Goal: Task Accomplishment & Management: Use online tool/utility

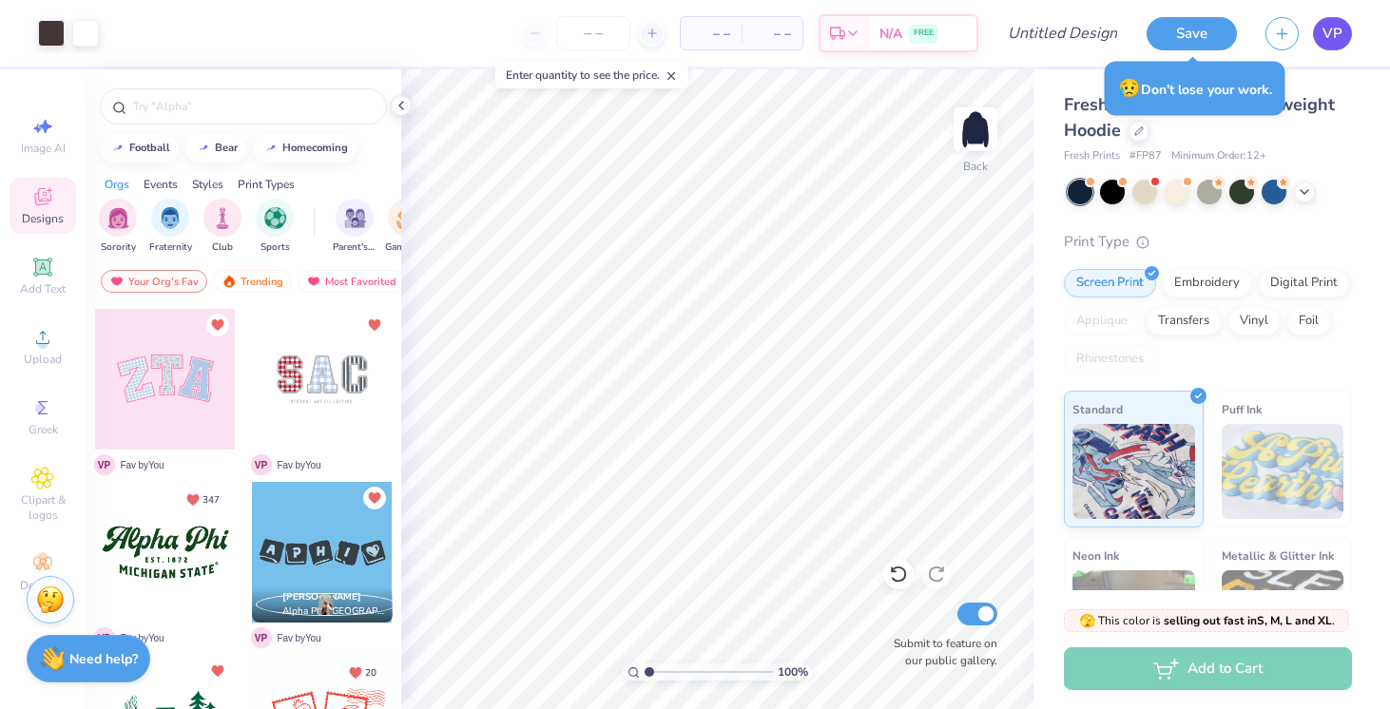
click at [1342, 27] on span "VP" at bounding box center [1333, 34] width 20 height 22
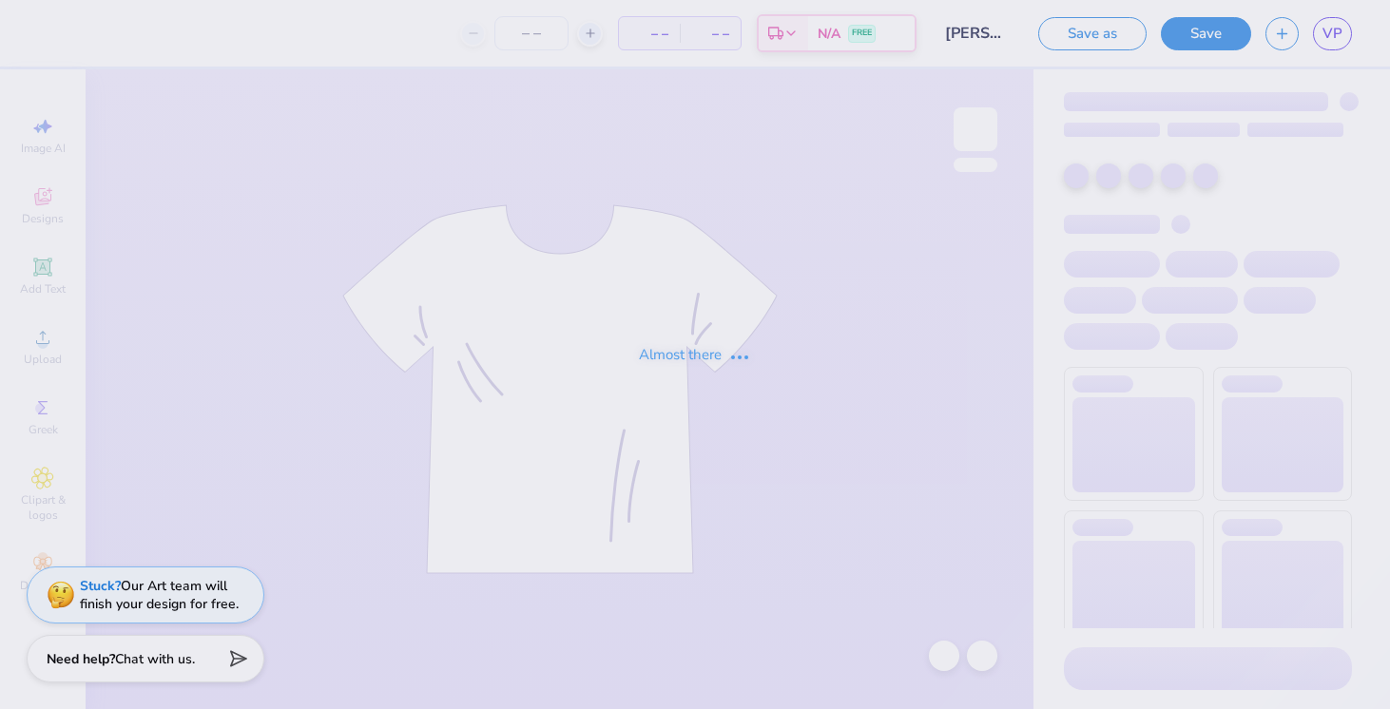
type input "50"
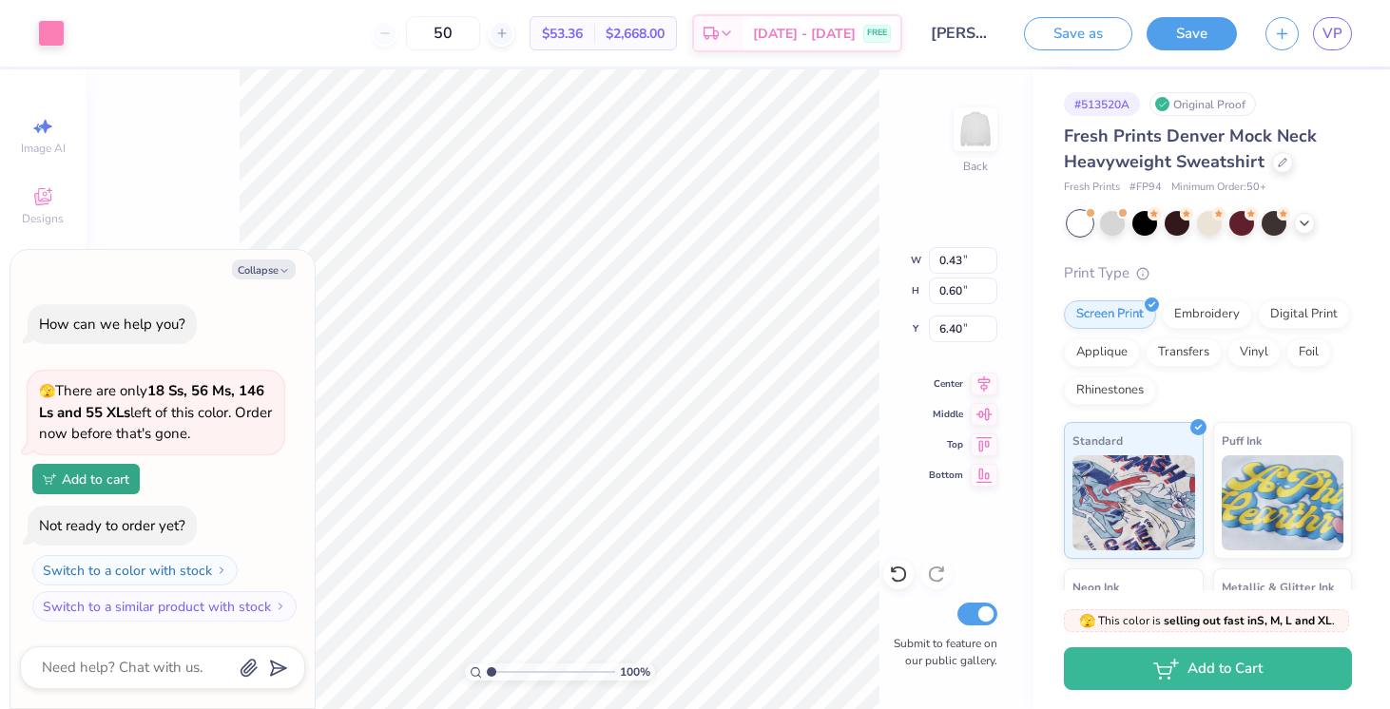
type textarea "x"
type input "0.19"
type input "0.26"
type textarea "x"
drag, startPoint x: 490, startPoint y: 670, endPoint x: 581, endPoint y: 671, distance: 91.3
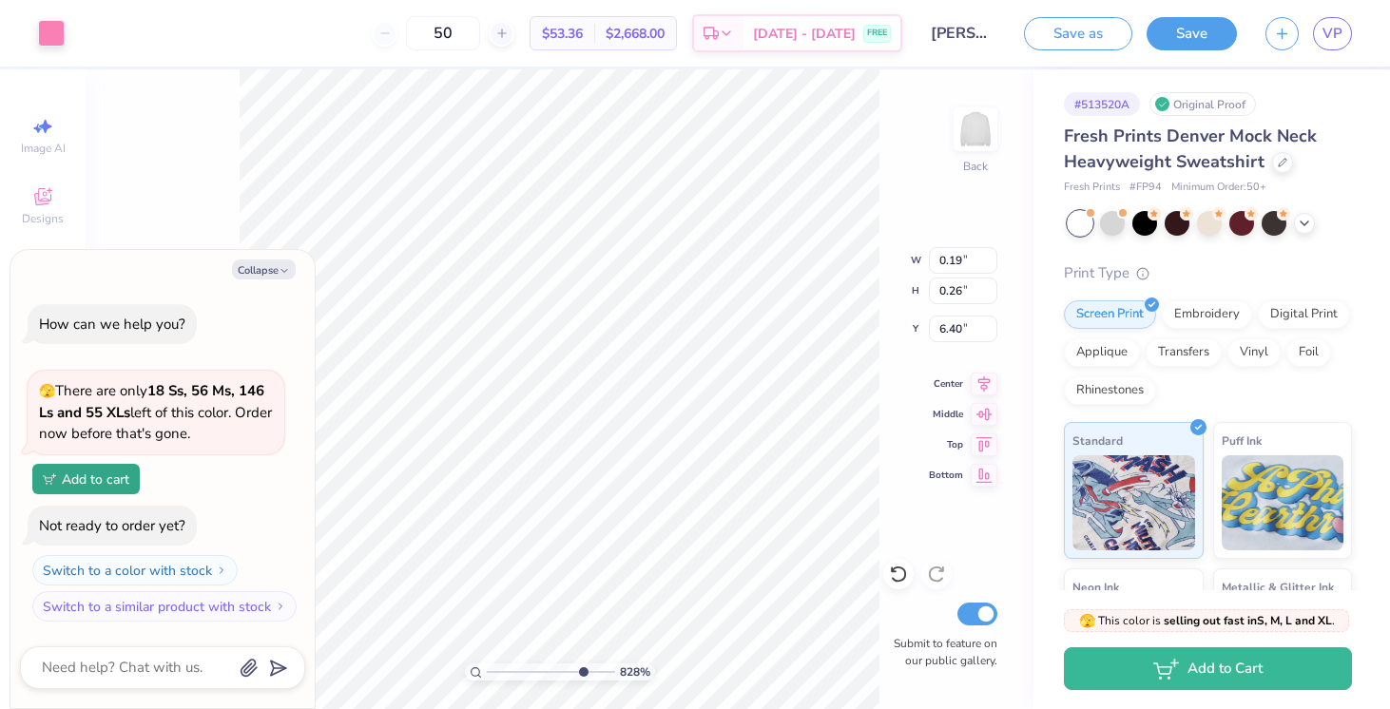
type input "8.04"
click at [581, 671] on input "range" at bounding box center [551, 672] width 128 height 17
type textarea "x"
type input "0.11"
type input "0.16"
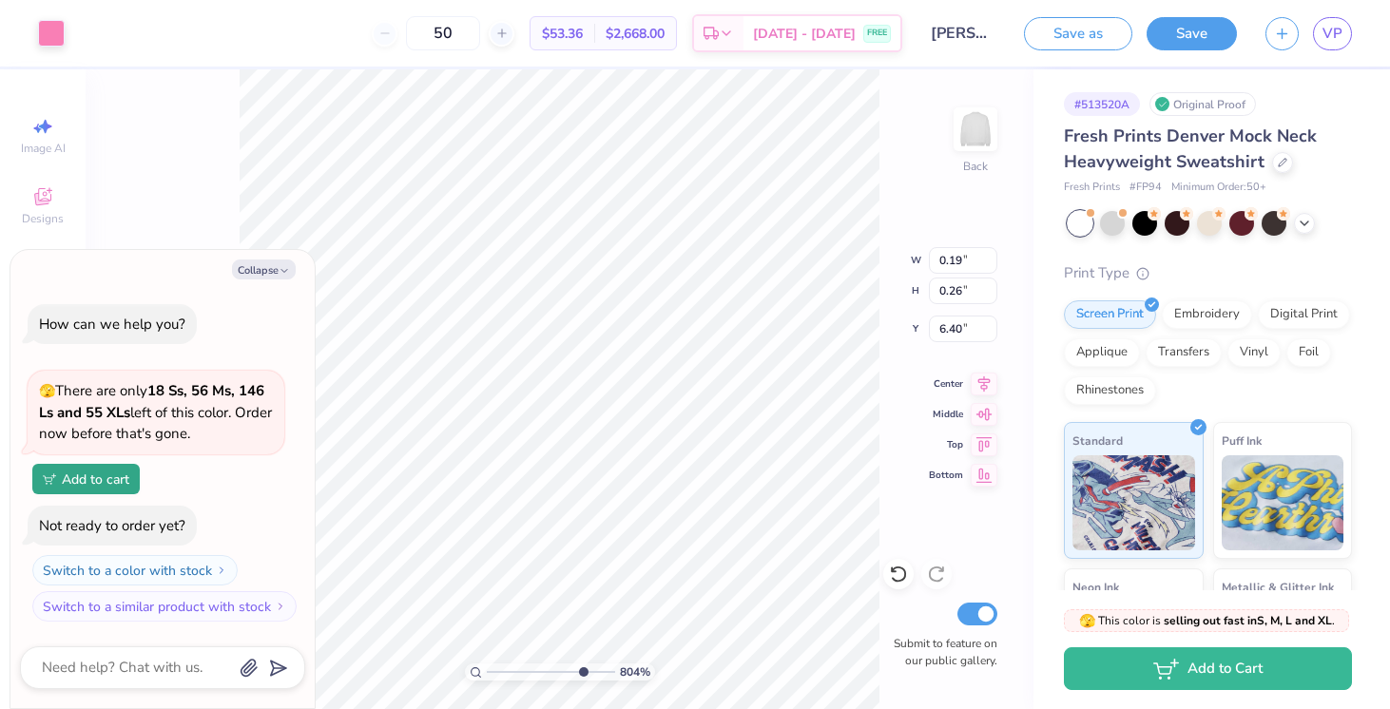
type input "6.44"
type textarea "x"
drag, startPoint x: 582, startPoint y: 670, endPoint x: 490, endPoint y: 664, distance: 92.5
click at [490, 664] on input "range" at bounding box center [551, 672] width 128 height 17
drag, startPoint x: 494, startPoint y: 670, endPoint x: 518, endPoint y: 670, distance: 24.7
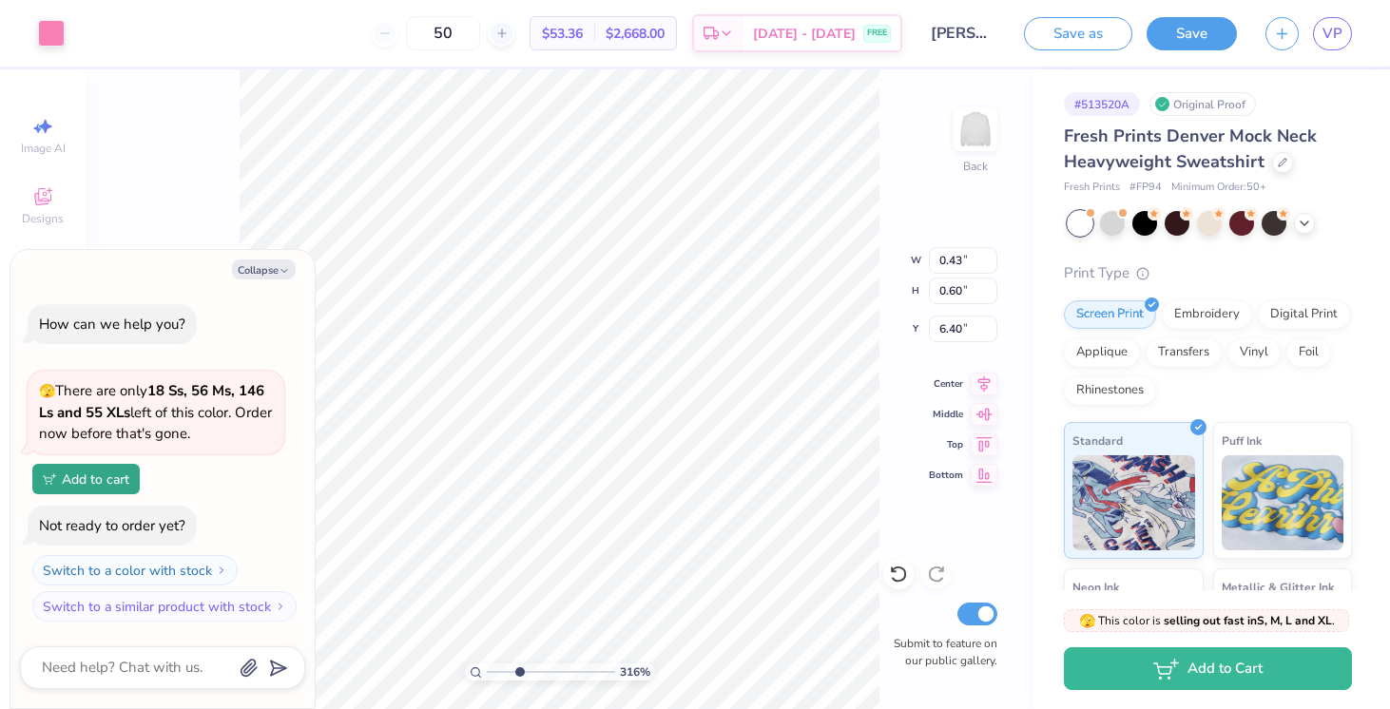
type input "3.16"
click at [518, 670] on input "range" at bounding box center [551, 672] width 128 height 17
type textarea "x"
type input "0.34"
type textarea "x"
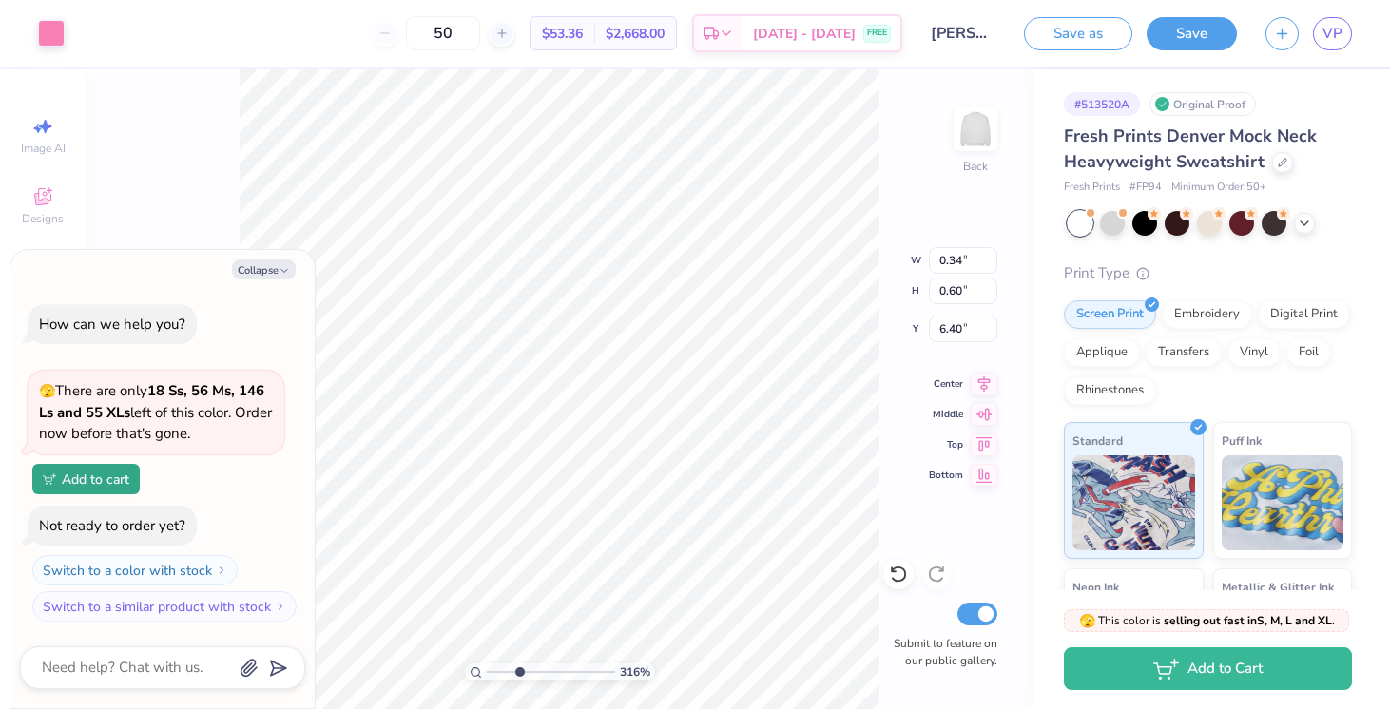
type input "0.47"
type textarea "x"
type input "0.43"
type textarea "x"
type input "0.47"
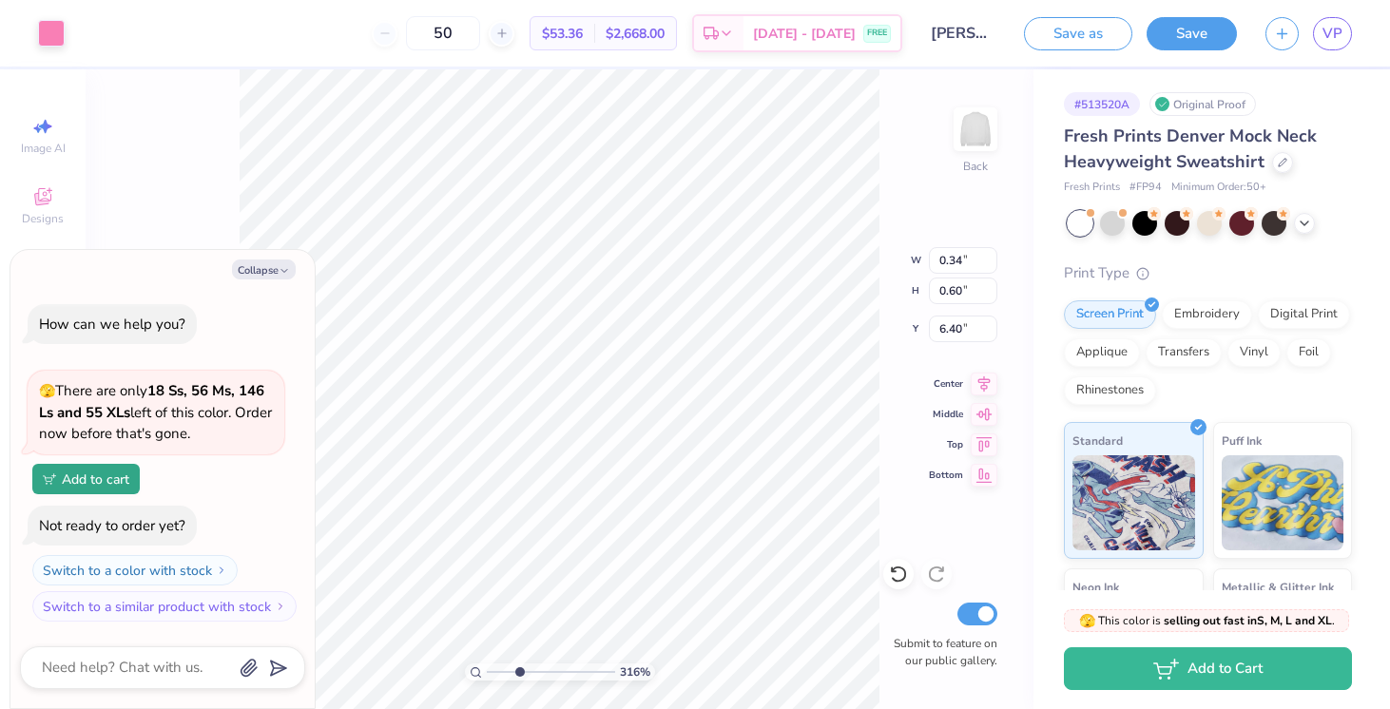
type textarea "x"
type input "0.39"
type textarea "x"
drag, startPoint x: 519, startPoint y: 668, endPoint x: 499, endPoint y: 668, distance: 20.0
type input "1.64"
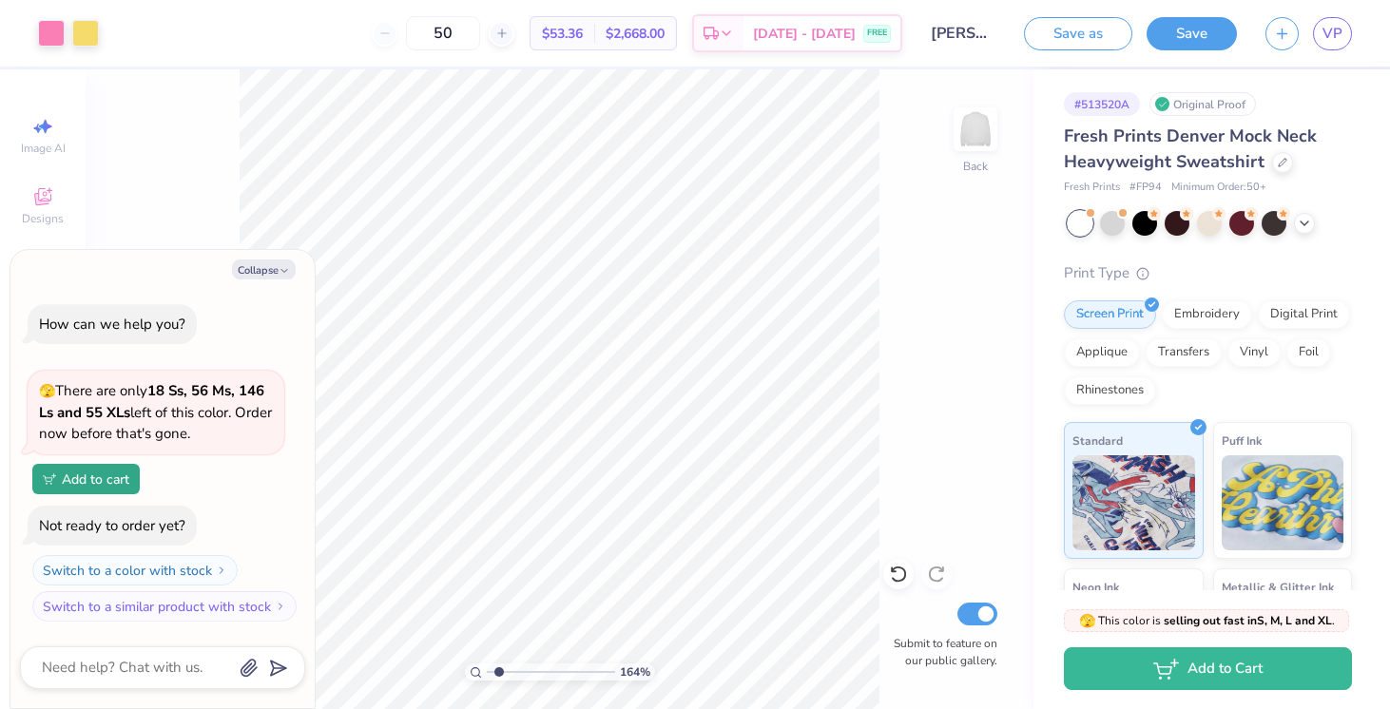
click at [499, 668] on input "range" at bounding box center [551, 672] width 128 height 17
click at [280, 275] on icon "button" at bounding box center [284, 270] width 11 height 11
type textarea "x"
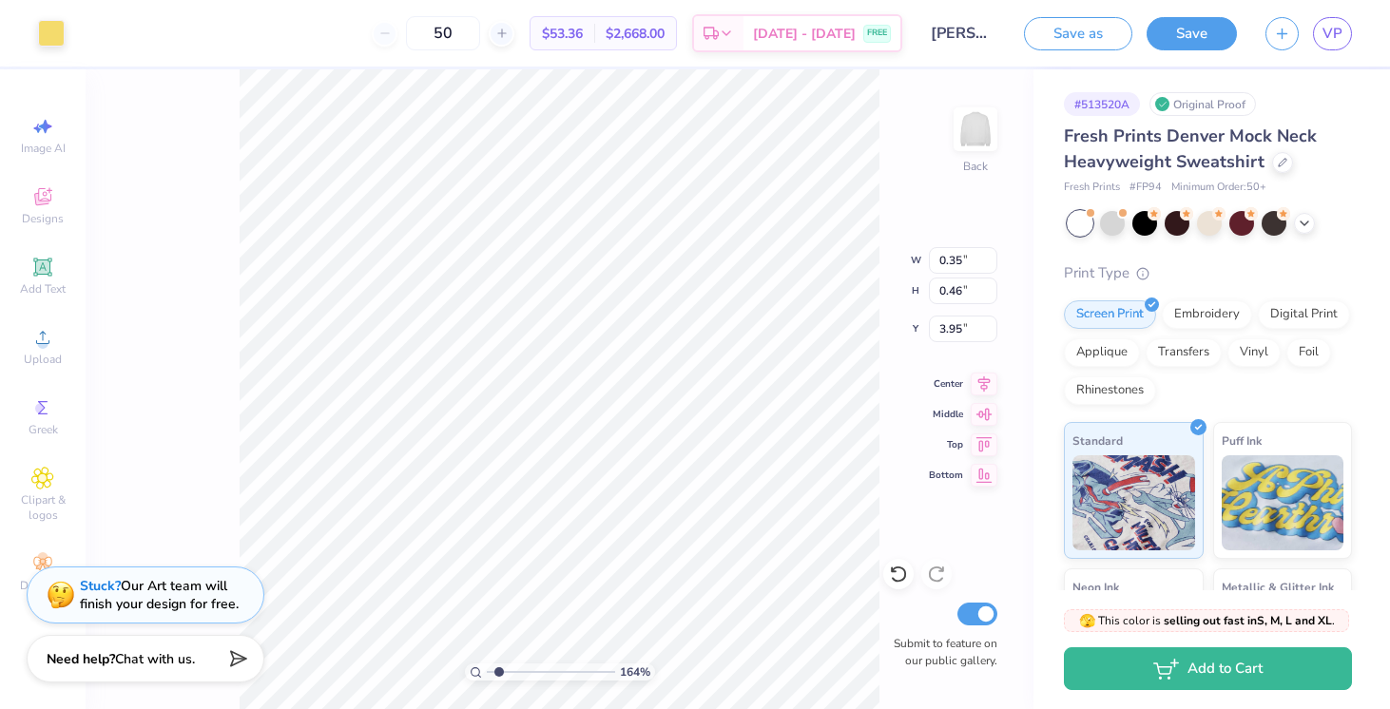
click at [897, 349] on div "164 % Back W 0.35 0.35 " H 0.46 0.46 " Y 3.95 3.95 " Center Middle Top Bottom S…" at bounding box center [560, 389] width 948 height 640
type input "1.14"
click at [493, 668] on input "range" at bounding box center [551, 672] width 128 height 17
type input "7.07"
type input "12.63"
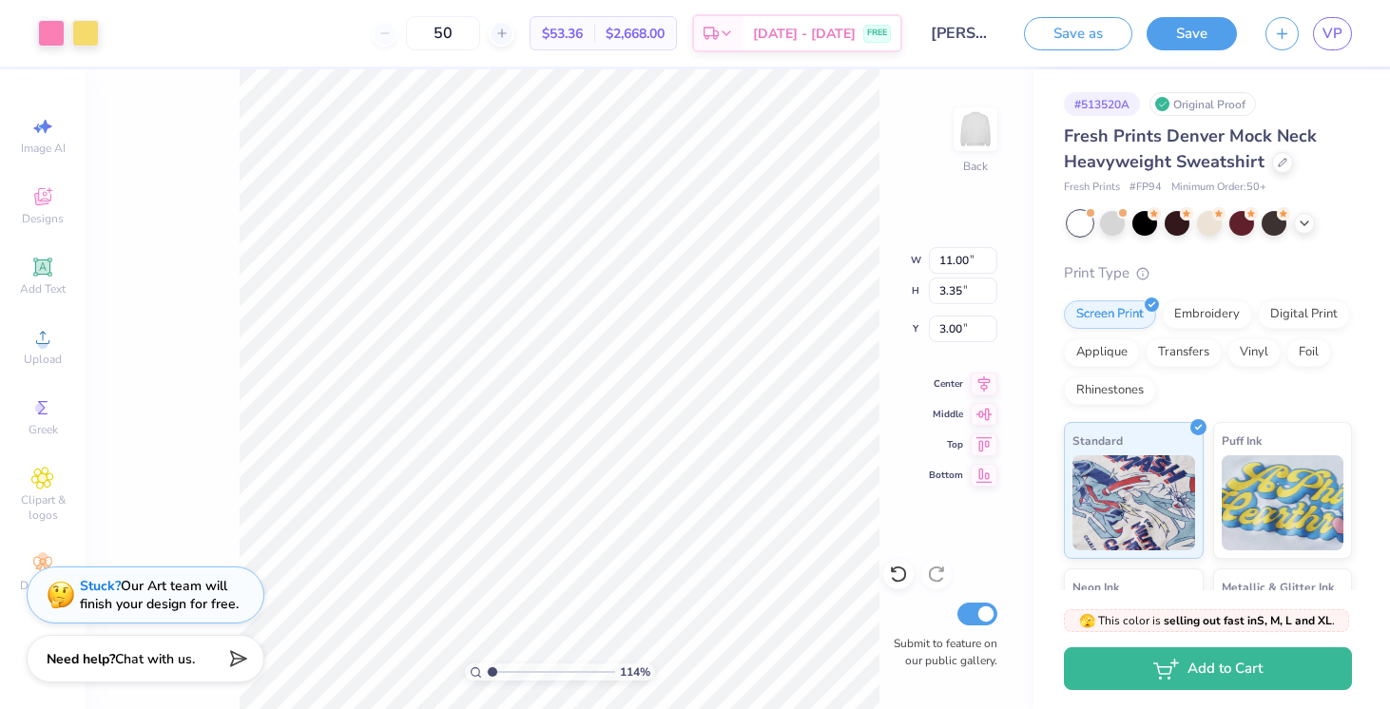
type input "3.85"
type input "14.39"
type input "4.39"
type input "2.46"
type input "5.94"
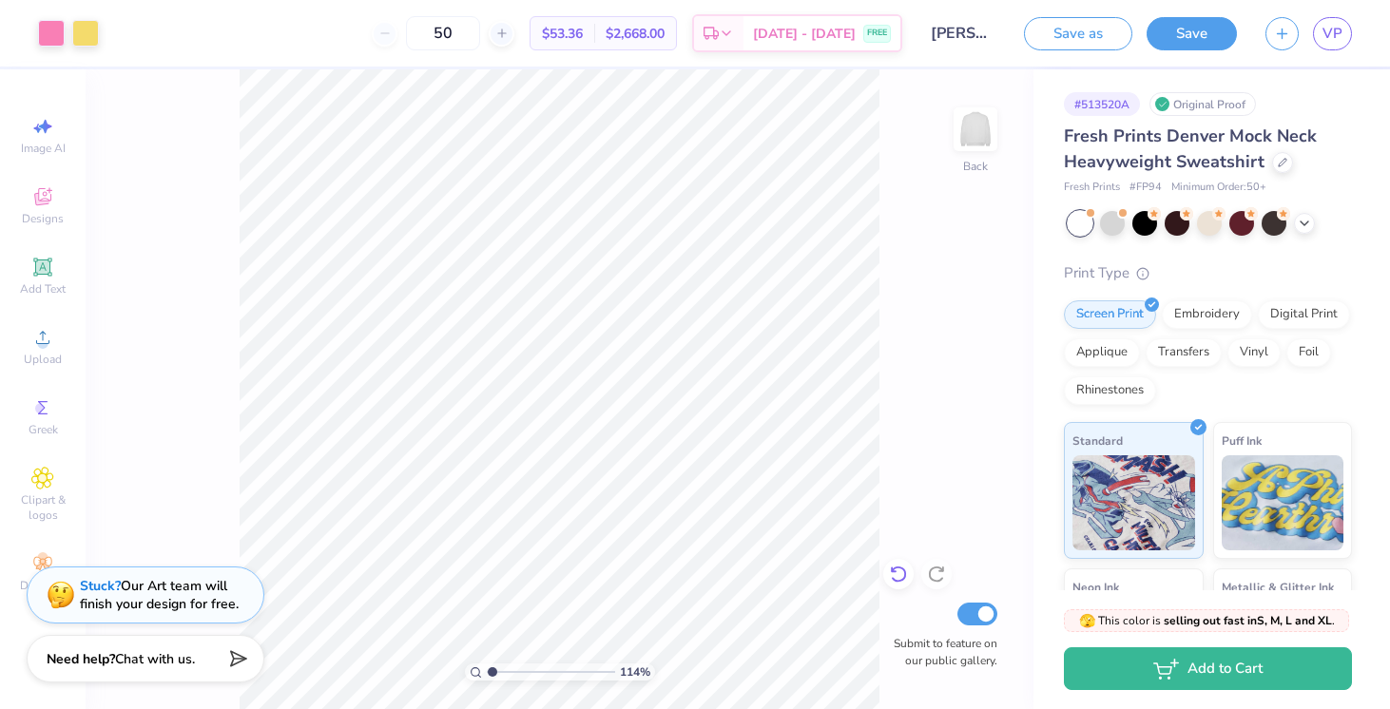
click at [895, 565] on icon at bounding box center [898, 574] width 19 height 19
click at [902, 571] on icon at bounding box center [898, 574] width 19 height 19
click at [954, 29] on input "Vittoria Pizzagalli : Villanova University" at bounding box center [963, 33] width 93 height 38
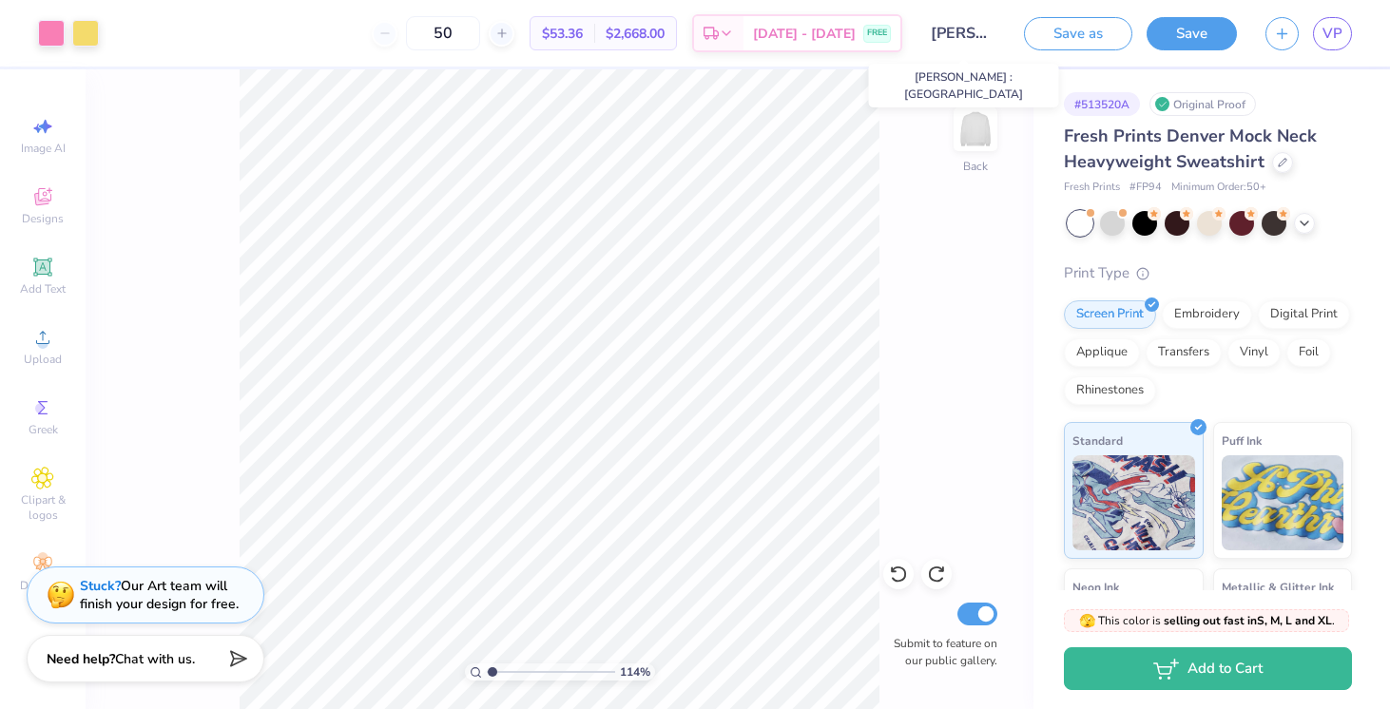
click at [957, 30] on input "Vittoria Pizzagalli : Villanova University" at bounding box center [963, 33] width 93 height 38
click at [996, 54] on div "Design Title Vittoria Pizzagalli : Villanova University" at bounding box center [963, 33] width 93 height 67
click at [986, 37] on input "Vittoria Pizzagalli : Villanova University" at bounding box center [963, 33] width 93 height 38
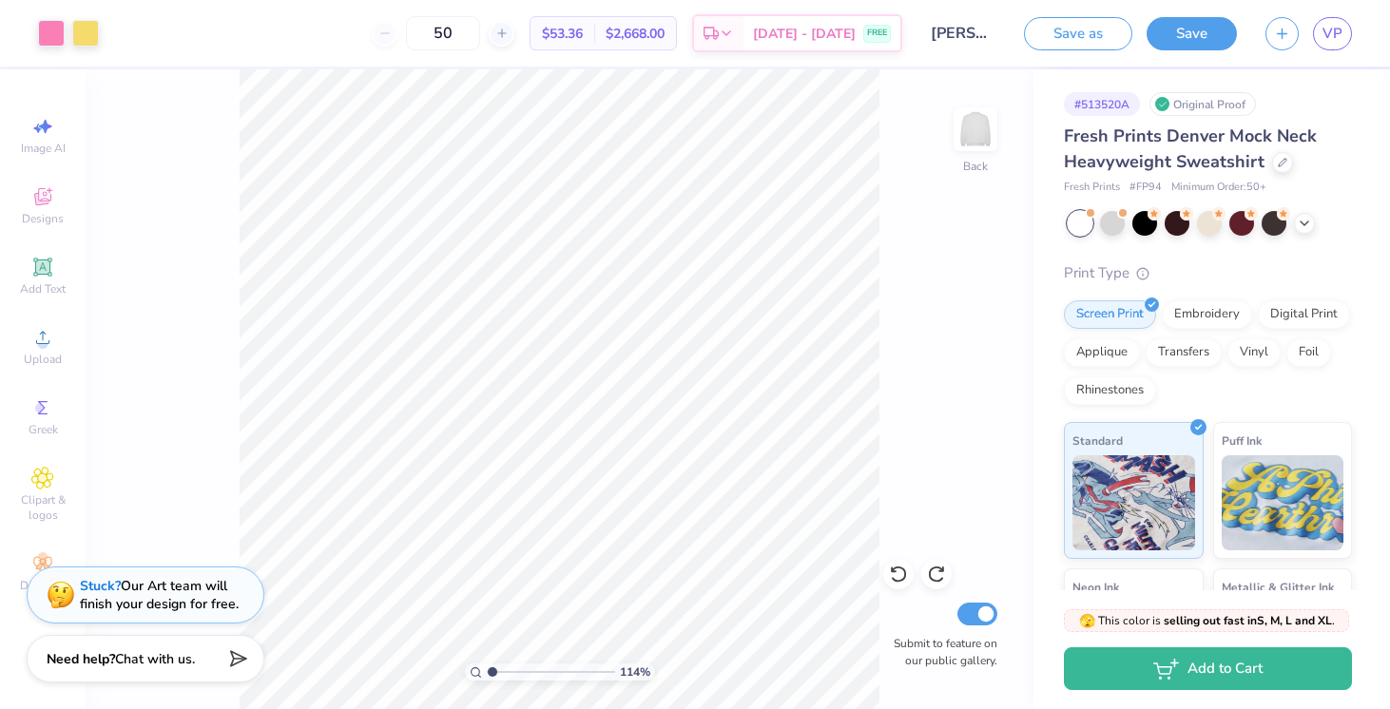
click at [984, 30] on input "Vittoria Pizzagalli : Villanova University" at bounding box center [963, 33] width 93 height 38
click at [1210, 36] on button "Save" at bounding box center [1192, 30] width 90 height 33
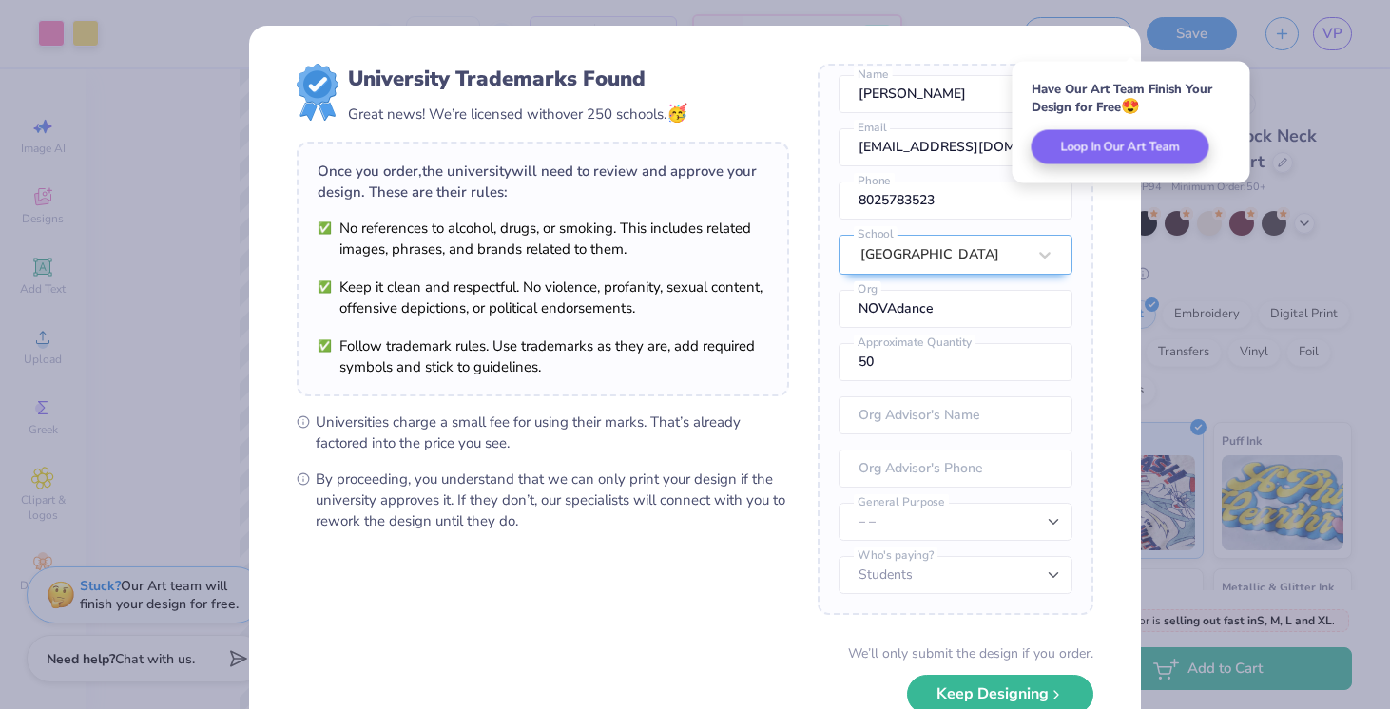
scroll to position [118, 0]
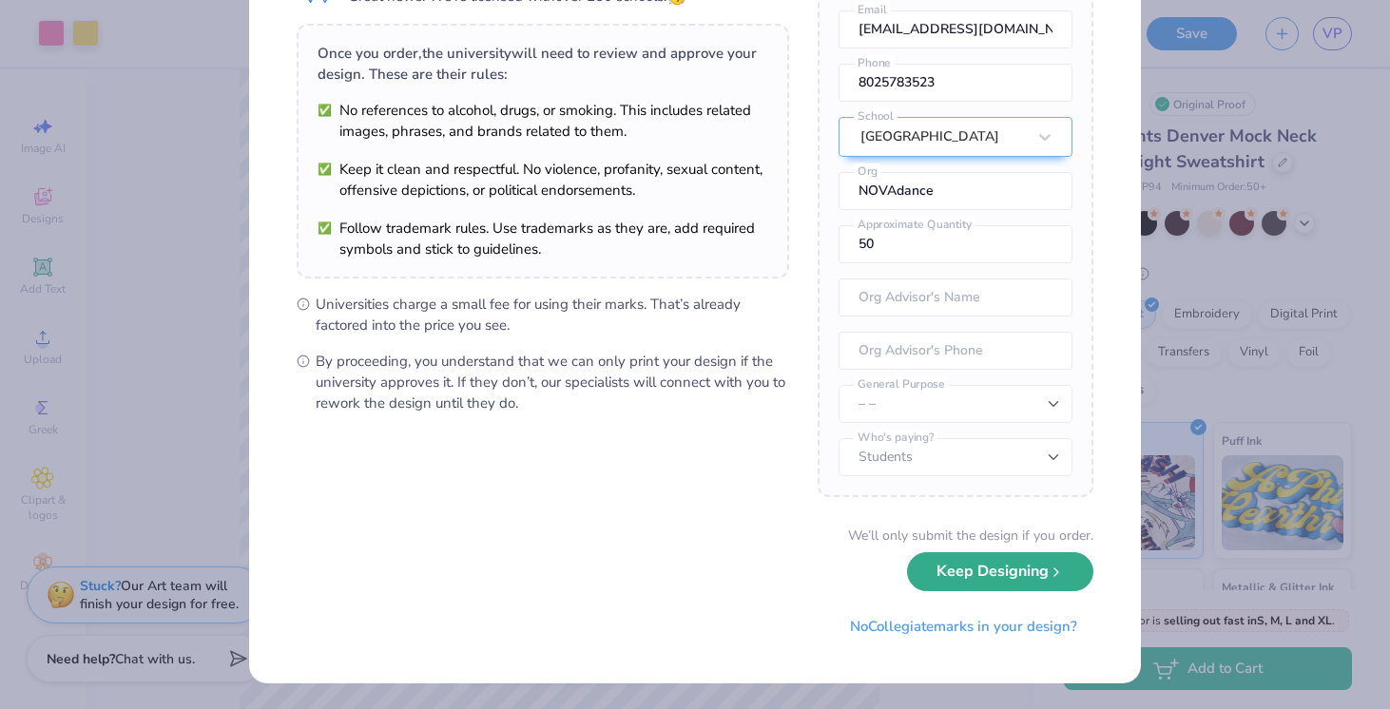
click at [989, 571] on button "Keep Designing" at bounding box center [1000, 571] width 186 height 39
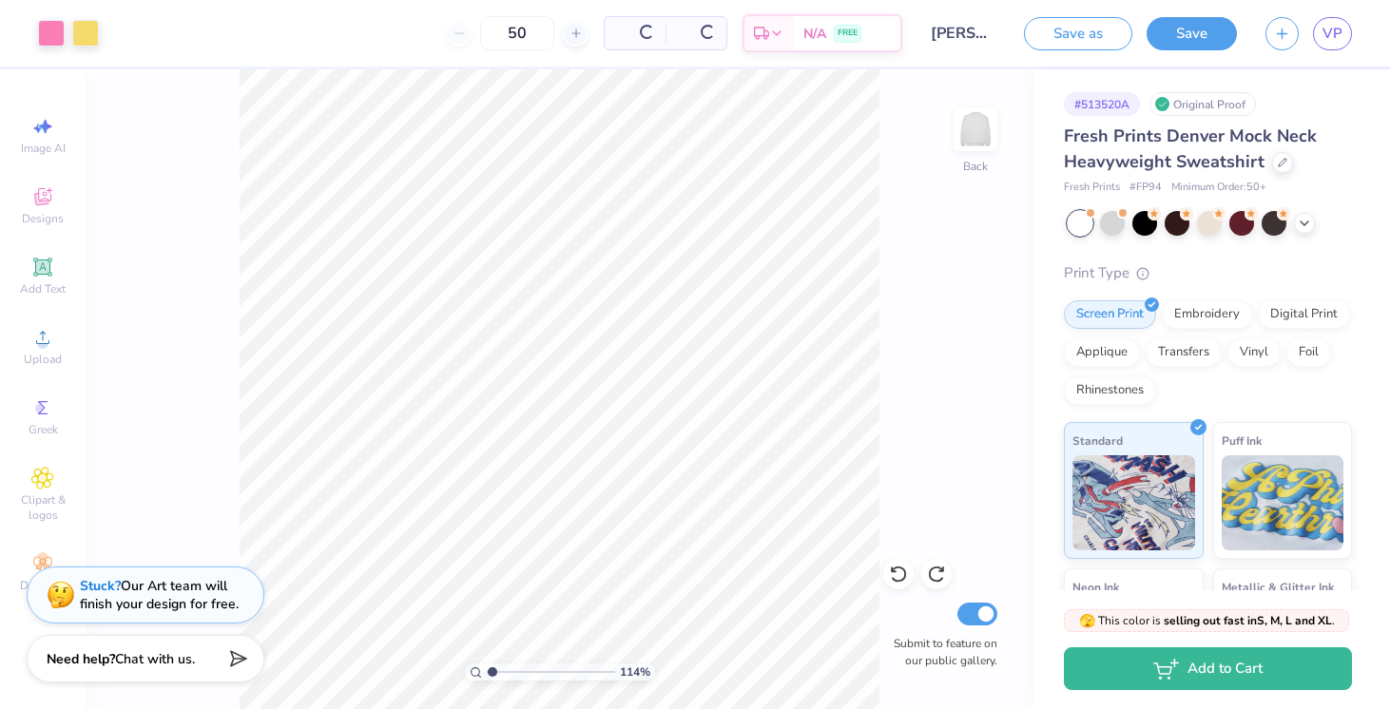
scroll to position [0, 0]
click at [1355, 19] on div "Save as Save VP" at bounding box center [1207, 33] width 366 height 67
click at [1328, 26] on span "VP" at bounding box center [1333, 34] width 20 height 22
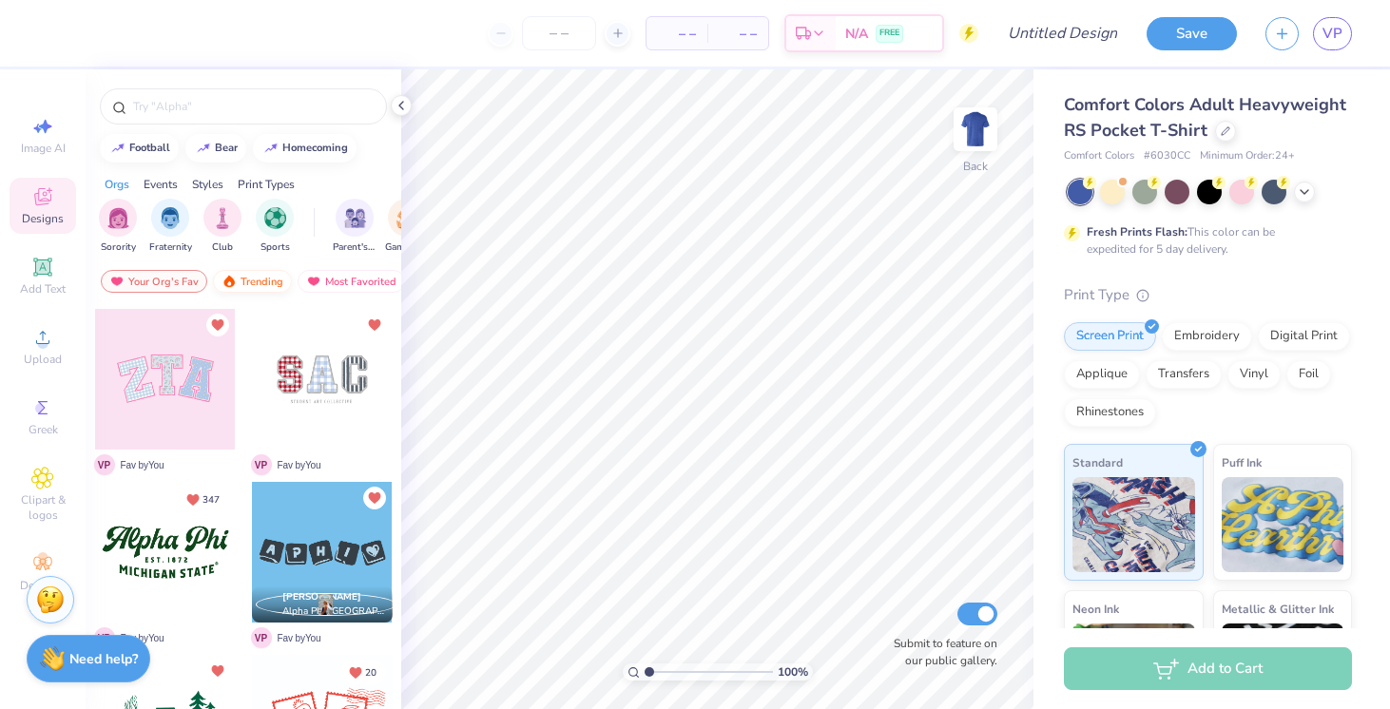
click at [254, 280] on div "Trending" at bounding box center [252, 281] width 79 height 23
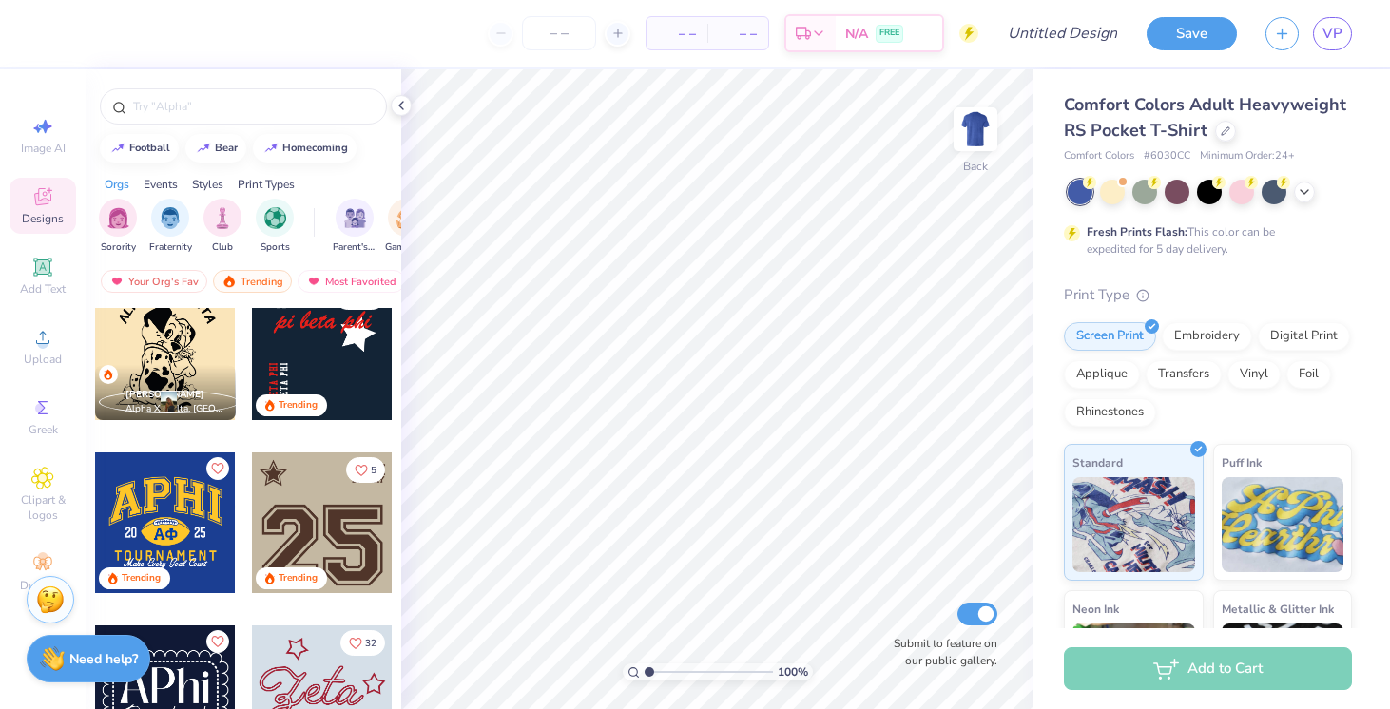
scroll to position [3149, 0]
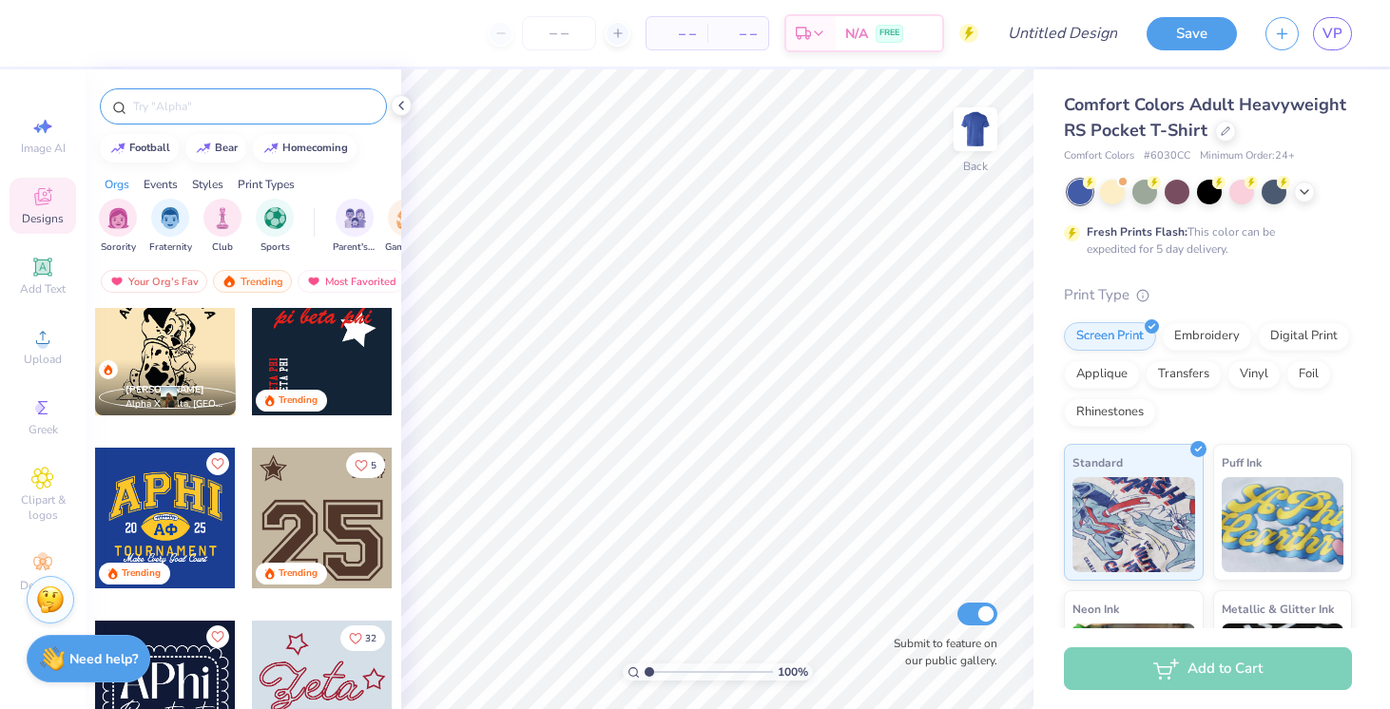
click at [250, 105] on input "text" at bounding box center [252, 106] width 243 height 19
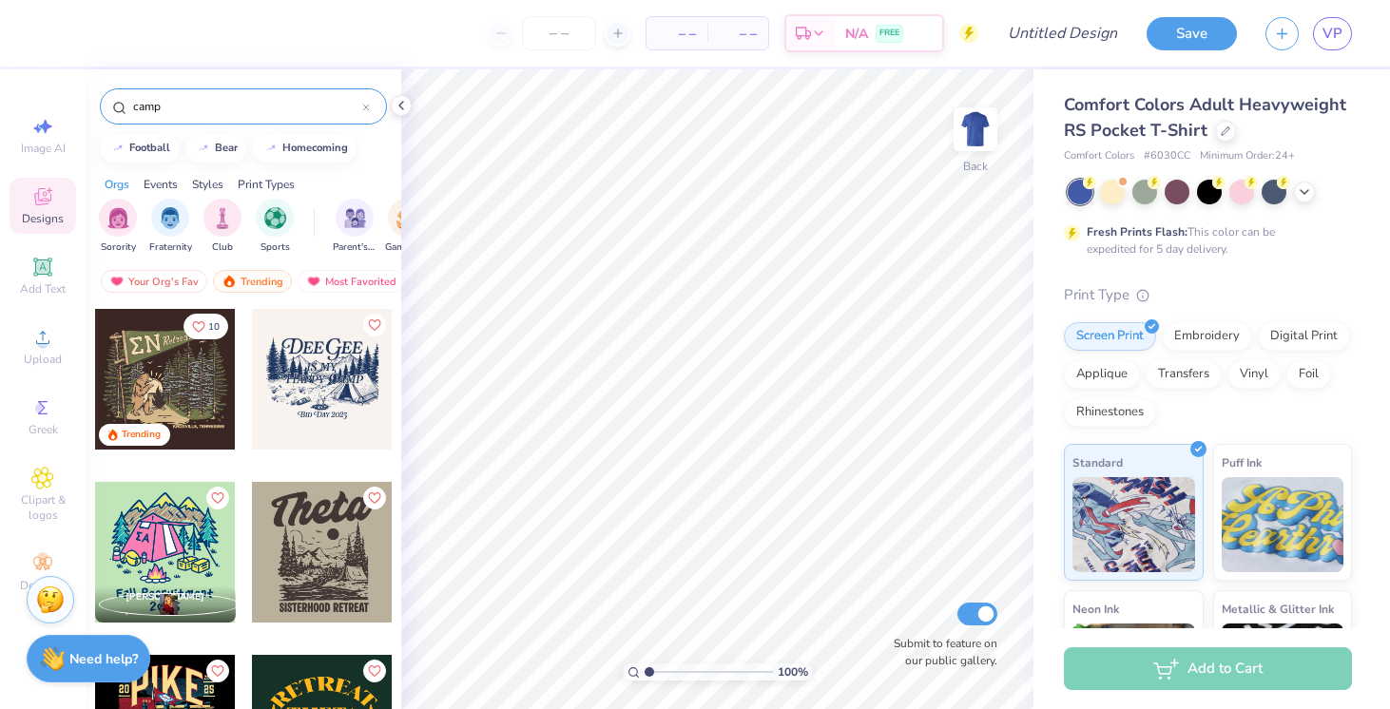
scroll to position [6, 0]
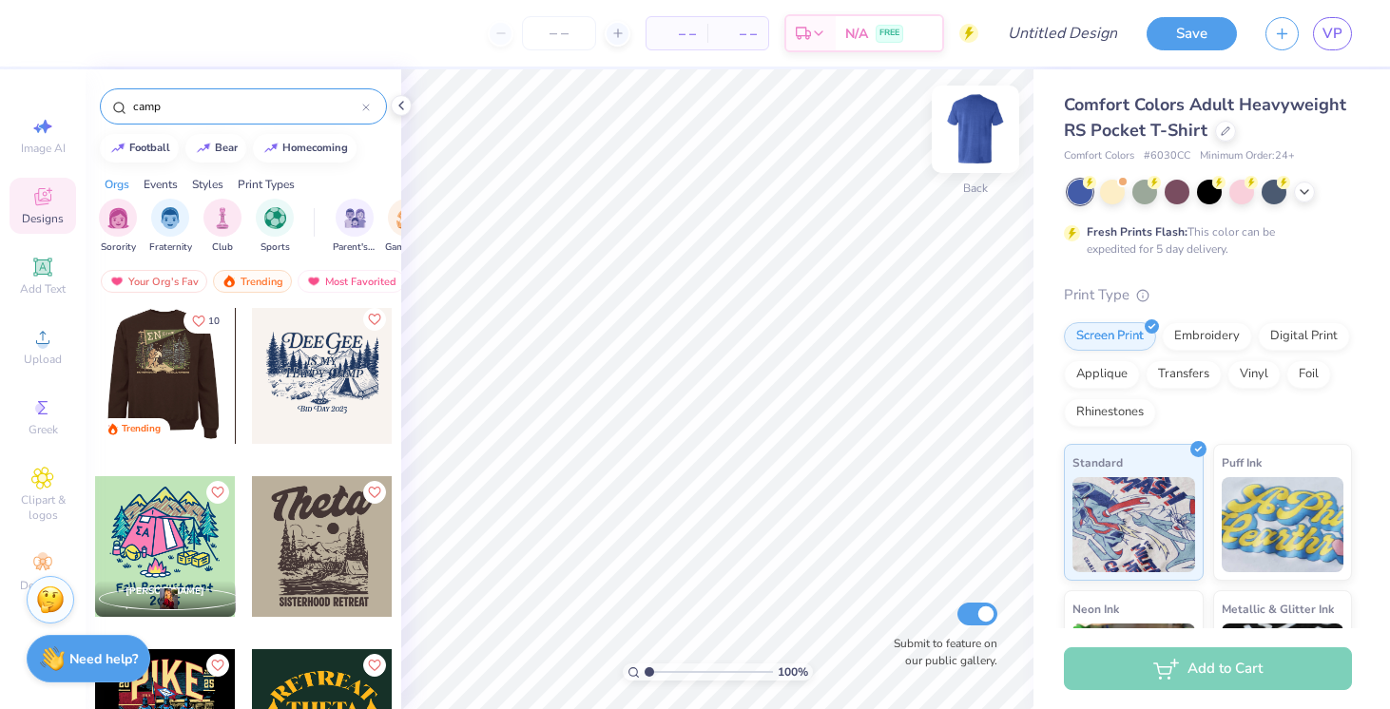
type input "camp"
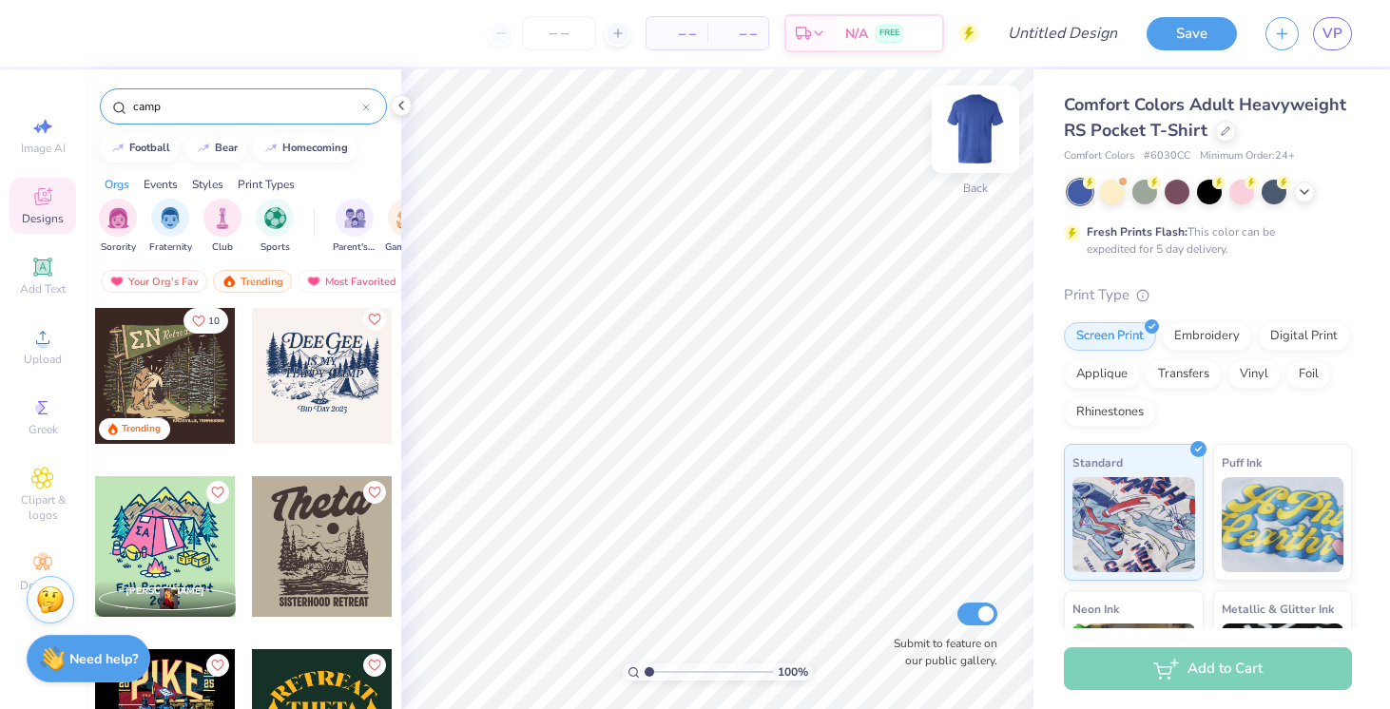
click at [980, 118] on img at bounding box center [976, 129] width 76 height 76
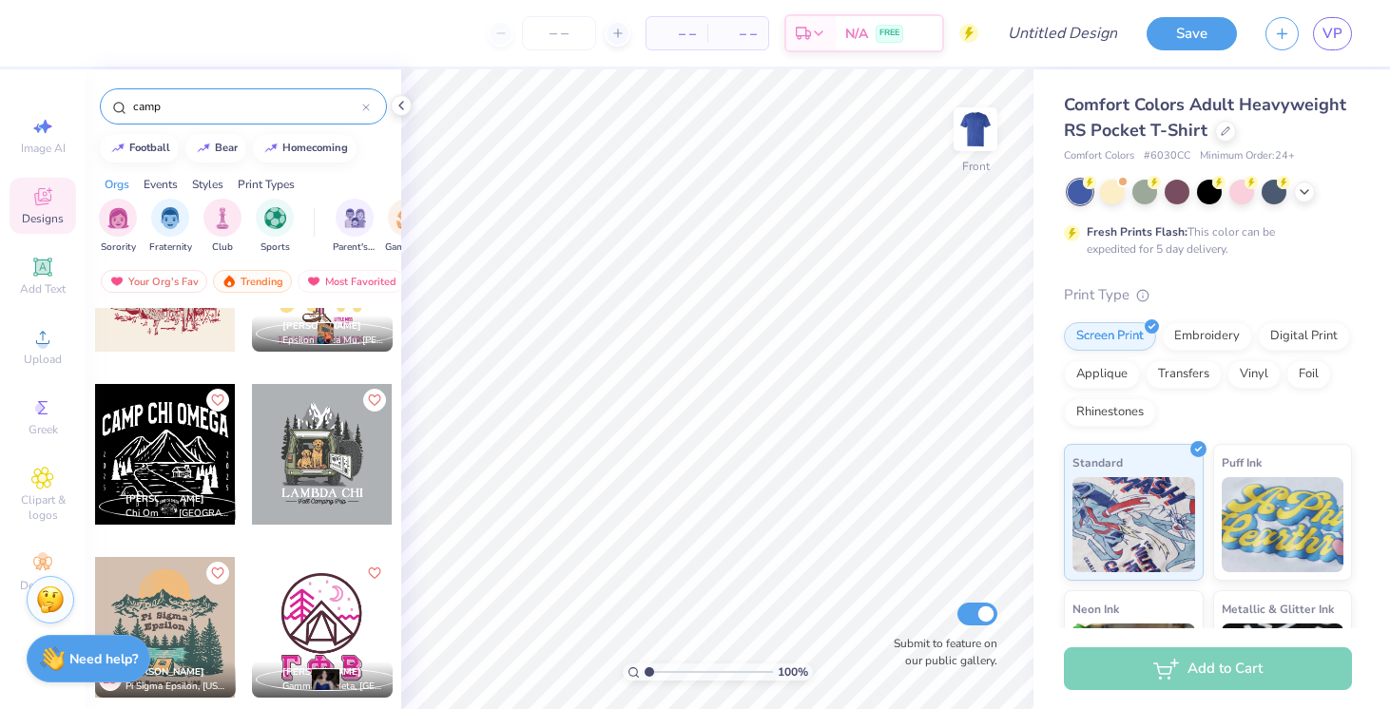
scroll to position [606, 0]
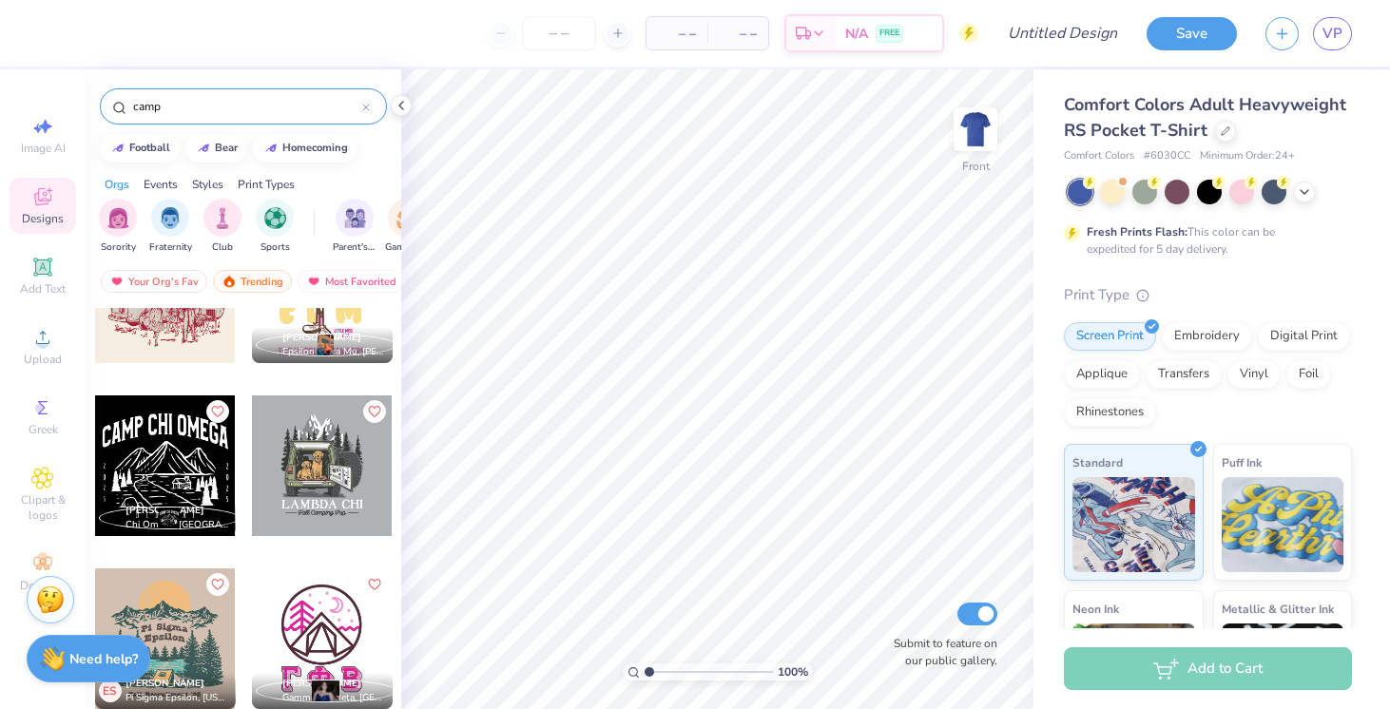
click at [285, 478] on div at bounding box center [322, 466] width 141 height 141
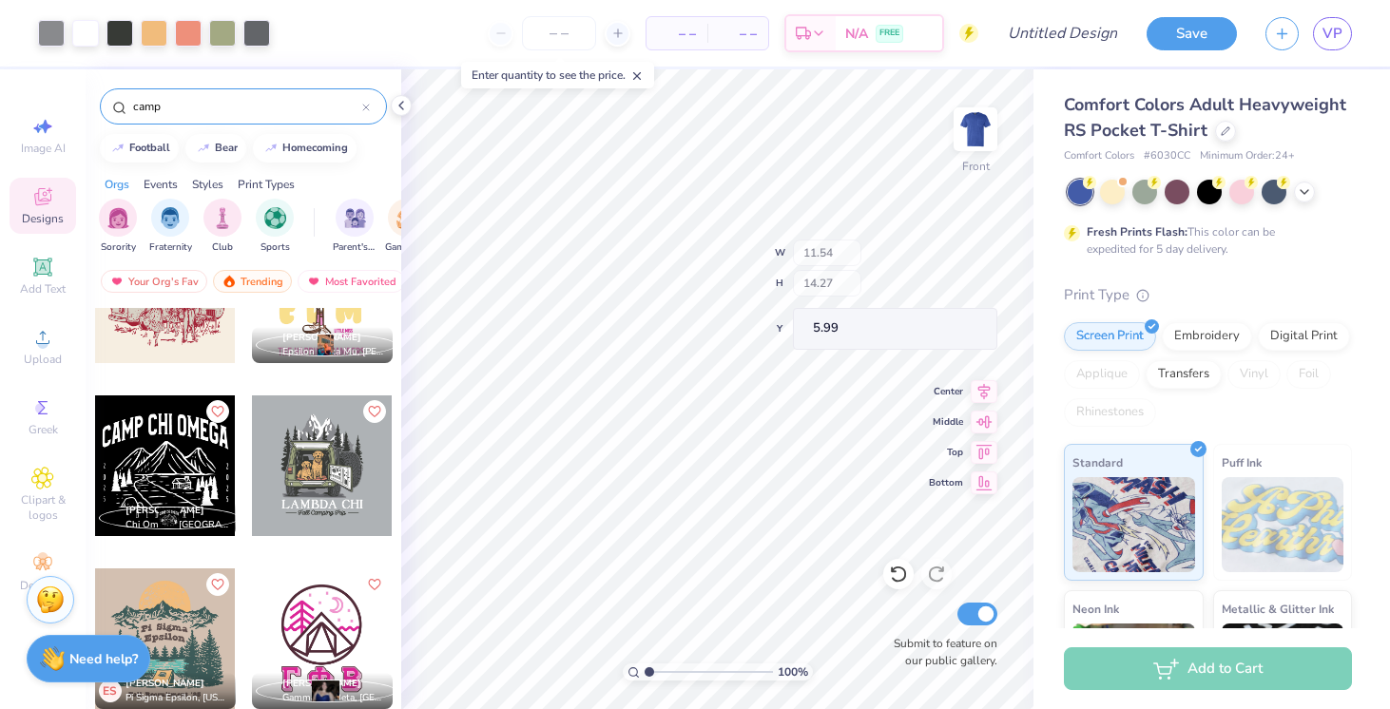
type input "6.00"
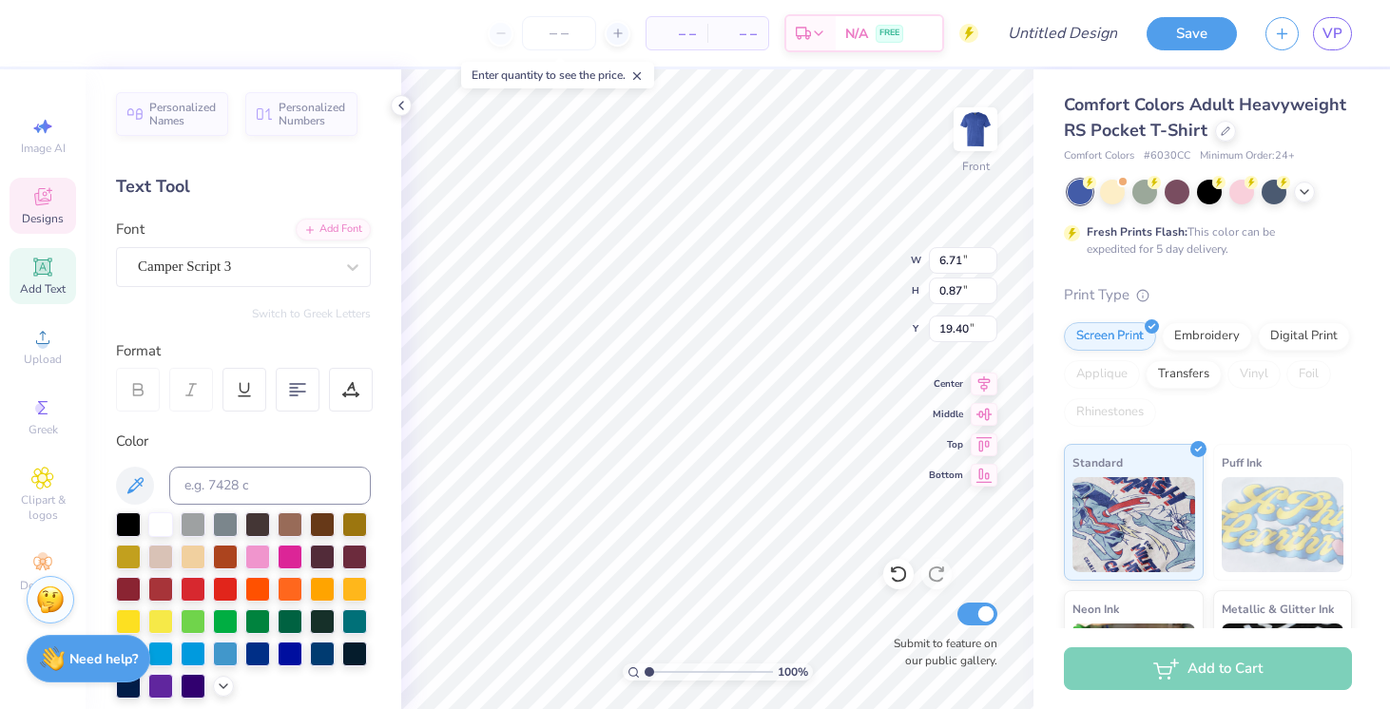
scroll to position [0, 0]
type textarea "N"
type textarea "novadance 2026"
type input "11.31"
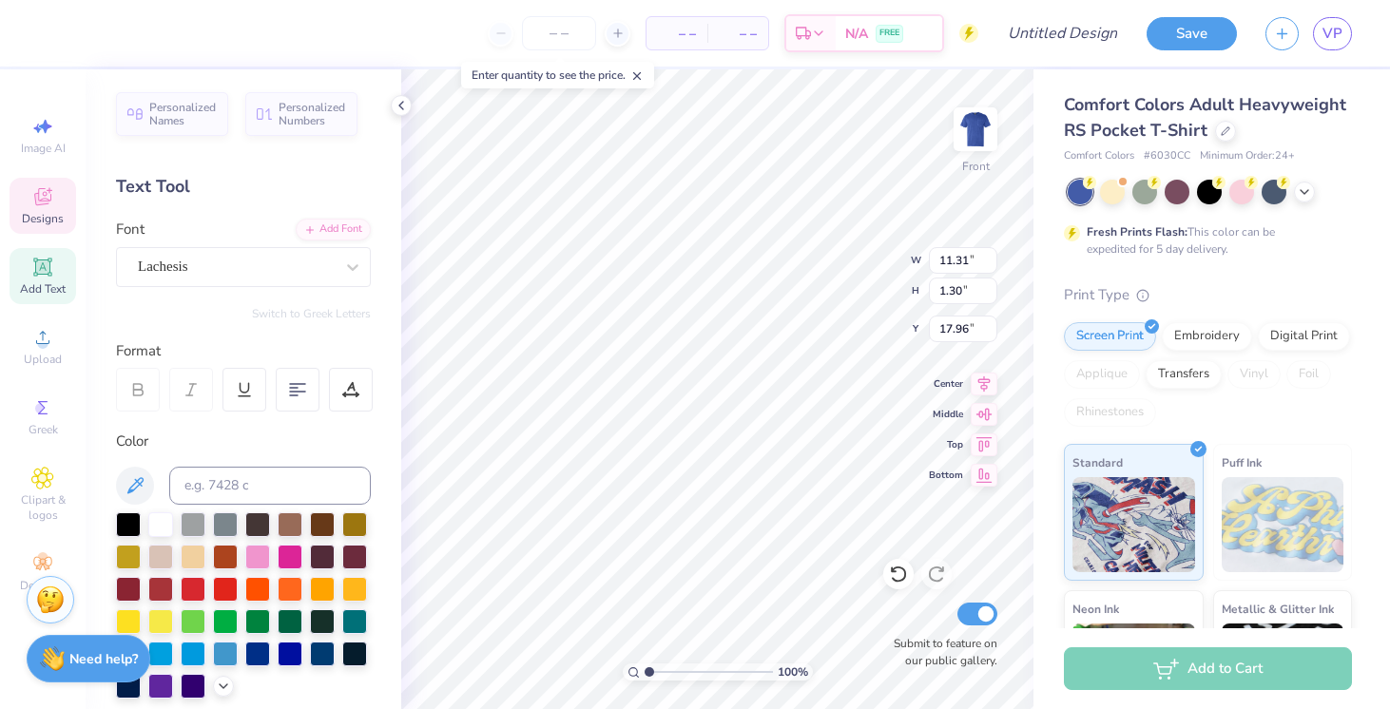
type input "1.30"
type input "17.96"
type textarea "NOVADANCE"
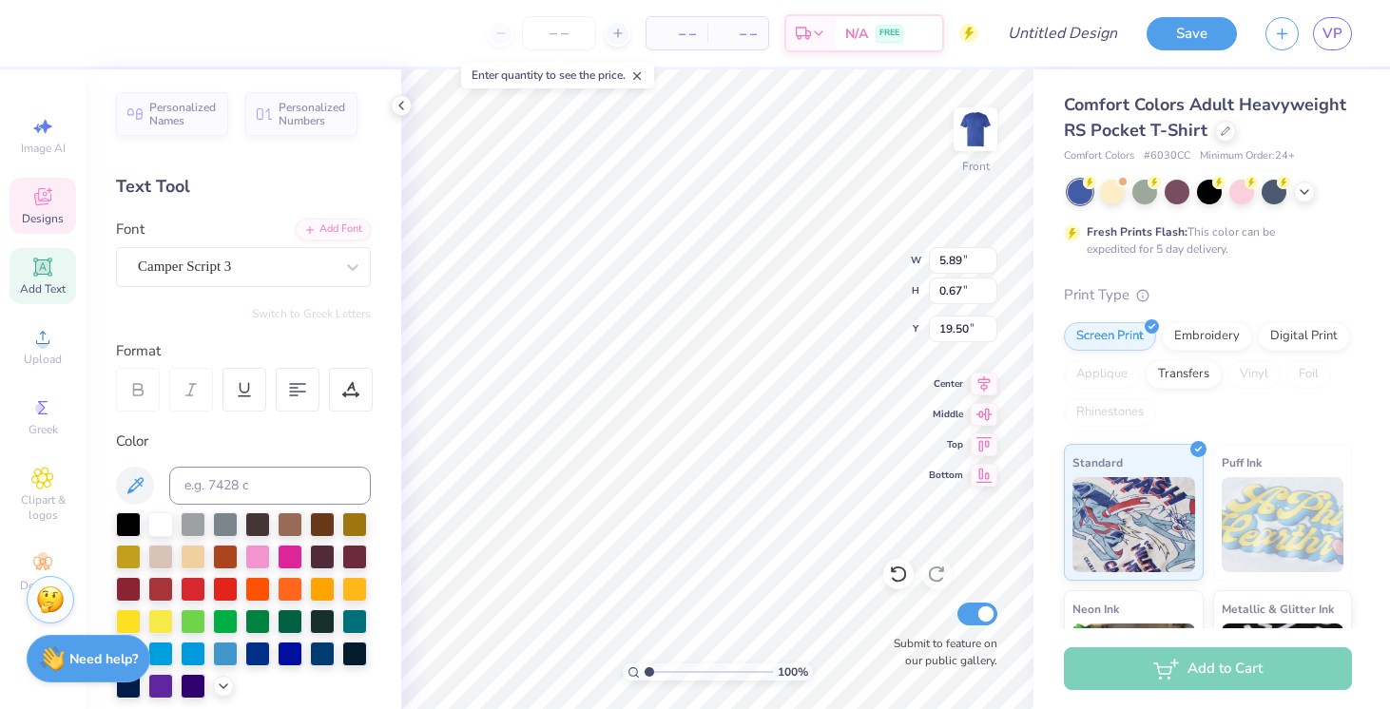
type input "5.89"
type input "0.67"
type input "19.50"
type textarea "2026"
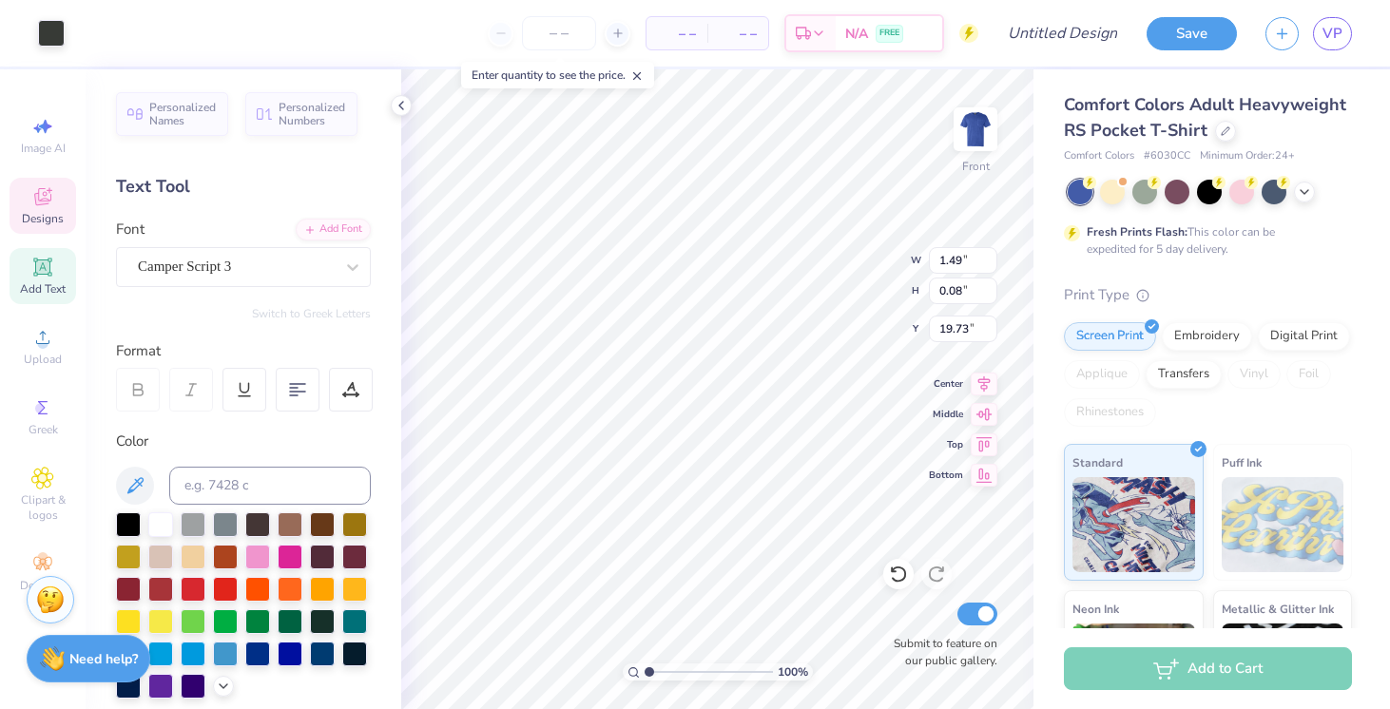
type input "19.82"
type input "19.78"
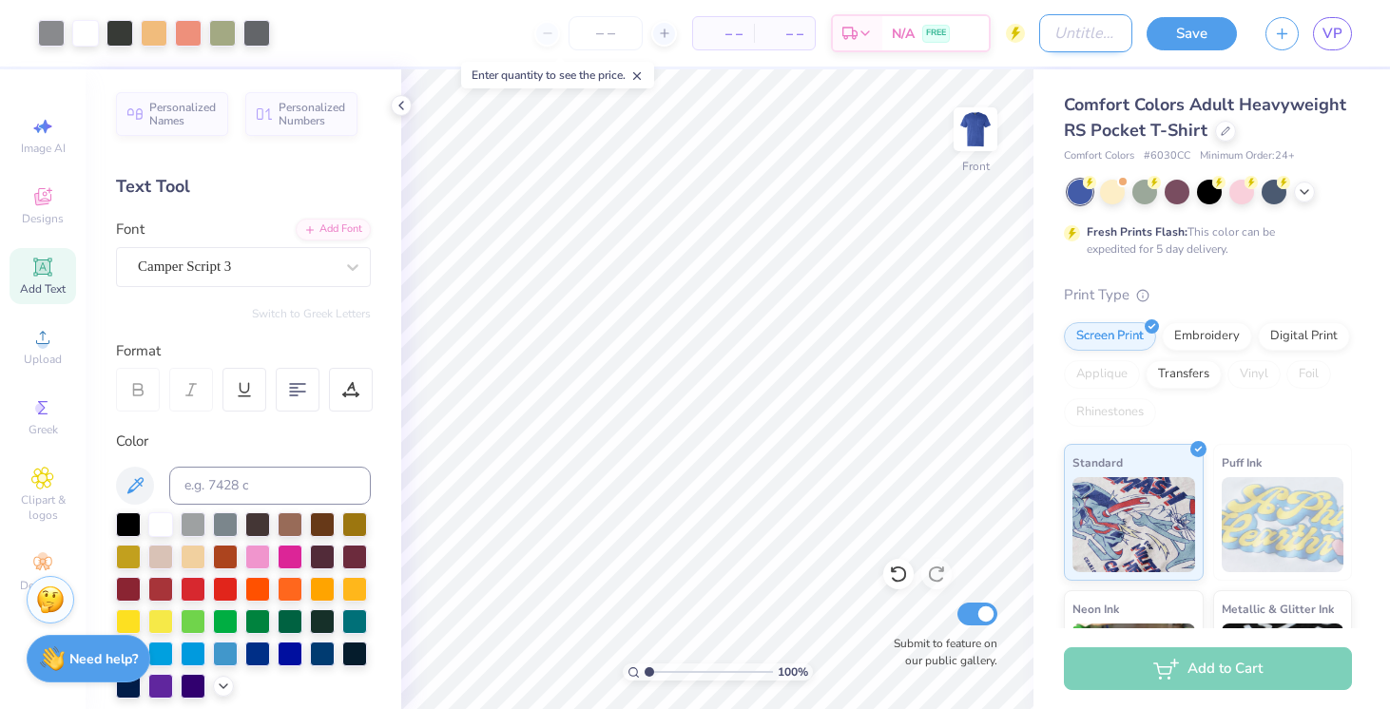
click at [1079, 44] on input "Design Title" at bounding box center [1085, 33] width 93 height 38
type input "themed shirt!"
click at [965, 144] on img at bounding box center [976, 129] width 76 height 76
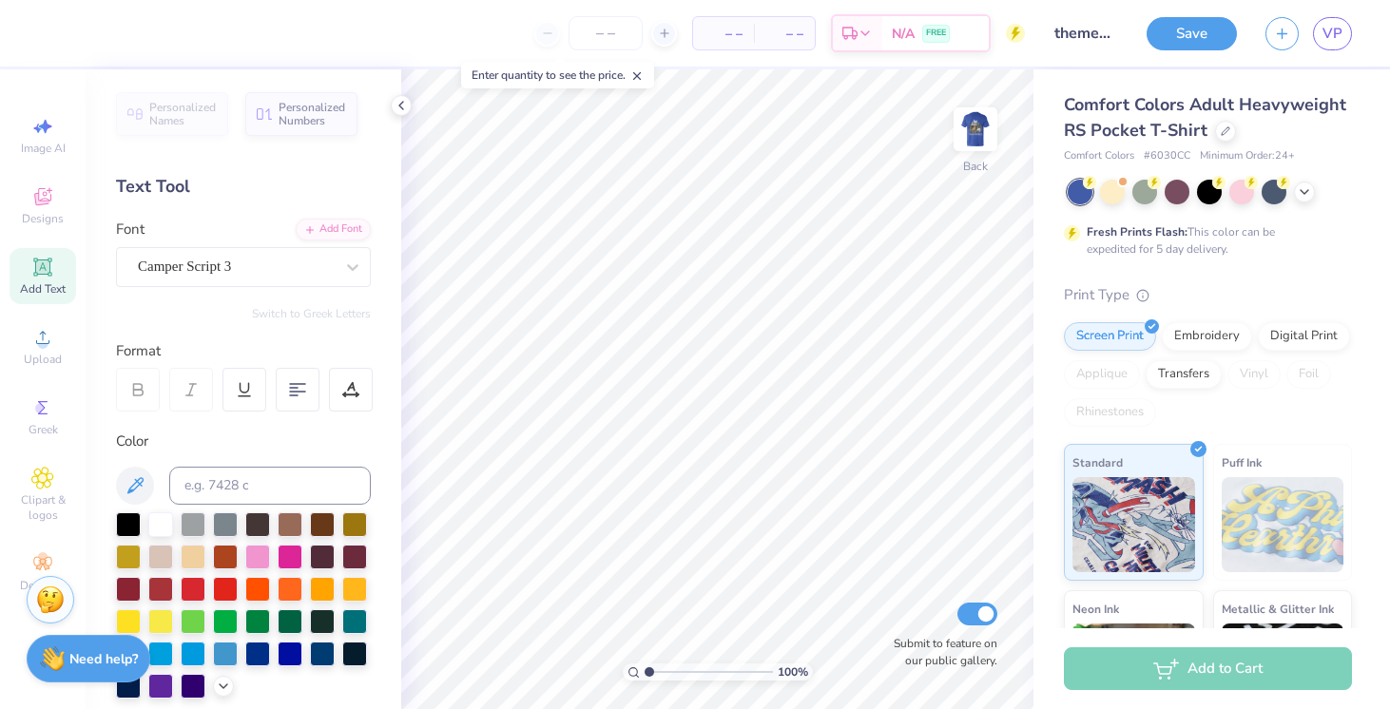
click at [32, 276] on icon at bounding box center [42, 267] width 23 height 23
type textarea "T"
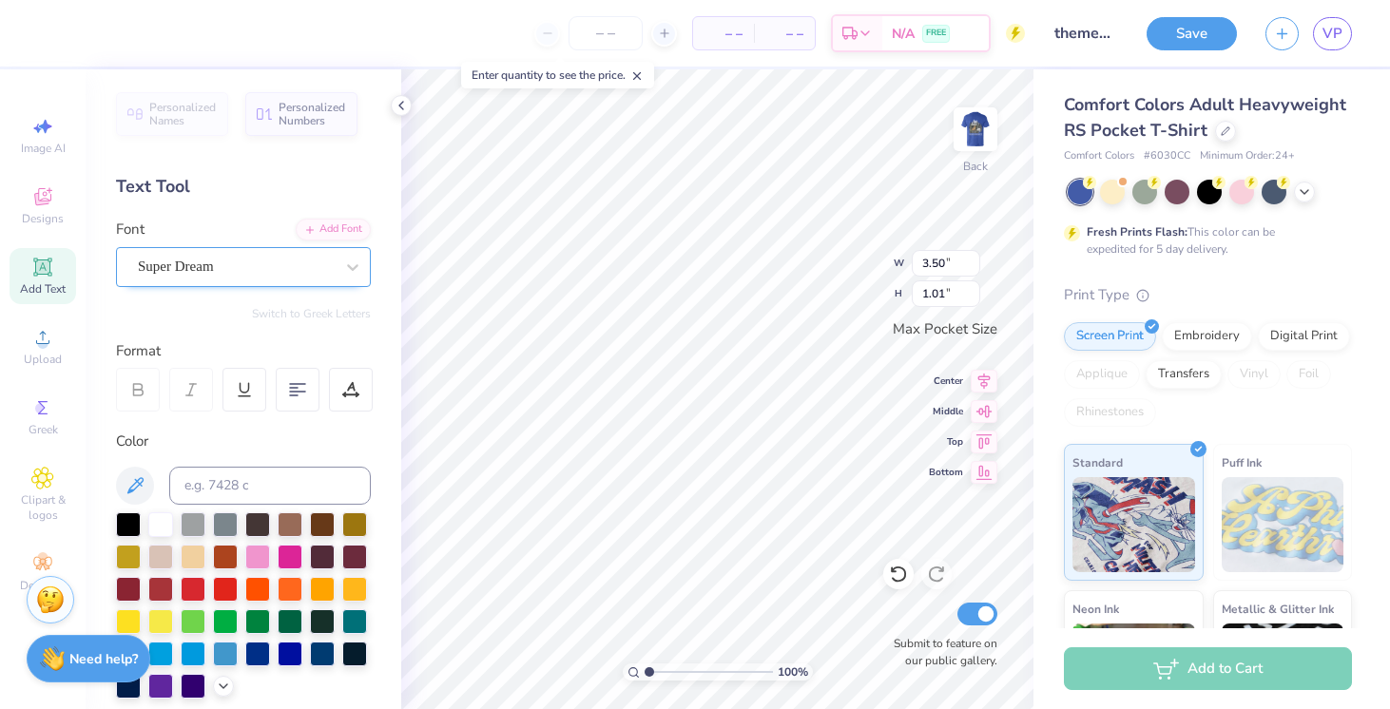
click at [221, 278] on div at bounding box center [236, 267] width 196 height 26
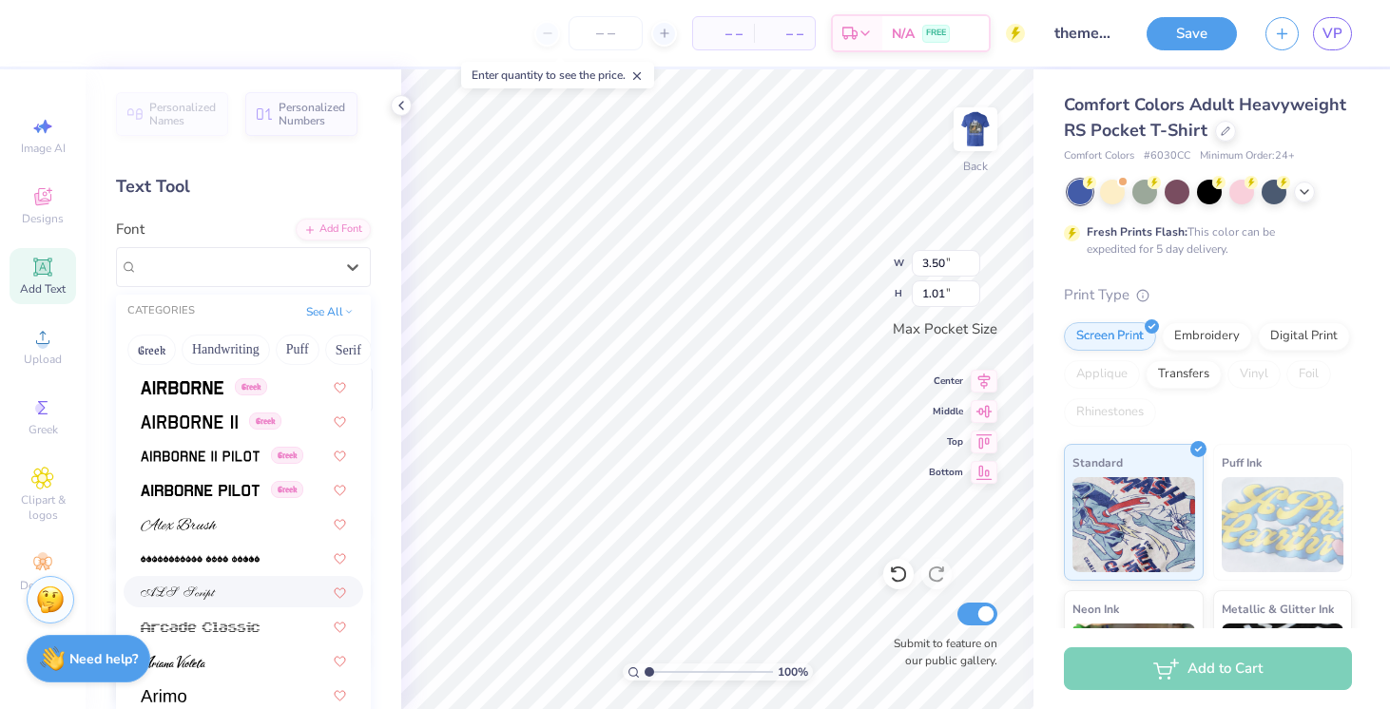
scroll to position [440, 0]
click at [234, 494] on img at bounding box center [200, 491] width 119 height 13
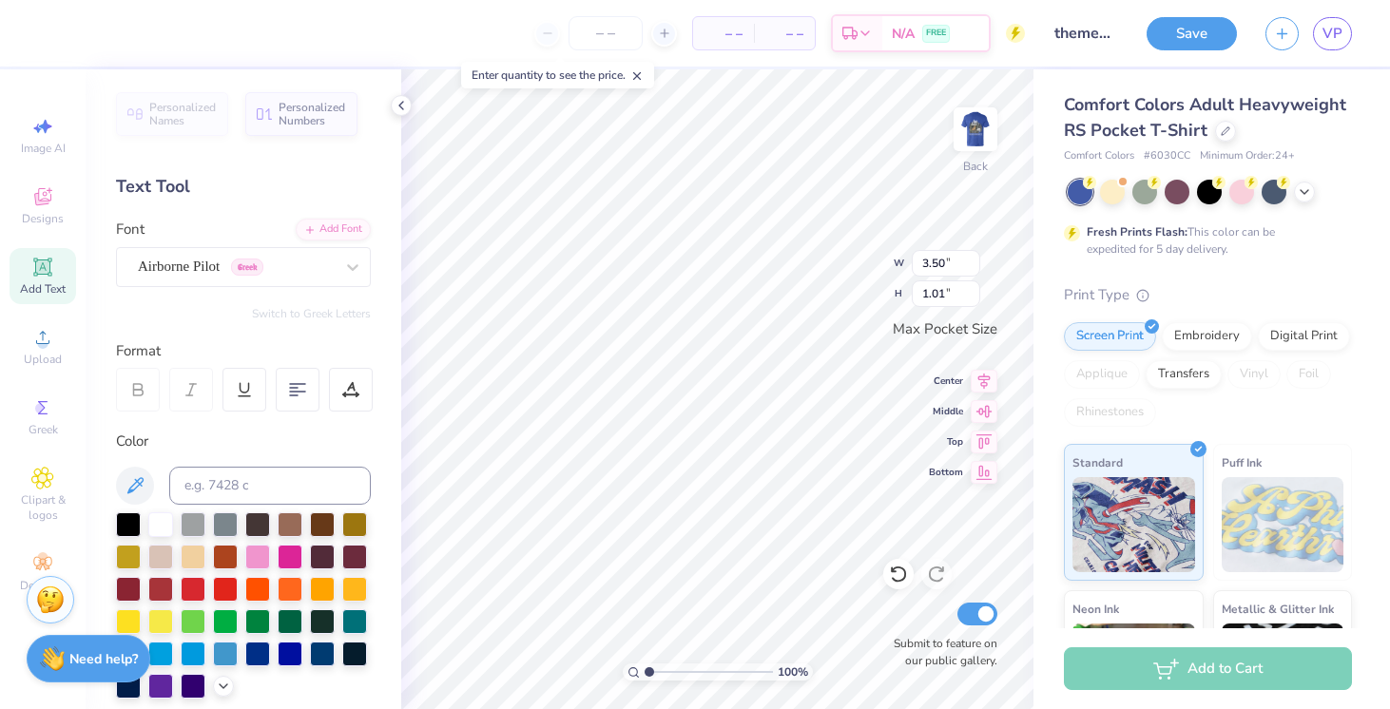
type textarea "FTK"
click at [149, 615] on div at bounding box center [160, 620] width 25 height 25
click at [132, 619] on div at bounding box center [128, 620] width 25 height 25
click at [246, 262] on div "Airborne Pilot Greek" at bounding box center [236, 266] width 200 height 29
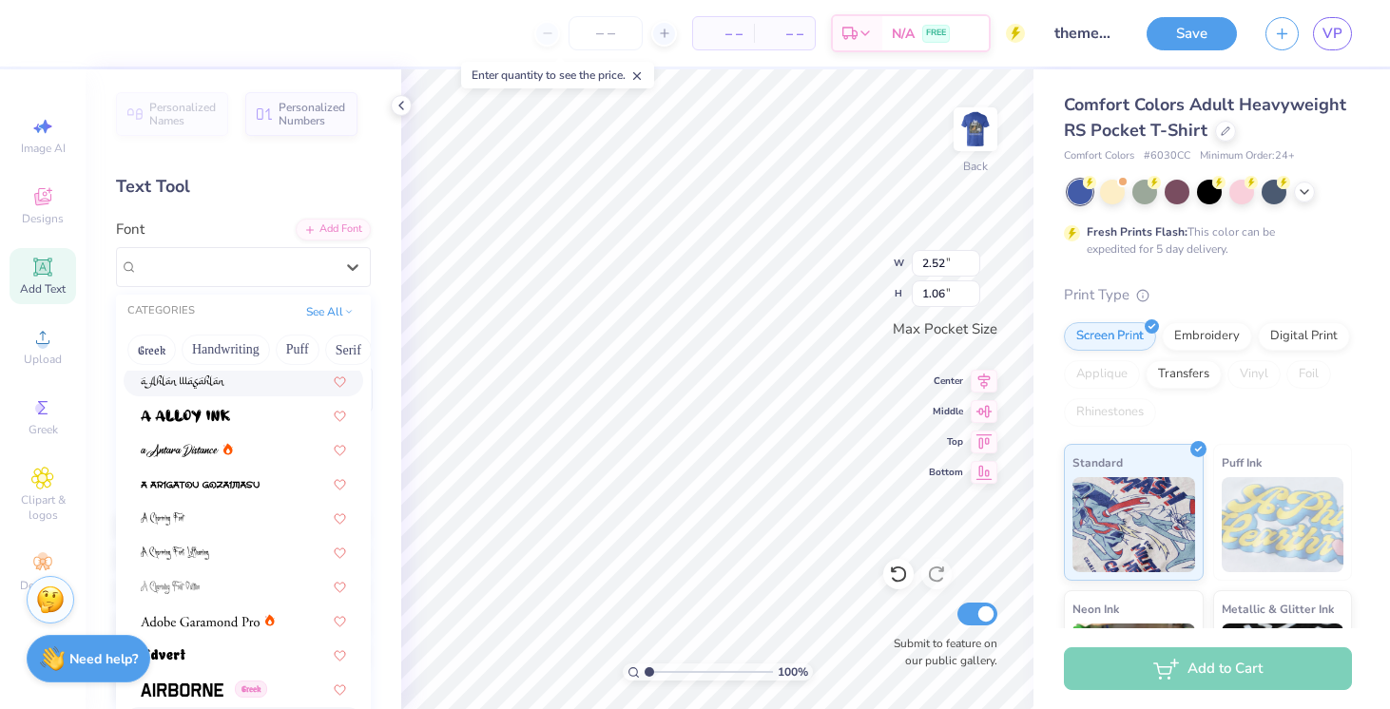
scroll to position [0, 0]
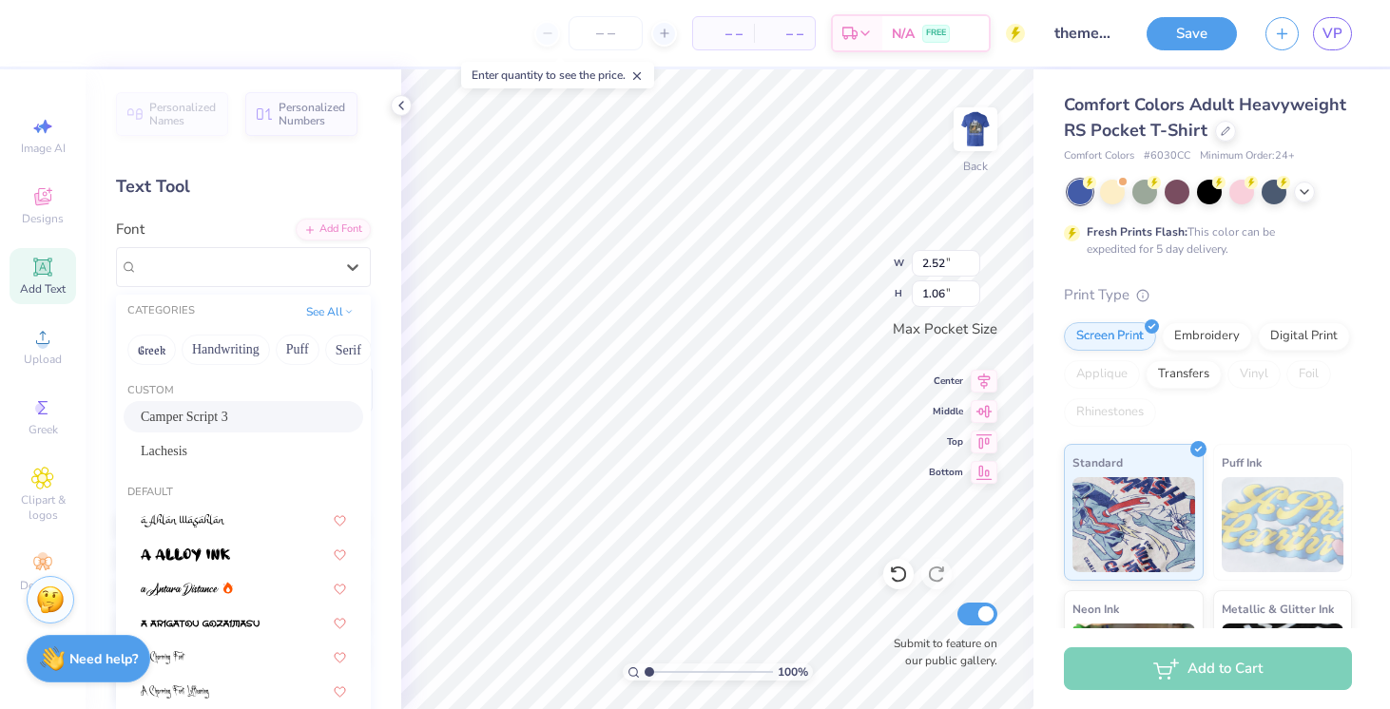
click at [206, 416] on div "Camper Script 3" at bounding box center [243, 417] width 205 height 20
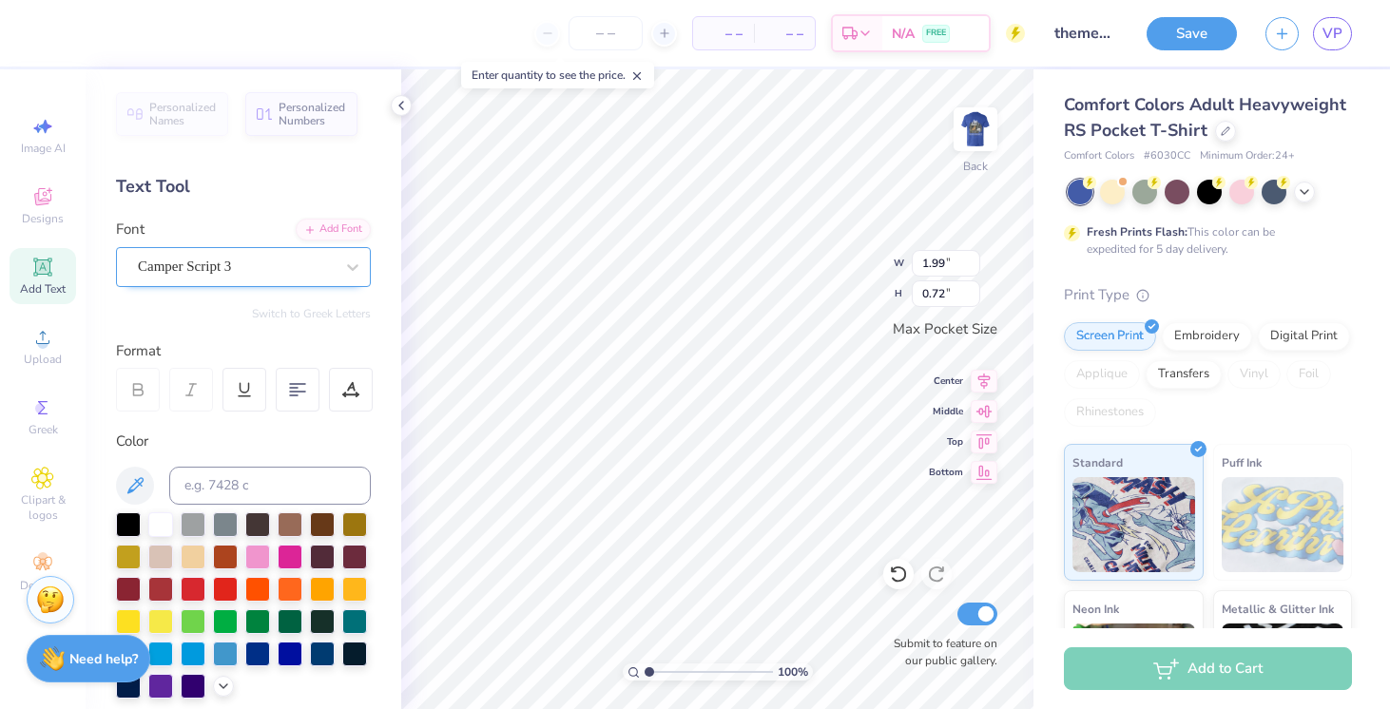
click at [248, 278] on div at bounding box center [236, 267] width 196 height 26
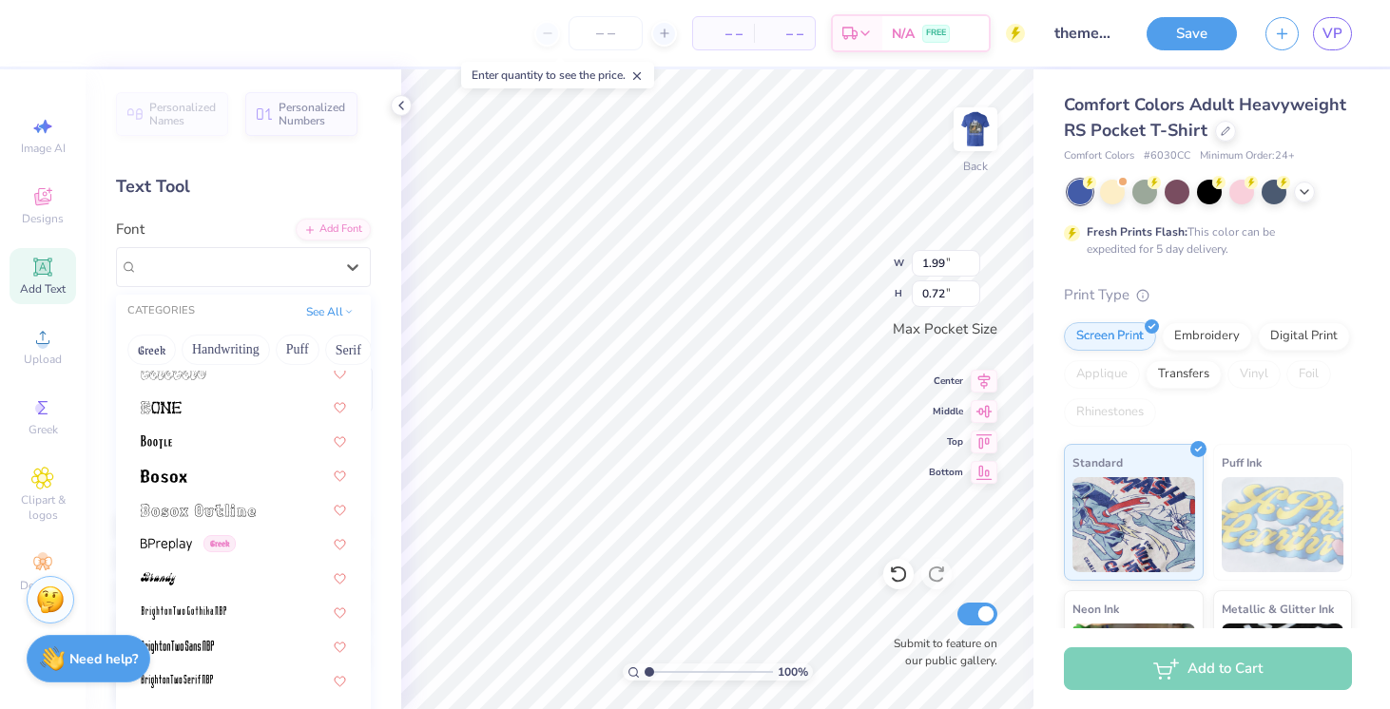
scroll to position [1319, 0]
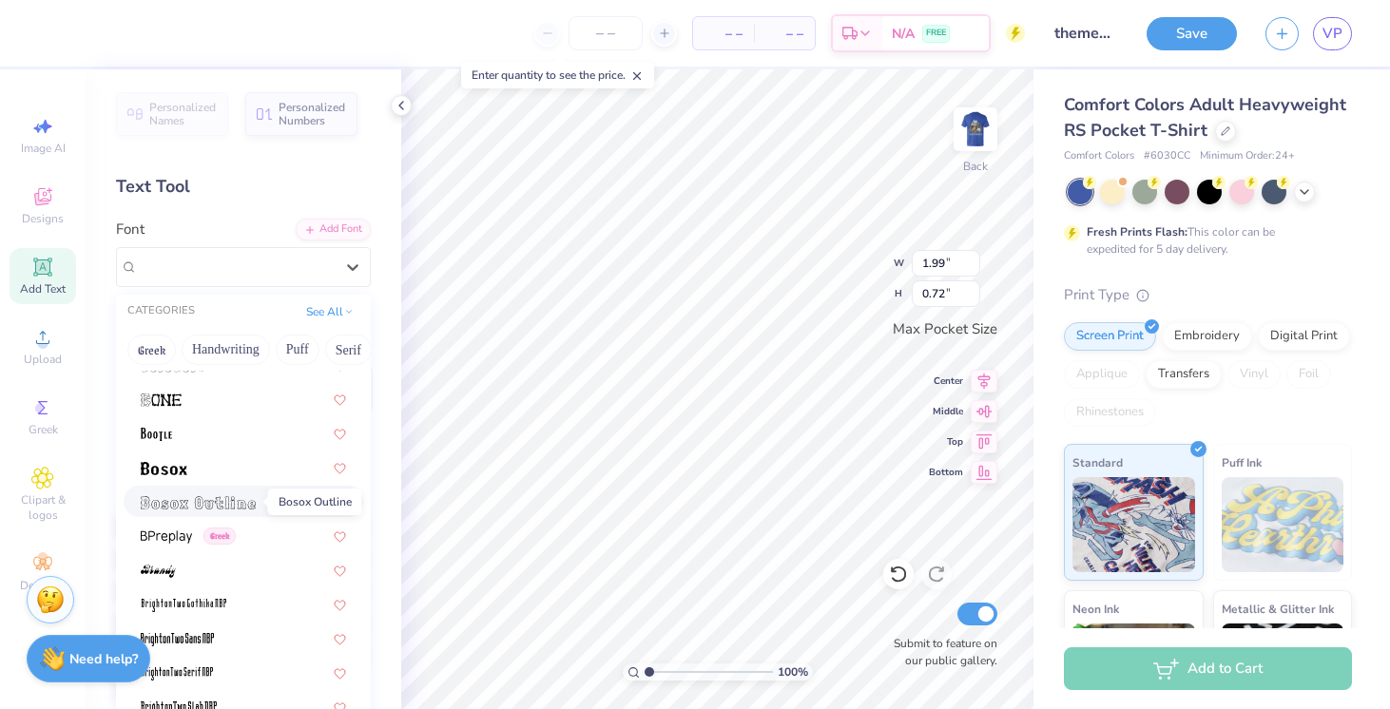
click at [249, 499] on img at bounding box center [198, 502] width 115 height 13
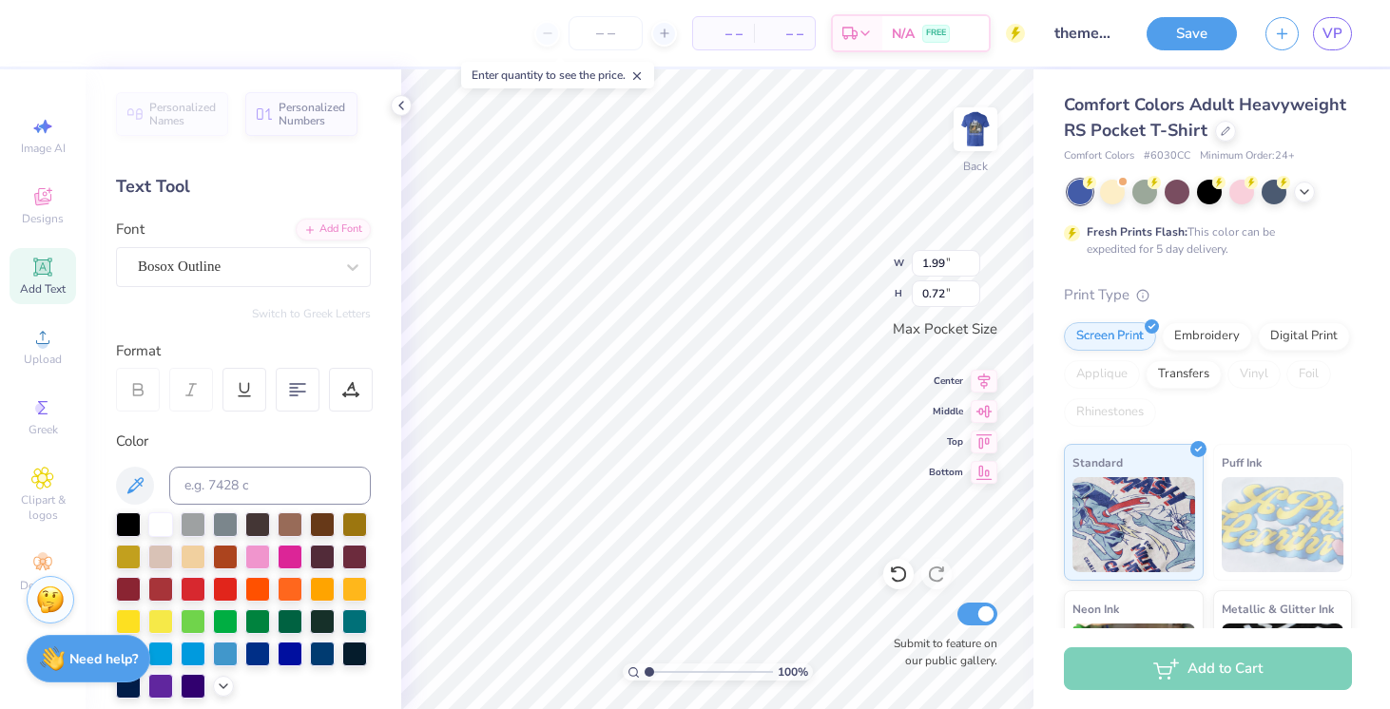
type input "2.05"
type input "0.86"
click at [850, 245] on div "100 % Back W 2.05 H 0.86 Y Center Middle Top Bottom Submit to feature on our pu…" at bounding box center [717, 389] width 632 height 640
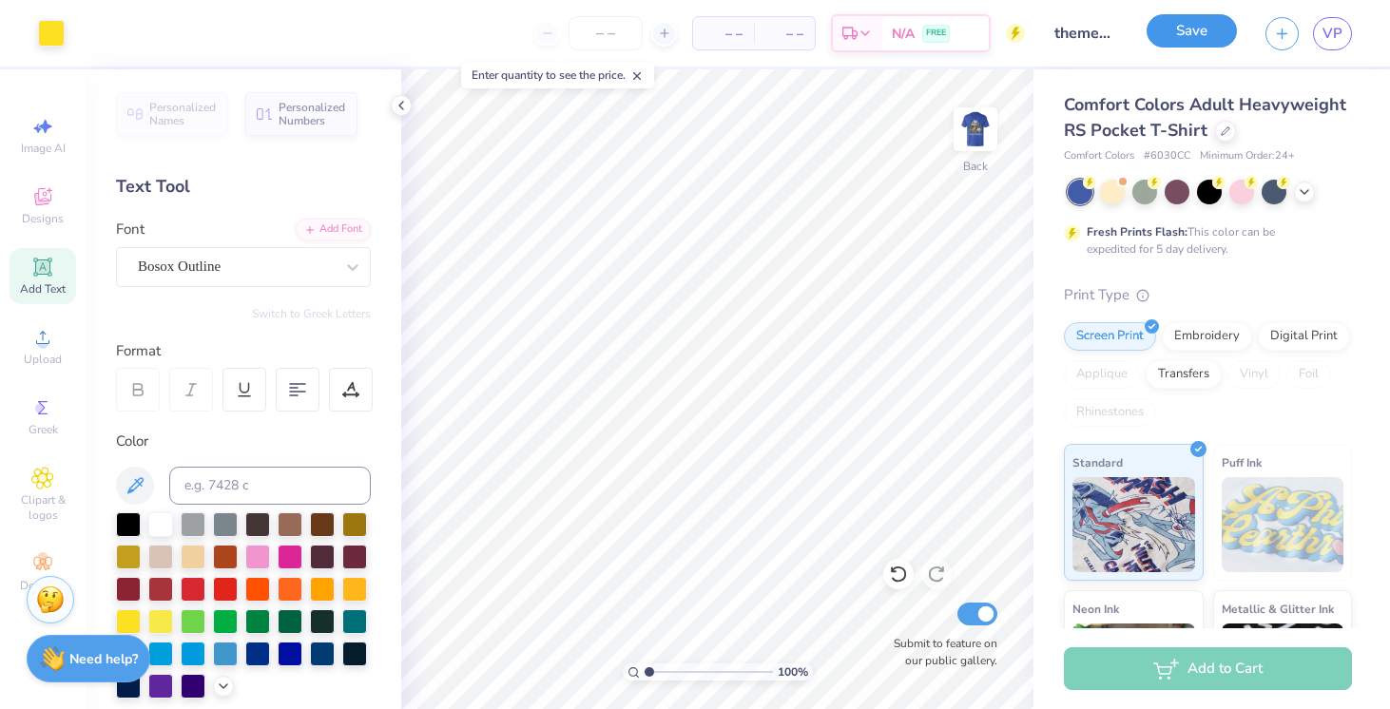
click at [1202, 22] on button "Save" at bounding box center [1192, 30] width 90 height 33
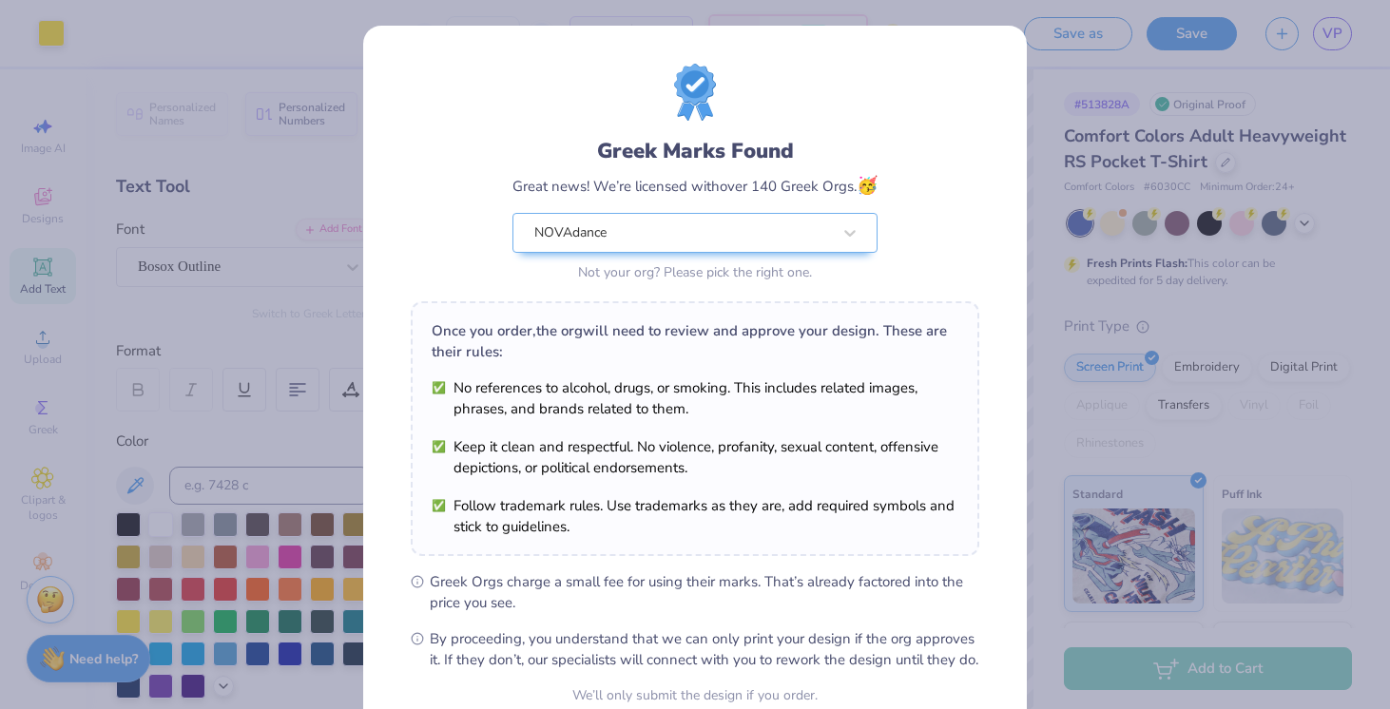
scroll to position [181, 0]
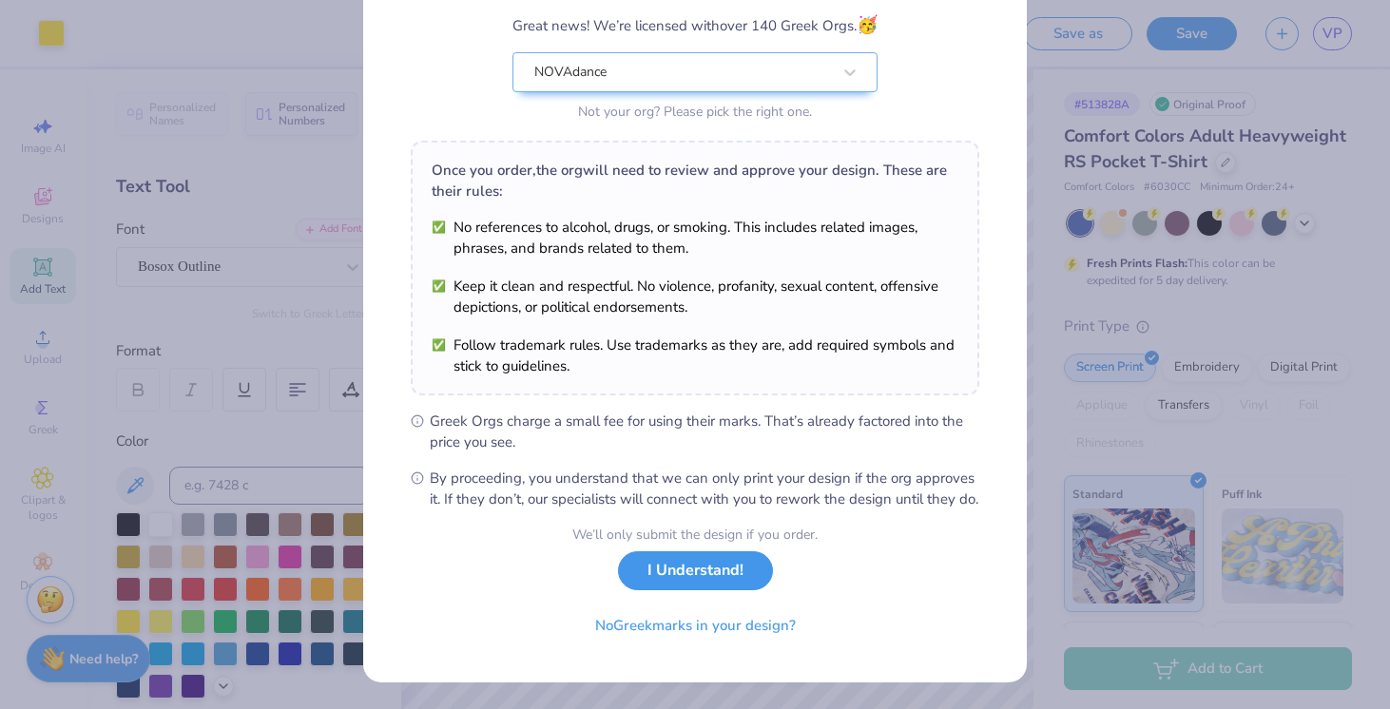
click at [640, 584] on button "I Understand!" at bounding box center [695, 571] width 155 height 39
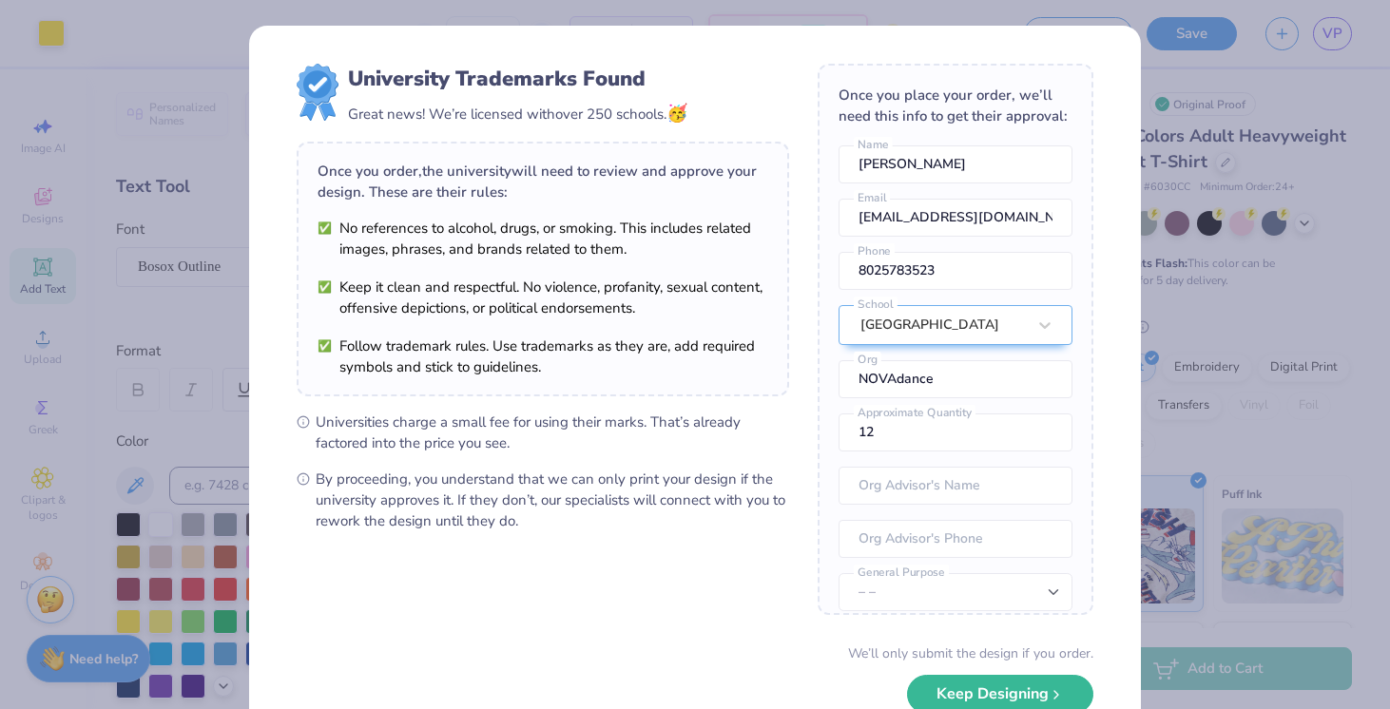
scroll to position [70, 0]
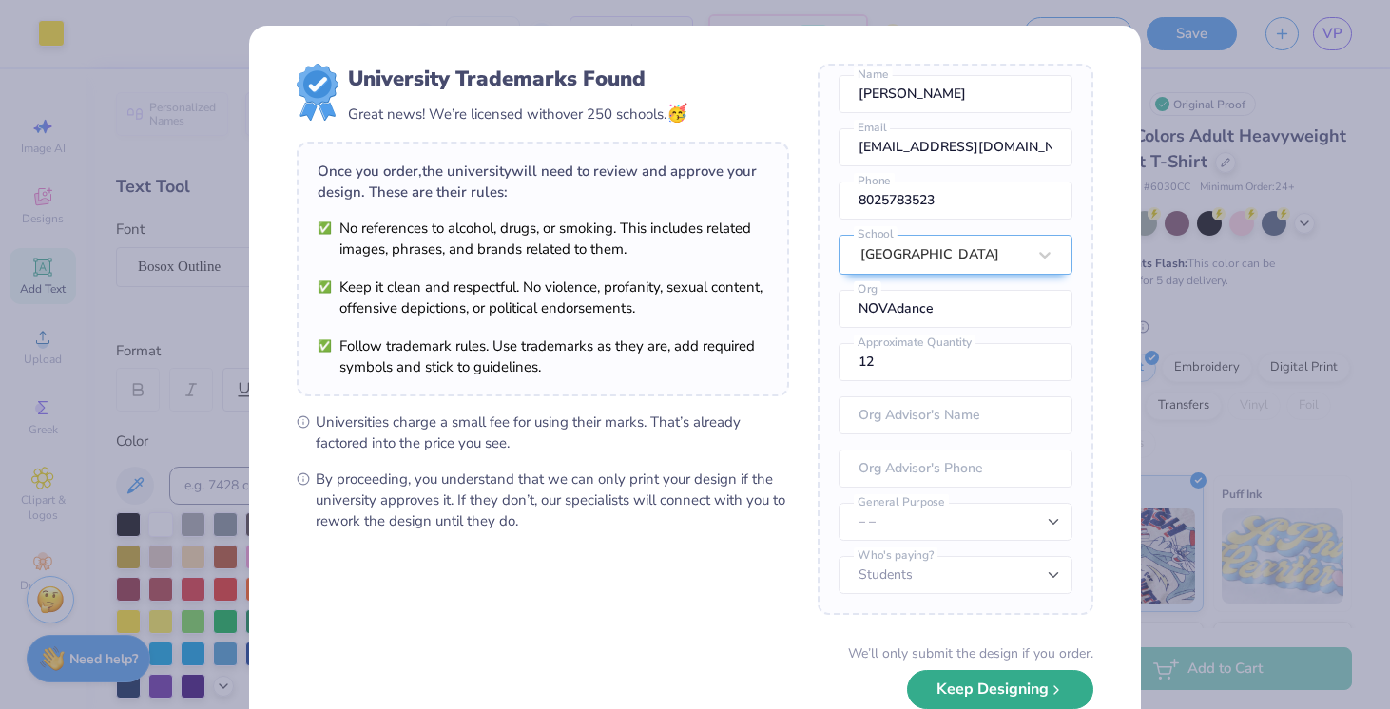
click at [990, 693] on button "Keep Designing" at bounding box center [1000, 689] width 186 height 39
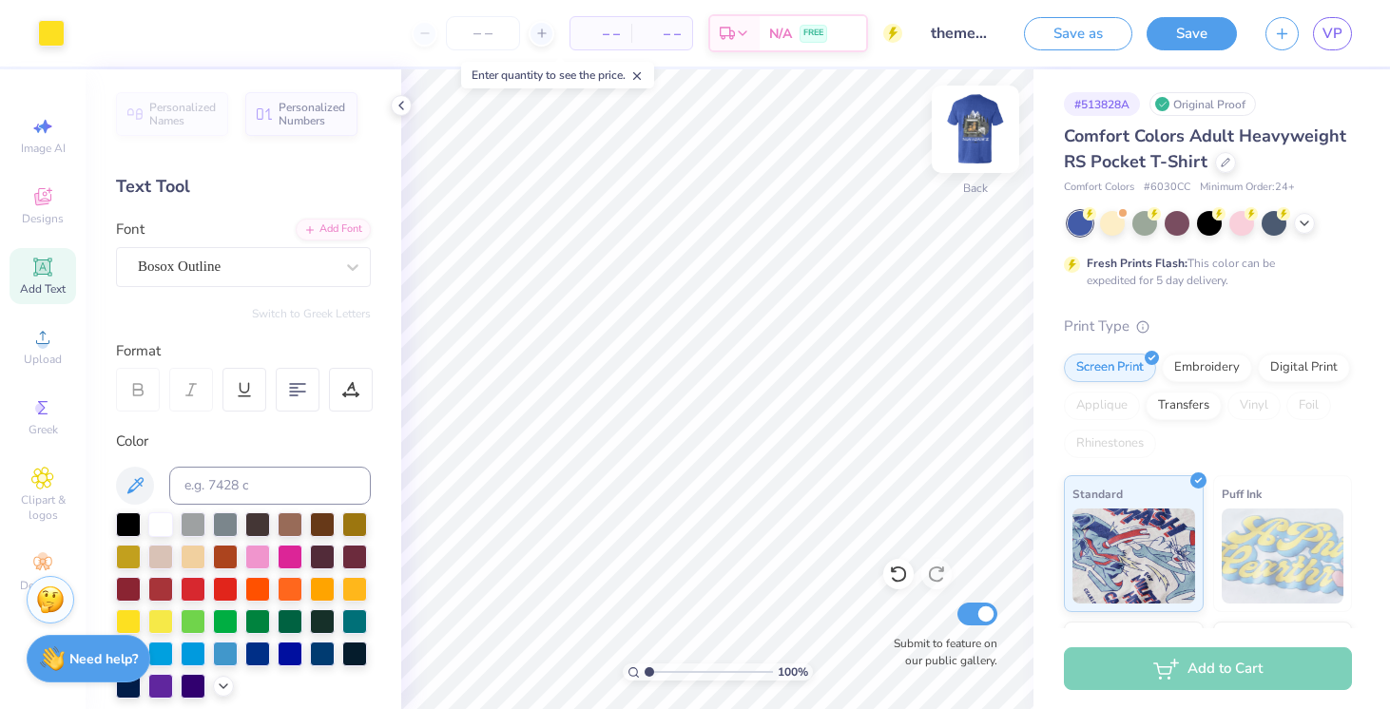
click at [977, 127] on img at bounding box center [976, 129] width 76 height 76
click at [1328, 32] on span "VP" at bounding box center [1333, 34] width 20 height 22
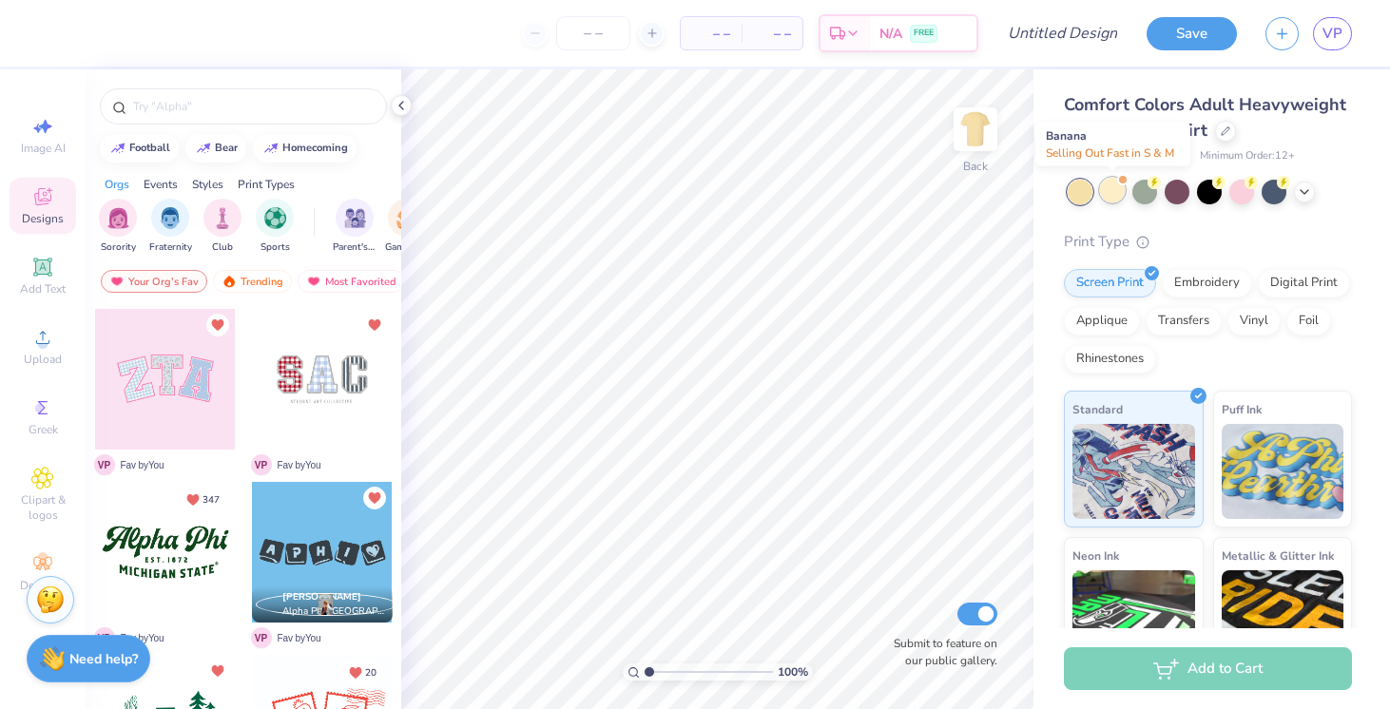
click at [1114, 187] on div at bounding box center [1112, 190] width 25 height 25
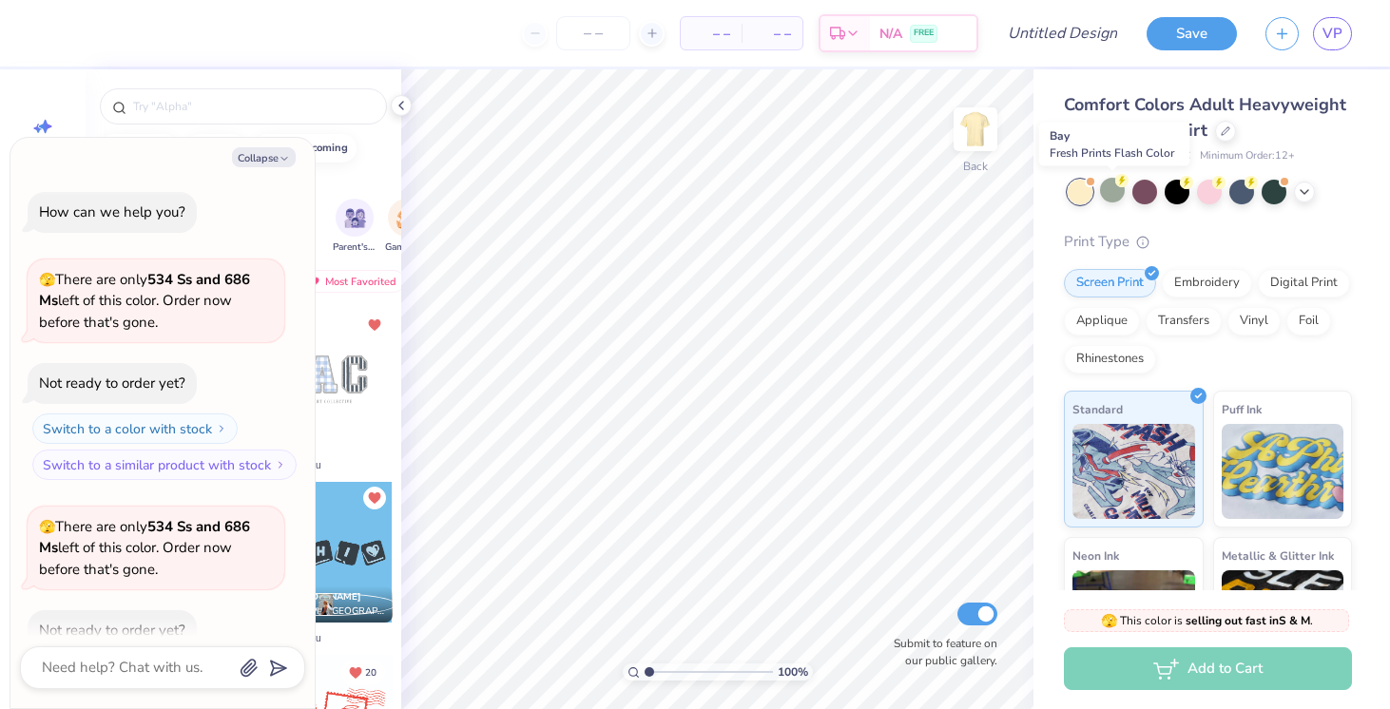
scroll to position [105, 0]
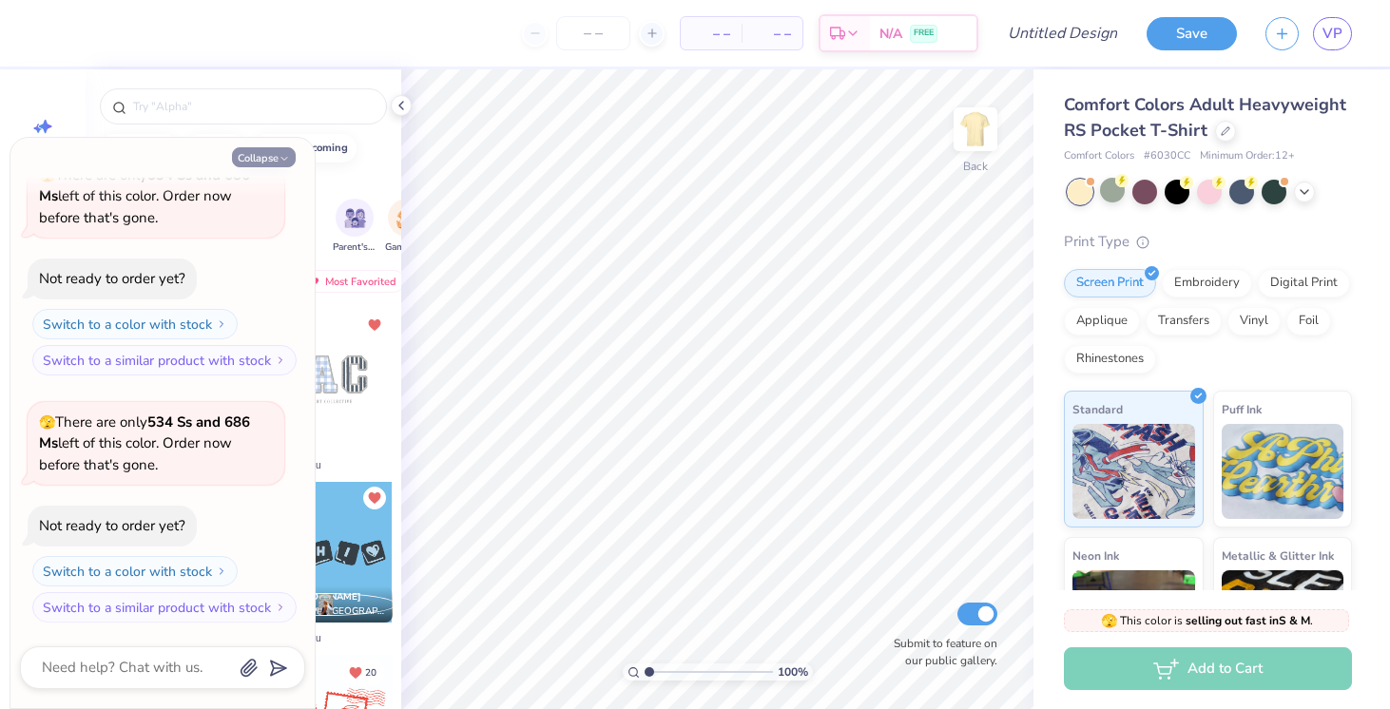
click at [284, 154] on icon "button" at bounding box center [284, 158] width 11 height 11
type textarea "x"
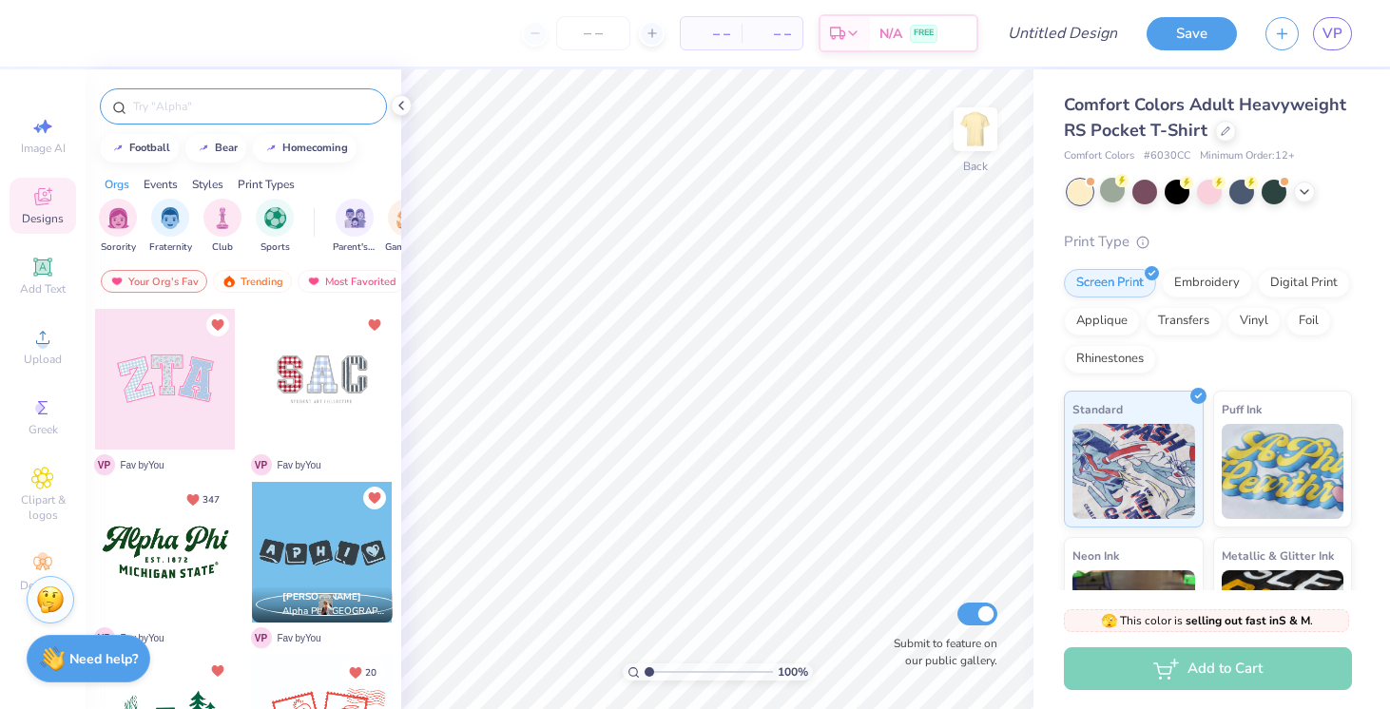
click at [263, 111] on input "text" at bounding box center [252, 106] width 243 height 19
type input "camp"
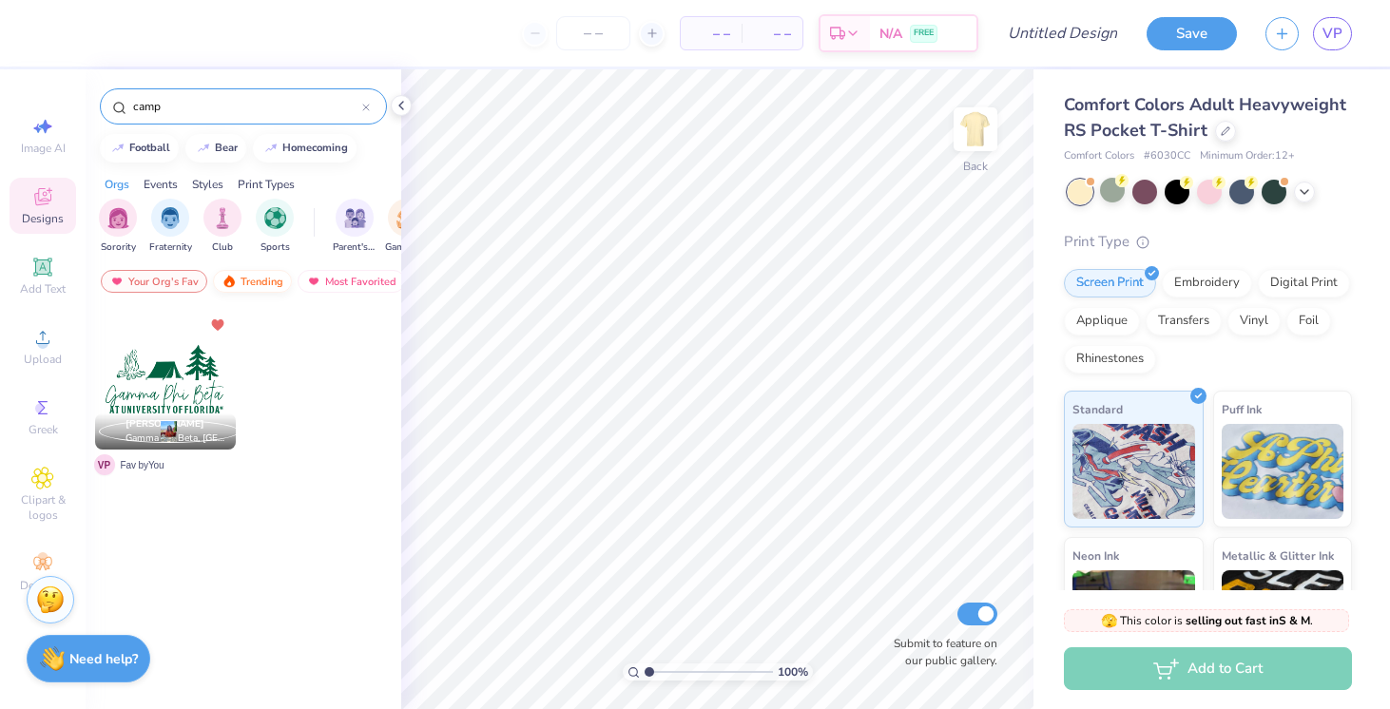
click at [242, 281] on div "Trending" at bounding box center [252, 281] width 79 height 23
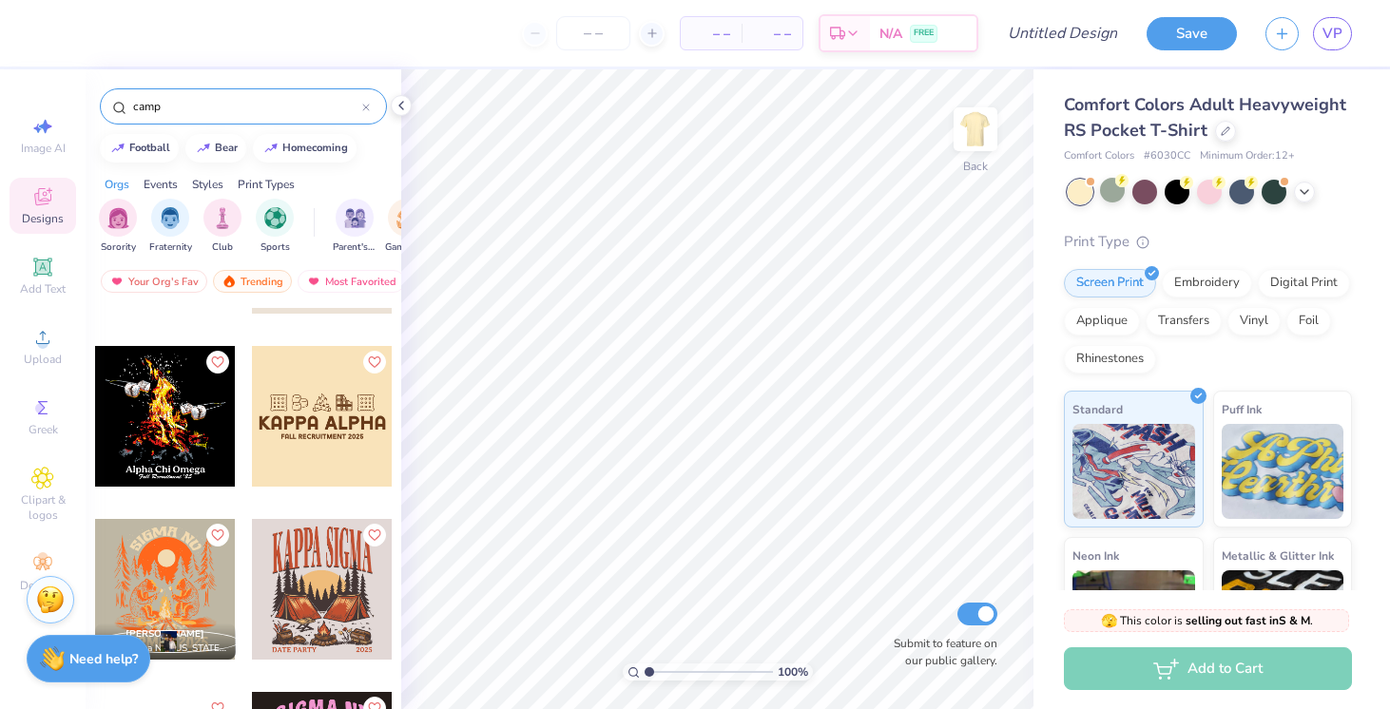
scroll to position [2401, 0]
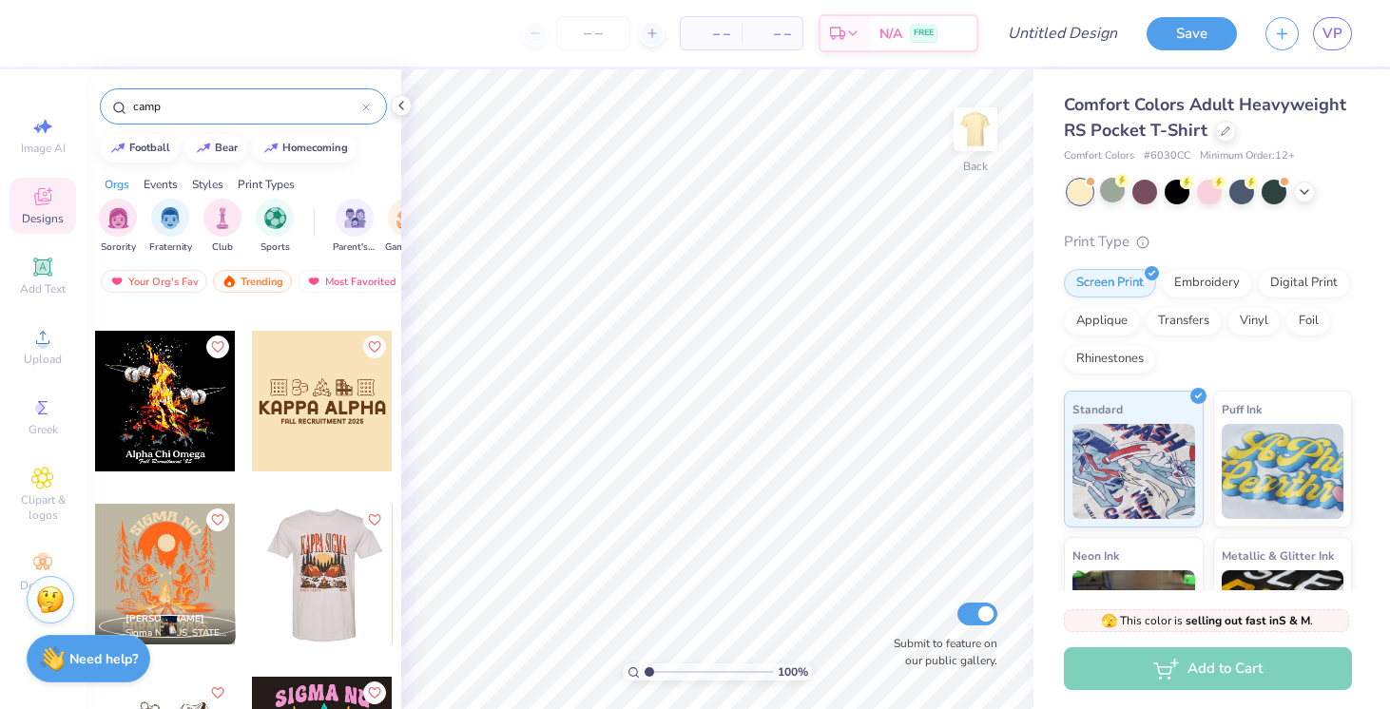
click at [327, 565] on div at bounding box center [321, 574] width 141 height 141
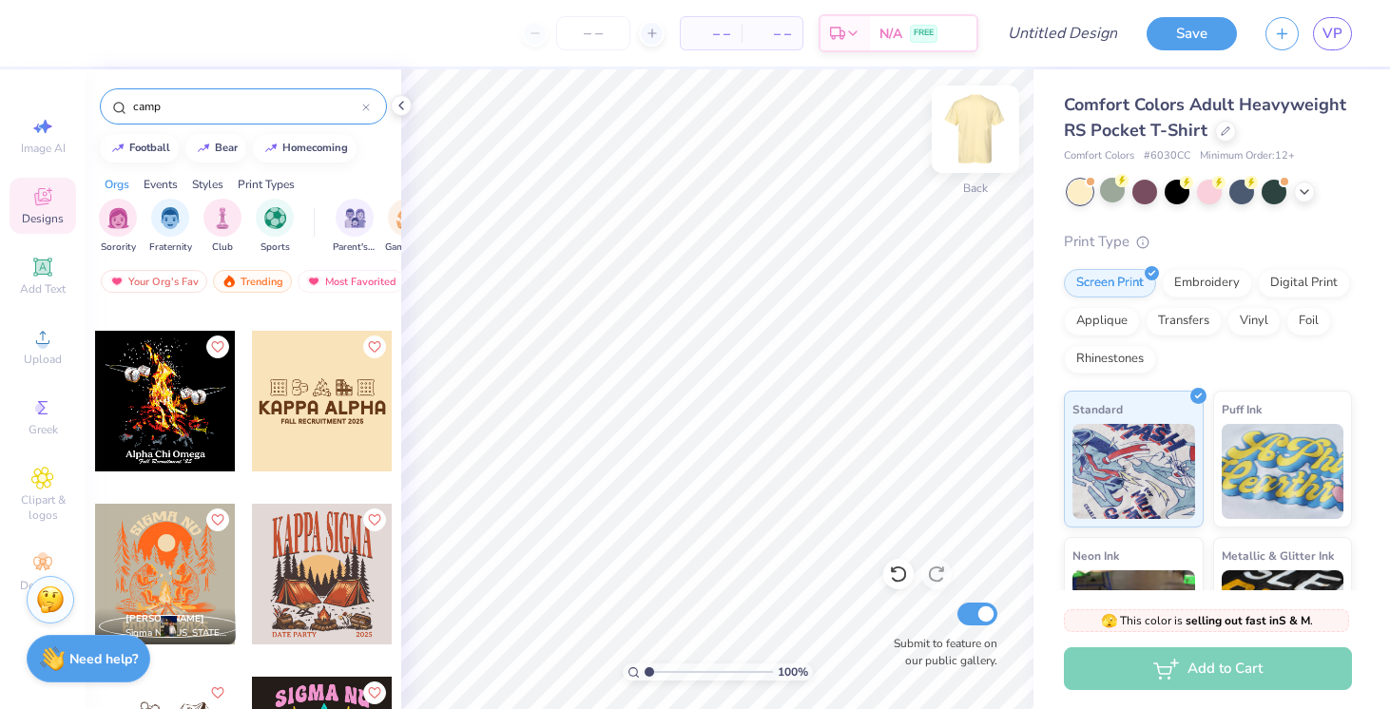
click at [992, 130] on img at bounding box center [976, 129] width 76 height 76
click at [314, 562] on div at bounding box center [322, 574] width 141 height 141
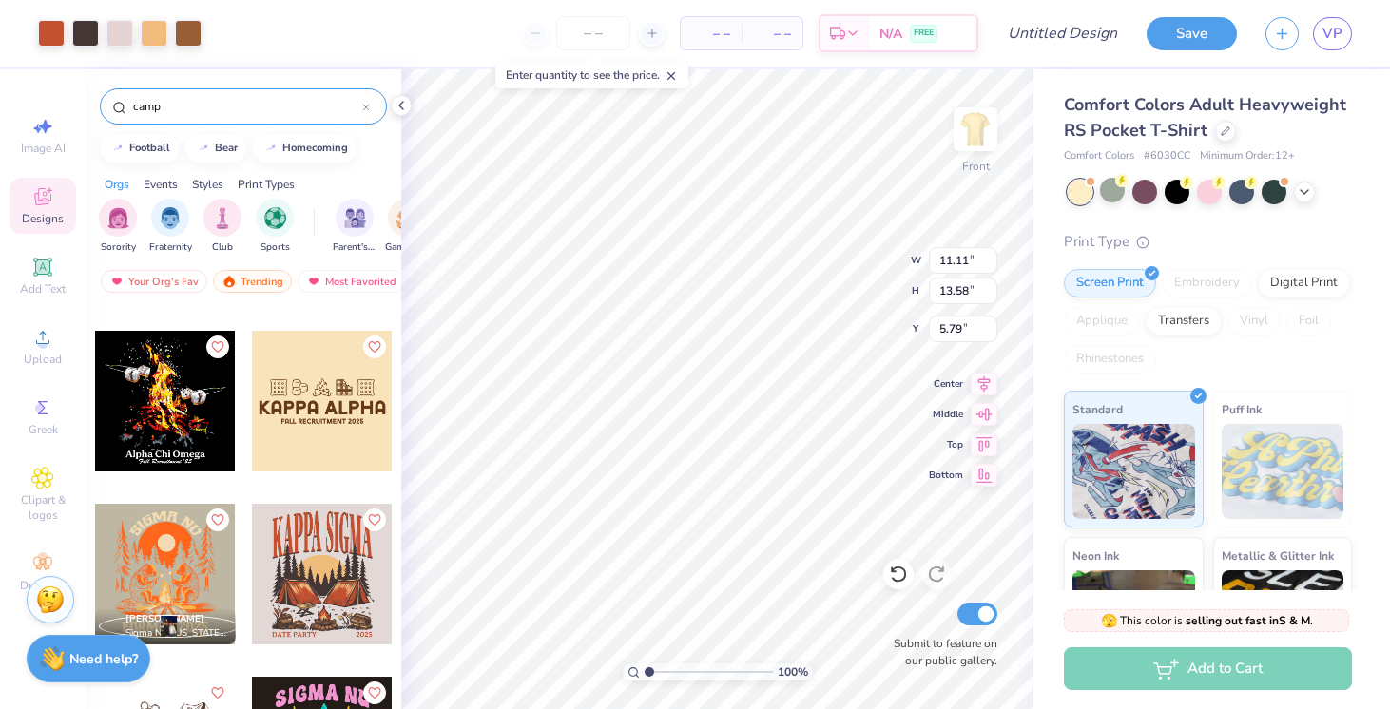
type input "5.79"
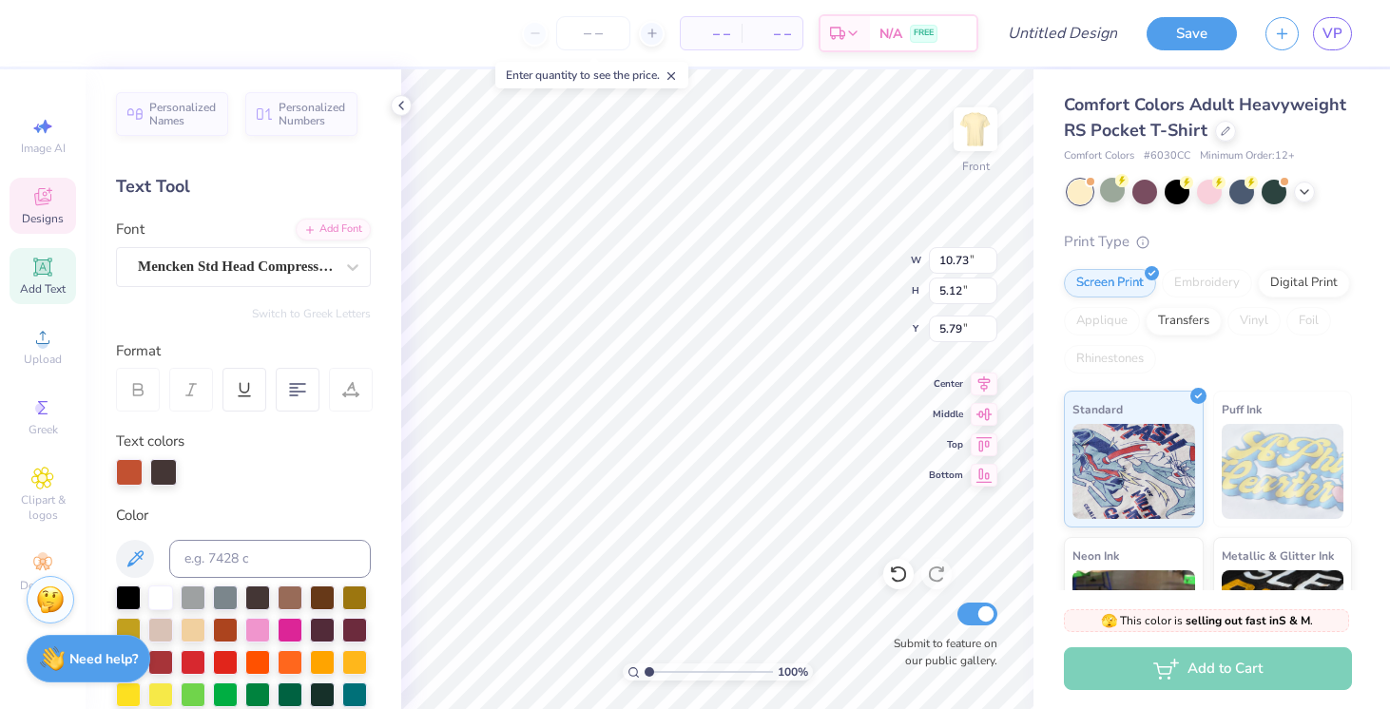
scroll to position [0, 0]
type textarea "S"
type textarea "n"
type textarea "NOVADANCE"
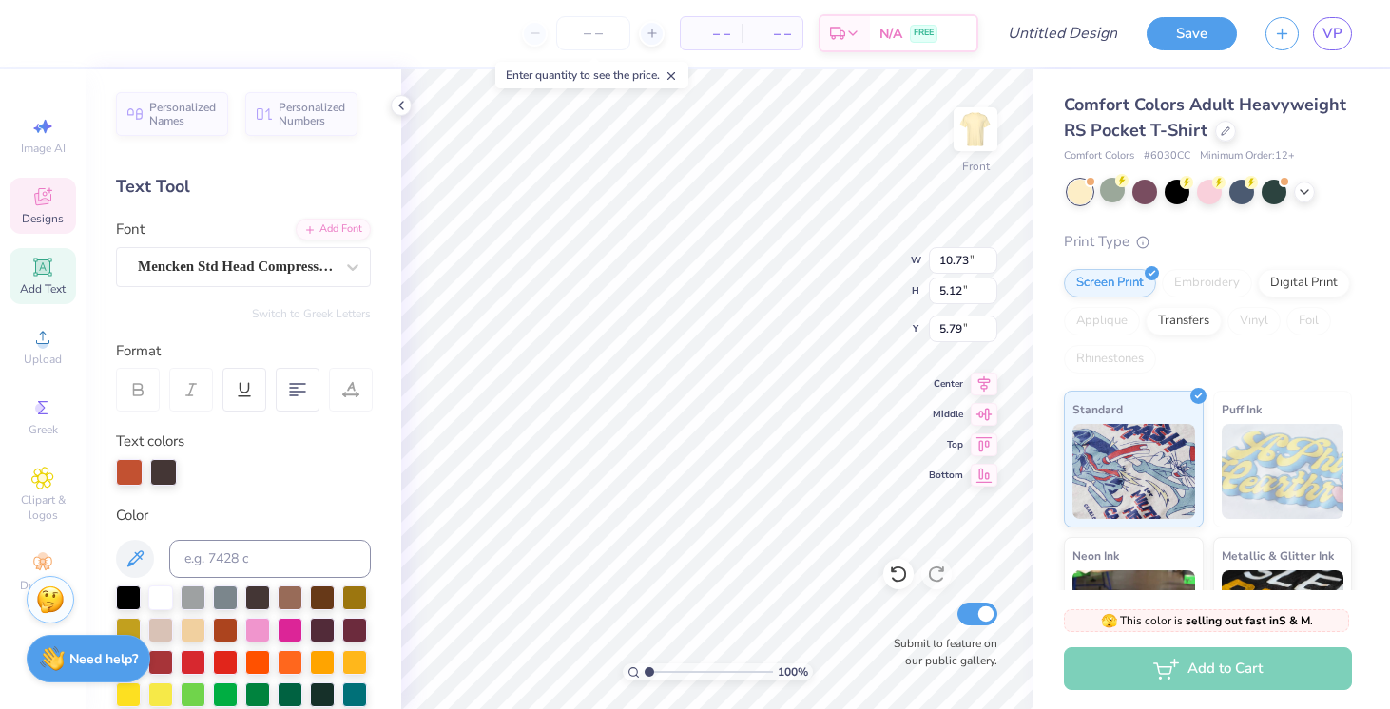
type input "4.75"
type input "0.55"
type input "18.82"
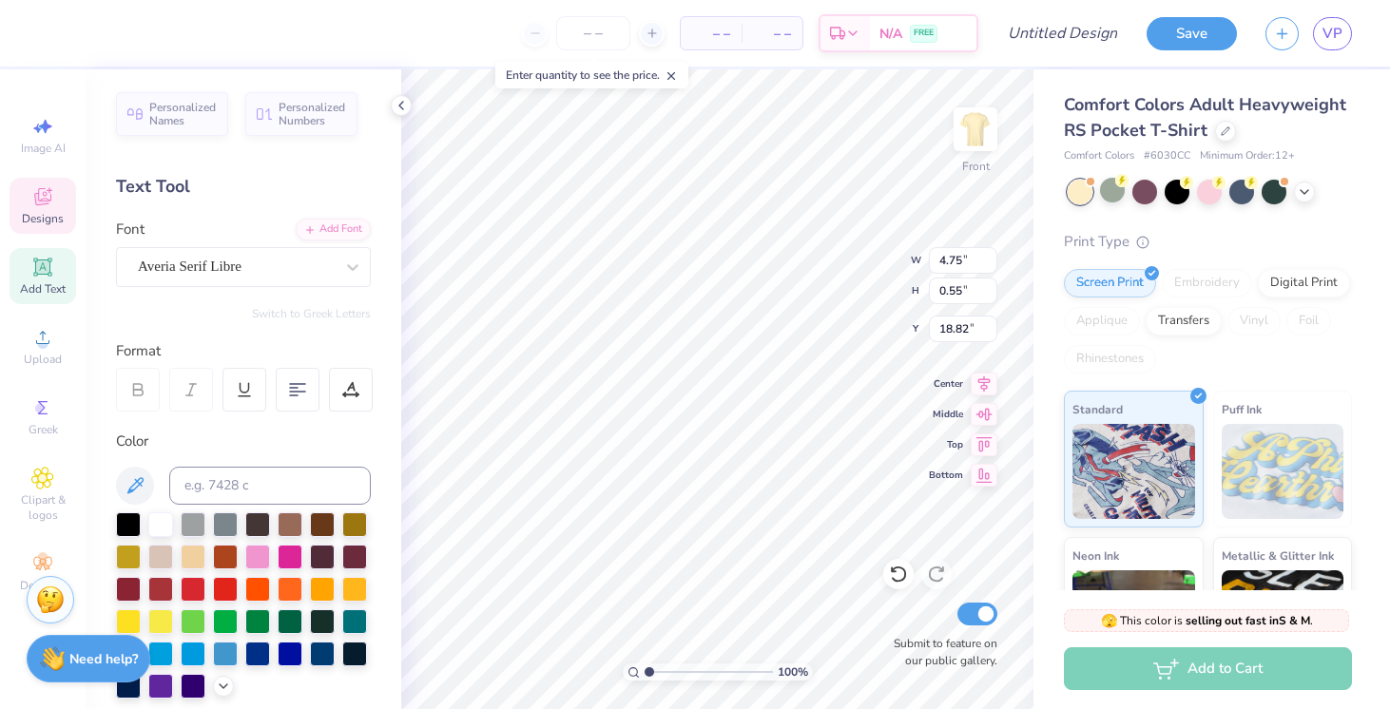
scroll to position [0, 0]
type textarea "D"
type input "1.67"
type textarea "2026"
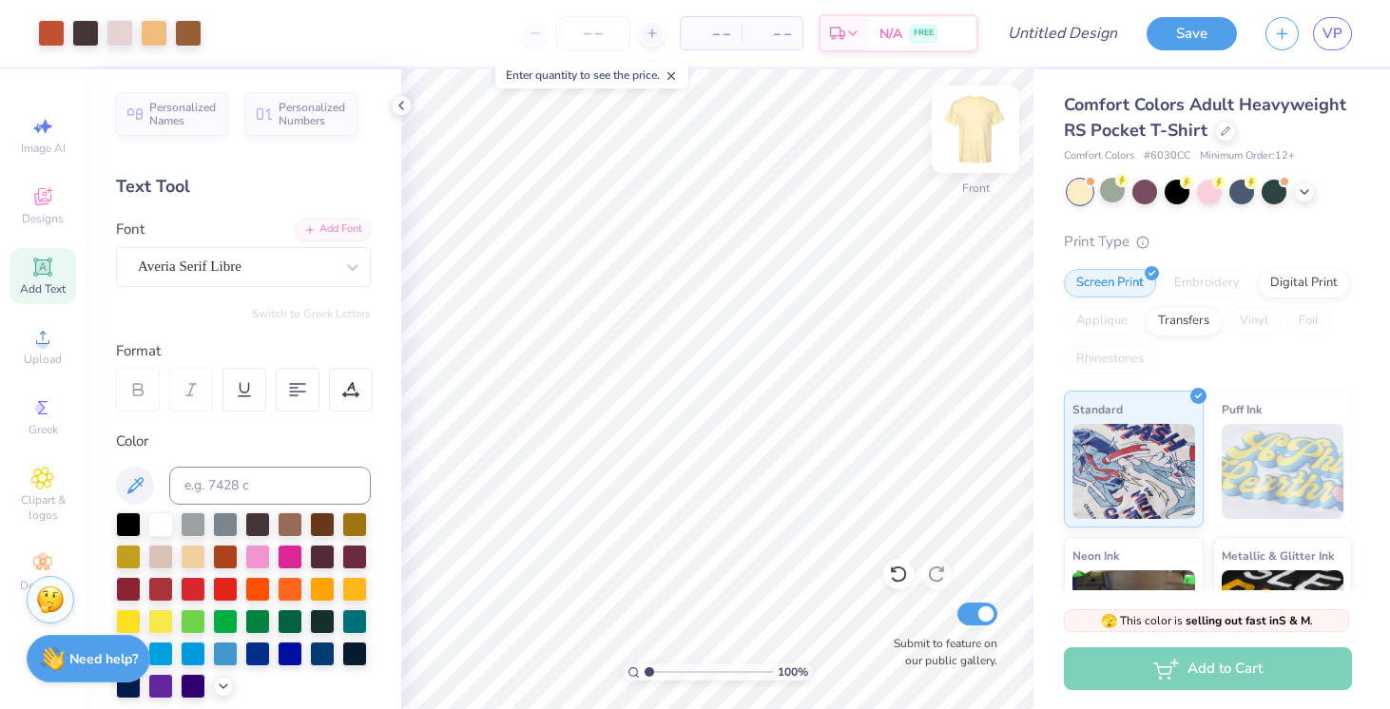
click at [974, 129] on img at bounding box center [976, 129] width 76 height 76
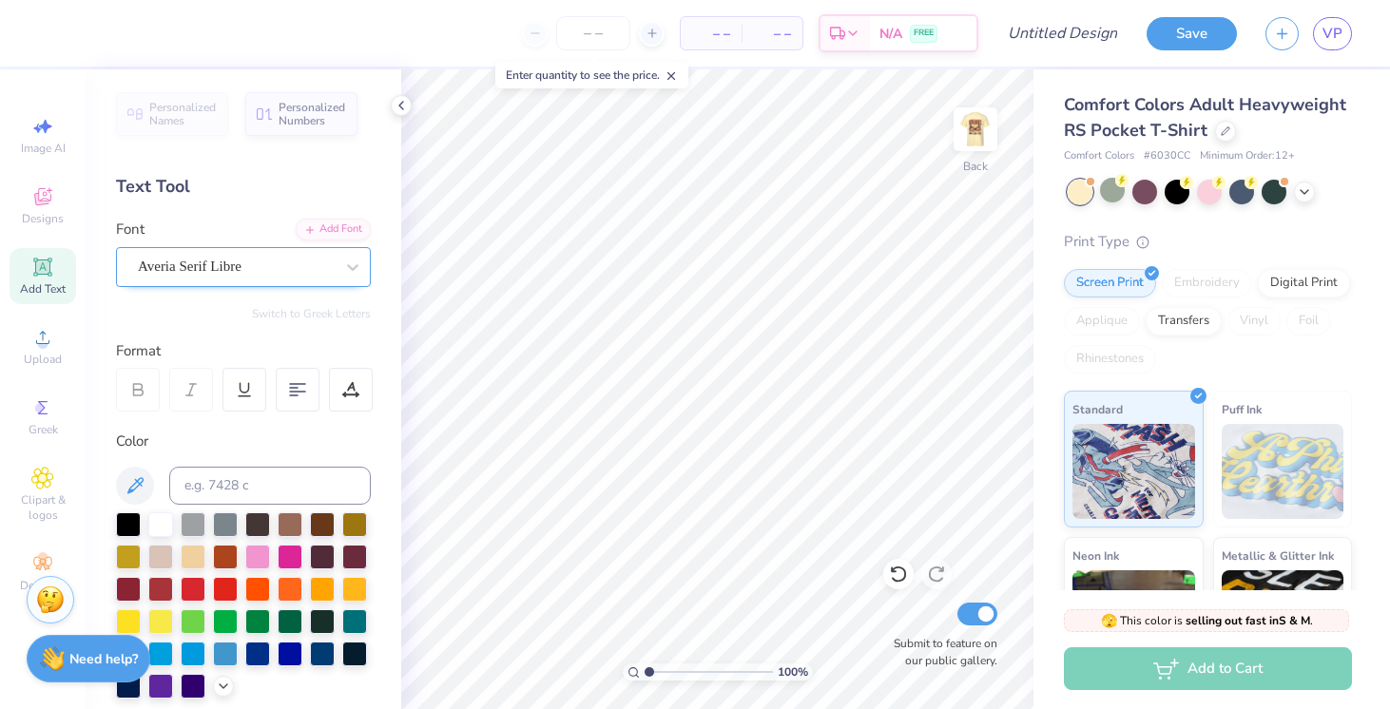
click at [168, 272] on div "Averia Serif Libre" at bounding box center [236, 266] width 200 height 29
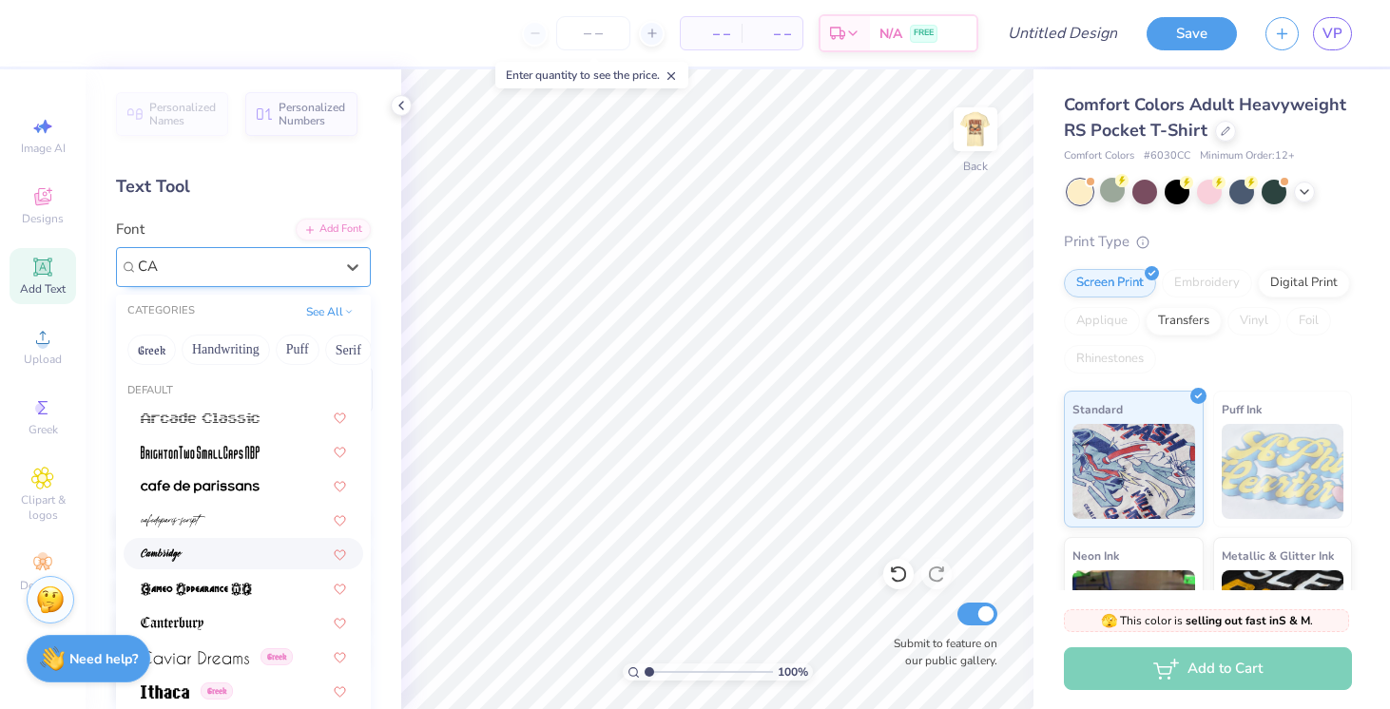
type input "C"
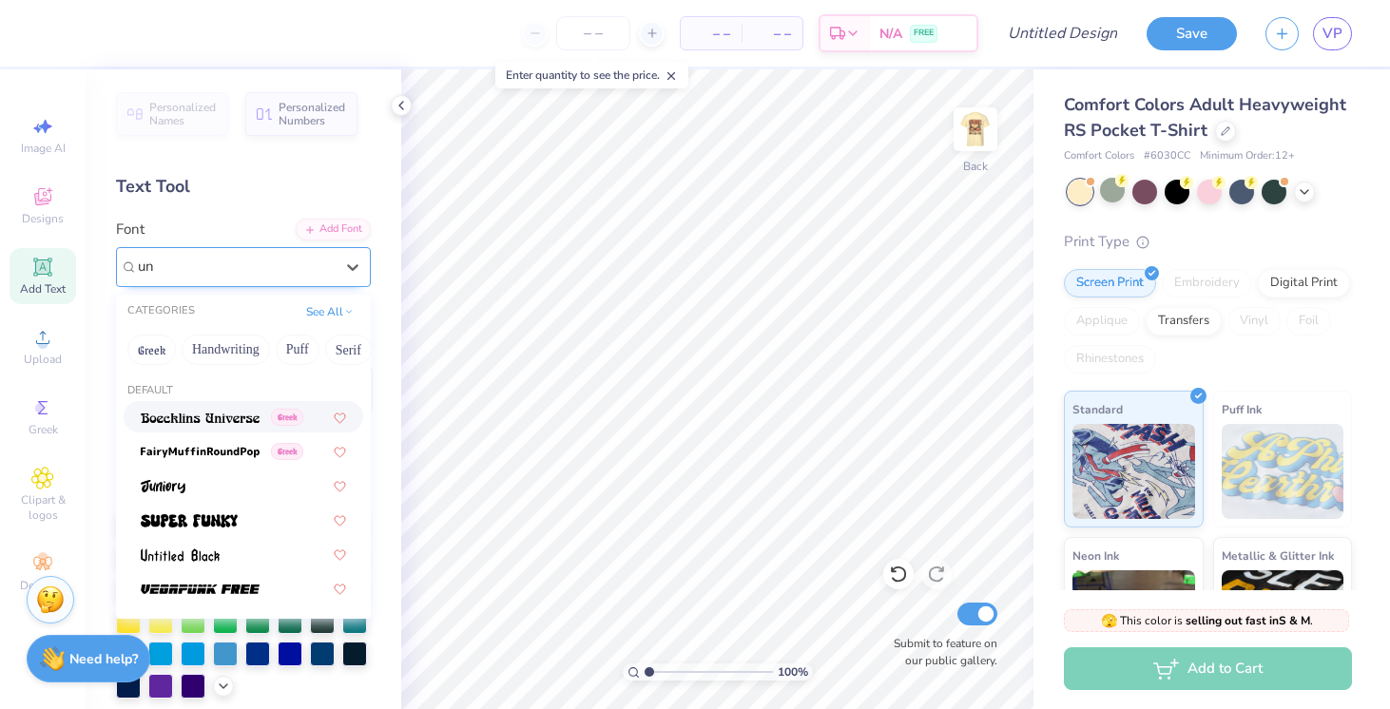
type input "u"
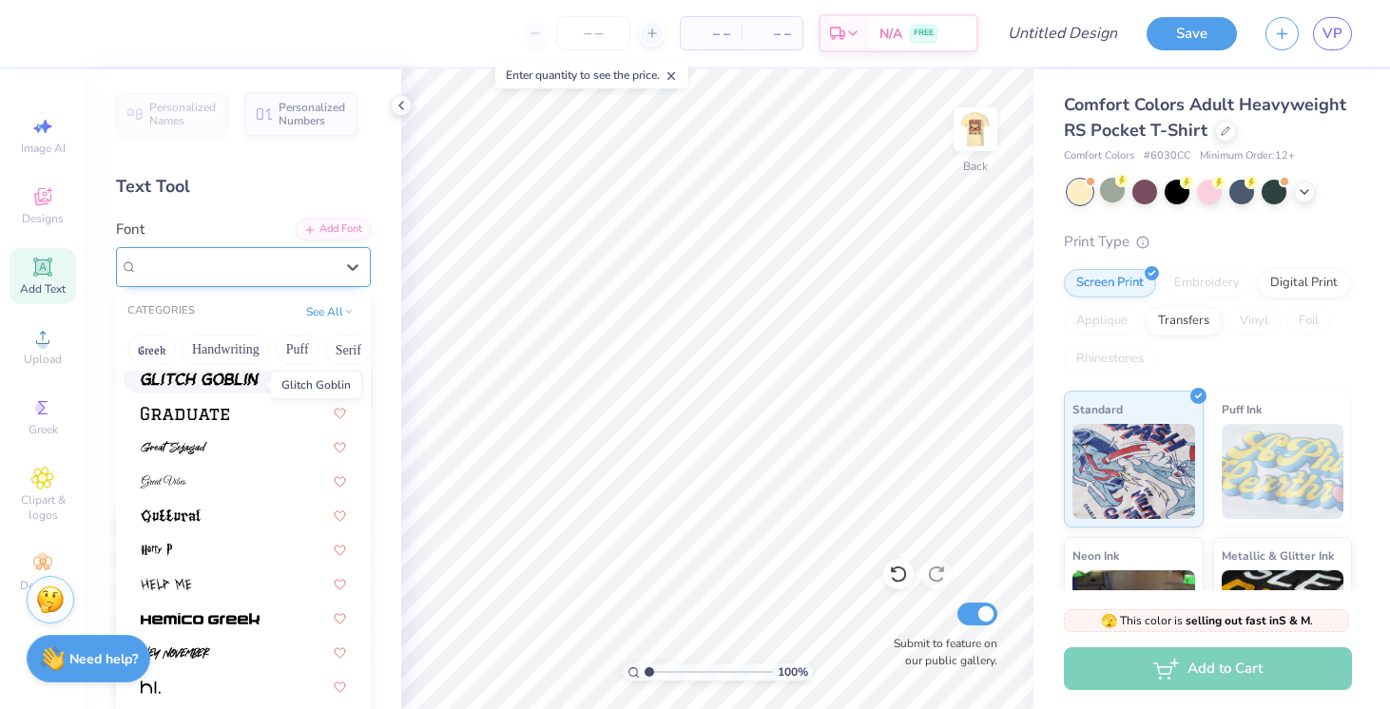
scroll to position [4594, 0]
click at [218, 406] on img at bounding box center [185, 411] width 88 height 13
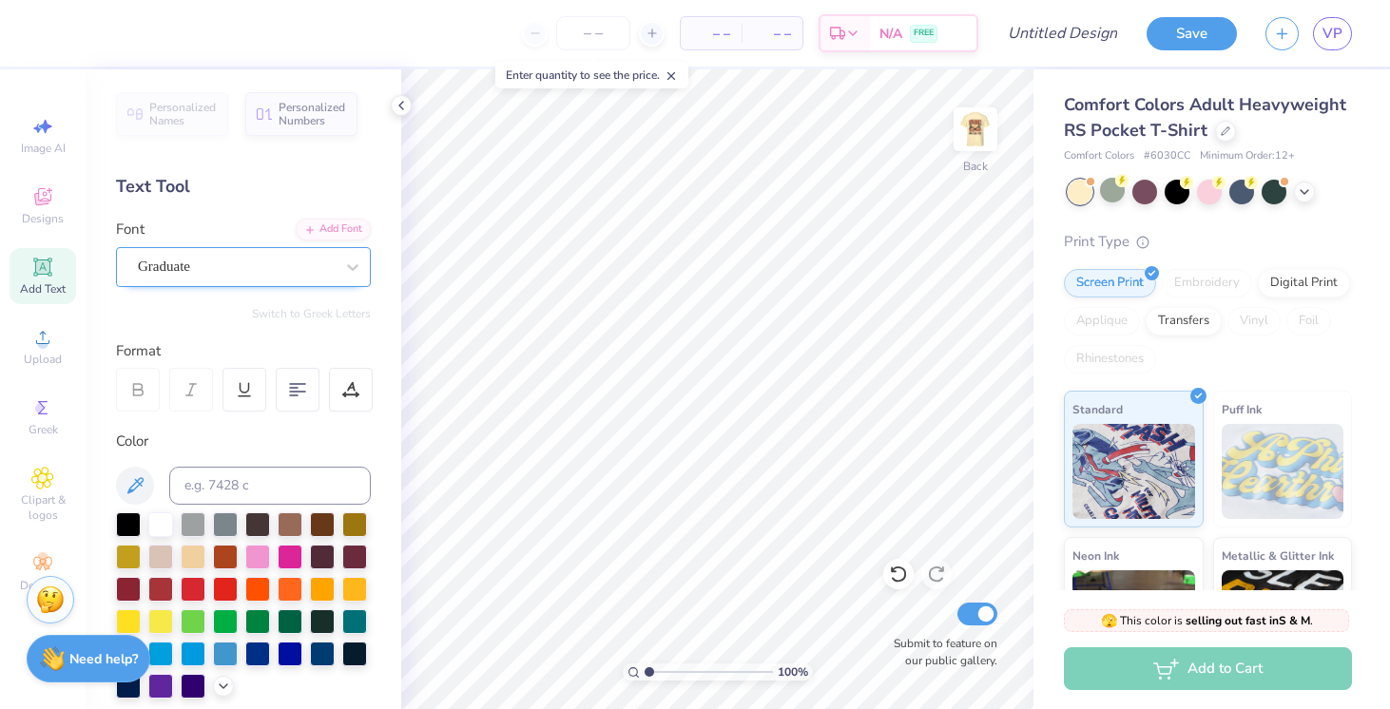
click at [47, 270] on icon at bounding box center [42, 267] width 14 height 14
click at [220, 271] on div "Super Dream" at bounding box center [236, 266] width 200 height 29
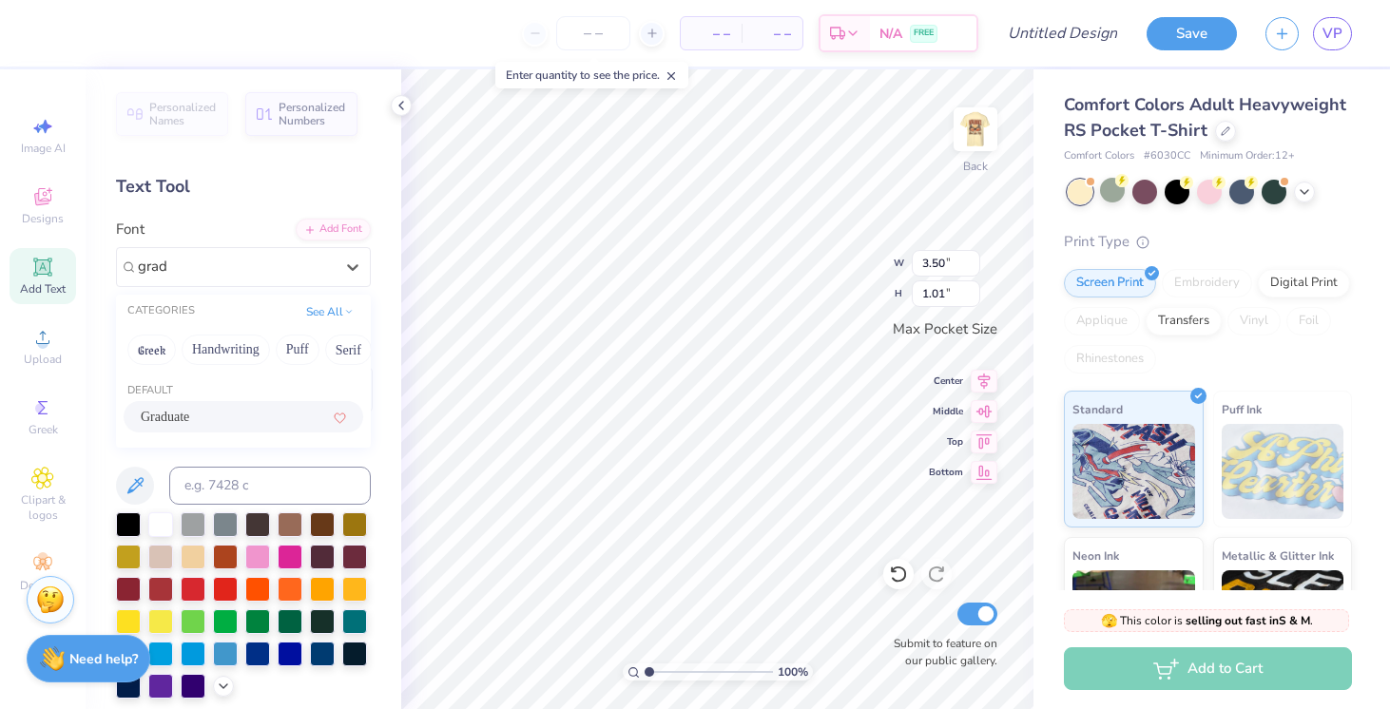
click at [212, 423] on div "Graduate" at bounding box center [243, 417] width 205 height 20
type input "grad"
type input "3.44"
type input "1.07"
type textarea "FTK"
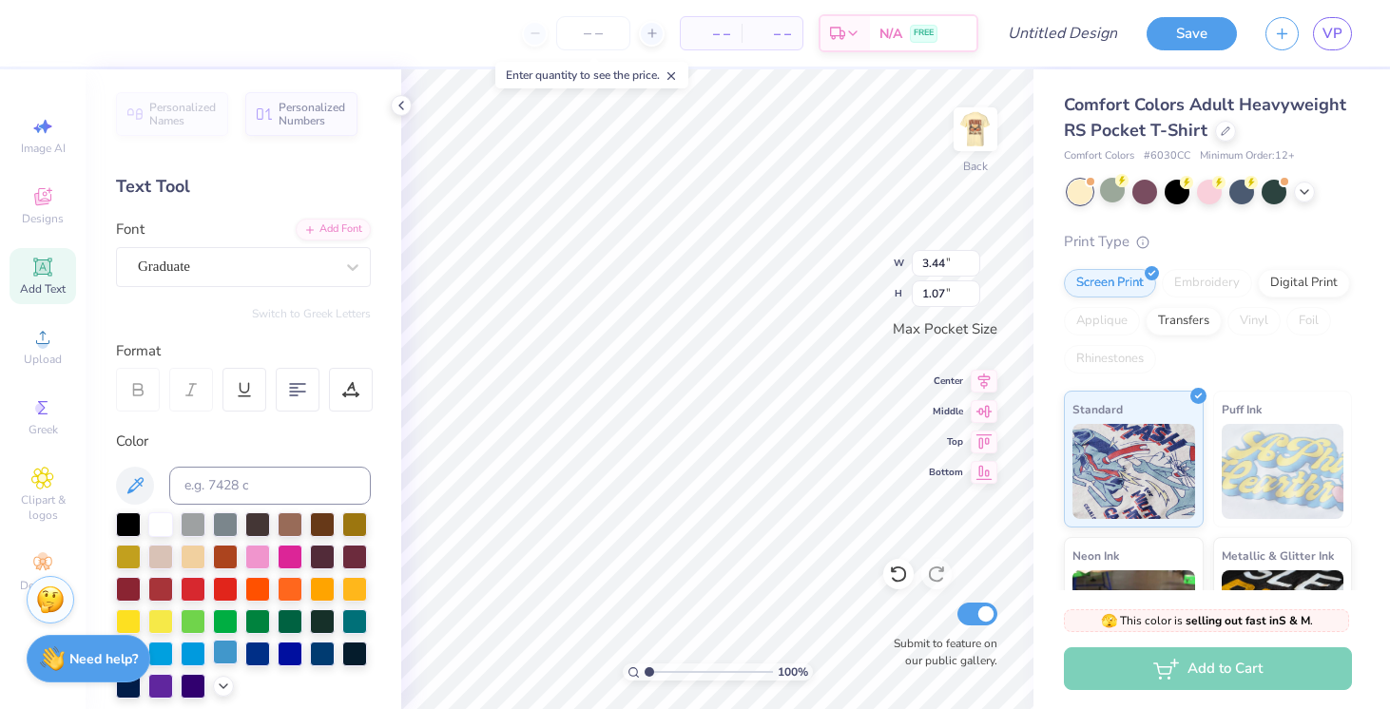
click at [224, 653] on div at bounding box center [225, 652] width 25 height 25
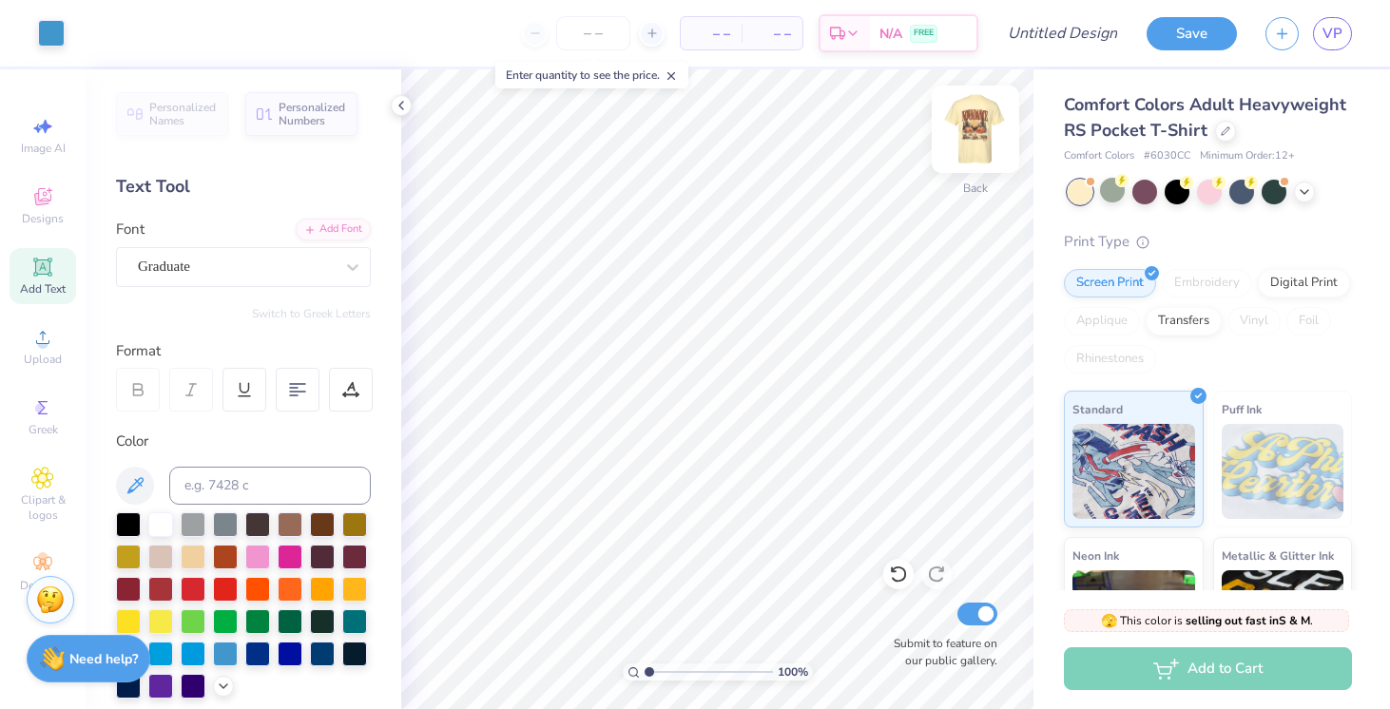
click at [967, 141] on img at bounding box center [976, 129] width 76 height 76
click at [967, 141] on img at bounding box center [976, 129] width 38 height 38
click at [981, 142] on img at bounding box center [976, 129] width 38 height 38
click at [973, 142] on img at bounding box center [976, 129] width 76 height 76
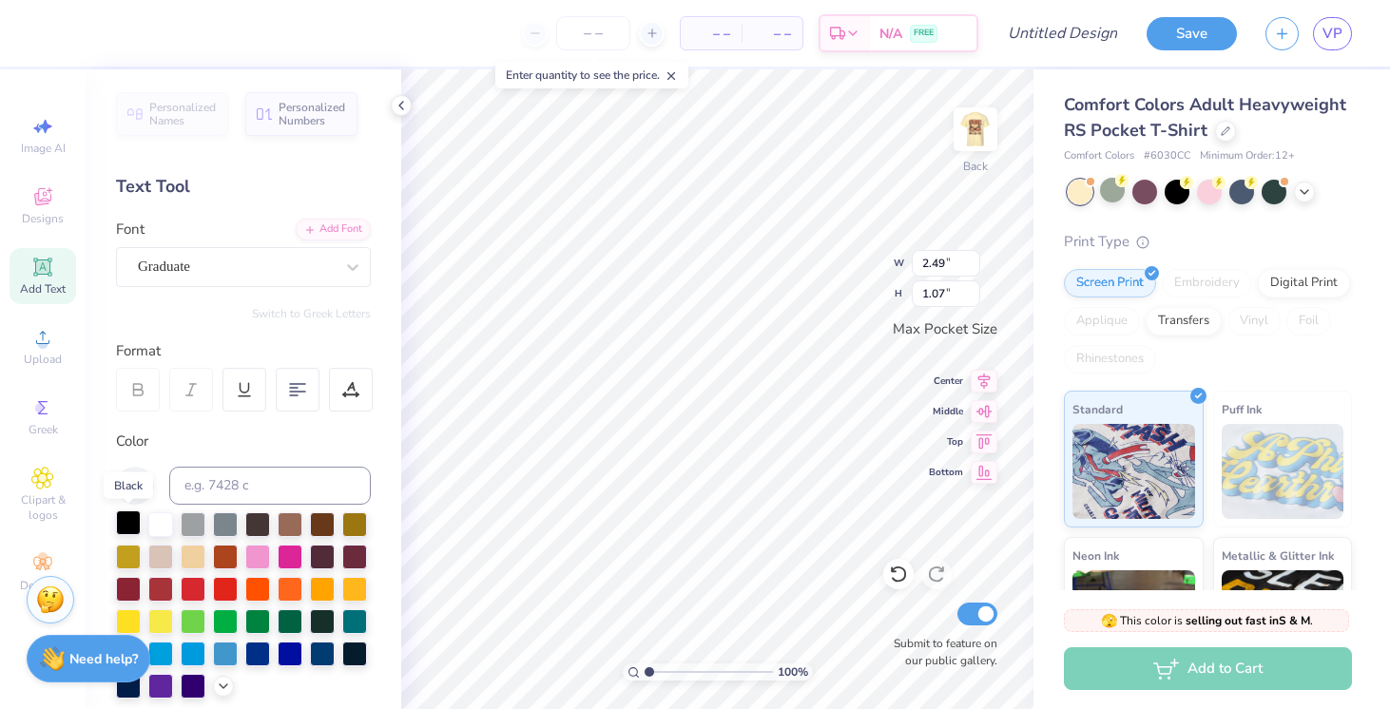
click at [124, 520] on div at bounding box center [128, 523] width 25 height 25
click at [281, 588] on div at bounding box center [290, 587] width 25 height 25
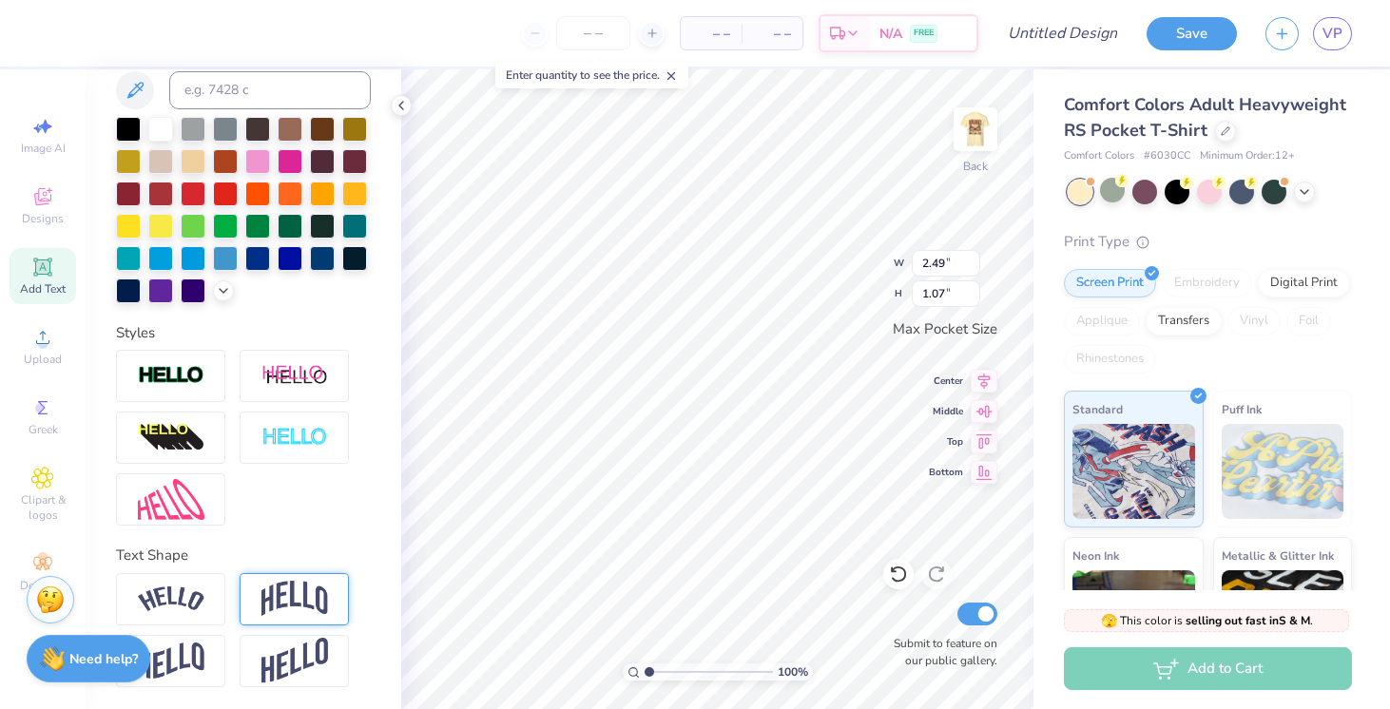
click at [301, 573] on div at bounding box center [294, 599] width 109 height 52
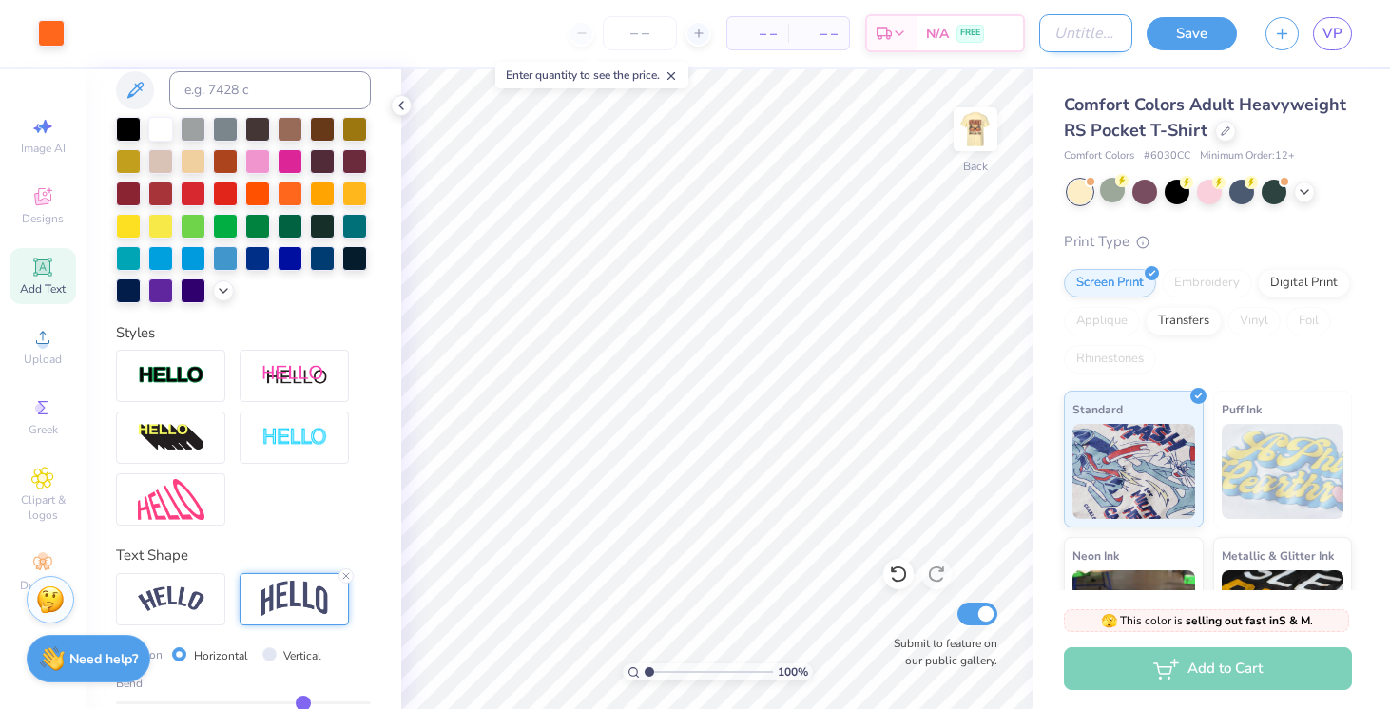
click at [1104, 34] on input "Design Title" at bounding box center [1085, 33] width 93 height 38
type input "T"
type input "t"
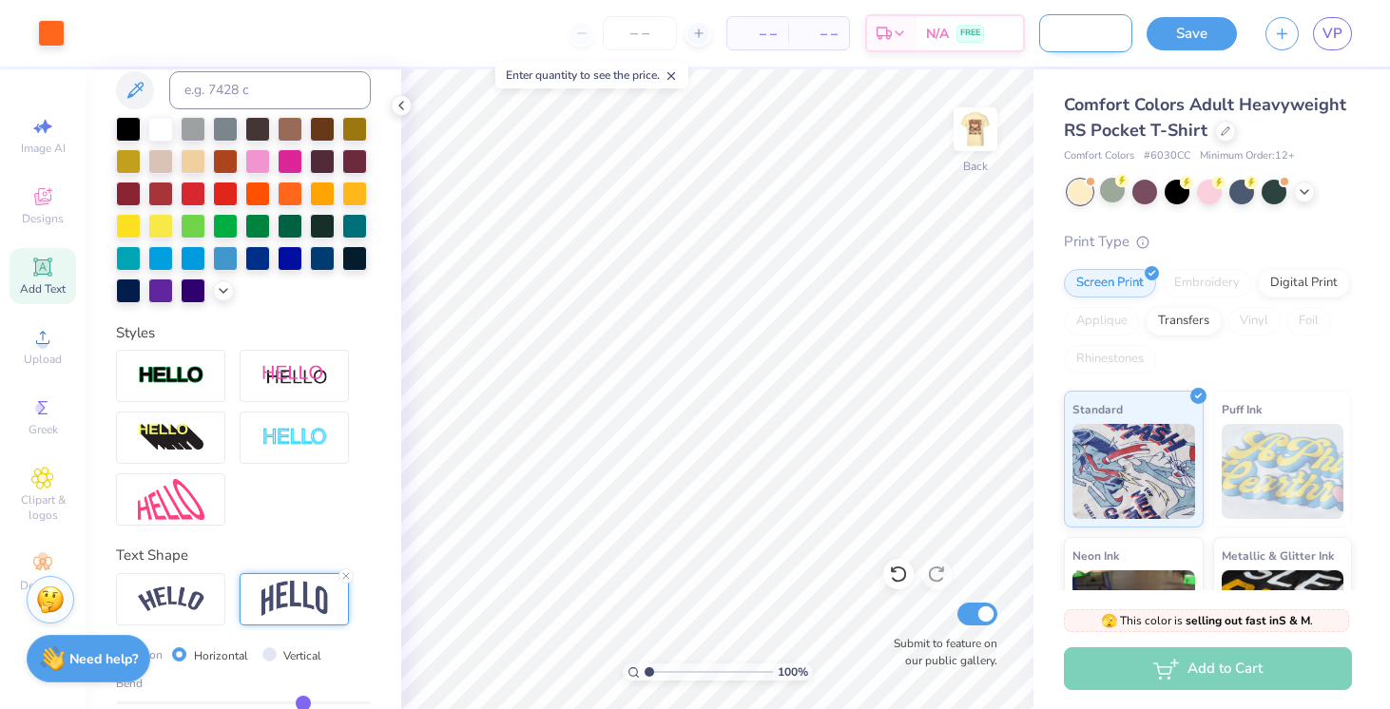
type input "another themed shirt"
click at [1203, 35] on button "Save" at bounding box center [1192, 30] width 90 height 33
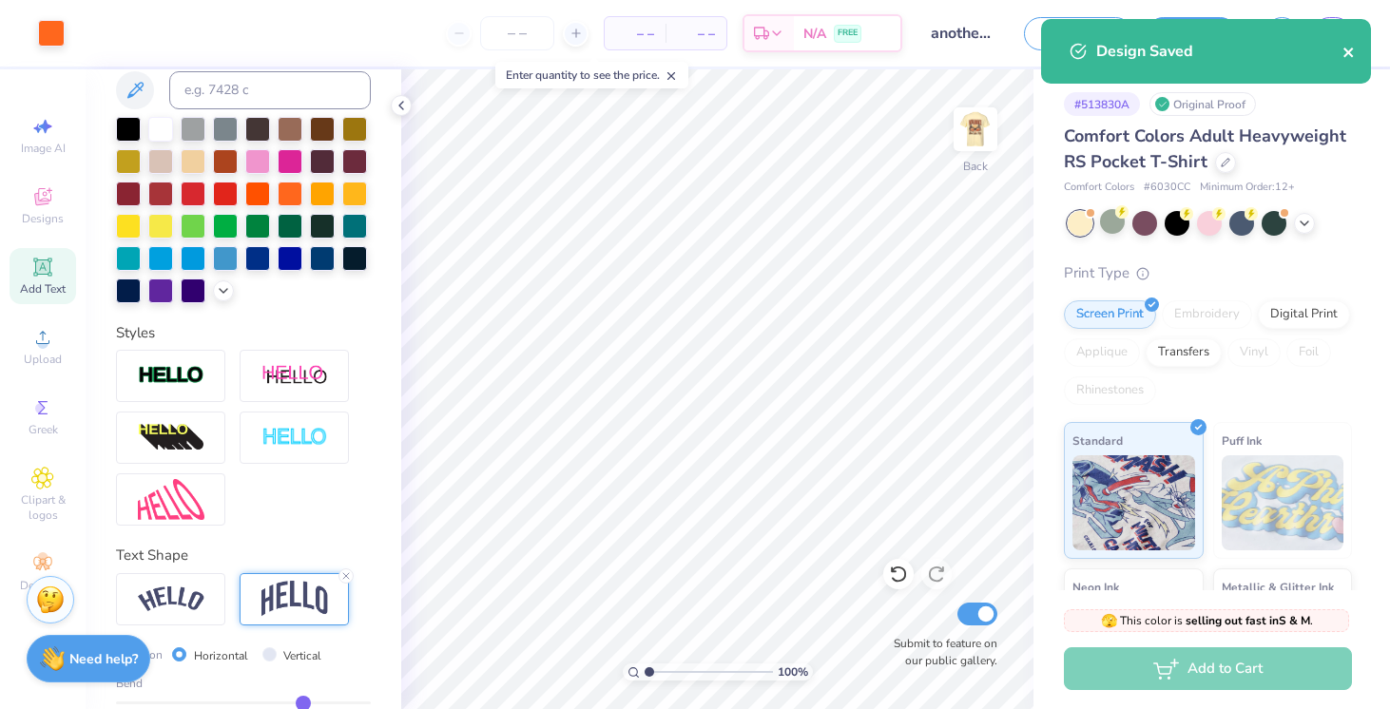
click at [1353, 52] on icon "close" at bounding box center [1349, 52] width 13 height 15
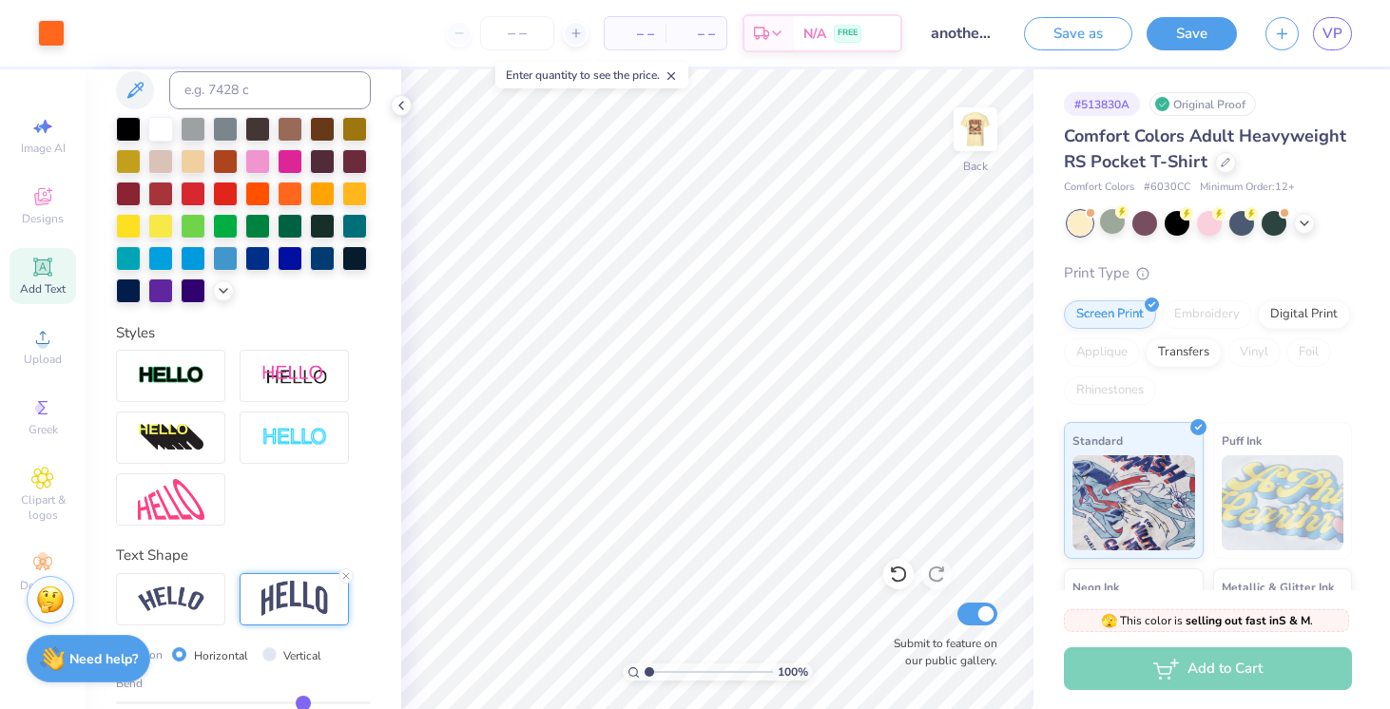
click at [1337, 29] on div "Art colors – – Per Item – – Total Est. Delivery N/A FREE Design Title another t…" at bounding box center [695, 354] width 1390 height 709
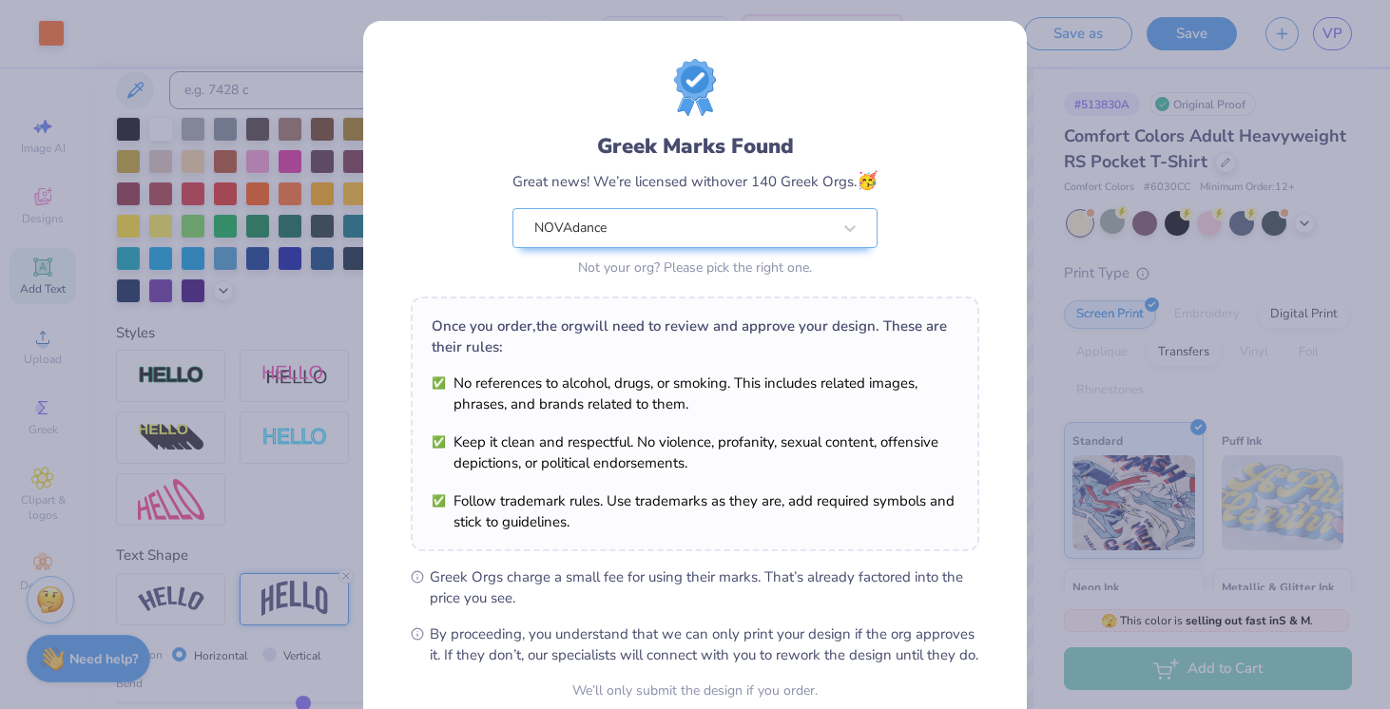
scroll to position [181, 0]
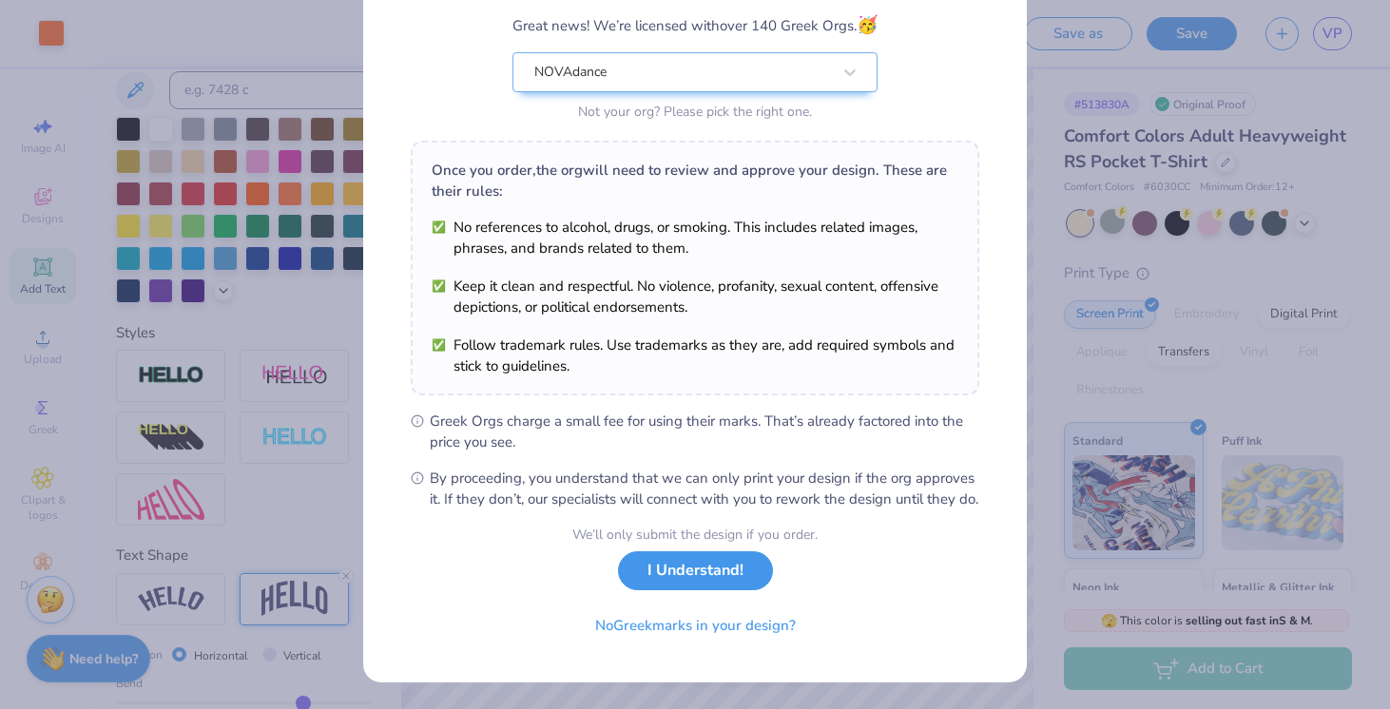
click at [704, 580] on button "I Understand!" at bounding box center [695, 571] width 155 height 39
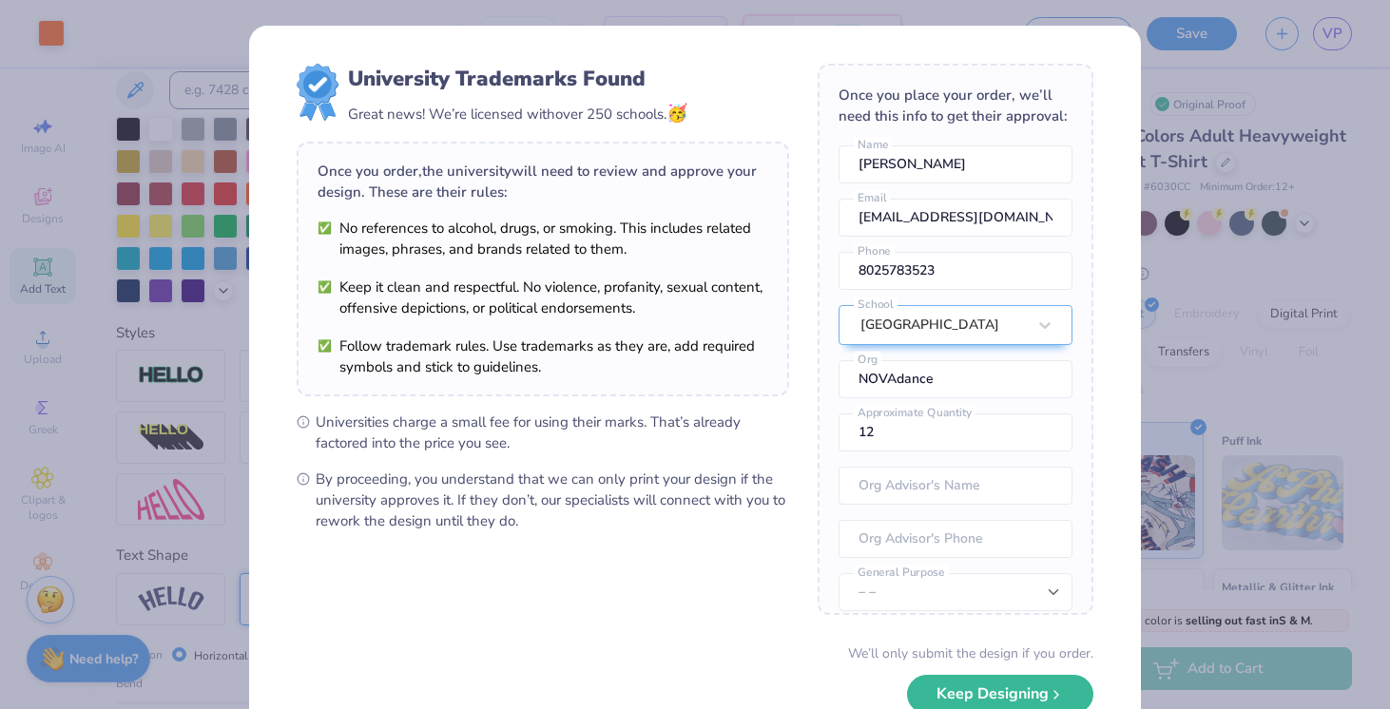
scroll to position [118, 0]
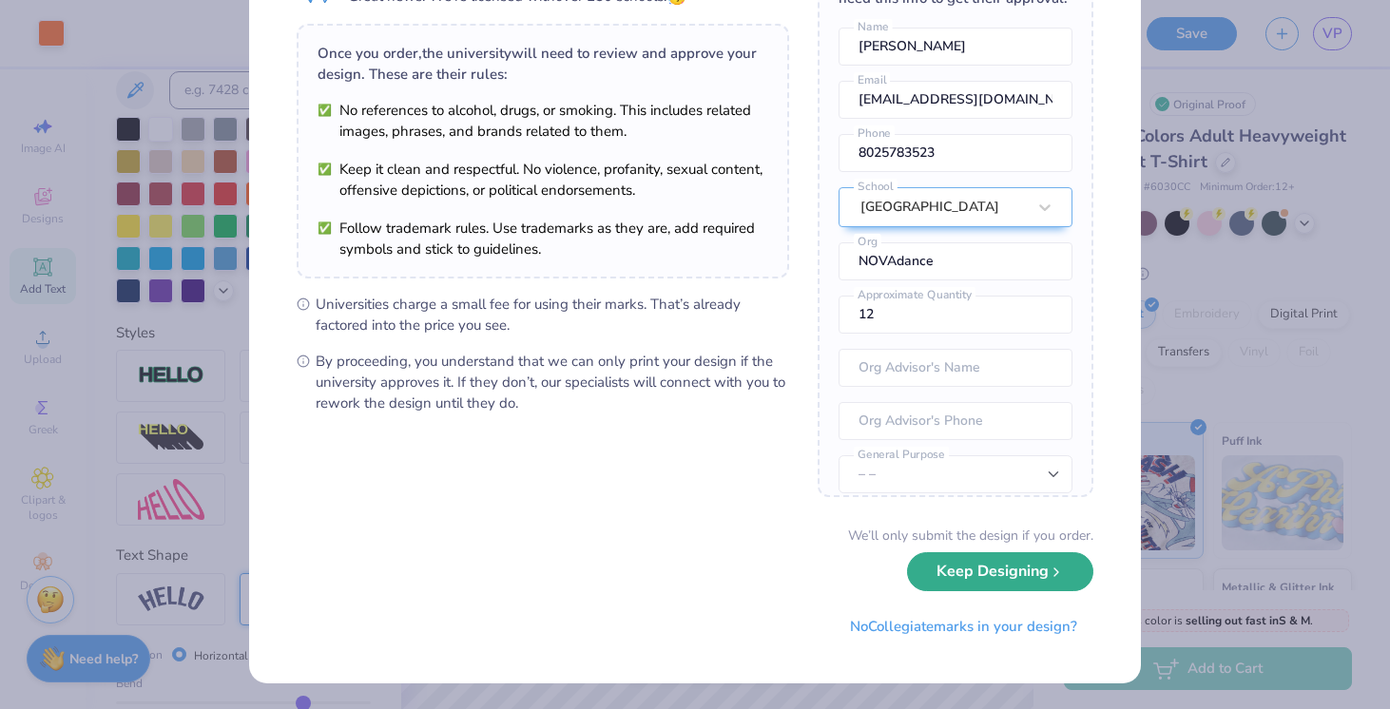
click at [943, 577] on button "Keep Designing" at bounding box center [1000, 571] width 186 height 39
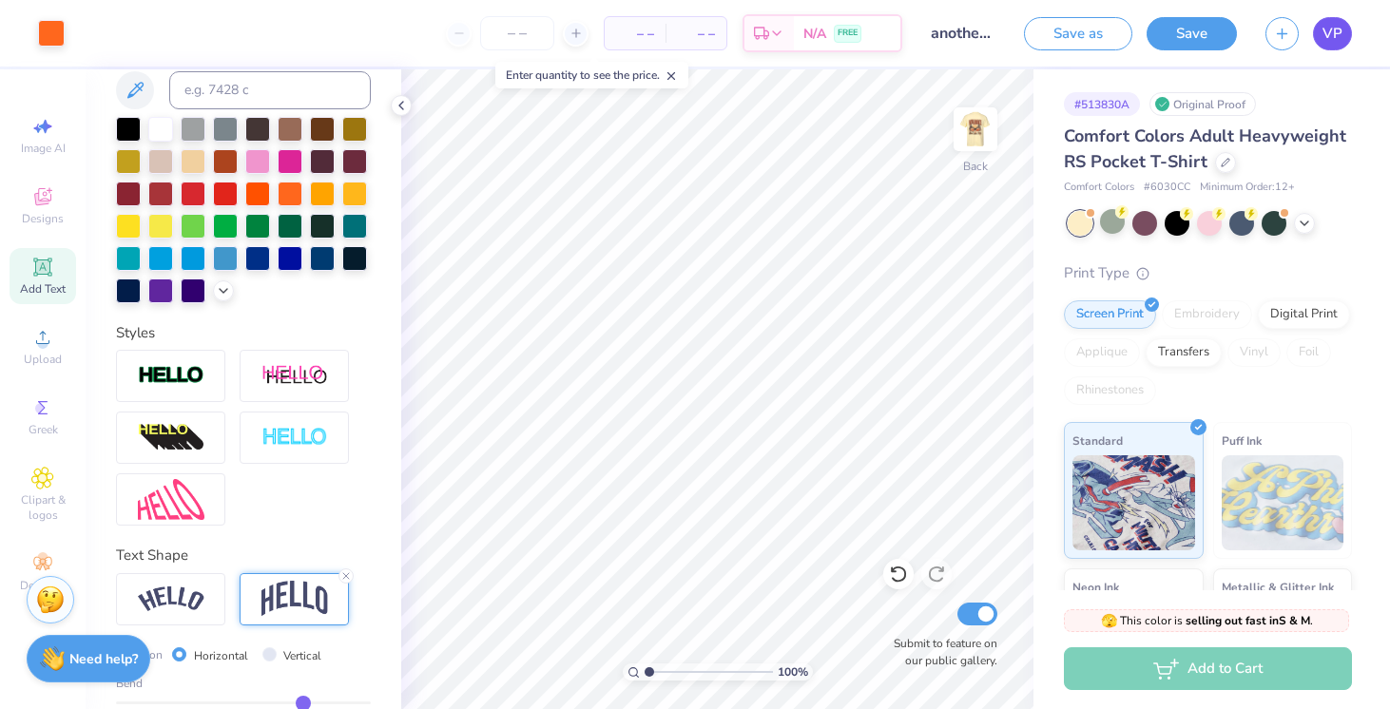
click at [1341, 31] on span "VP" at bounding box center [1333, 34] width 20 height 22
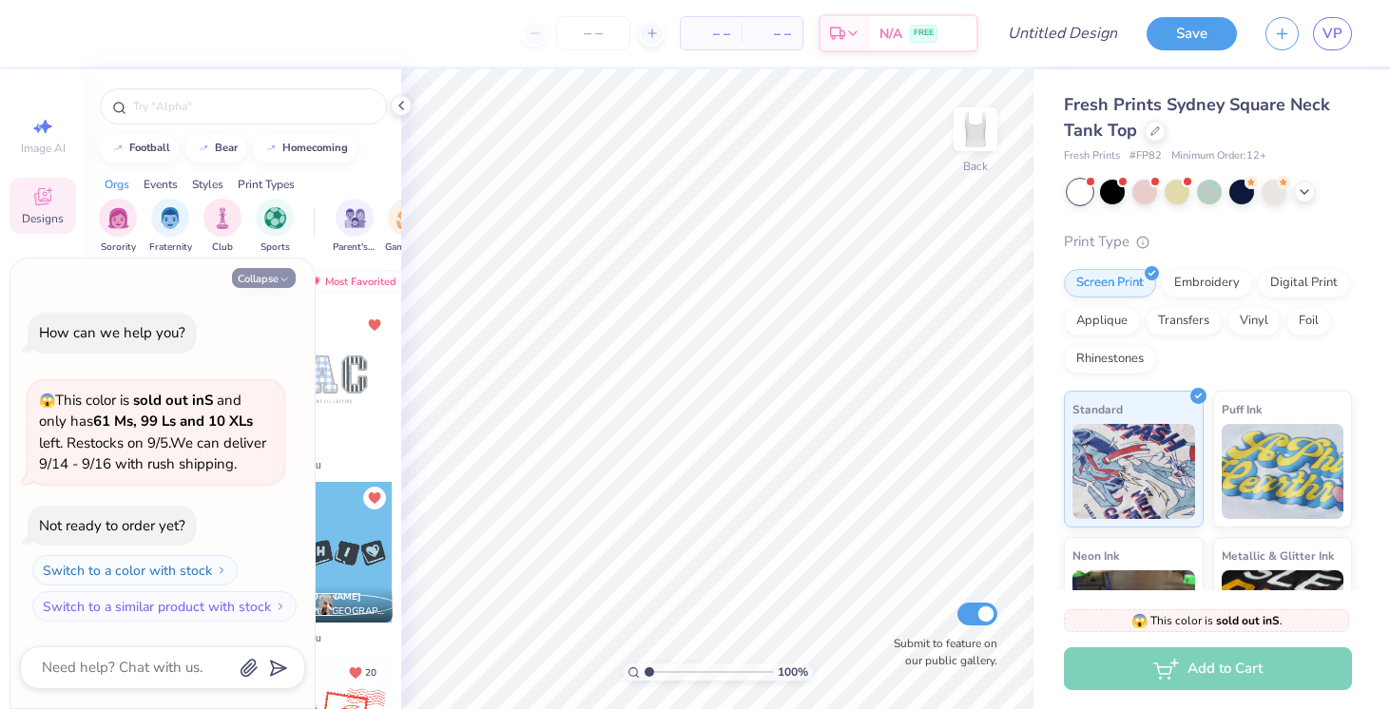
click at [276, 282] on button "Collapse" at bounding box center [264, 278] width 64 height 20
type textarea "x"
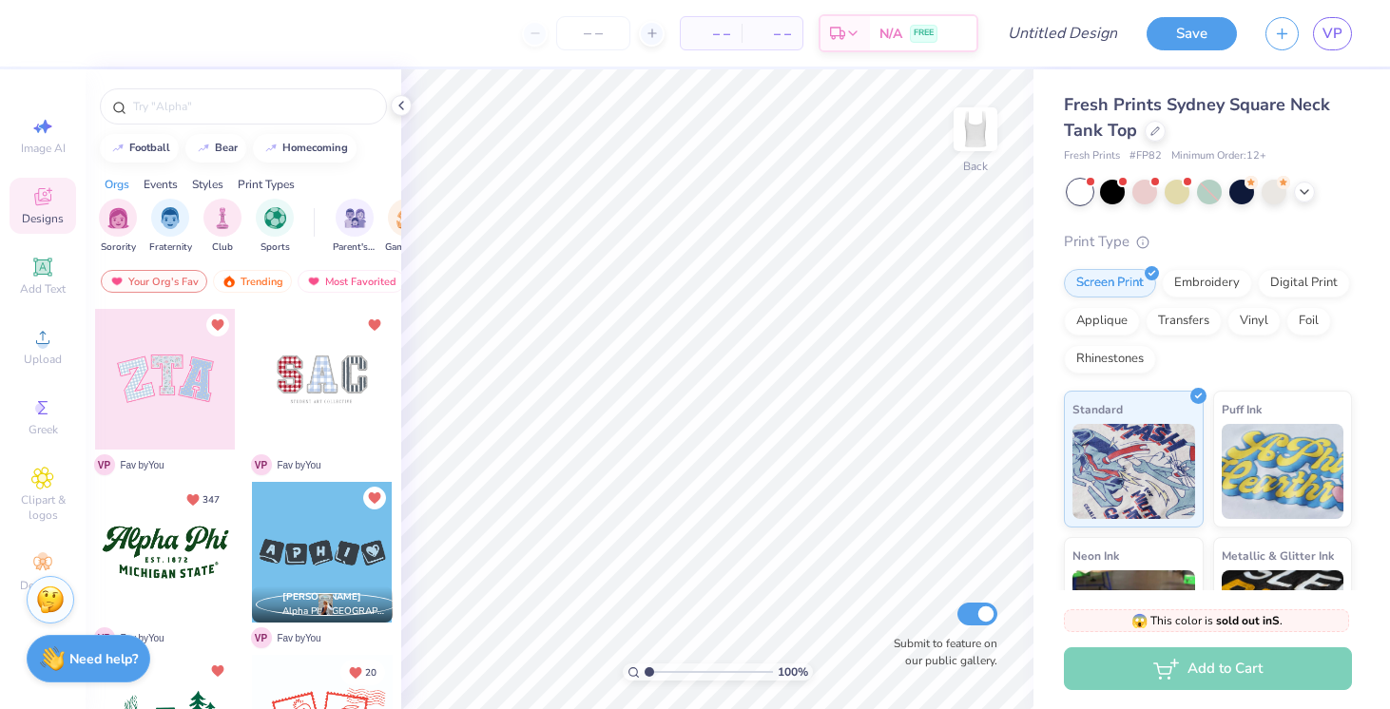
scroll to position [47, 0]
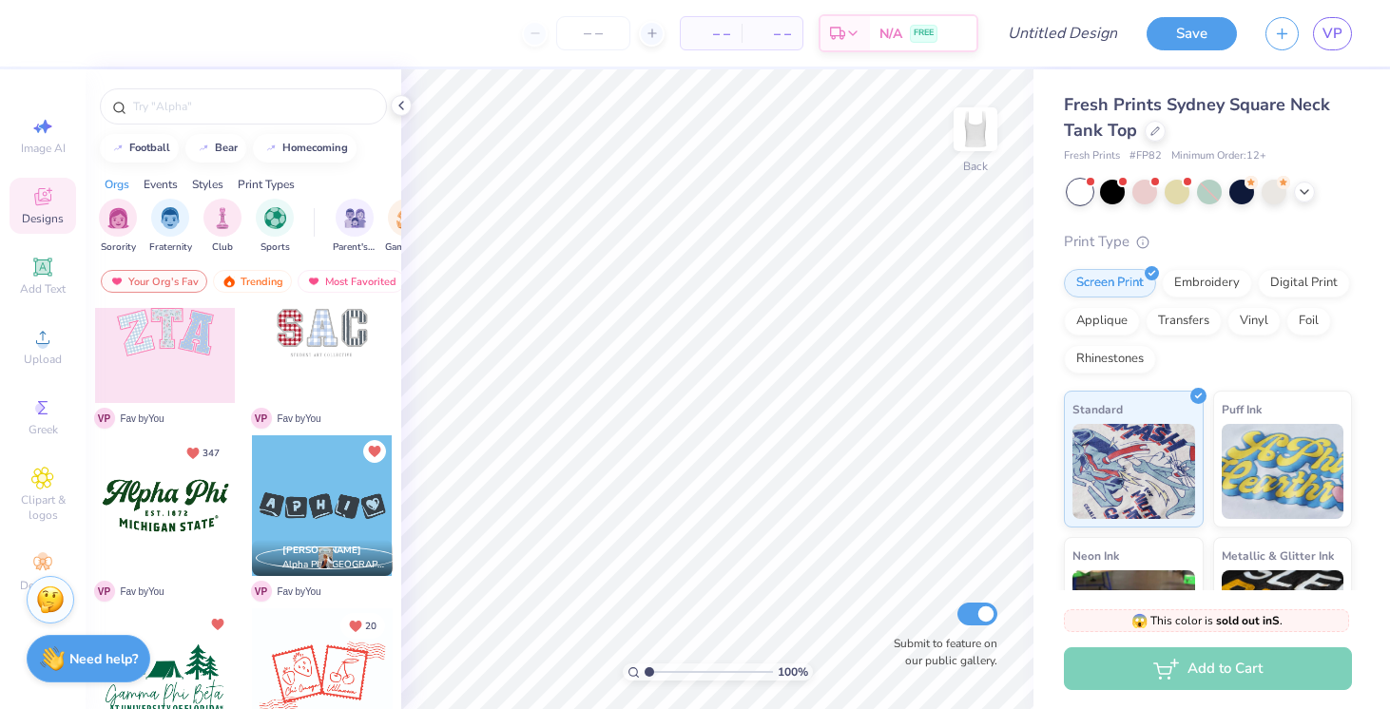
click at [172, 687] on div at bounding box center [165, 679] width 141 height 141
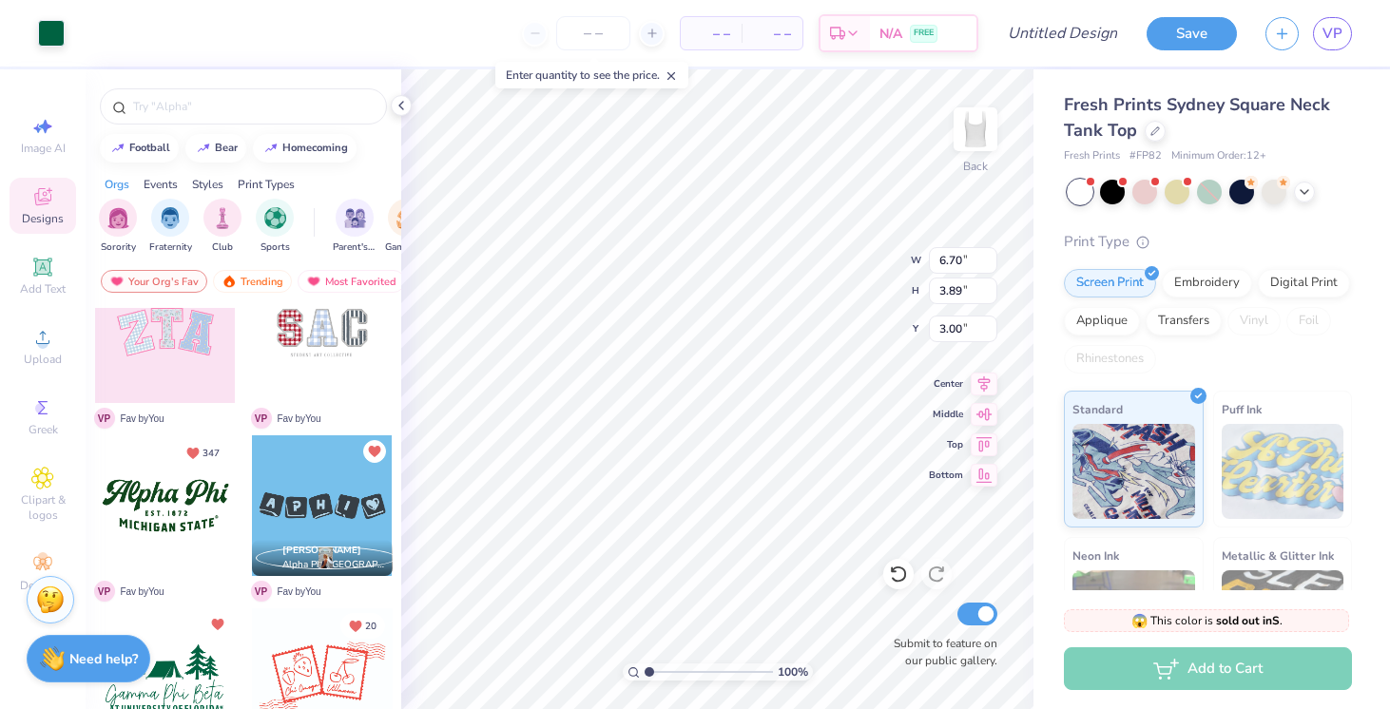
type input "0.50"
type input "4.44"
type input "2.57"
type input "0.88"
drag, startPoint x: 647, startPoint y: 668, endPoint x: 658, endPoint y: 666, distance: 11.8
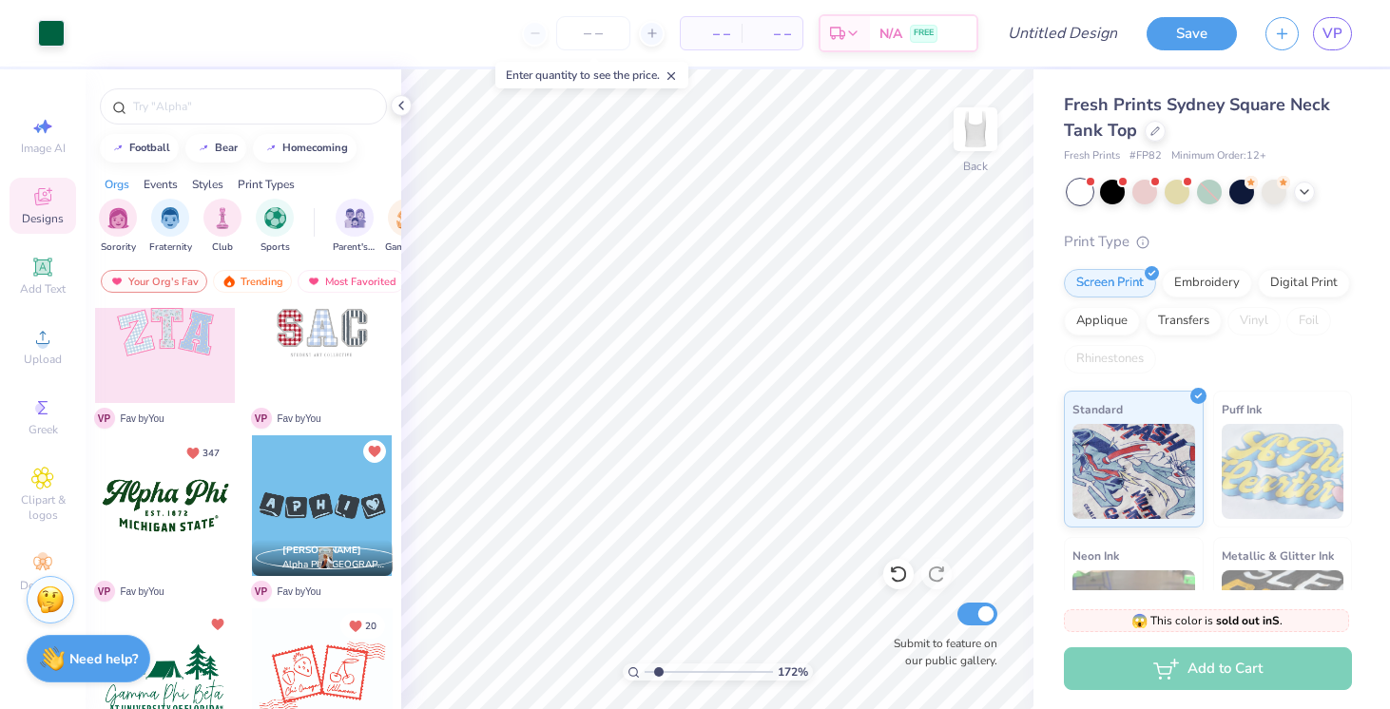
type input "1.72"
click at [658, 666] on input "range" at bounding box center [709, 672] width 128 height 17
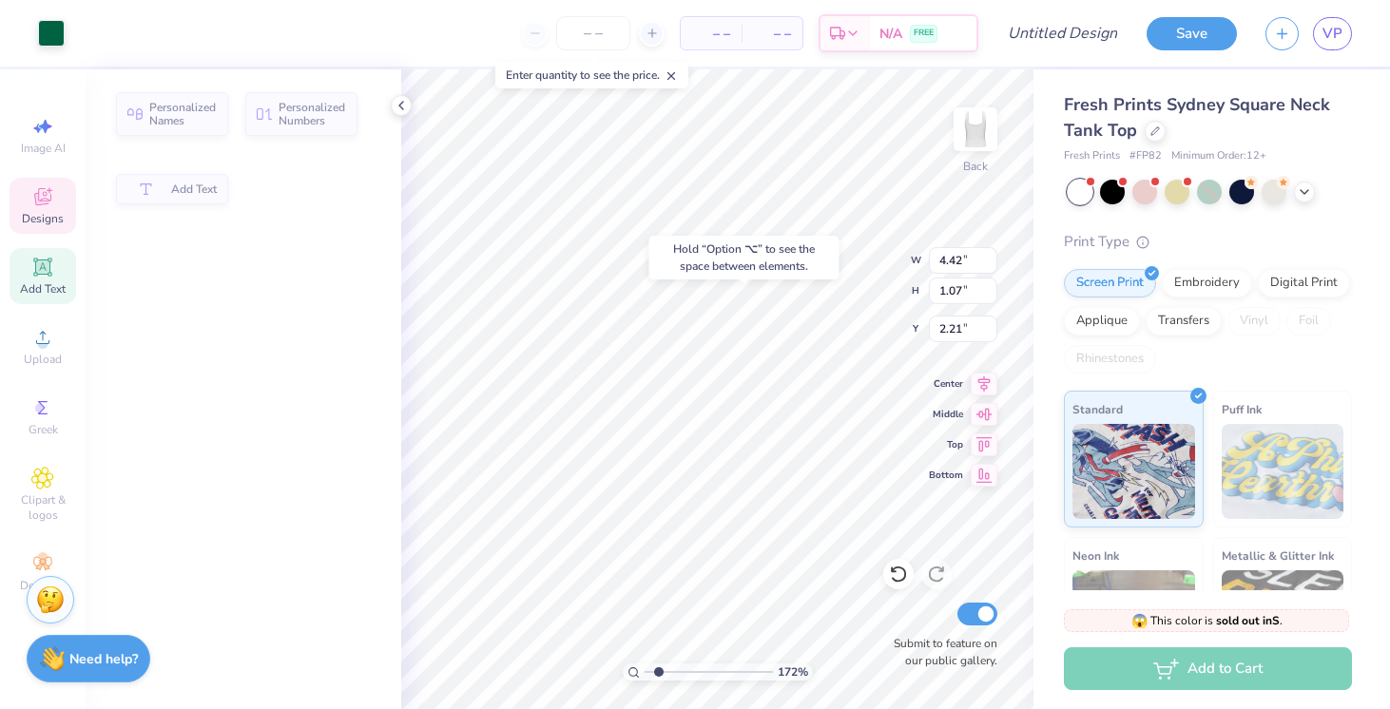
type input "2.22"
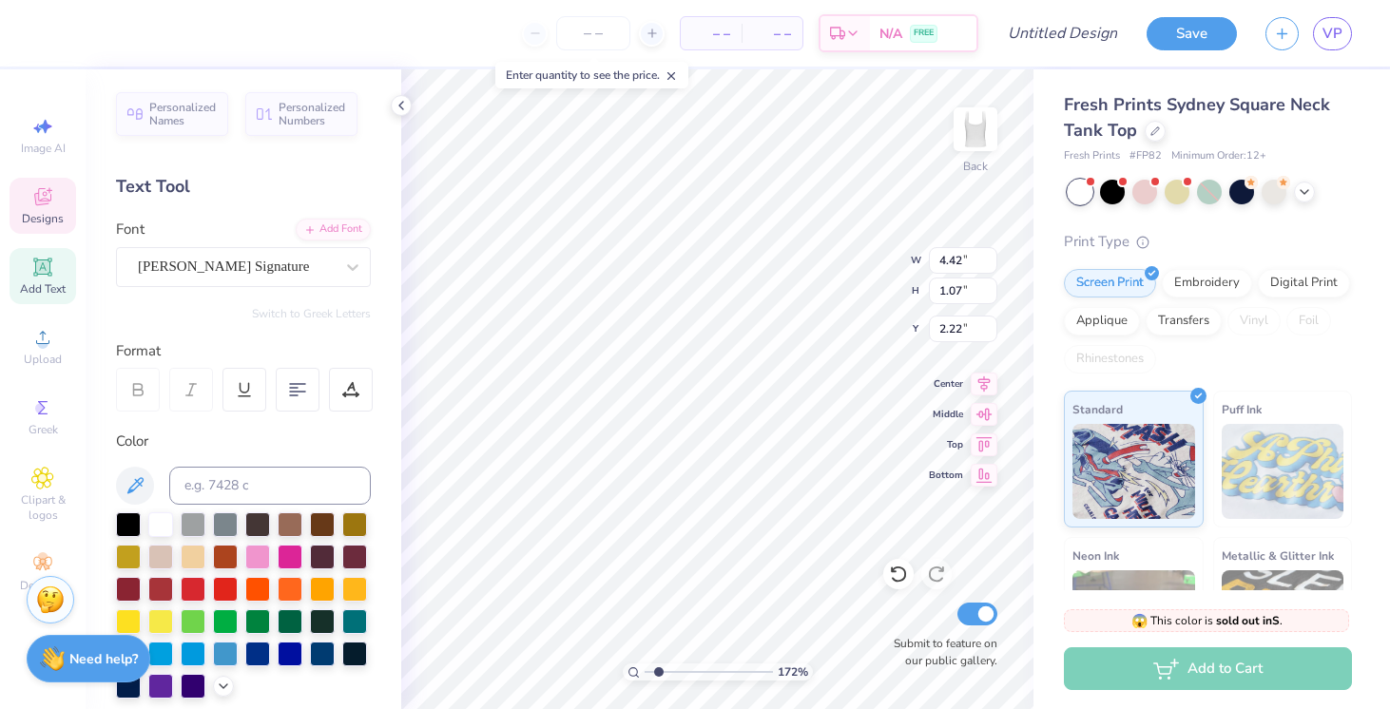
scroll to position [0, 0]
type textarea "[GEOGRAPHIC_DATA]"
type input "4.15"
type input "0.28"
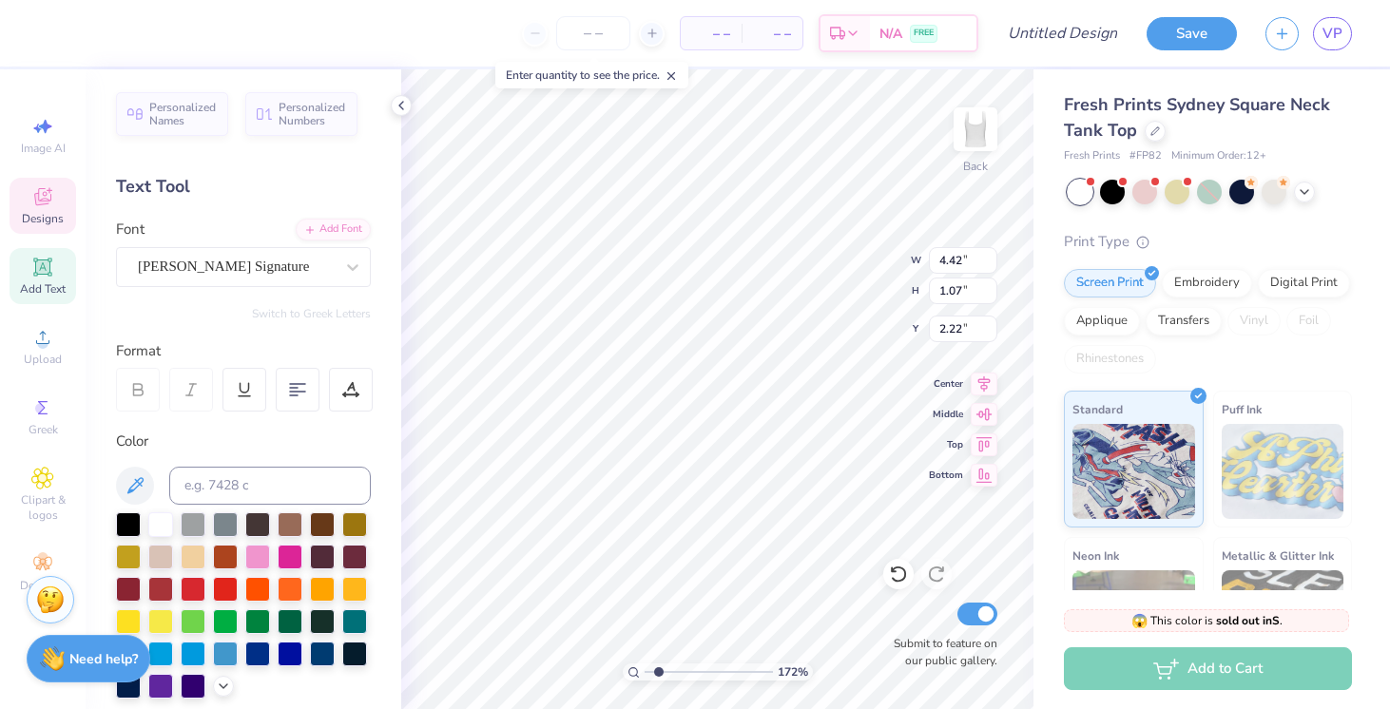
type input "3.17"
type textarea "a"
type textarea "2026"
type input "3.18"
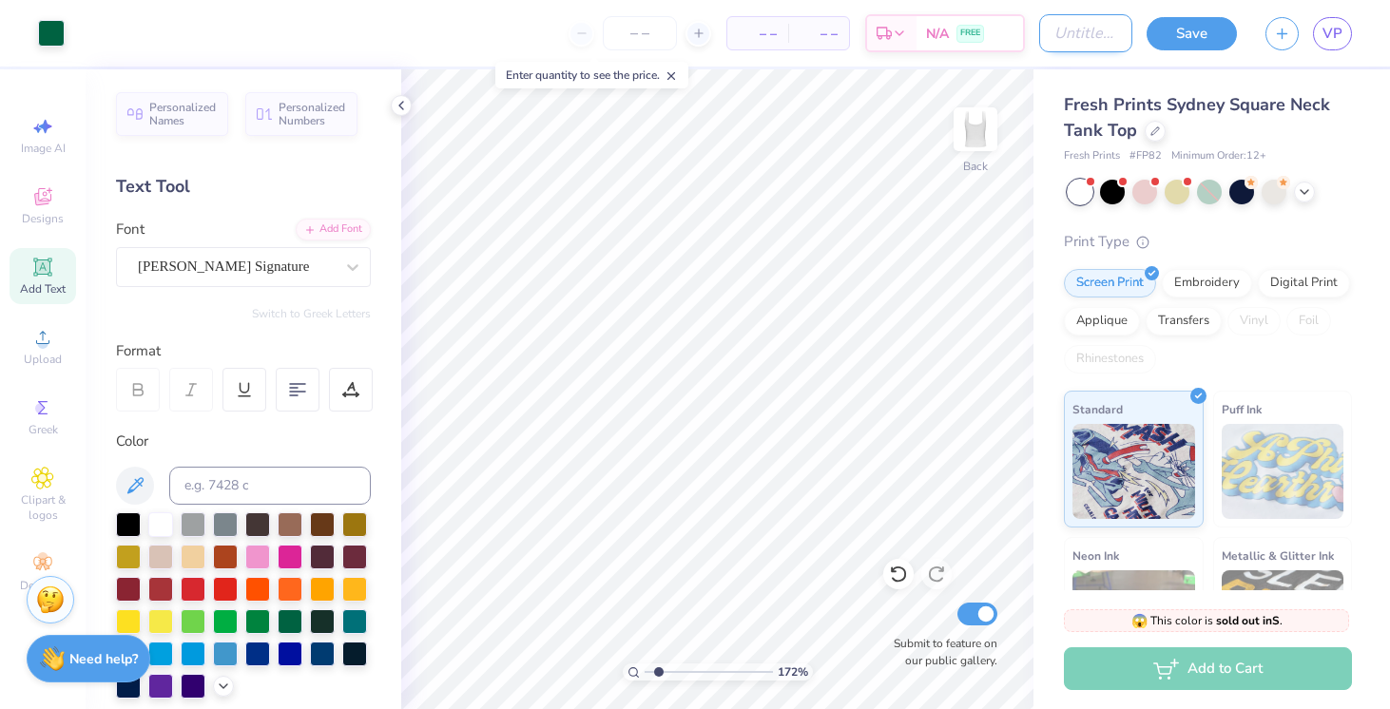
click at [1089, 29] on input "Design Title" at bounding box center [1085, 33] width 93 height 38
type input "T"
type input "possible tank"
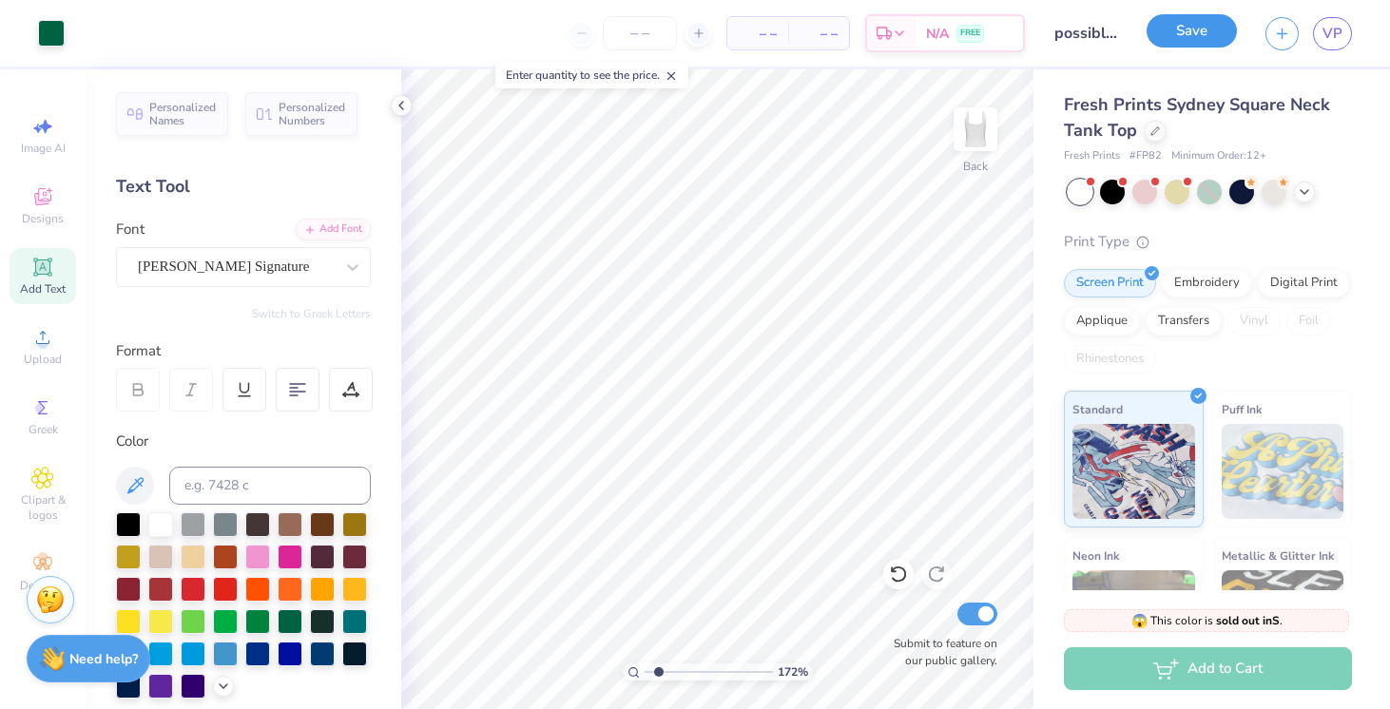
click at [1213, 25] on button "Save" at bounding box center [1192, 30] width 90 height 33
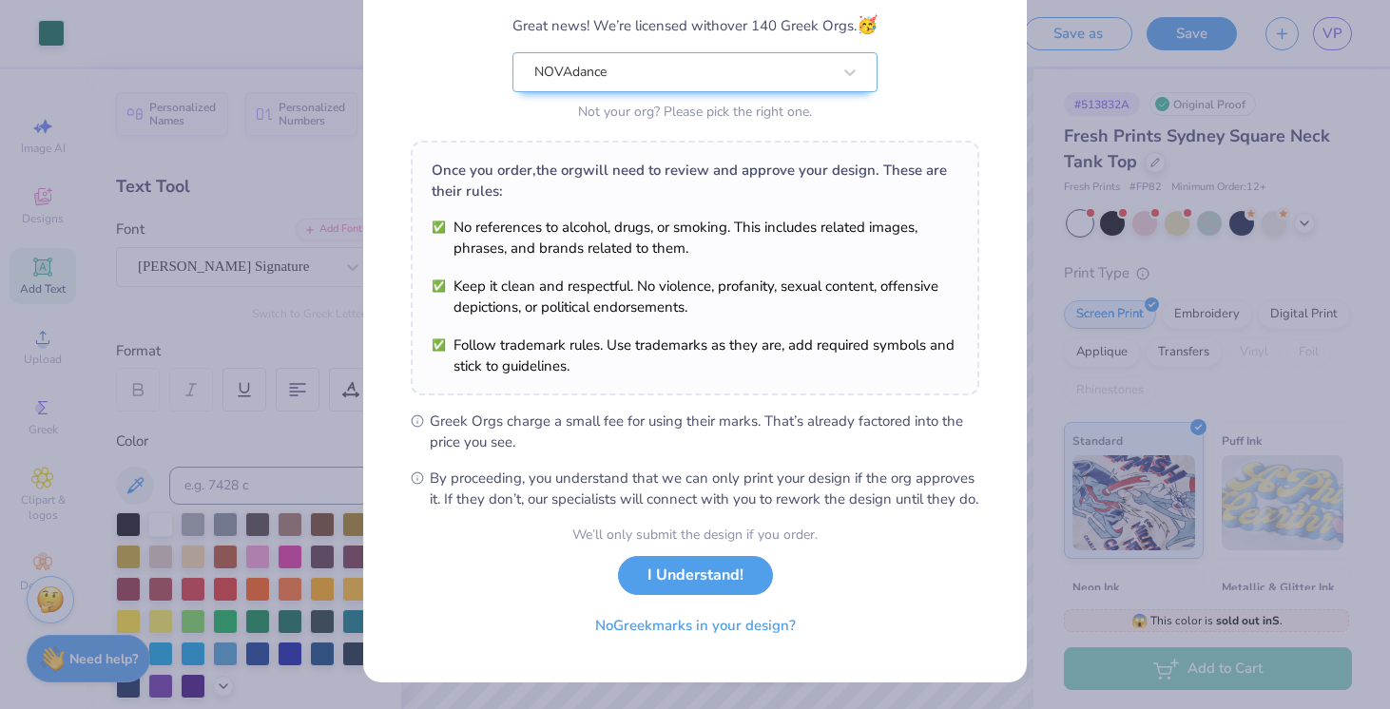
scroll to position [181, 0]
click at [726, 566] on button "I Understand!" at bounding box center [695, 571] width 155 height 39
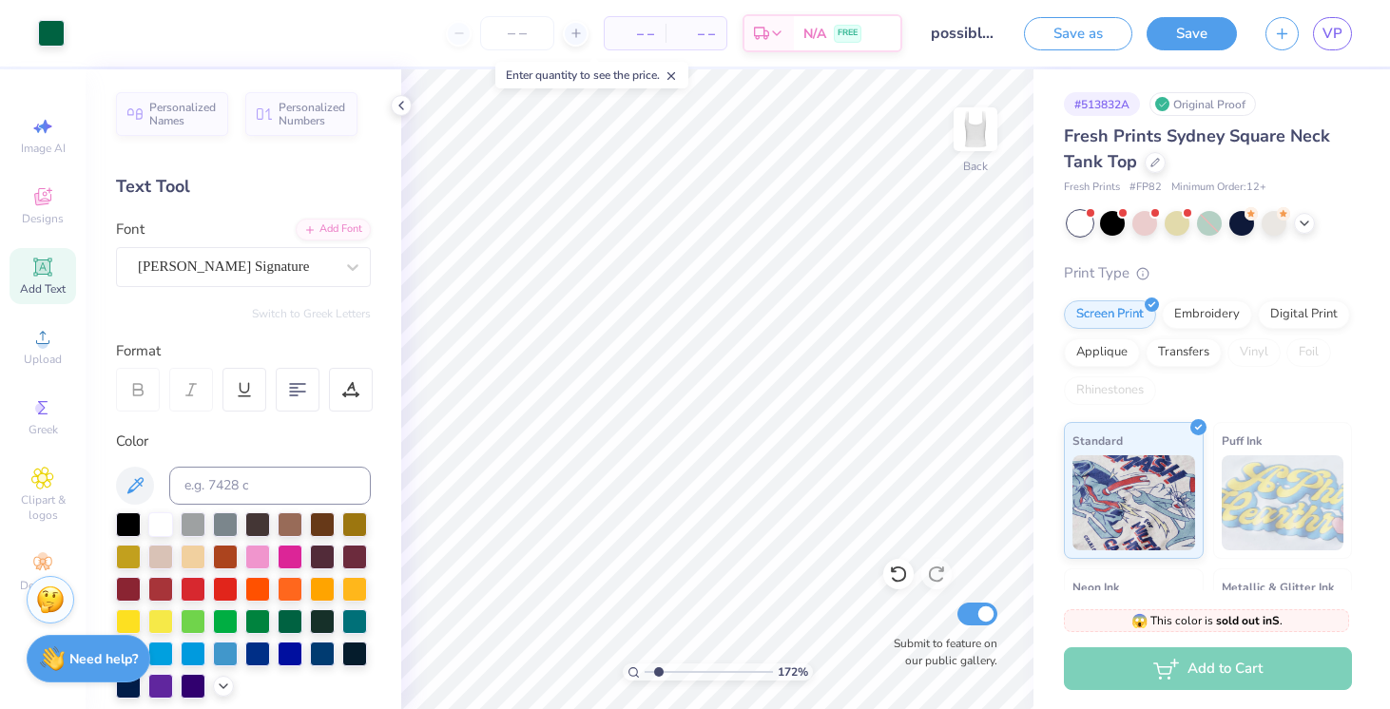
scroll to position [0, 0]
click at [1330, 30] on span "VP" at bounding box center [1333, 34] width 20 height 22
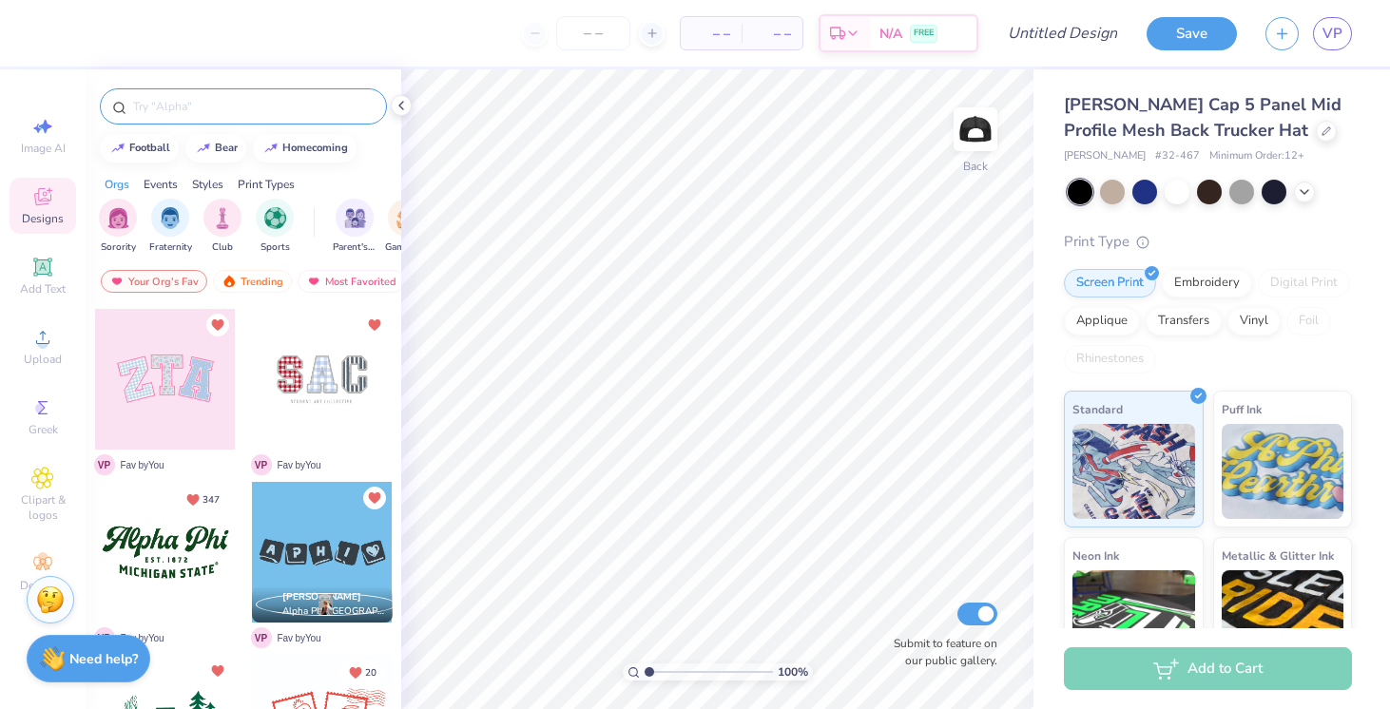
click at [185, 115] on input "text" at bounding box center [252, 106] width 243 height 19
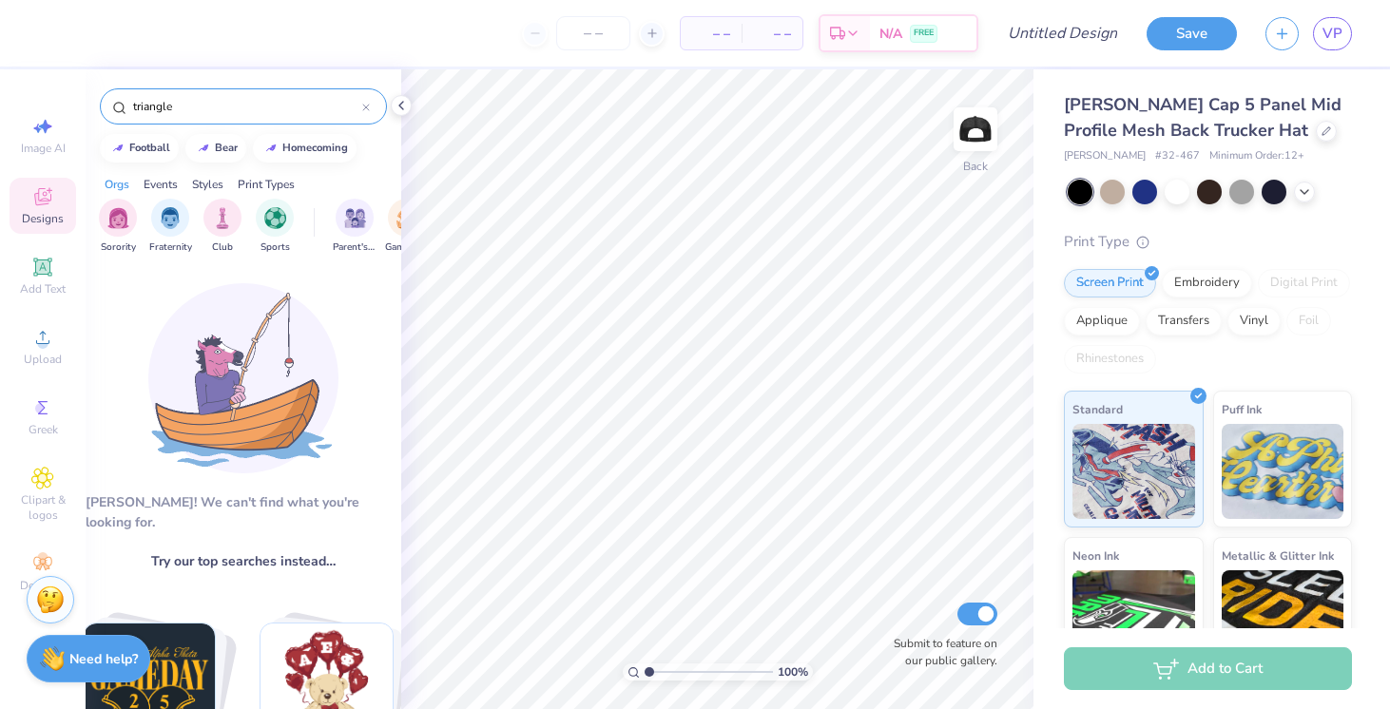
type input "triangle"
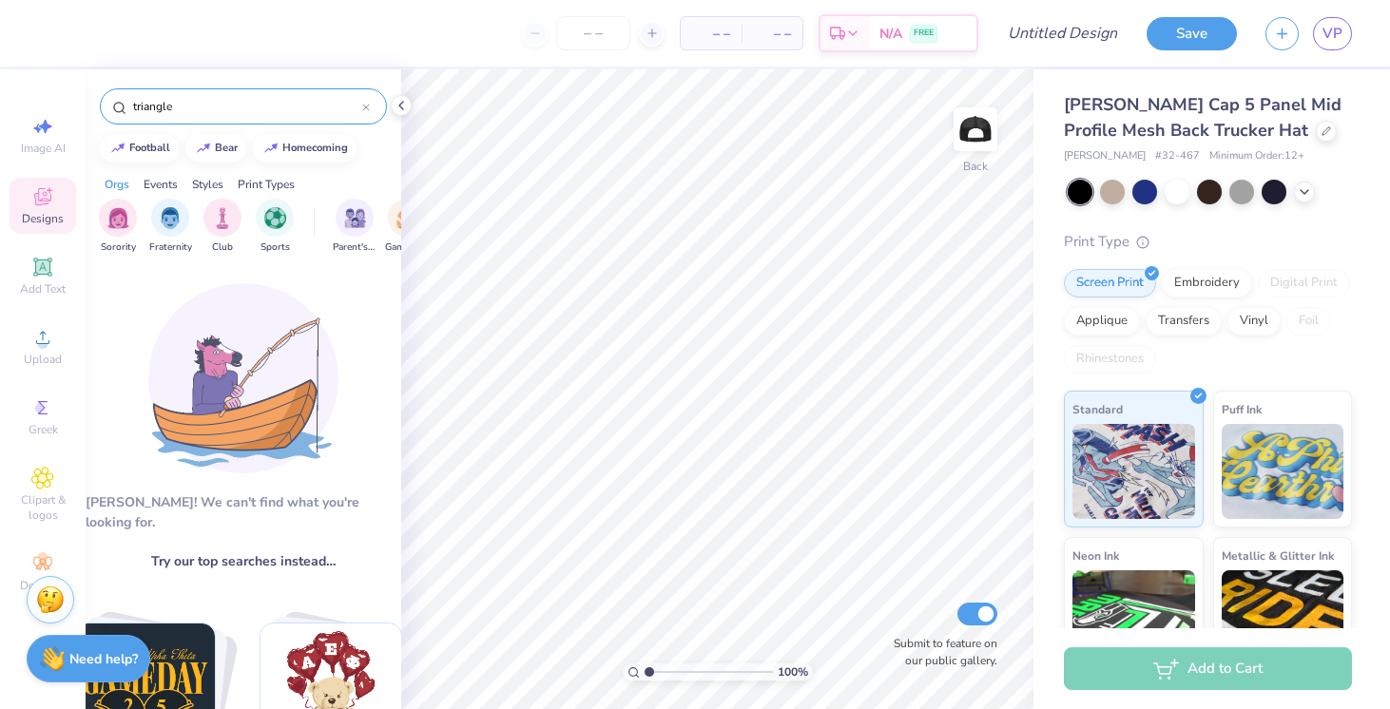
drag, startPoint x: 209, startPoint y: 106, endPoint x: -5, endPoint y: 106, distance: 213.9
click at [0, 106] on html "– – Per Item – – Total Est. Delivery N/A FREE Design Title Save VP Image AI Des…" at bounding box center [695, 354] width 1390 height 709
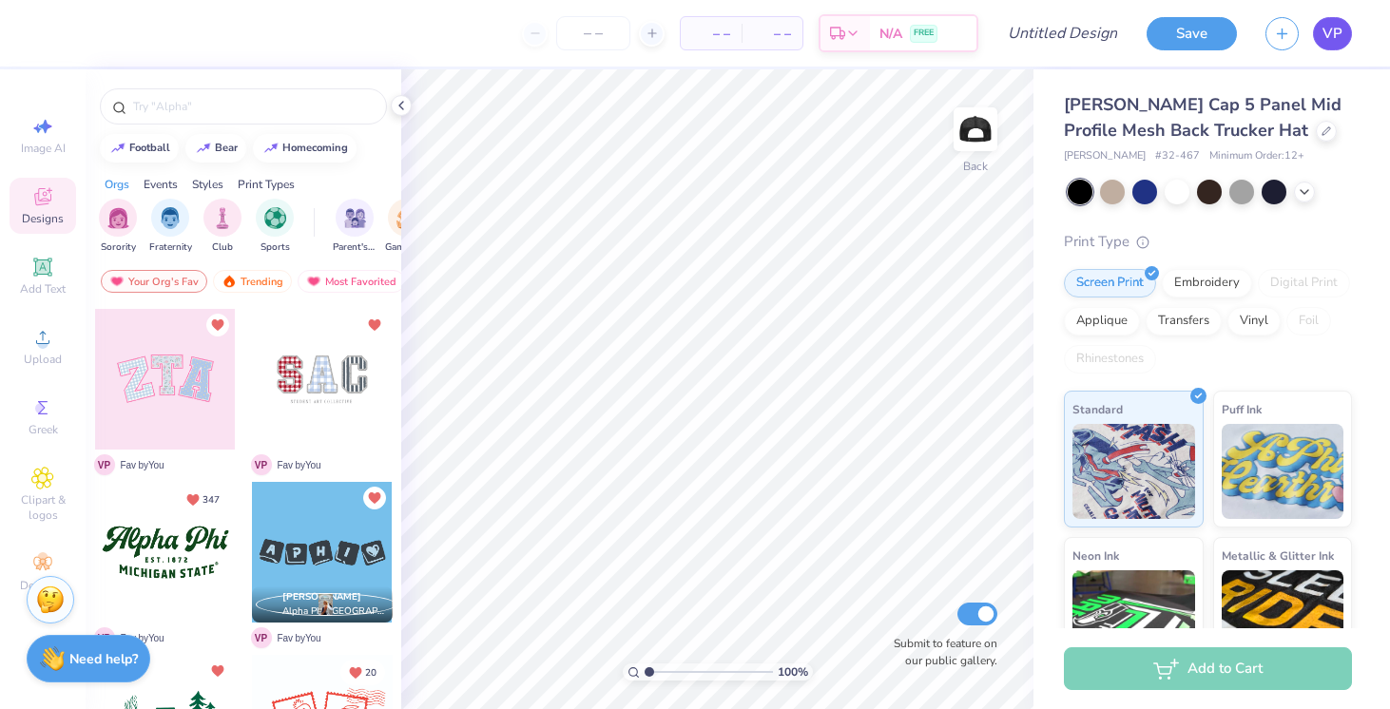
click at [1336, 27] on span "VP" at bounding box center [1333, 34] width 20 height 22
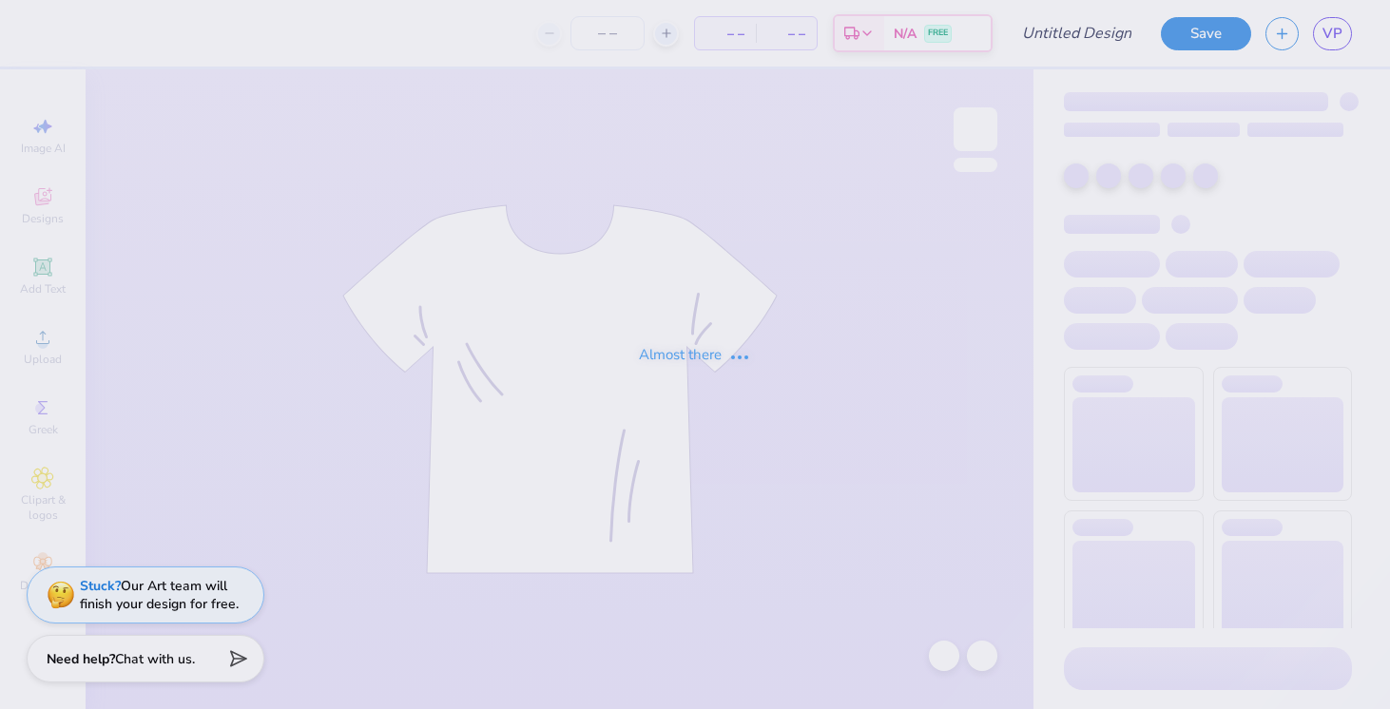
type input "another themed shirt"
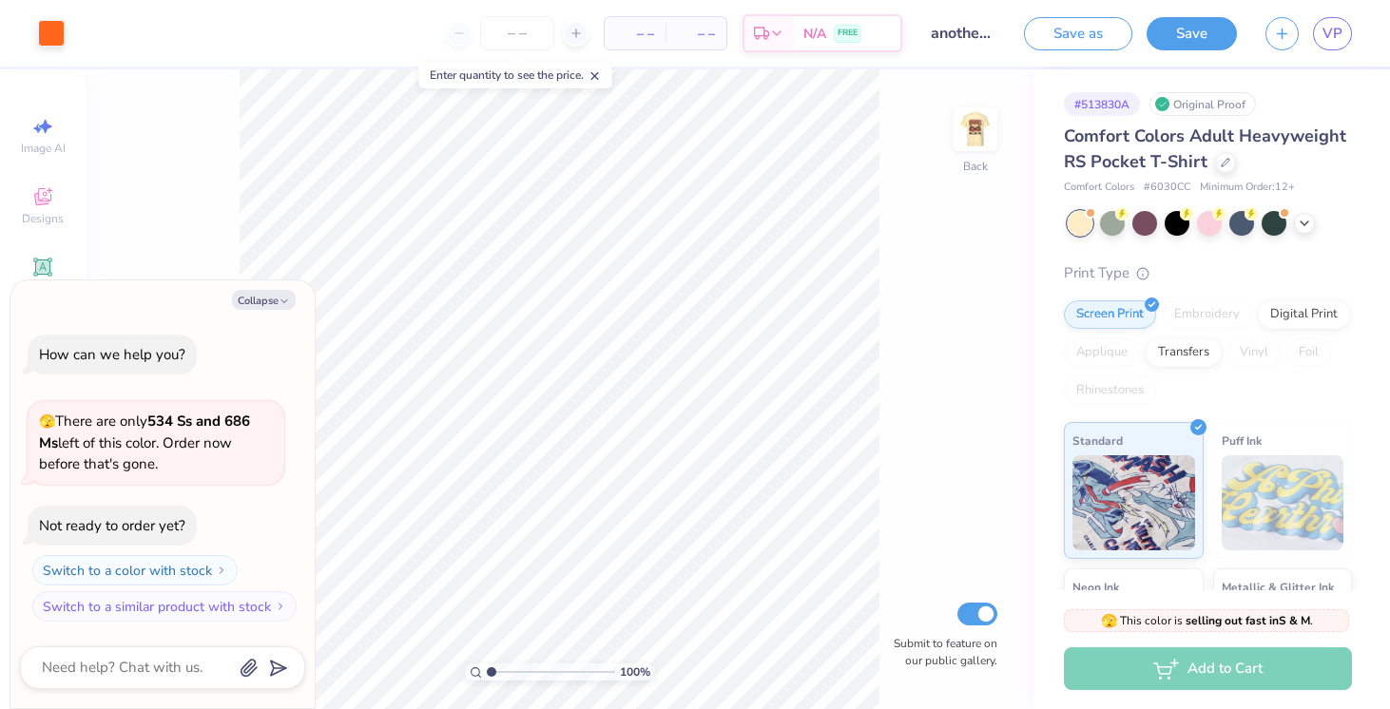
click at [986, 140] on img at bounding box center [976, 129] width 38 height 38
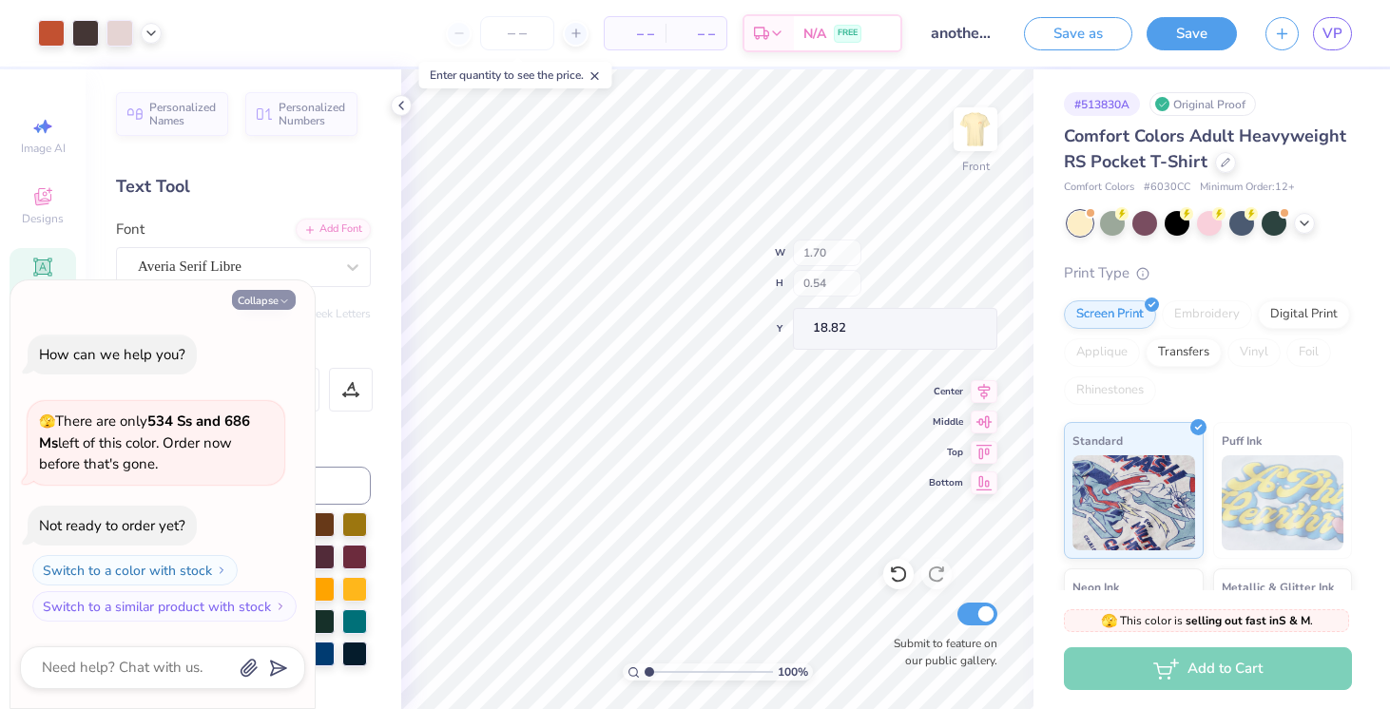
click at [256, 301] on button "Collapse" at bounding box center [264, 300] width 64 height 20
type textarea "x"
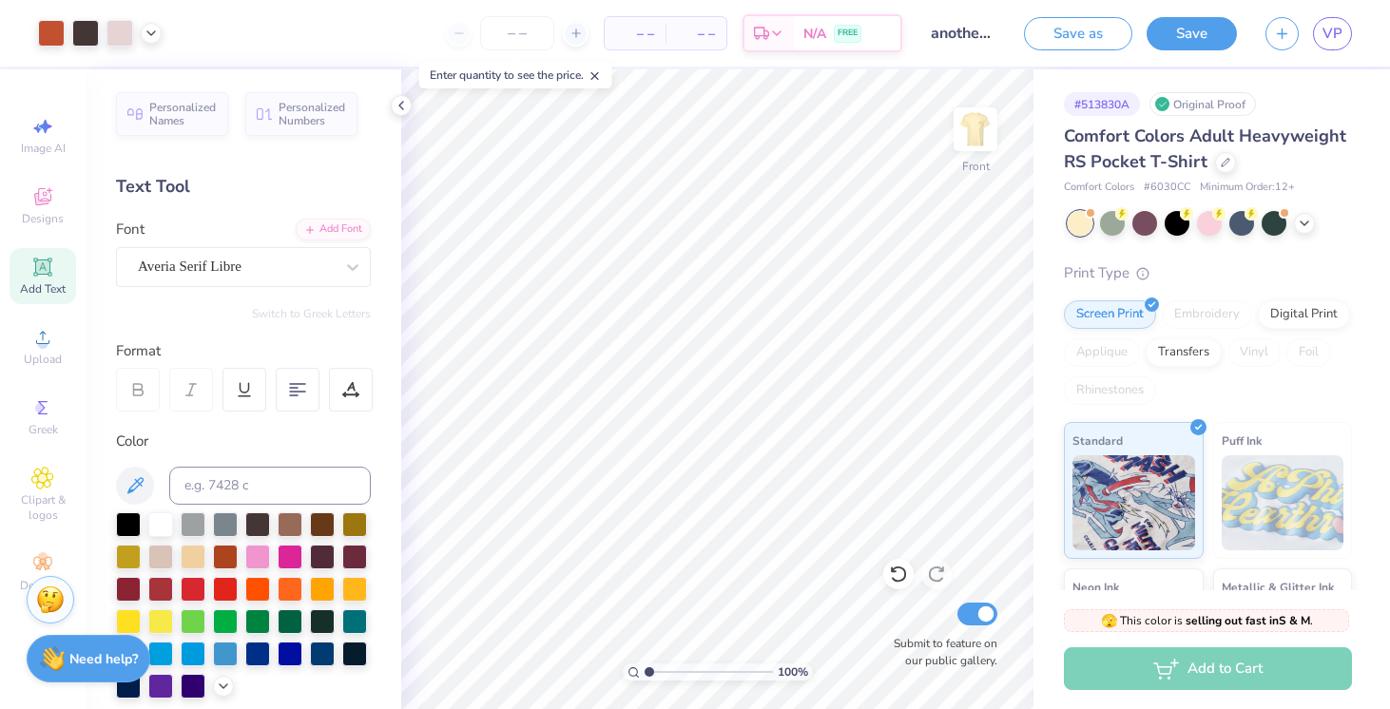
click at [43, 261] on icon at bounding box center [42, 267] width 14 height 14
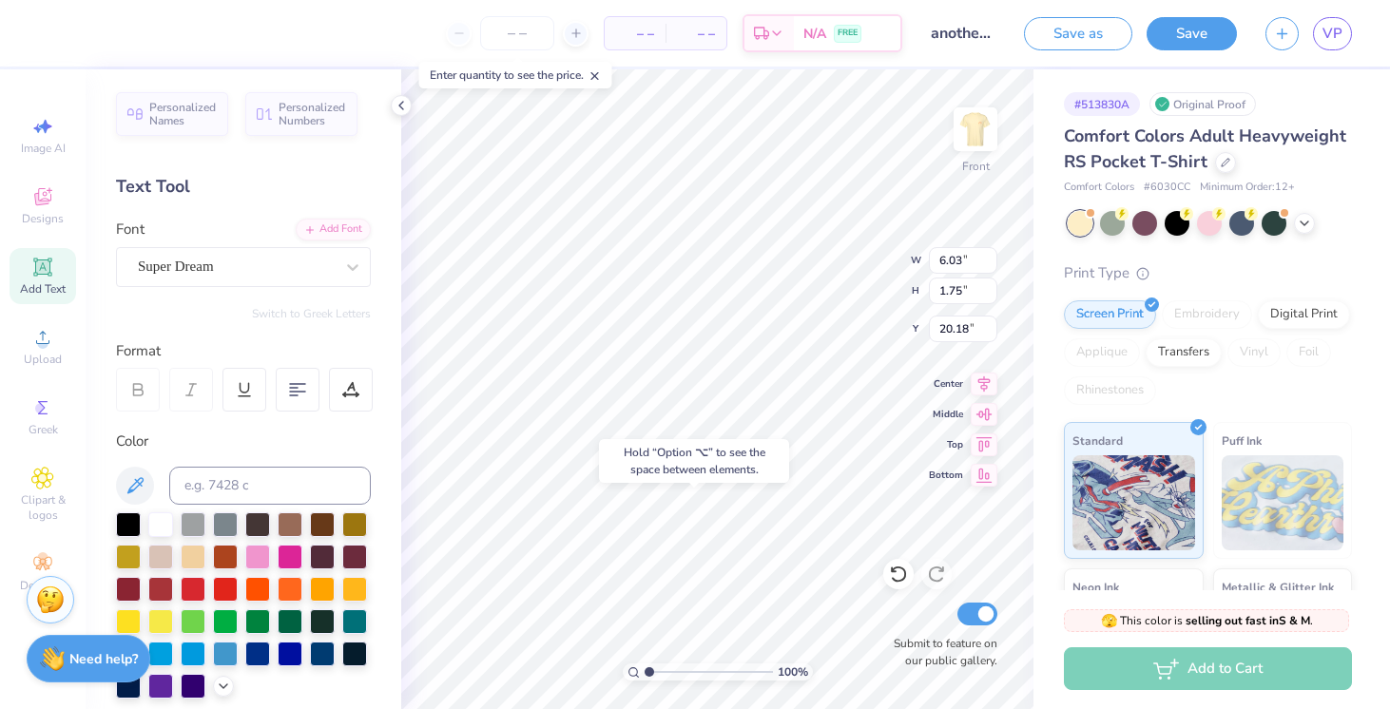
type input "20.18"
type textarea "Villanova"
type input "1.70"
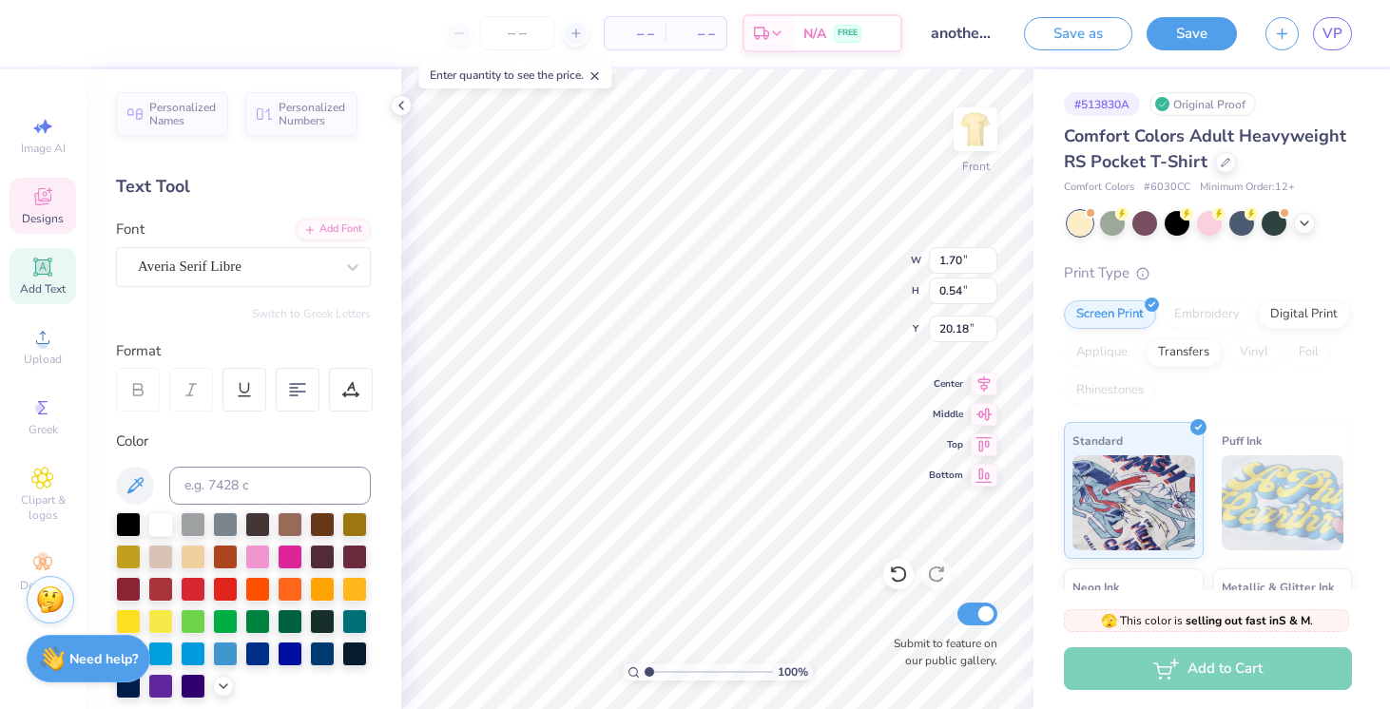
type input "0.54"
type input "18.82"
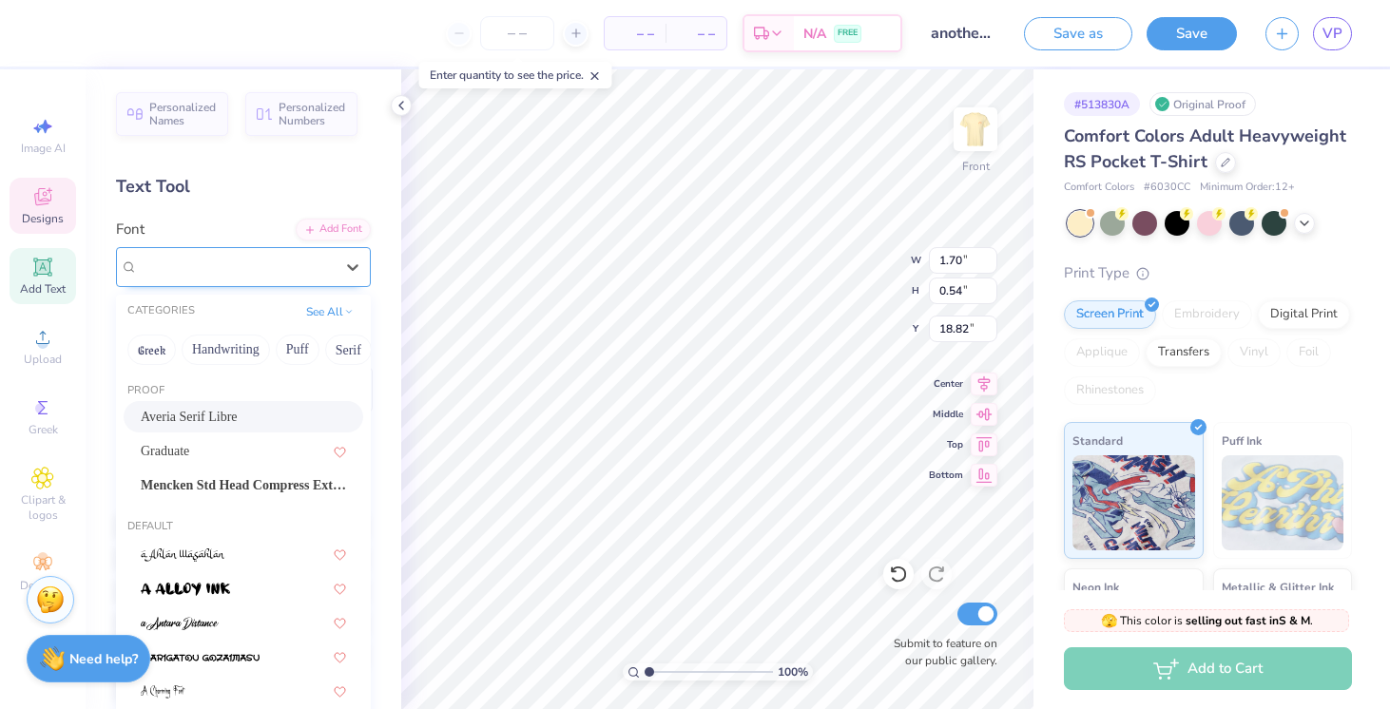
click at [265, 261] on div "Averia Serif Libre" at bounding box center [236, 266] width 200 height 29
drag, startPoint x: 247, startPoint y: 415, endPoint x: 142, endPoint y: 415, distance: 105.5
click at [142, 415] on div "Averia Serif Libre" at bounding box center [243, 417] width 205 height 20
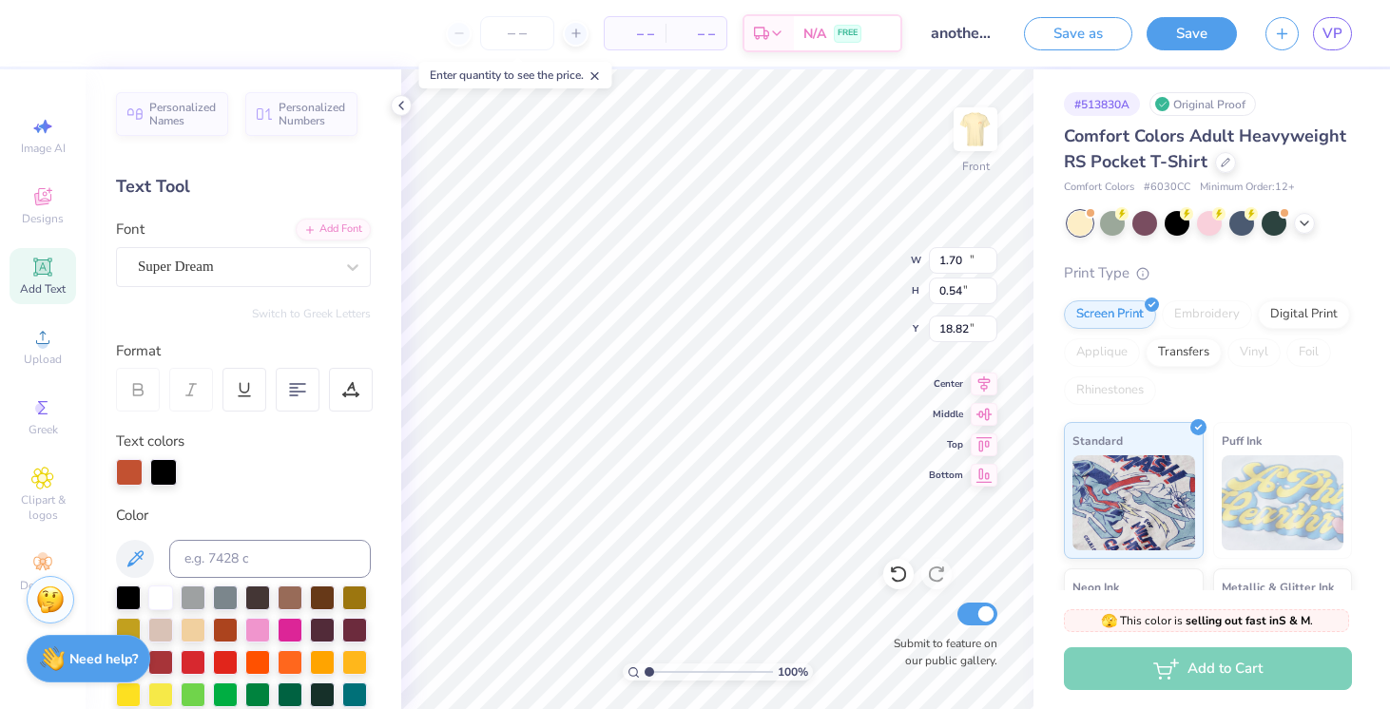
type input "10.41"
type input "1.76"
type input "20.17"
click at [259, 279] on div at bounding box center [236, 267] width 196 height 26
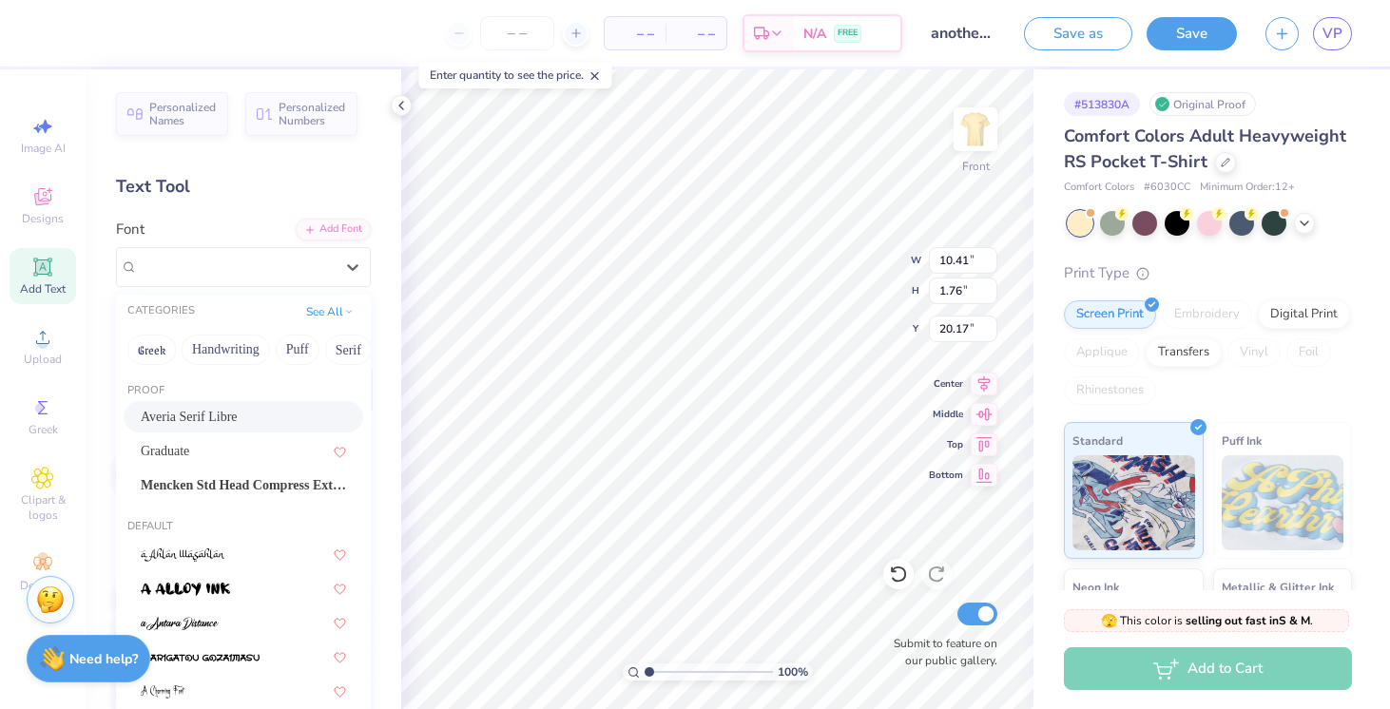
click at [238, 412] on span "Averia Serif Libre" at bounding box center [189, 417] width 97 height 20
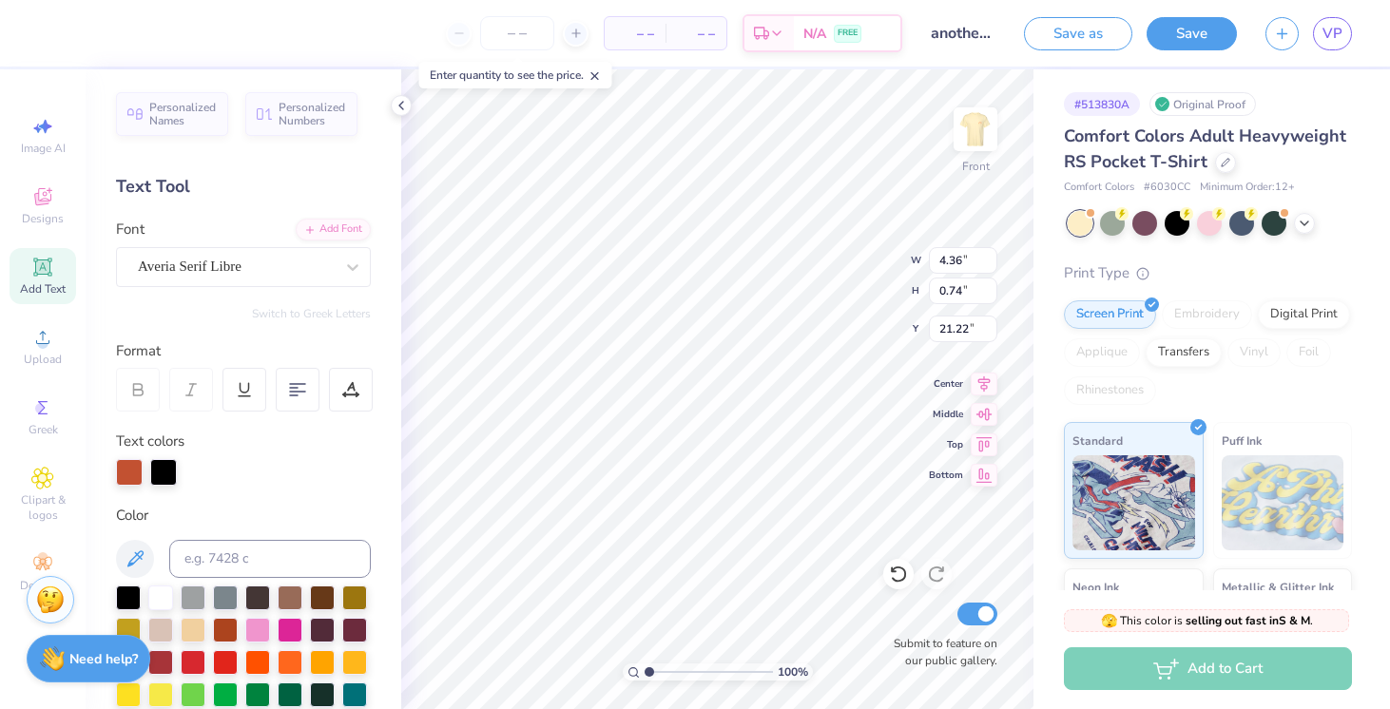
type input "4.36"
type input "0.74"
type input "18.68"
type input "1.70"
type input "0.54"
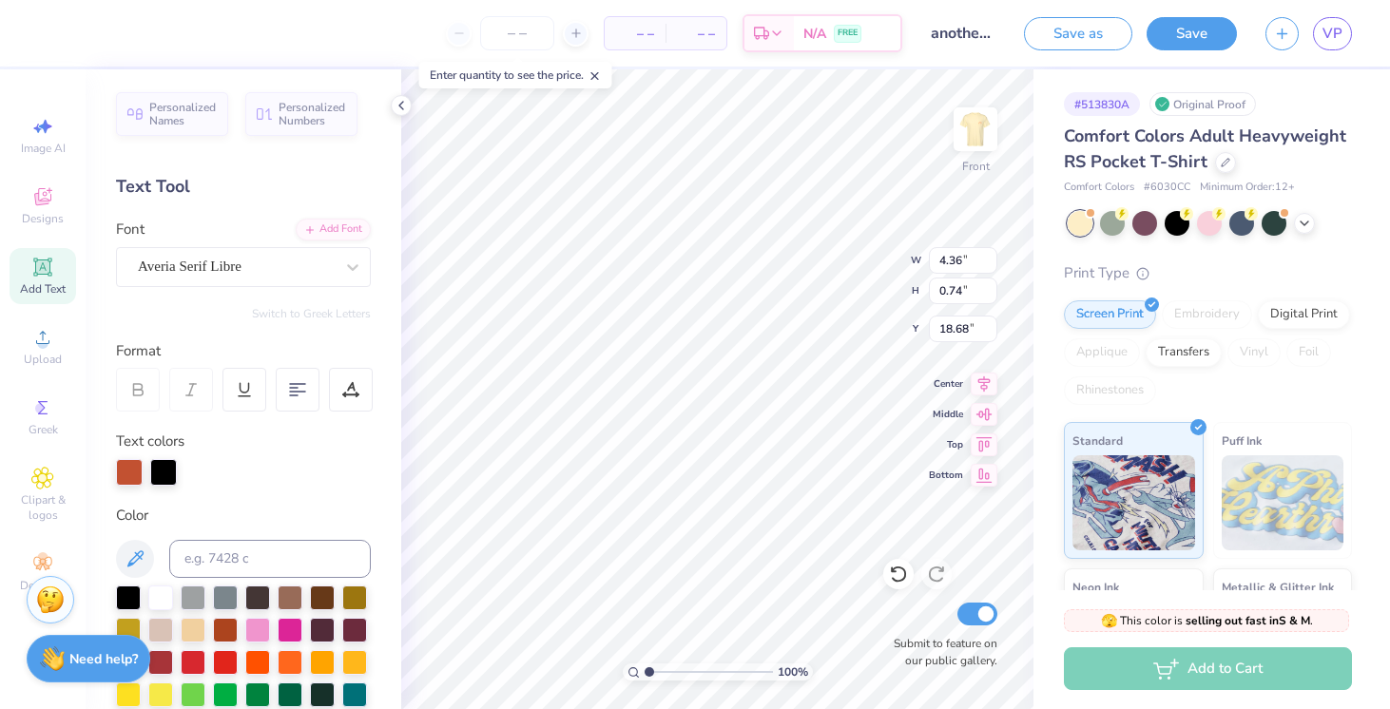
type input "18.82"
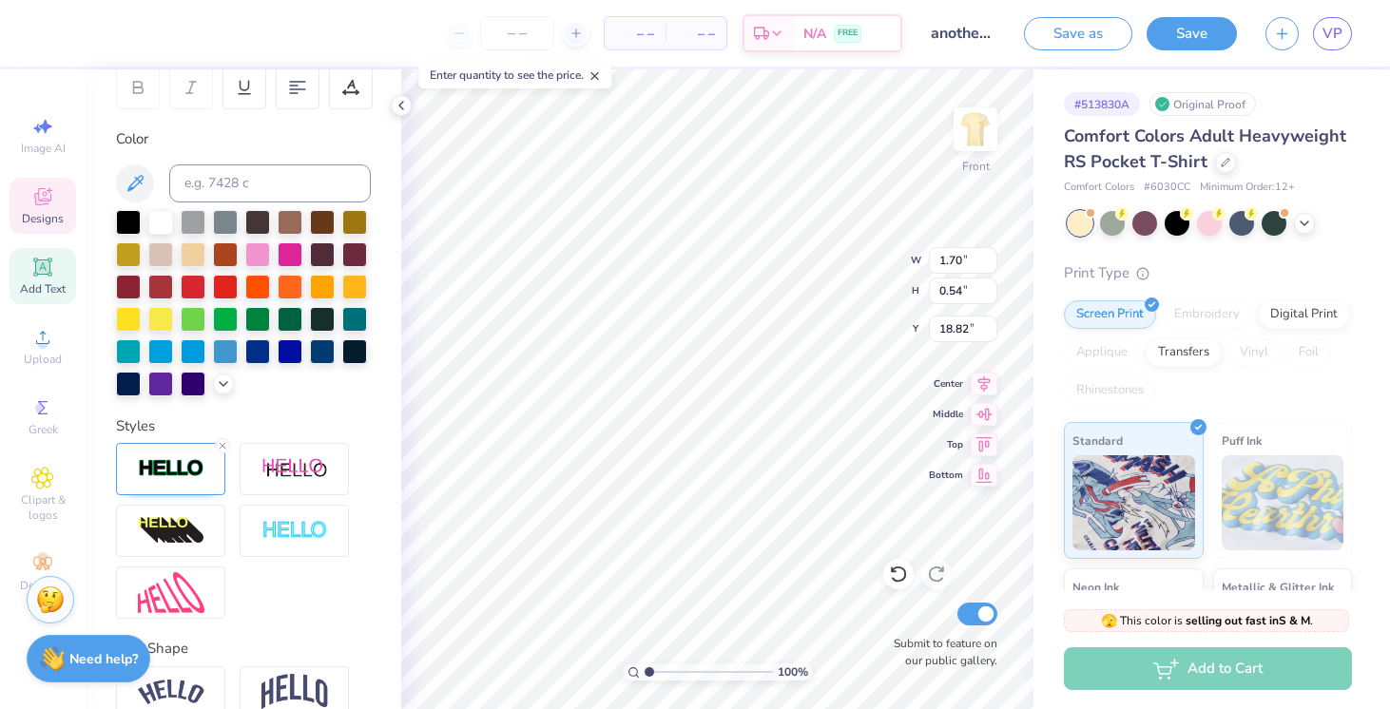
scroll to position [396, 0]
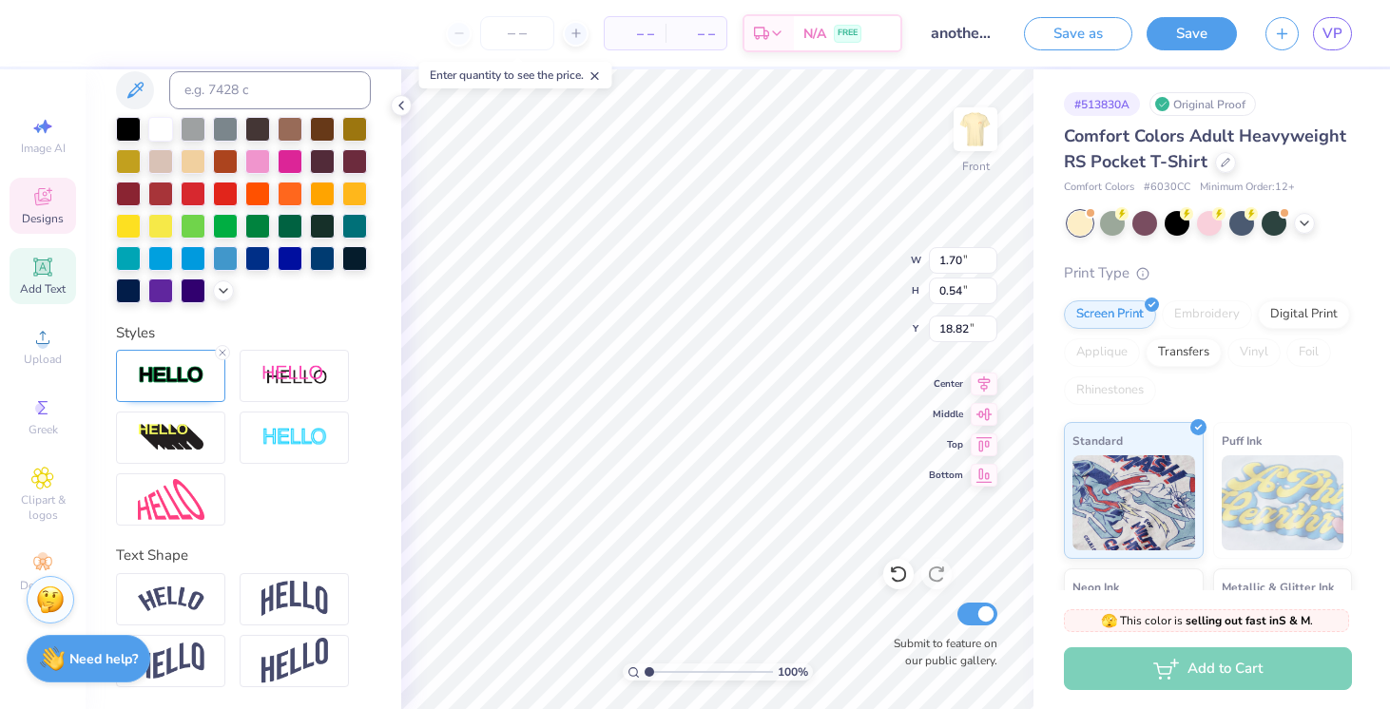
type input "4.36"
type input "0.74"
type input "18.68"
click at [192, 382] on img at bounding box center [171, 375] width 67 height 22
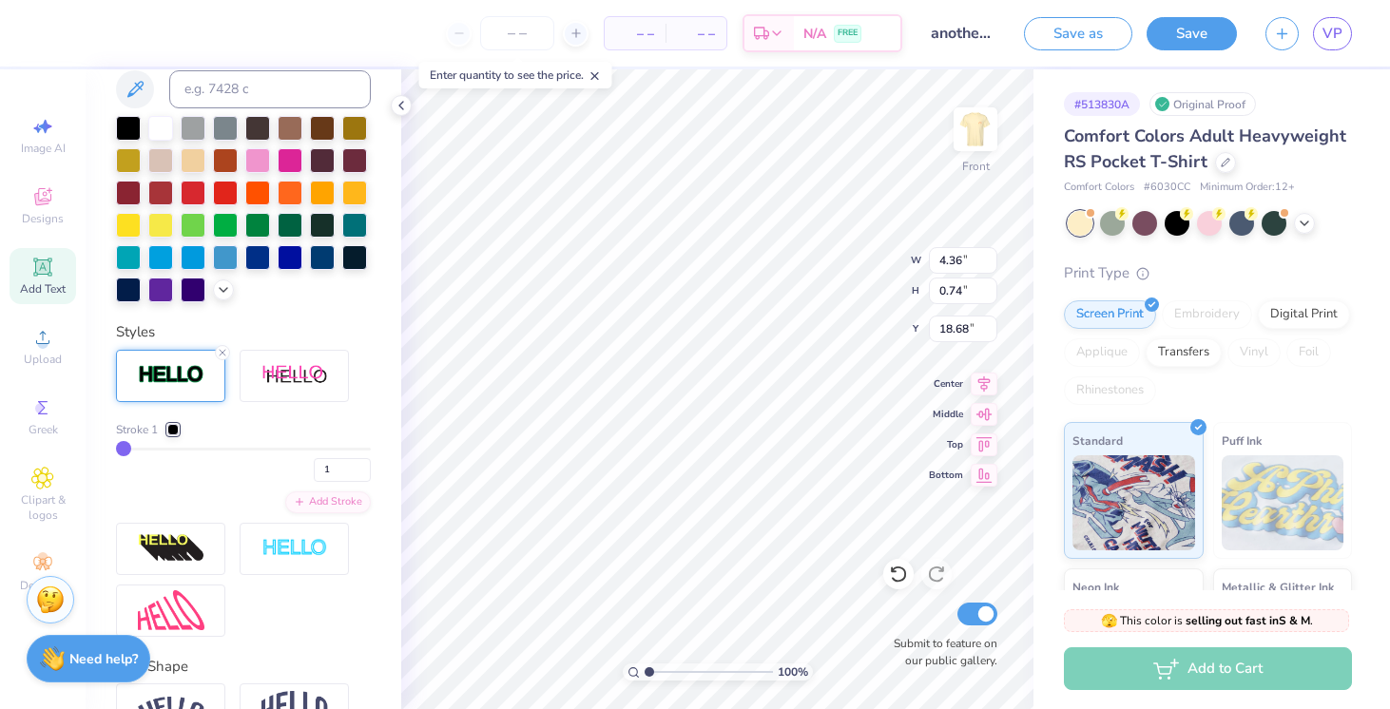
type input "4.38"
type input "0.76"
type input "18.67"
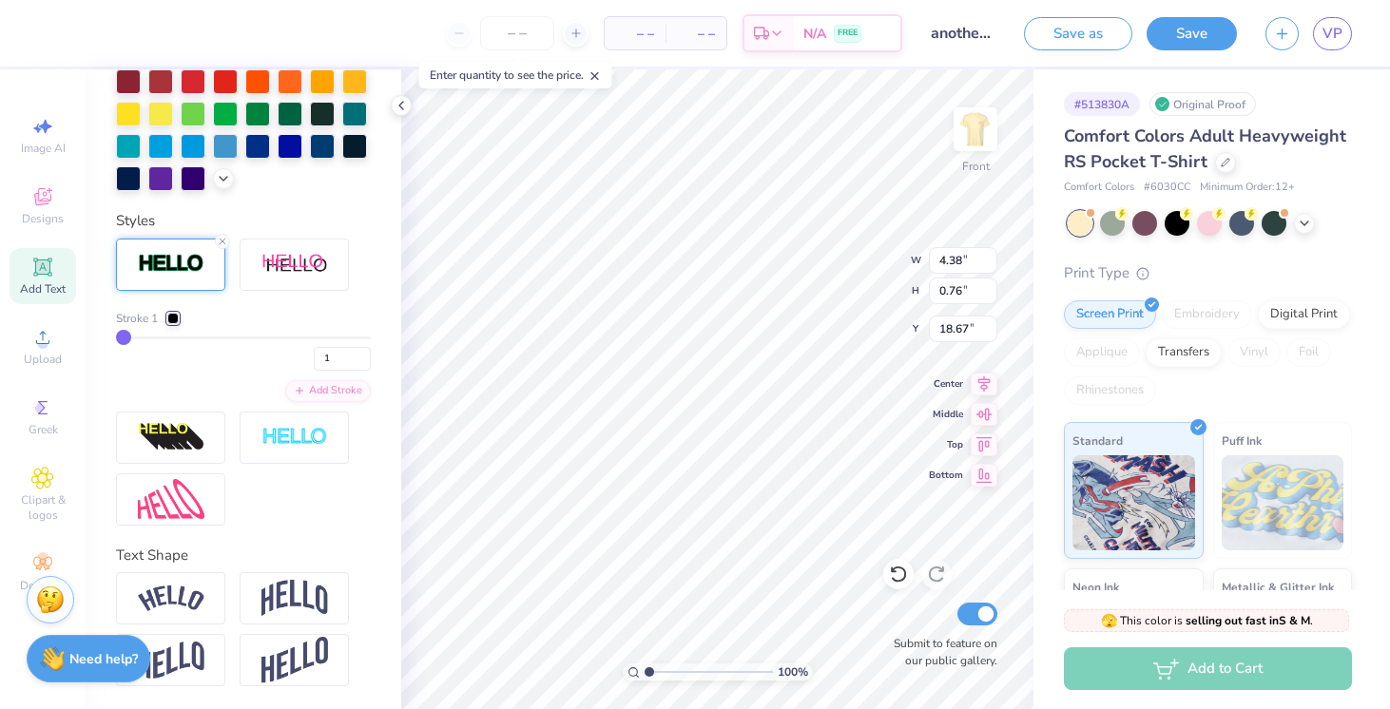
type input "2"
type input "3"
type input "5"
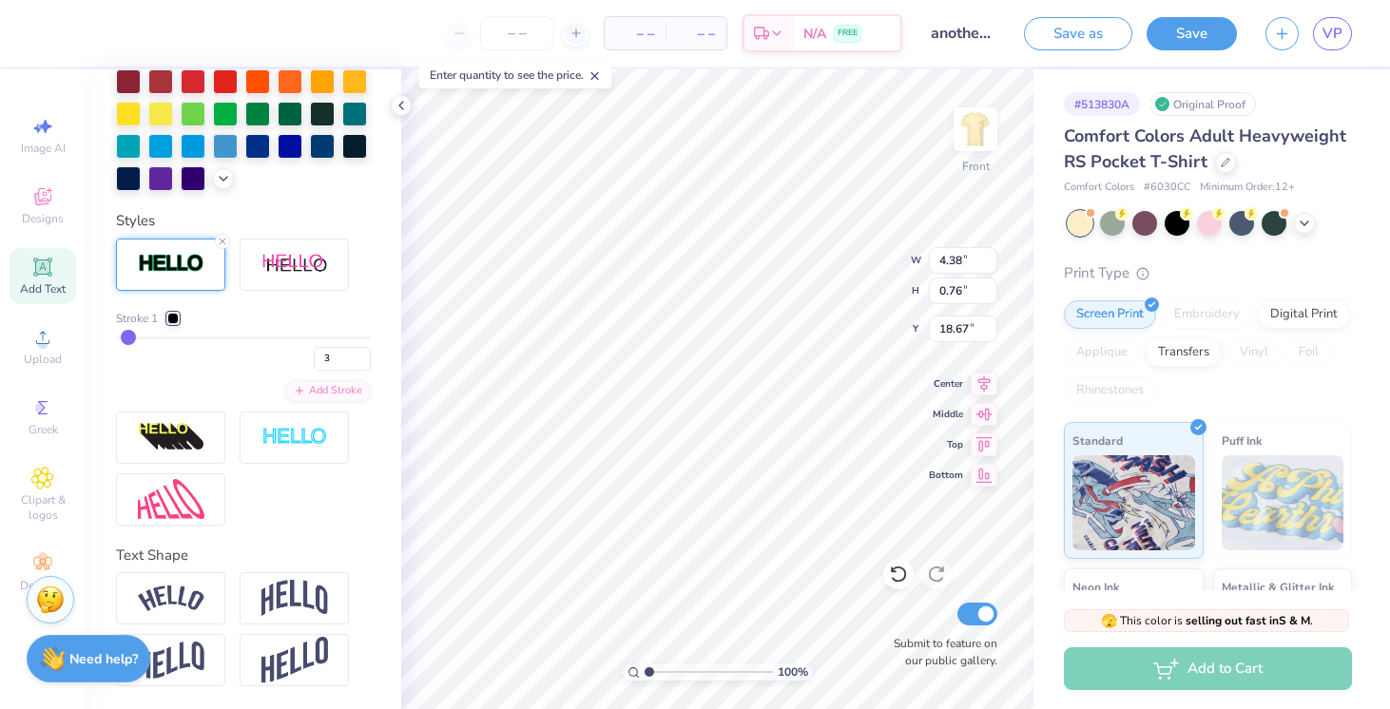
type input "5"
type input "7"
type input "9"
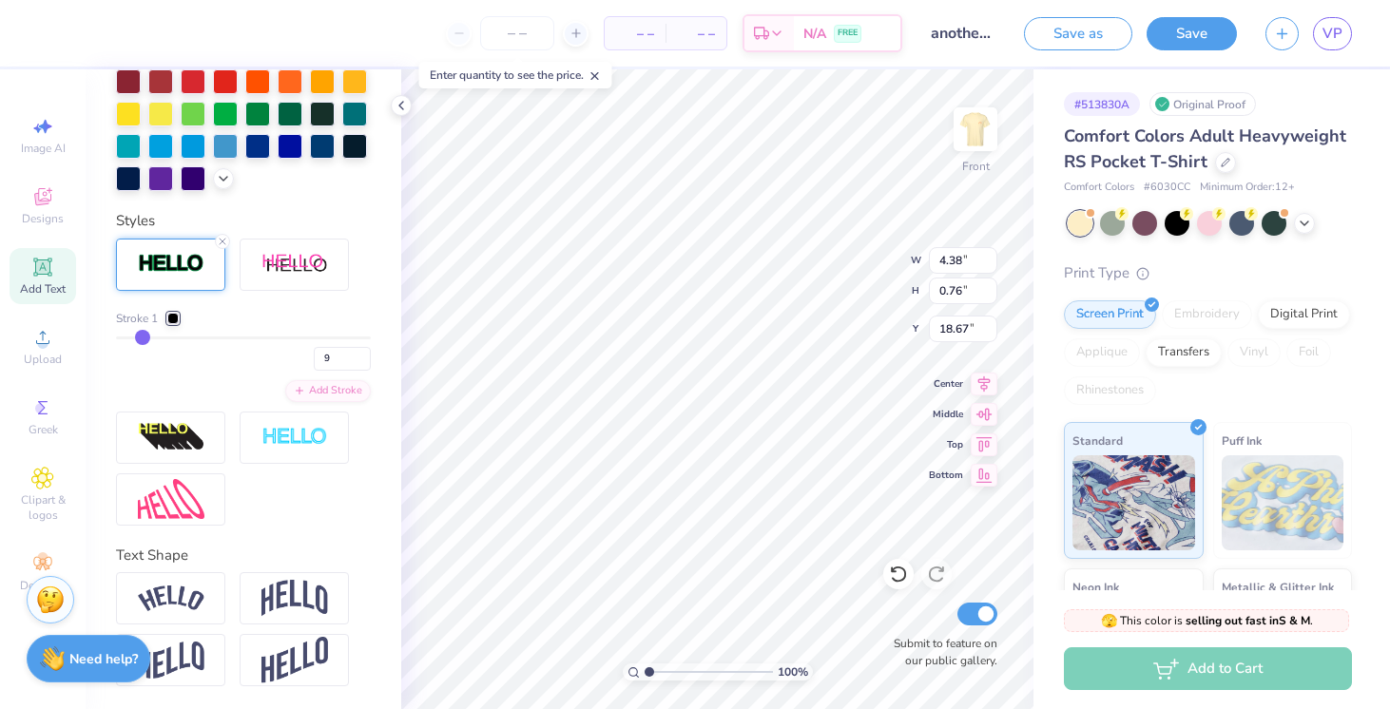
type input "11"
type input "14"
type input "16"
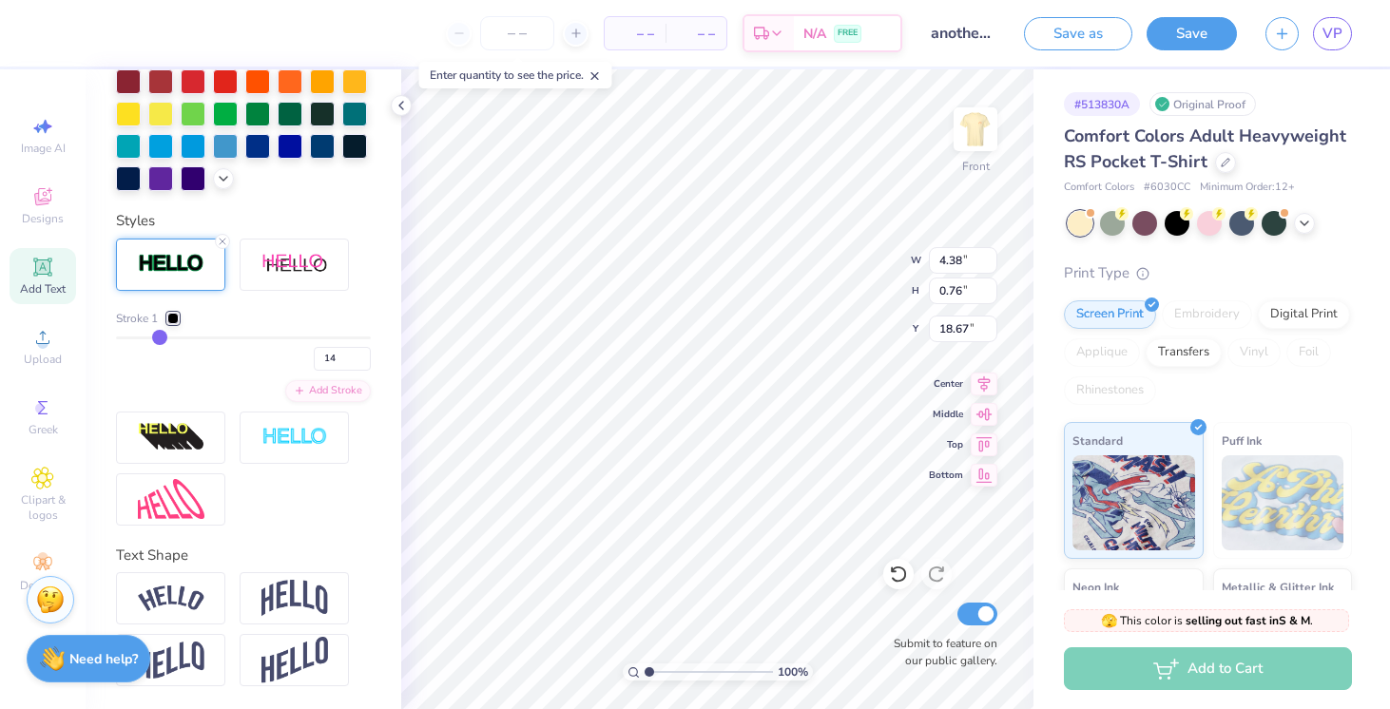
type input "16"
type input "19"
type input "21"
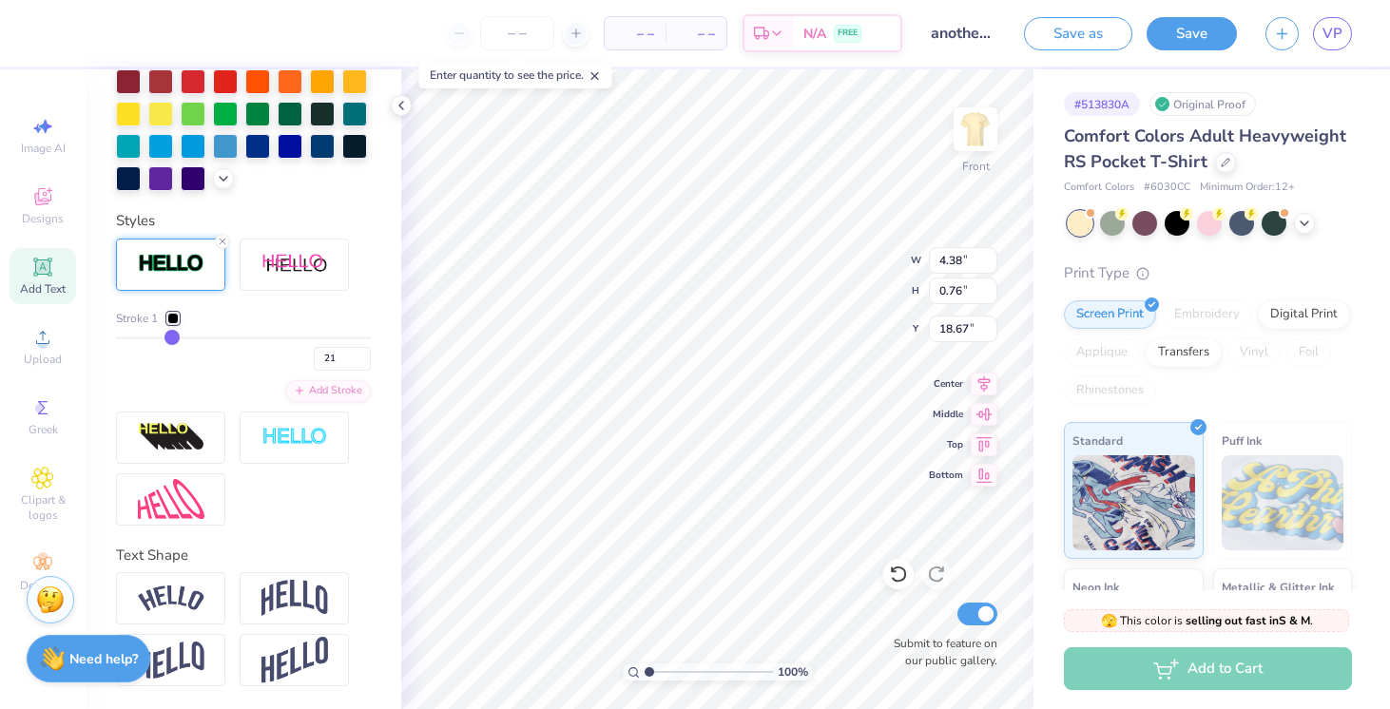
type input "23"
type input "26"
type input "28"
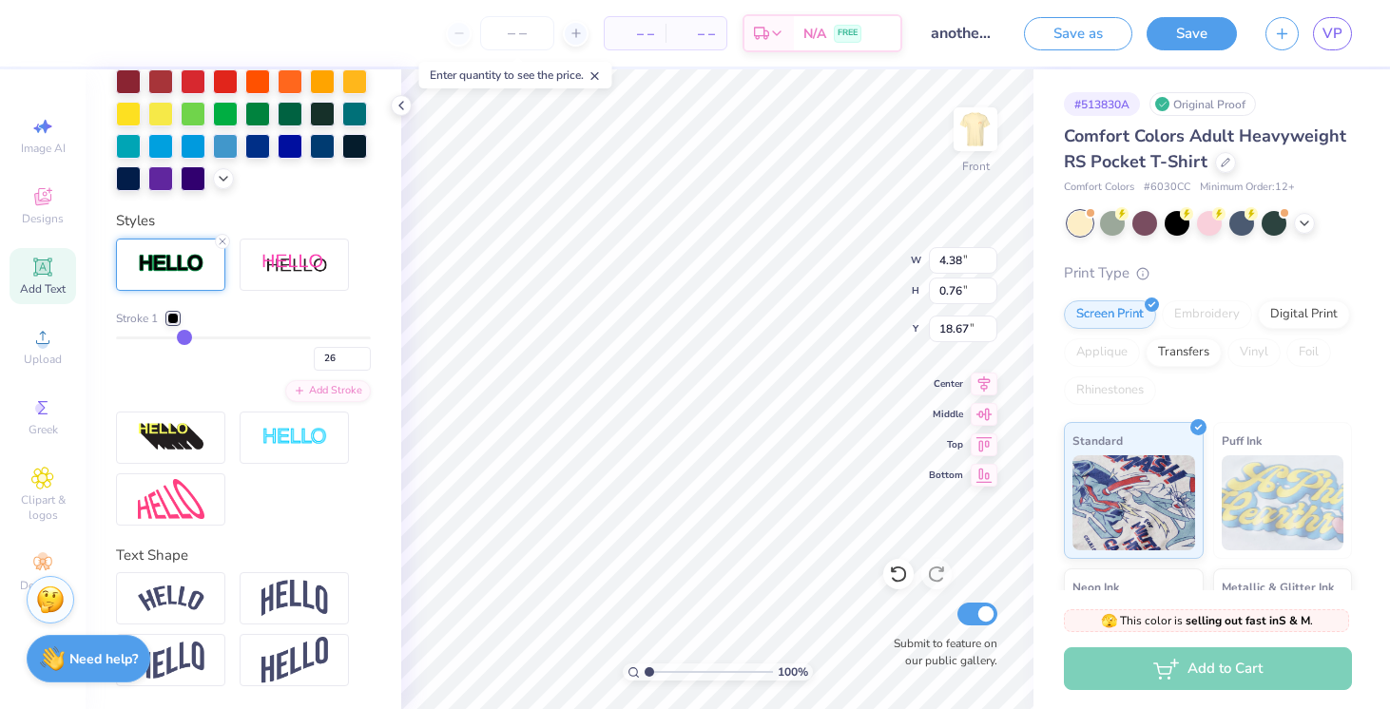
type input "28"
type input "30"
type input "33"
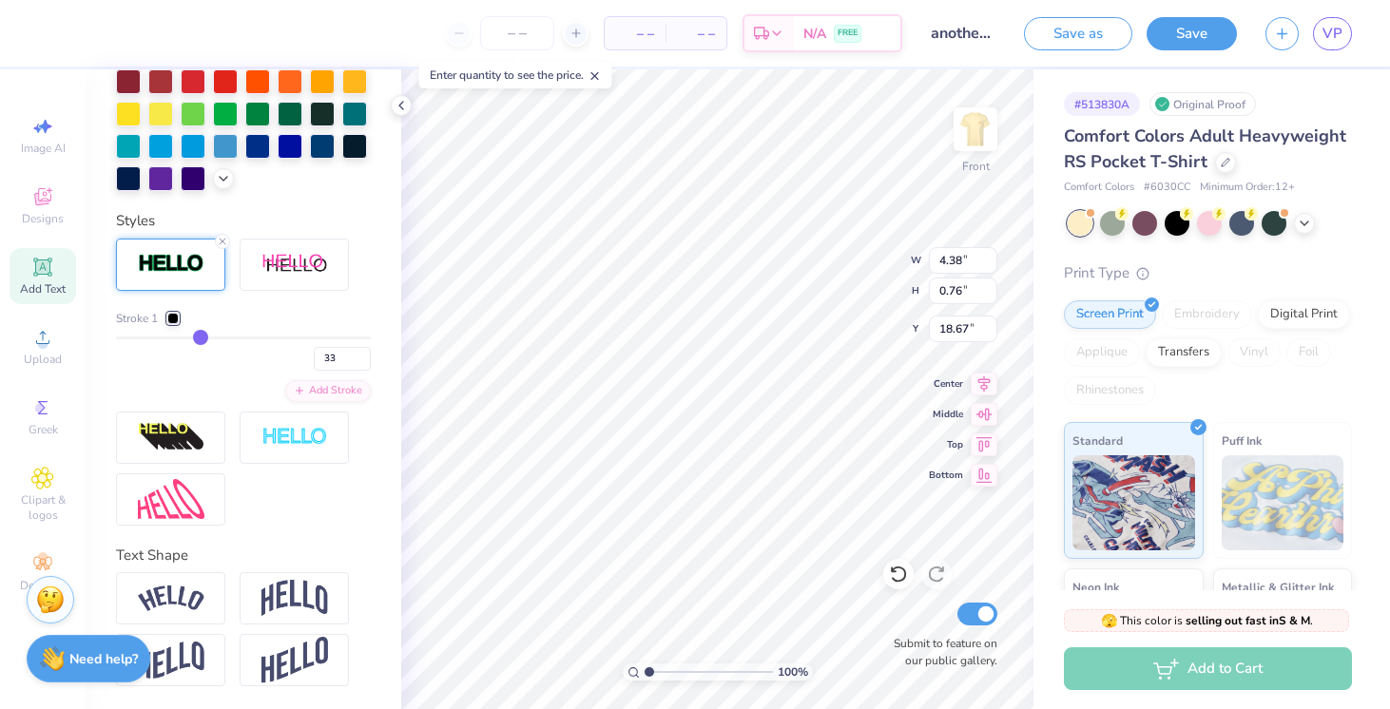
type input "35"
type input "37"
type input "39"
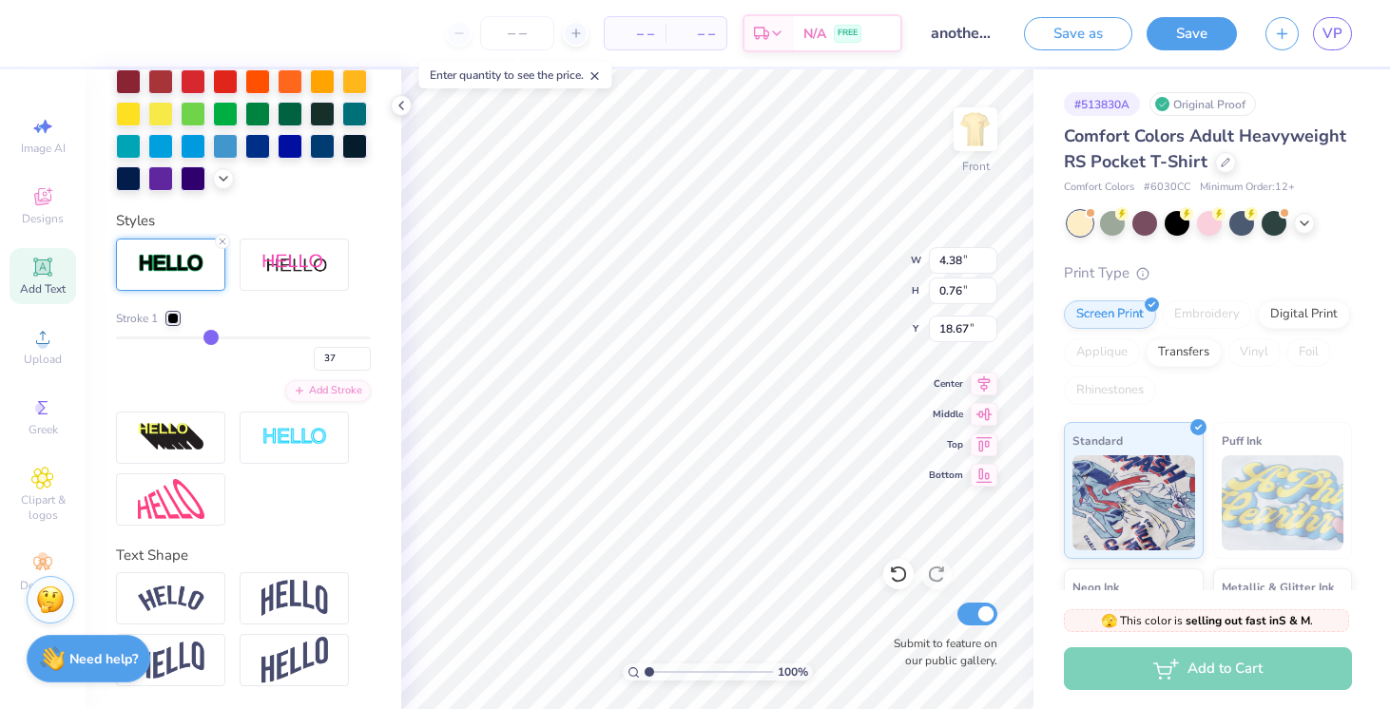
type input "39"
type input "41"
type input "43"
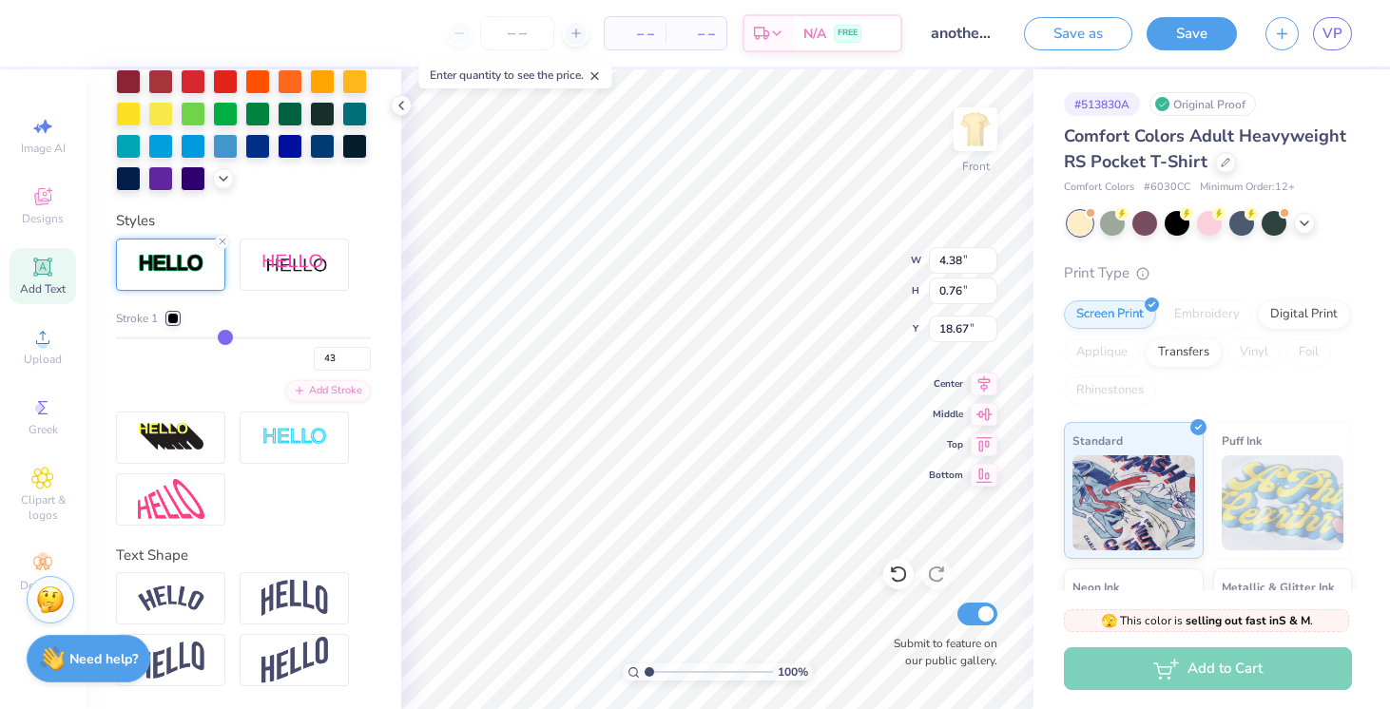
type input "45"
type input "47"
type input "49"
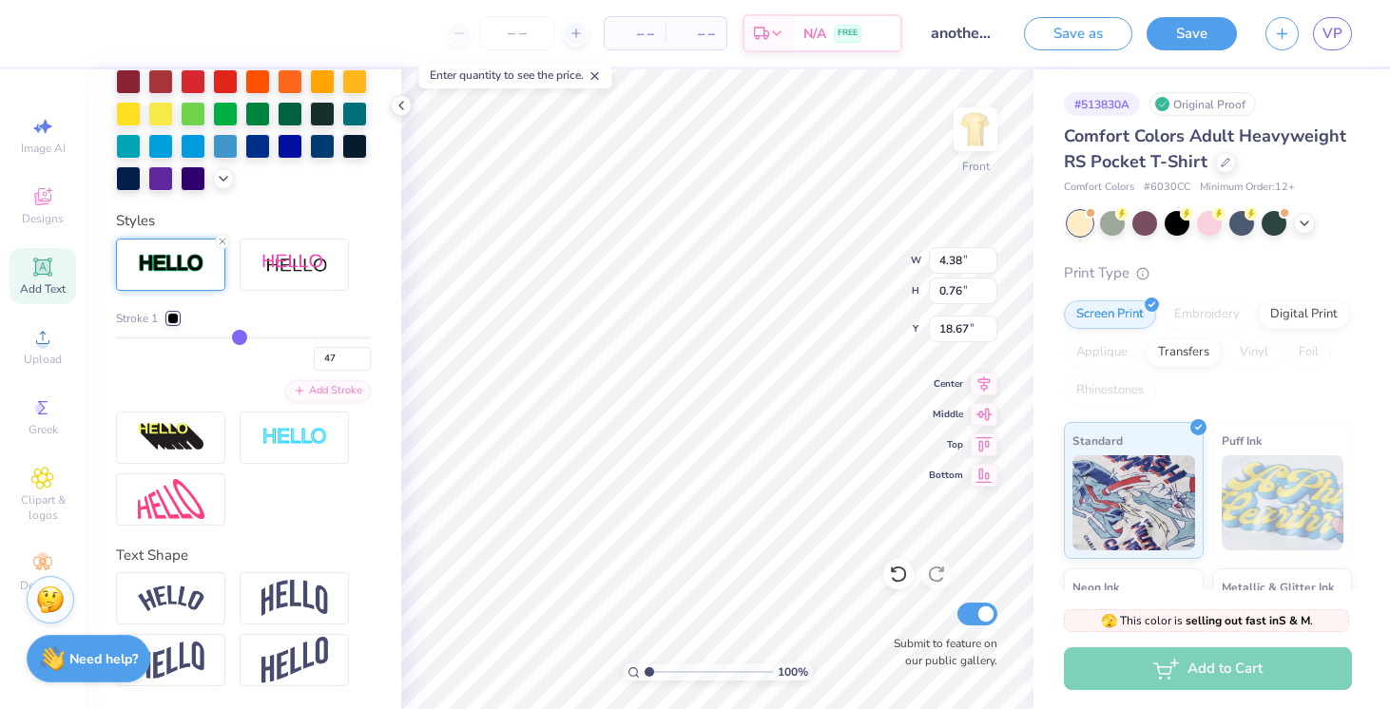
type input "49"
type input "51"
type input "53"
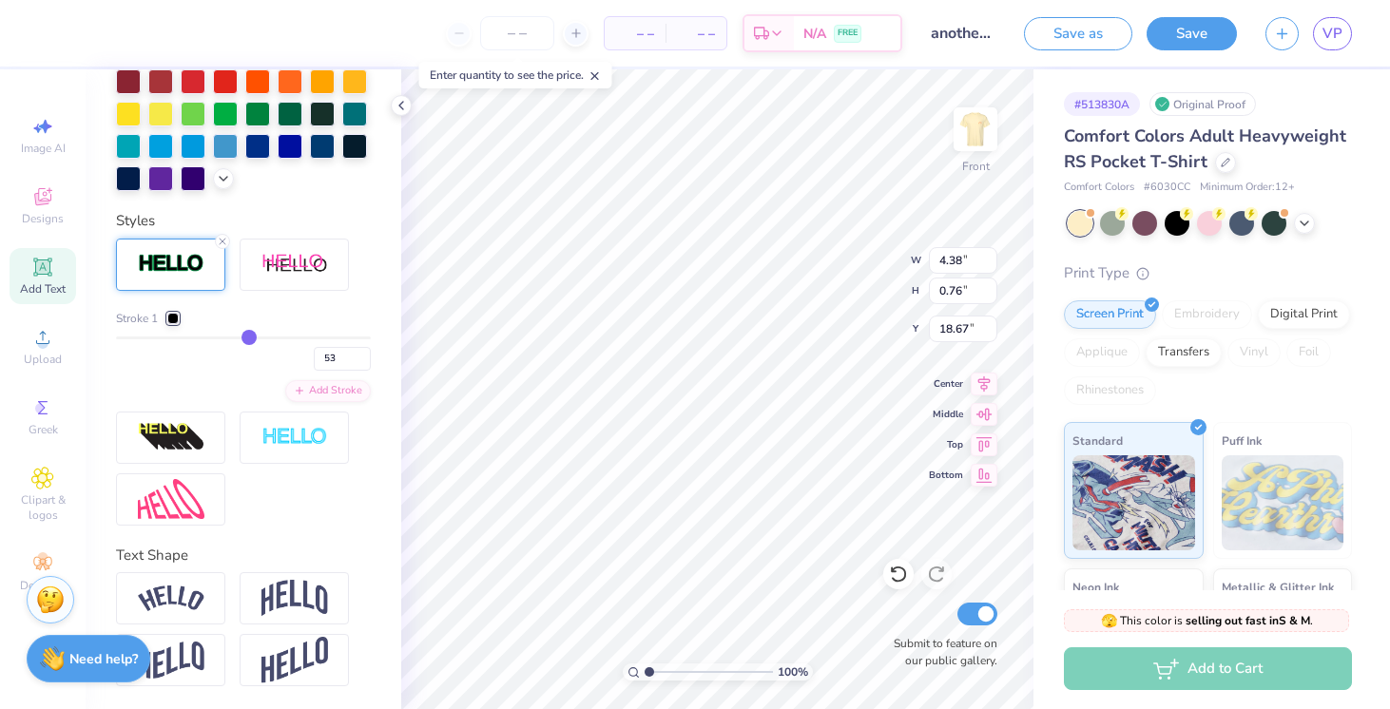
type input "55"
type input "57"
type input "59"
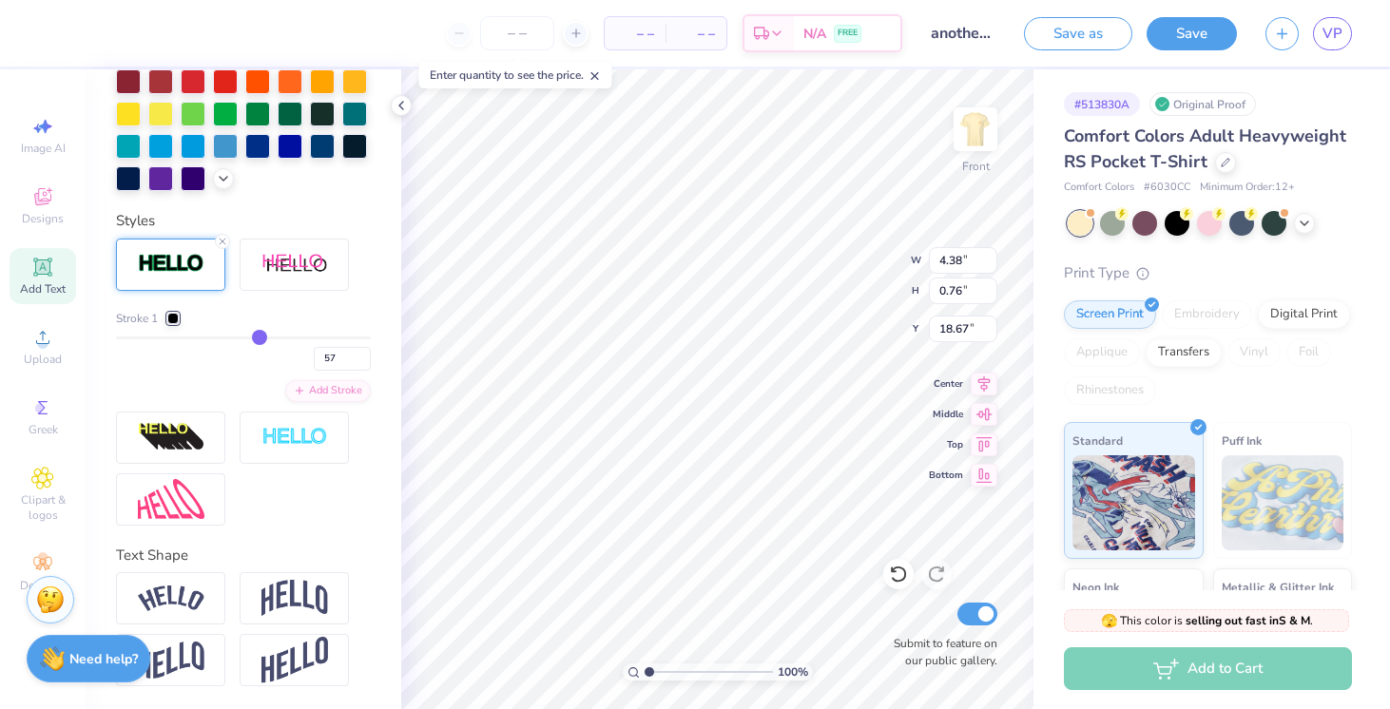
type input "59"
type input "61"
type input "63"
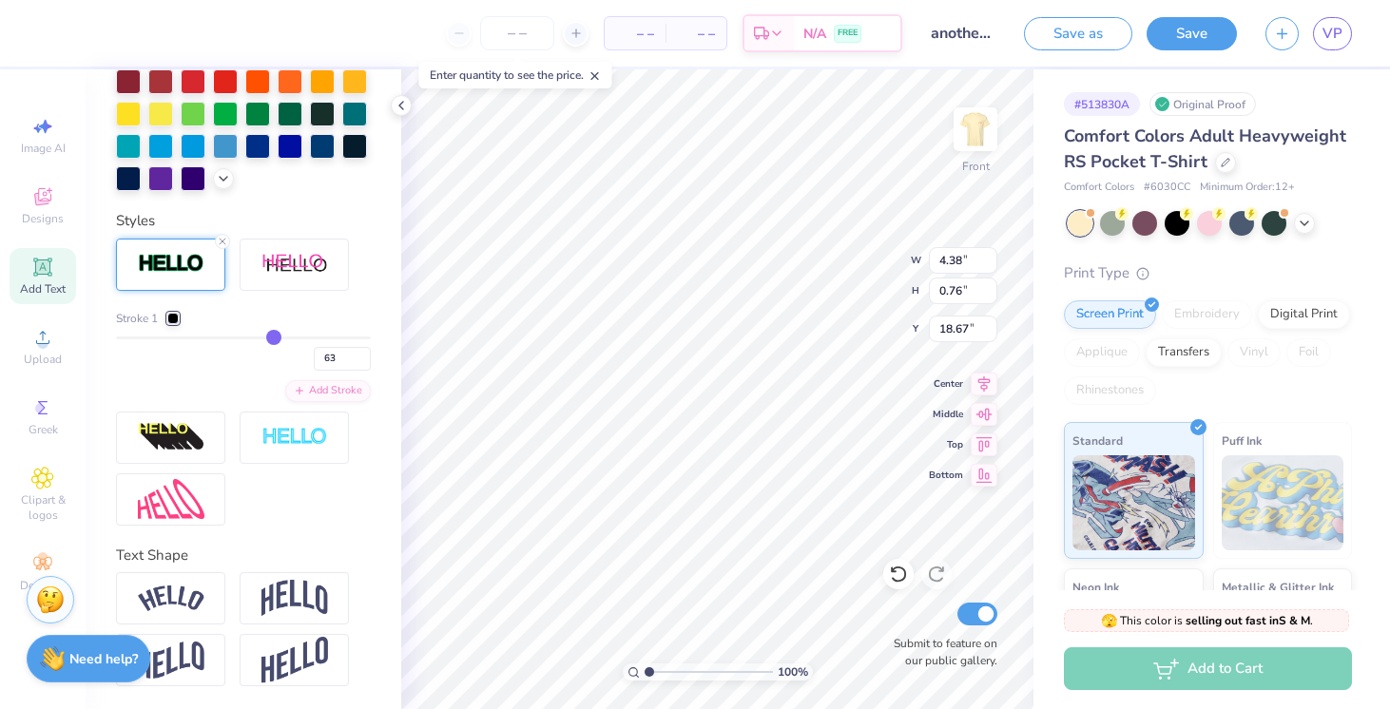
type input "65"
type input "67"
type input "69"
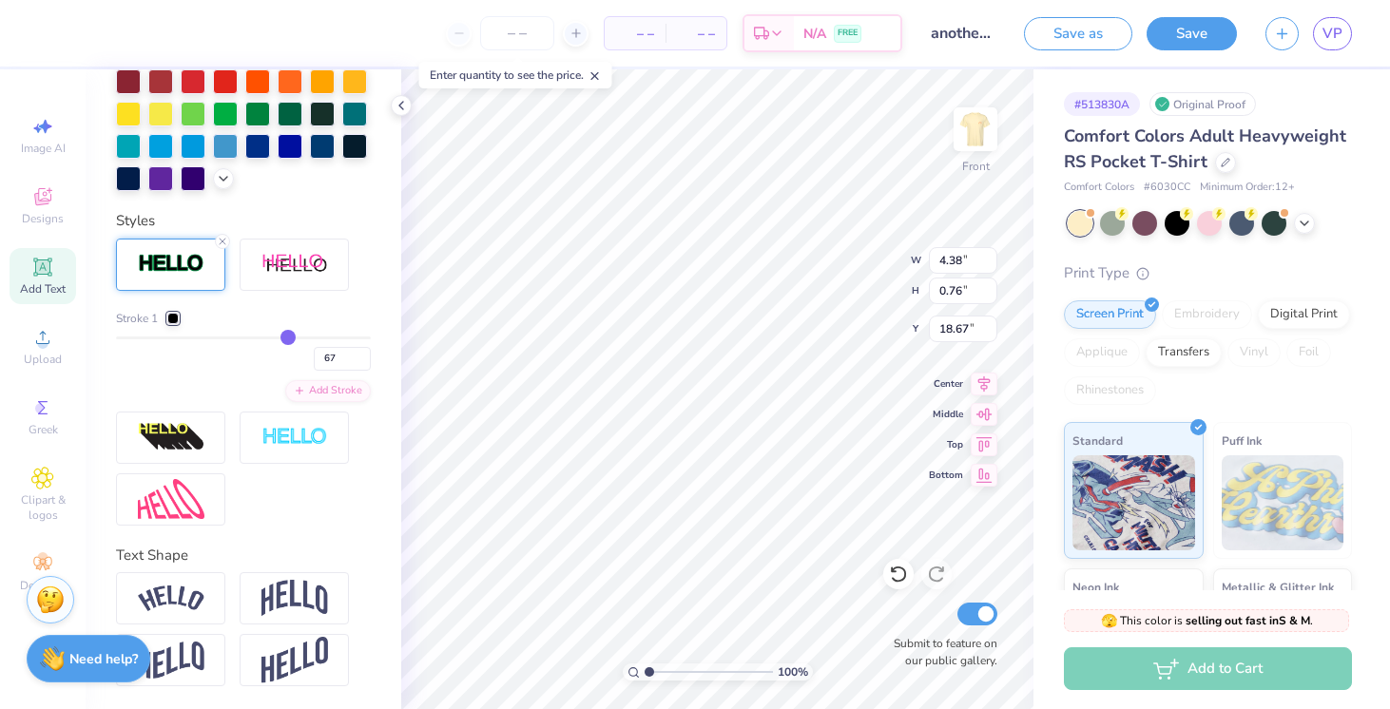
type input "69"
type input "70"
type input "71"
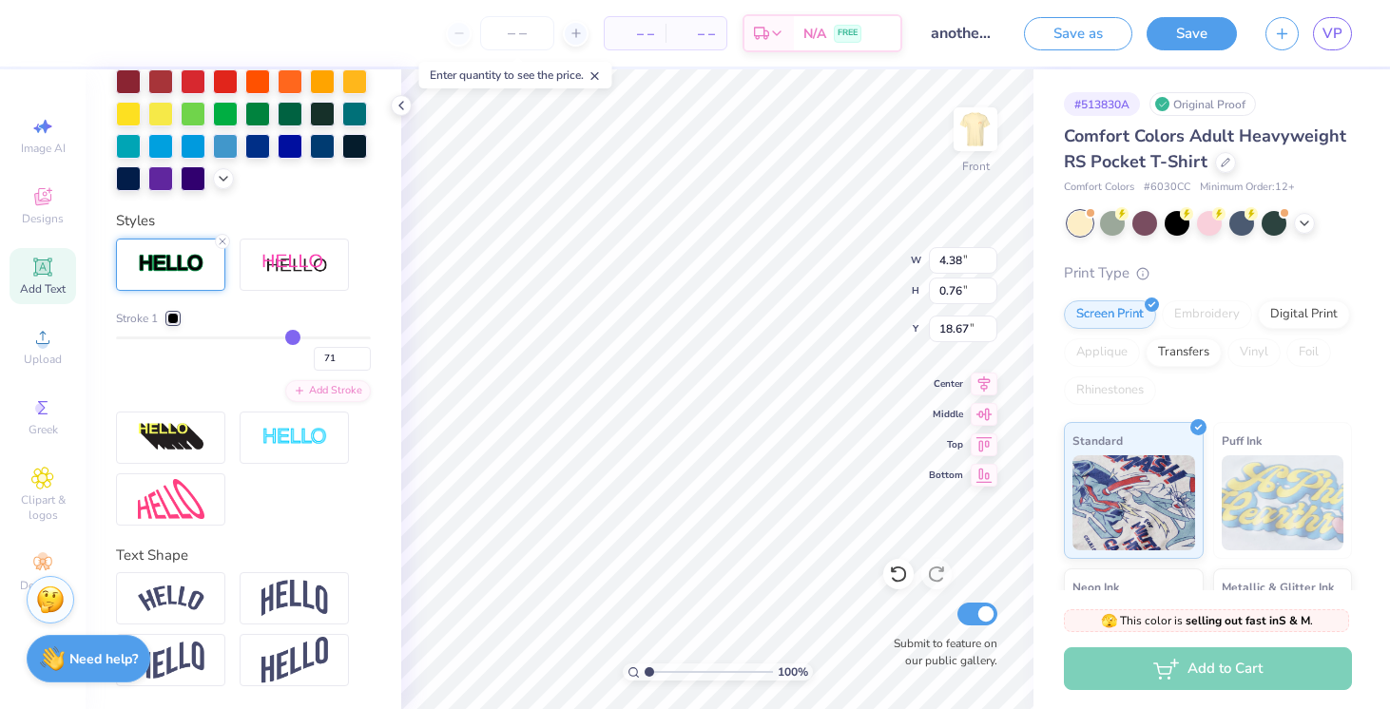
type input "72"
type input "73"
type input "74"
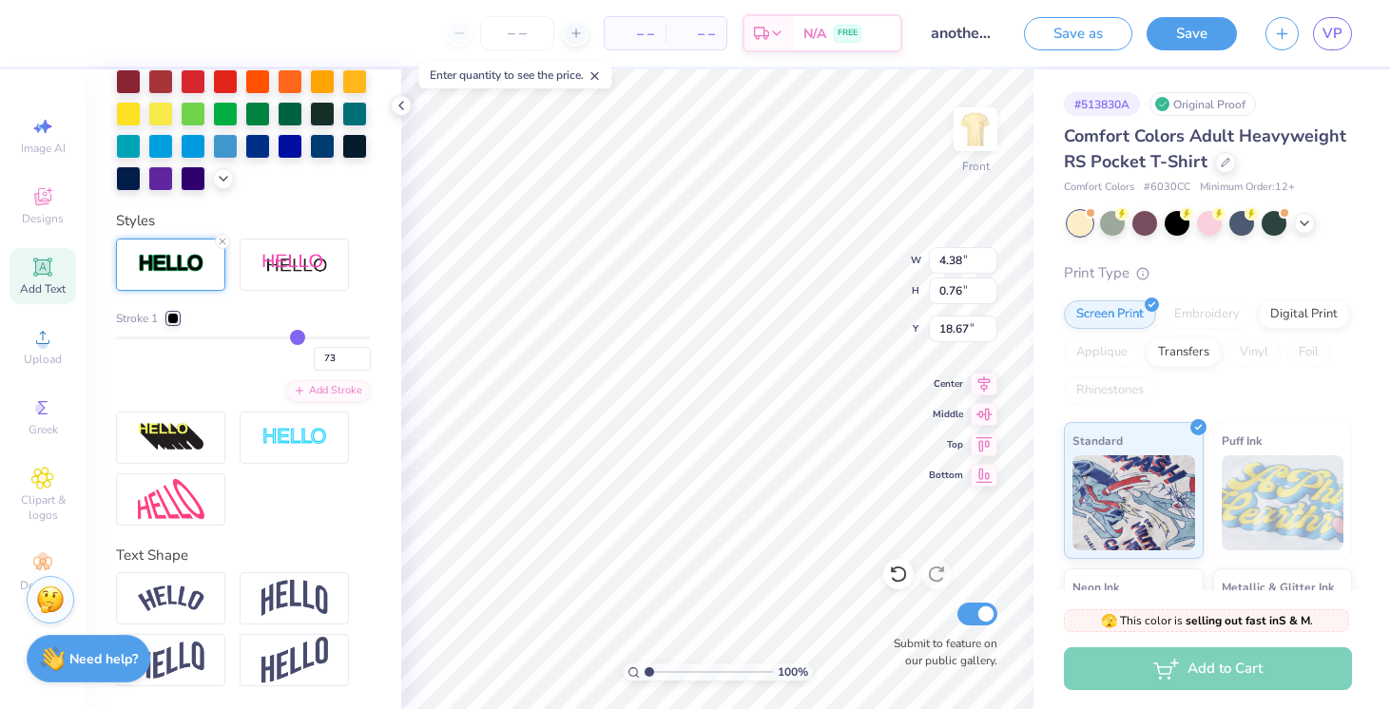
type input "74"
type input "75"
type input "76"
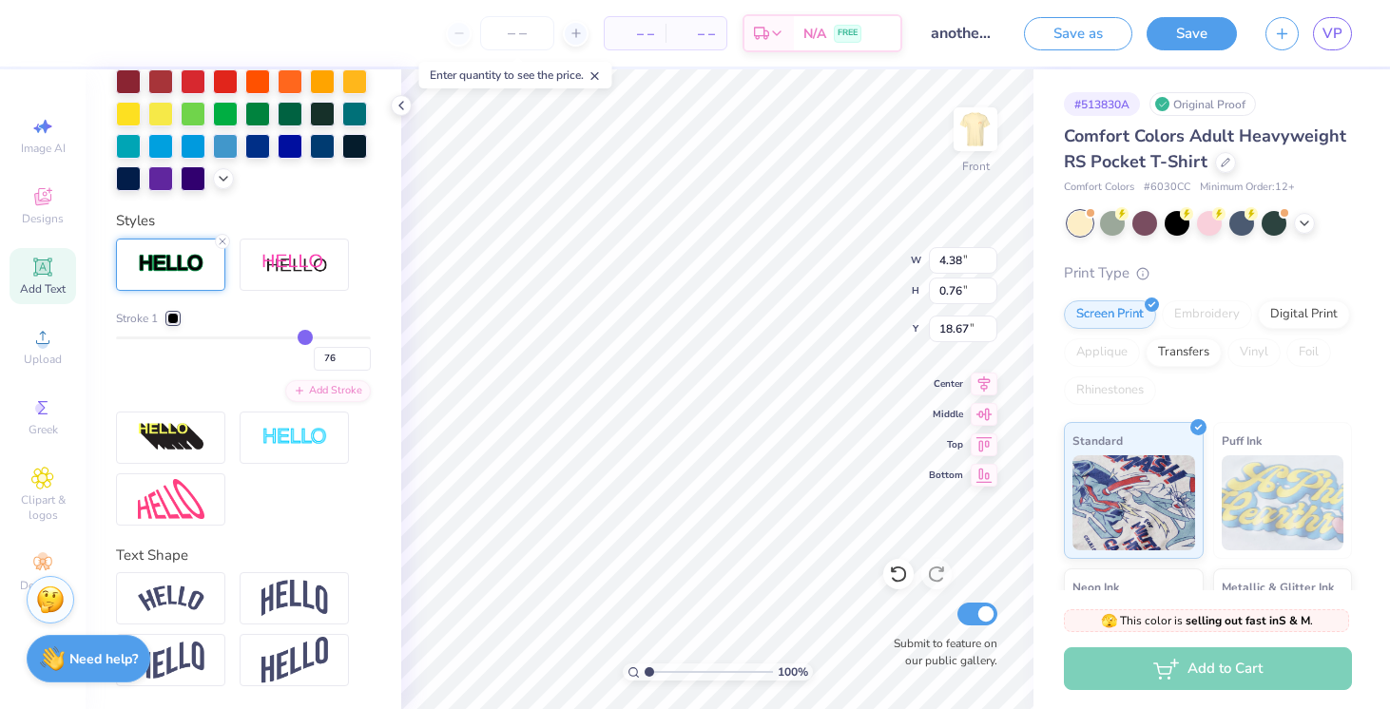
type input "77"
type input "78"
type input "79"
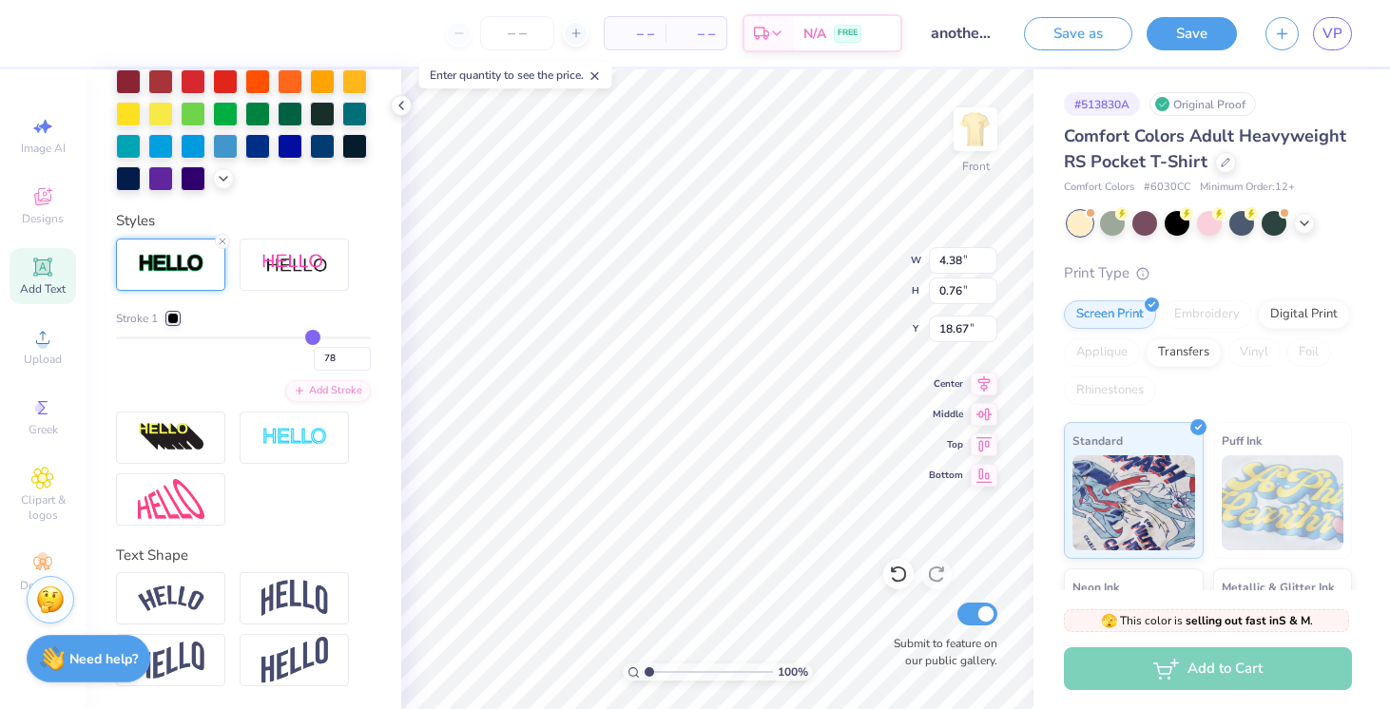
type input "79"
type input "80"
type input "81"
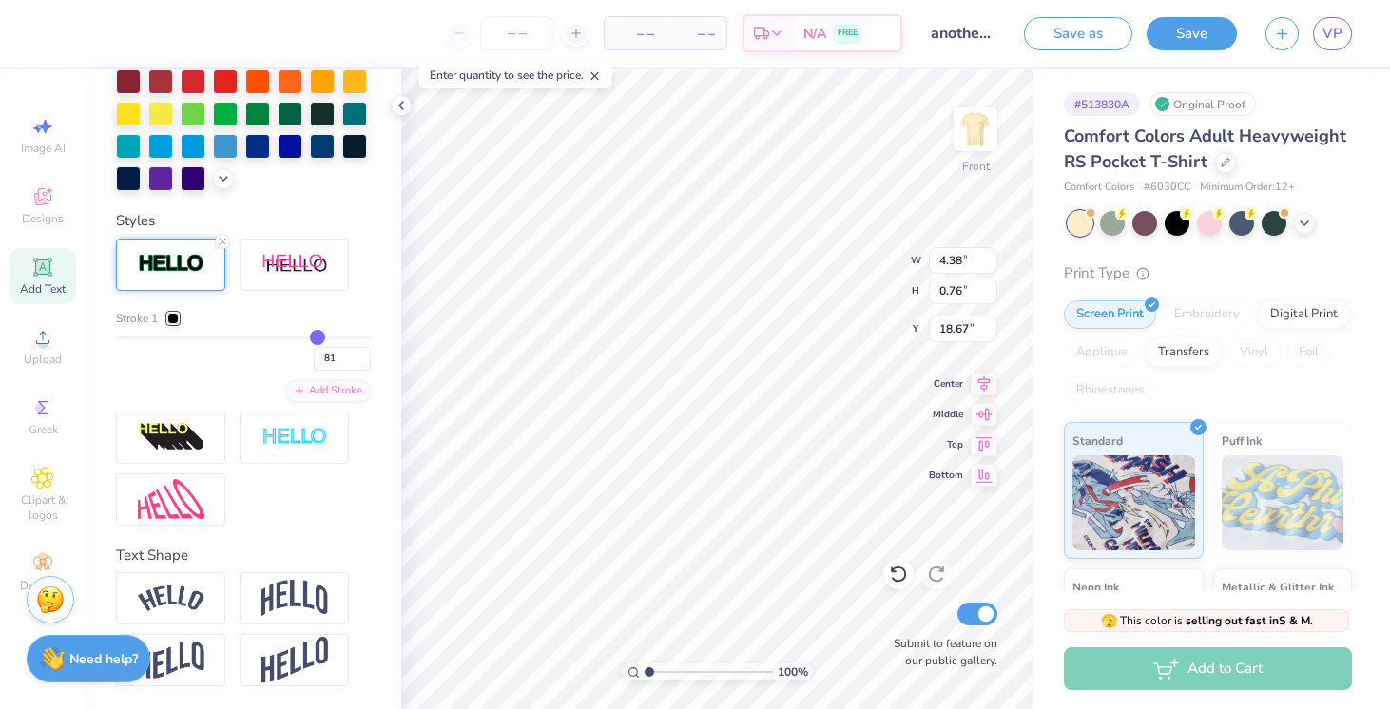
type input "82"
type input "83"
type input "84"
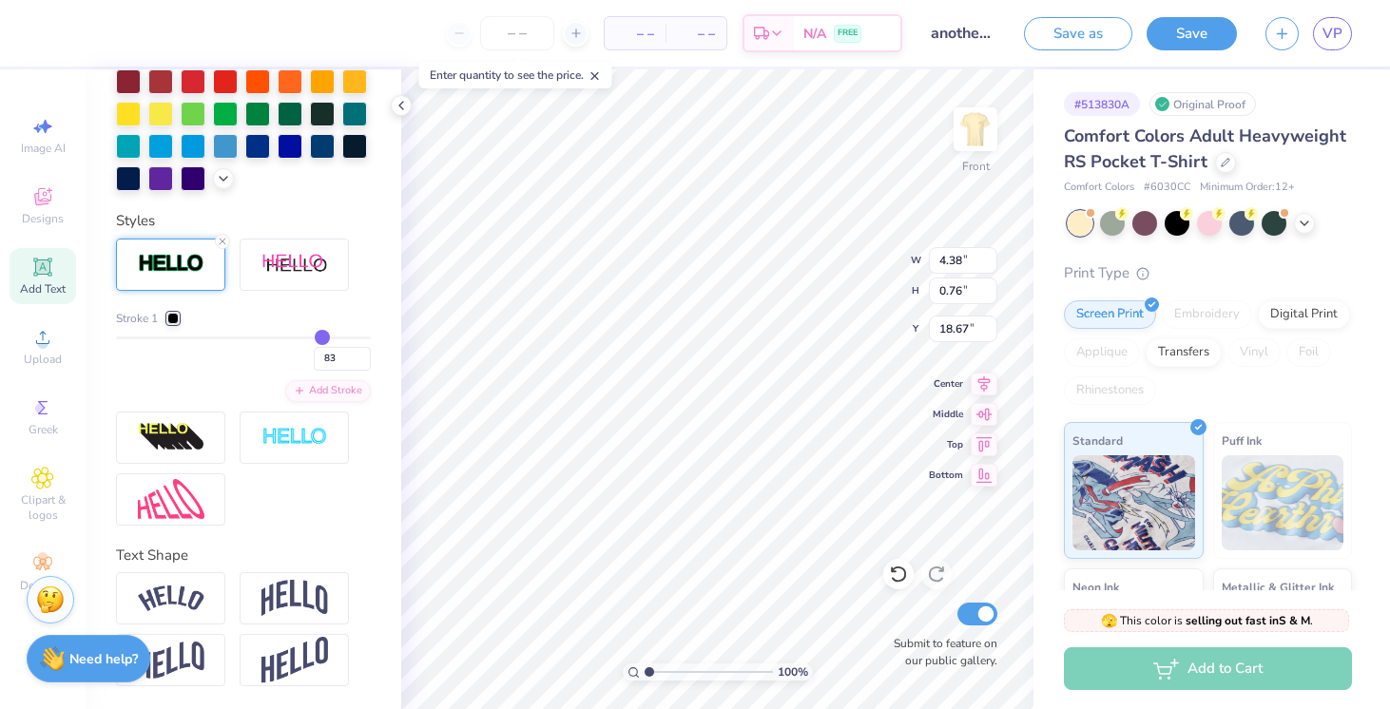
type input "84"
type input "86"
type input "87"
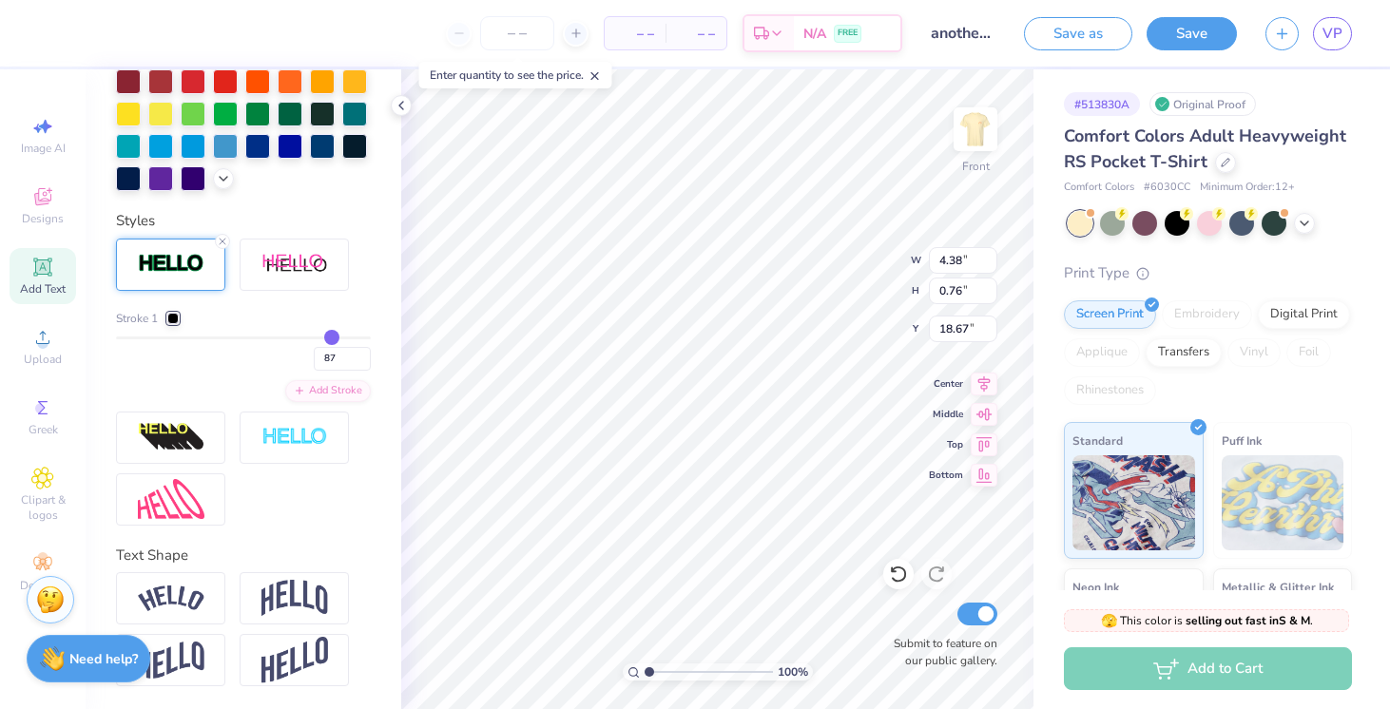
type input "89"
type input "90"
type input "92"
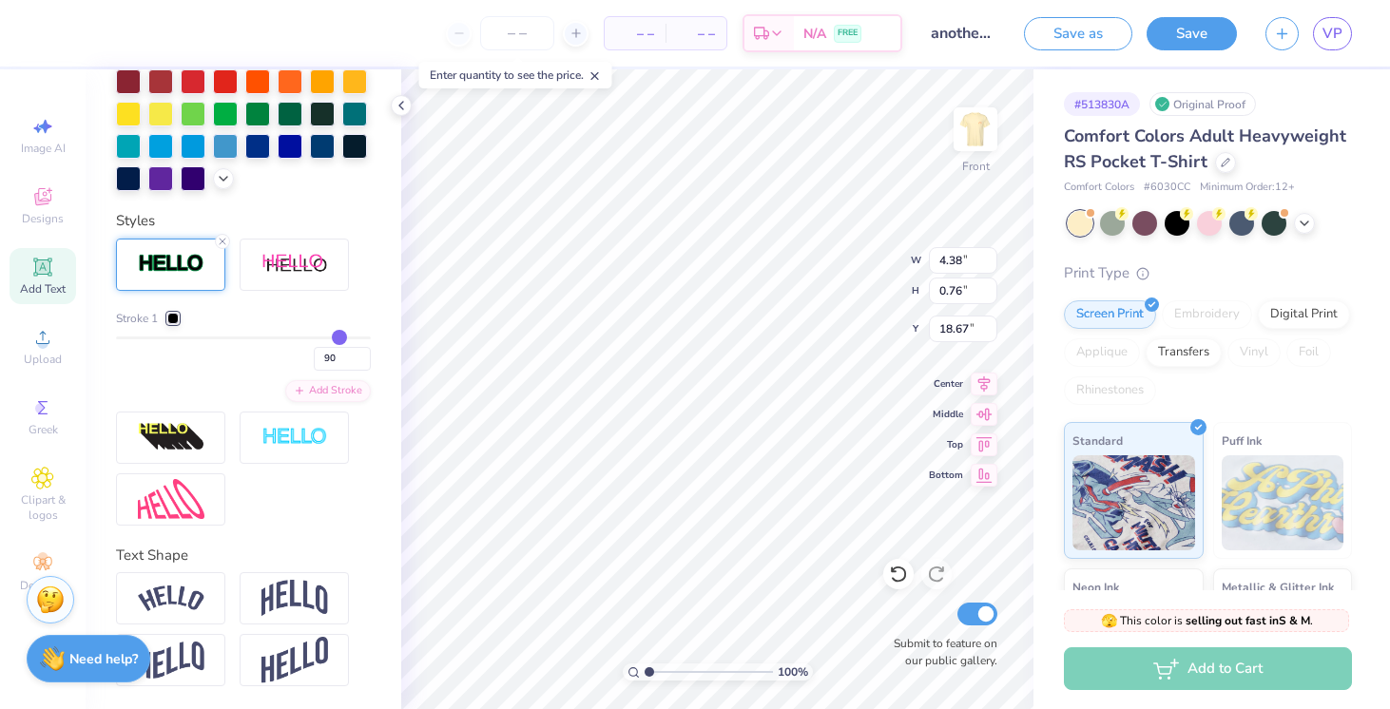
type input "92"
type input "93"
type input "94"
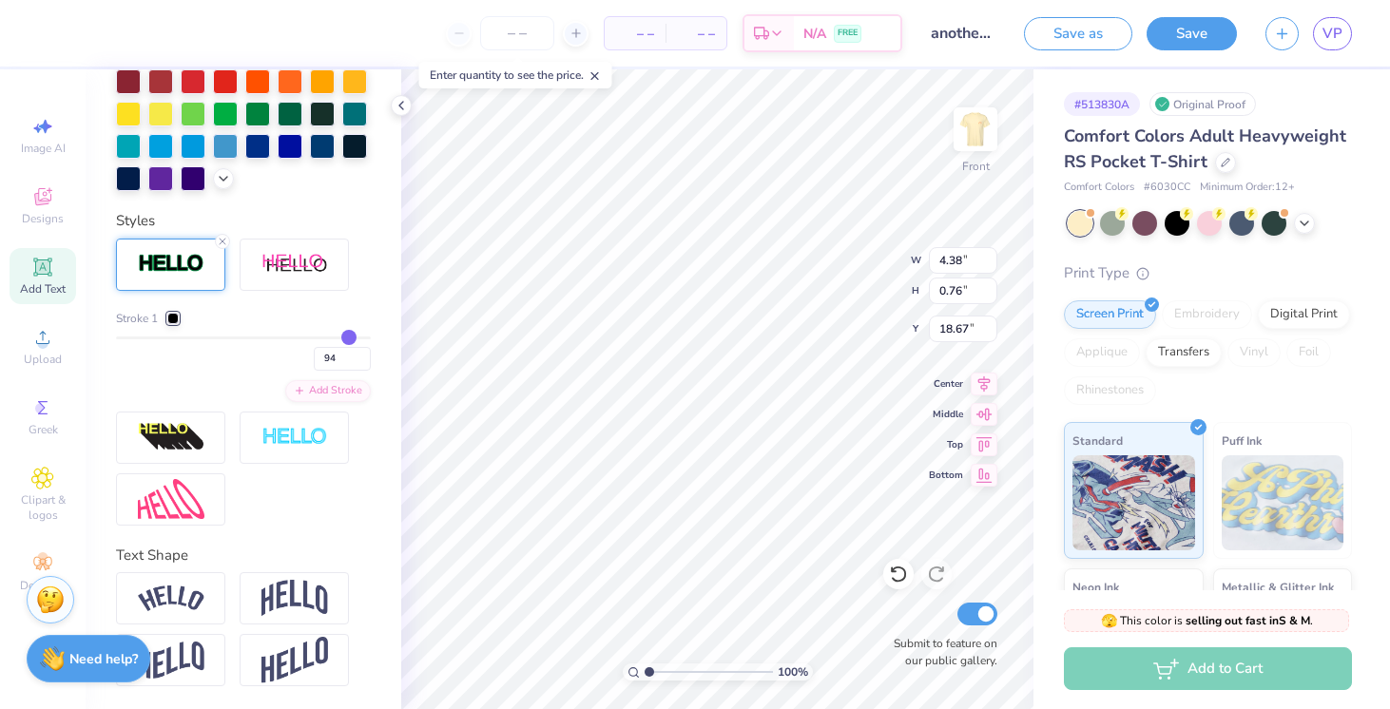
type input "95"
type input "96"
type input "97"
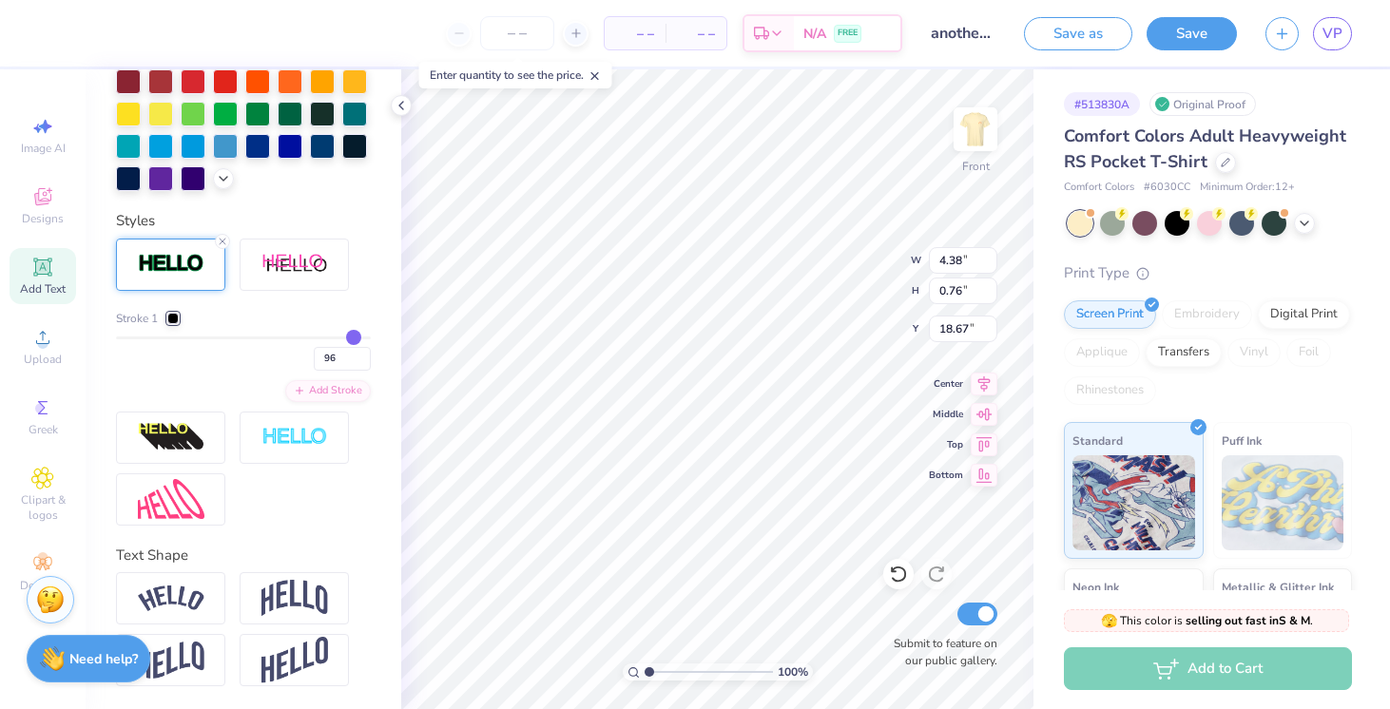
type input "97"
type input "98"
type input "99"
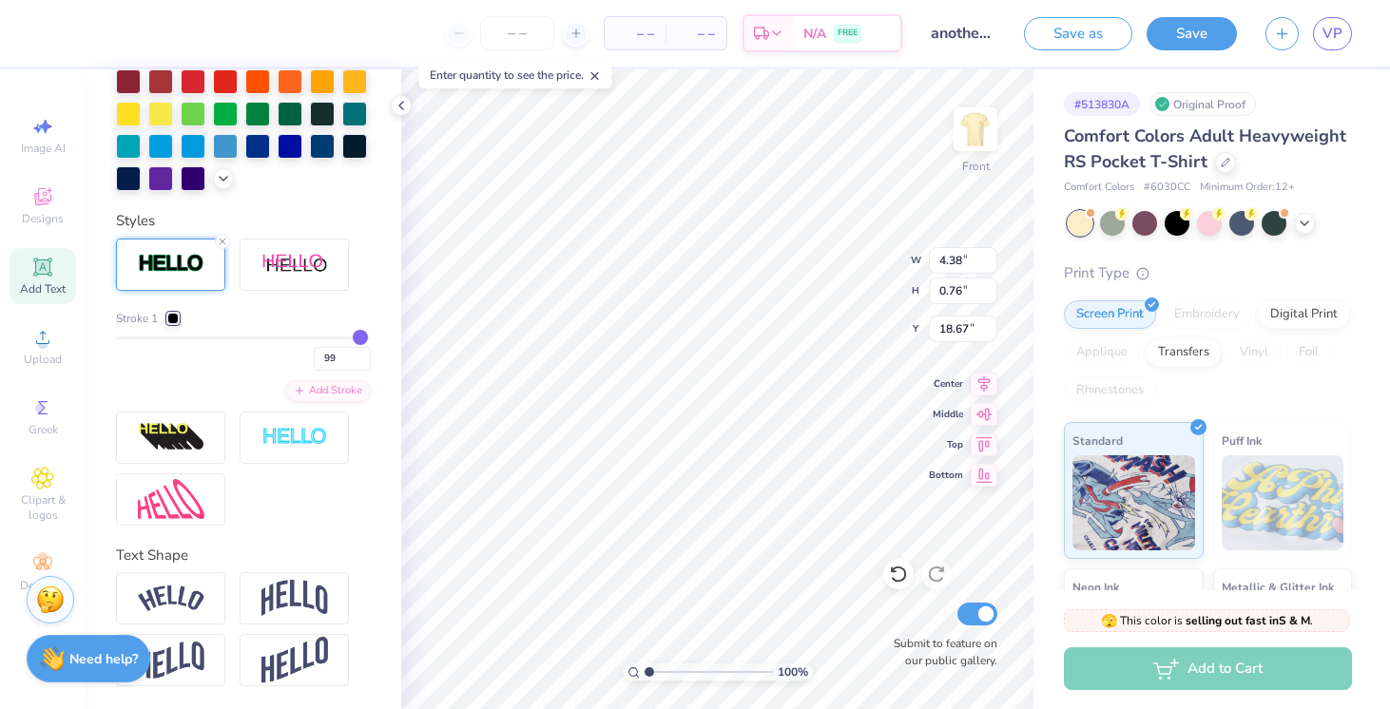
type input "100"
type input "5.70"
type input "2.08"
type input "18.01"
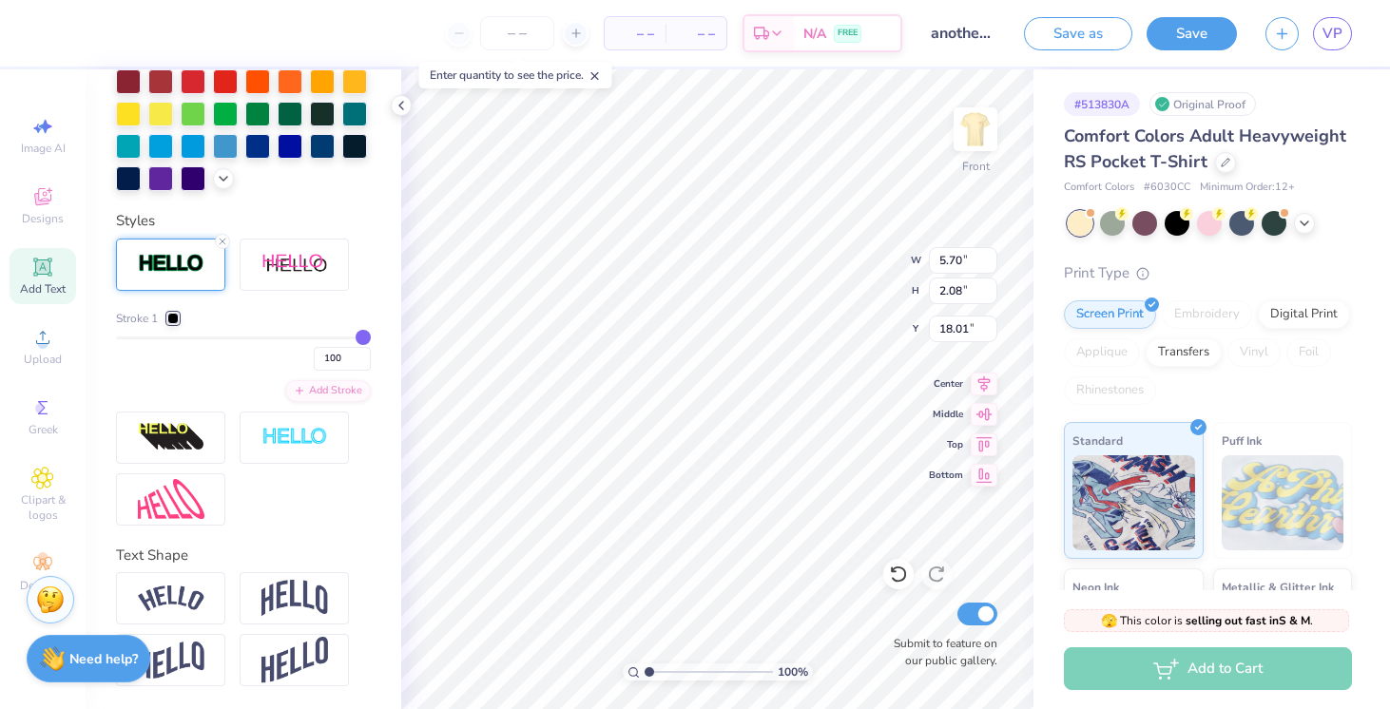
drag, startPoint x: 122, startPoint y: 339, endPoint x: 361, endPoint y: 316, distance: 240.7
type input "99"
type input "97"
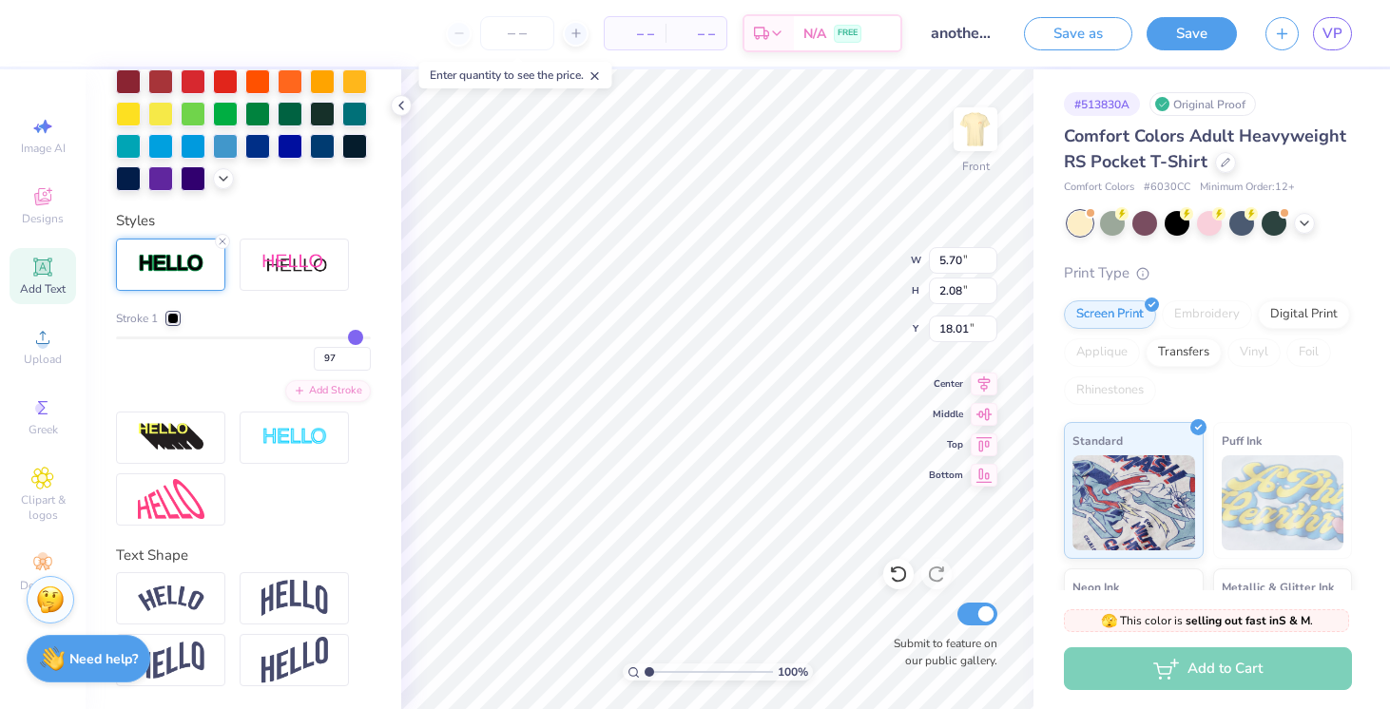
type input "93"
type input "84"
type input "71"
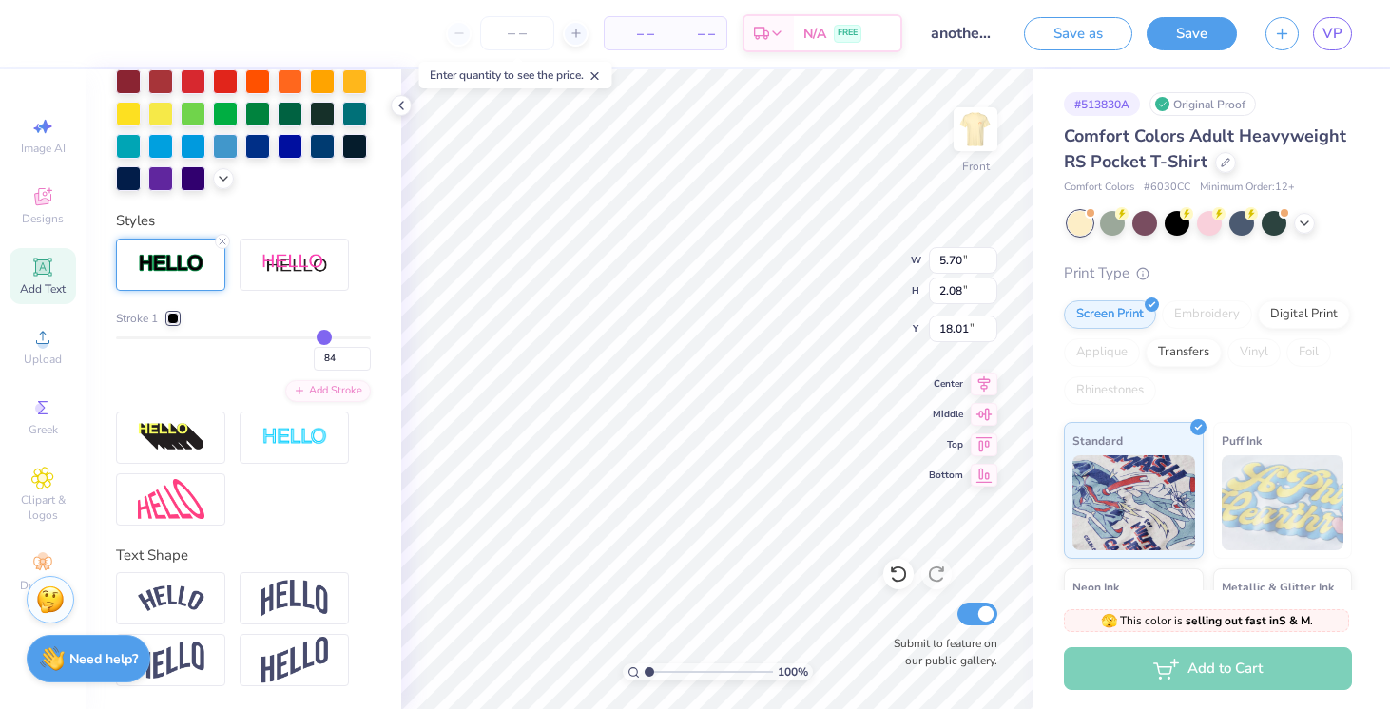
type input "71"
type input "58"
type input "47"
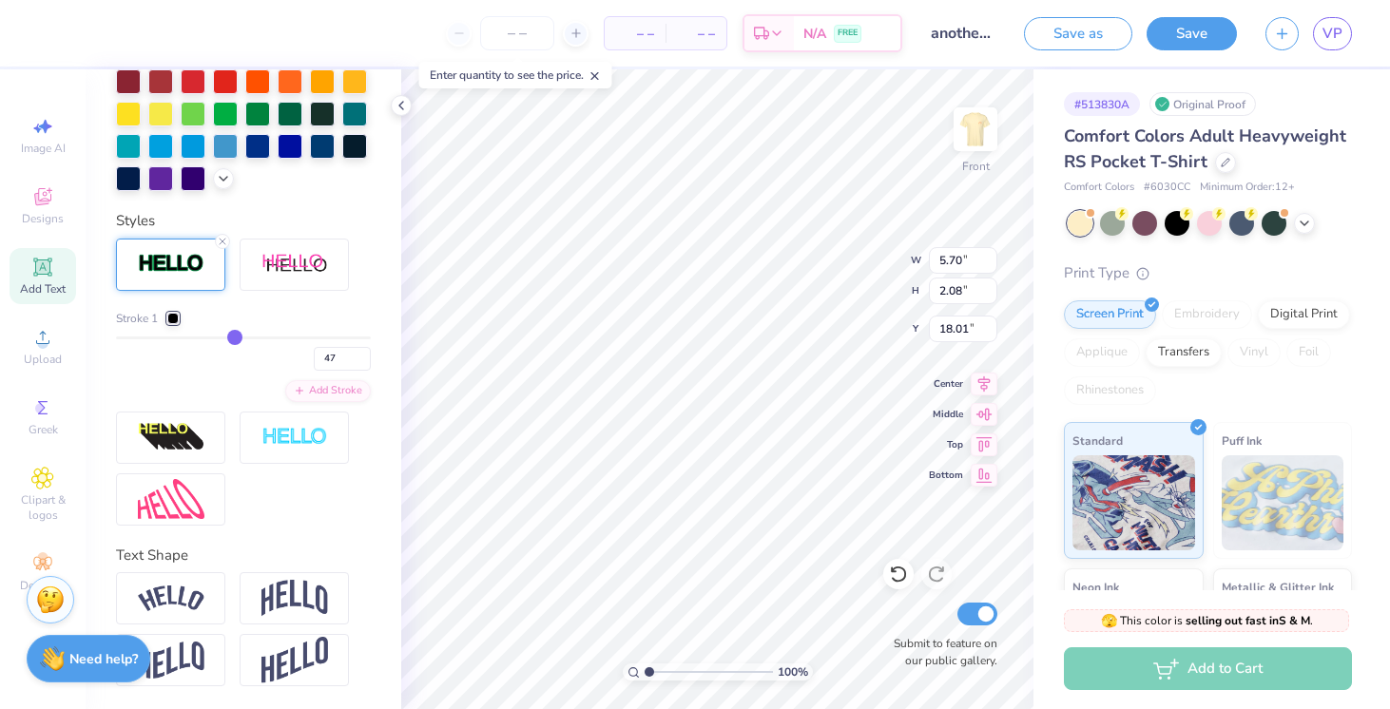
type input "37"
type input "29"
type input "23"
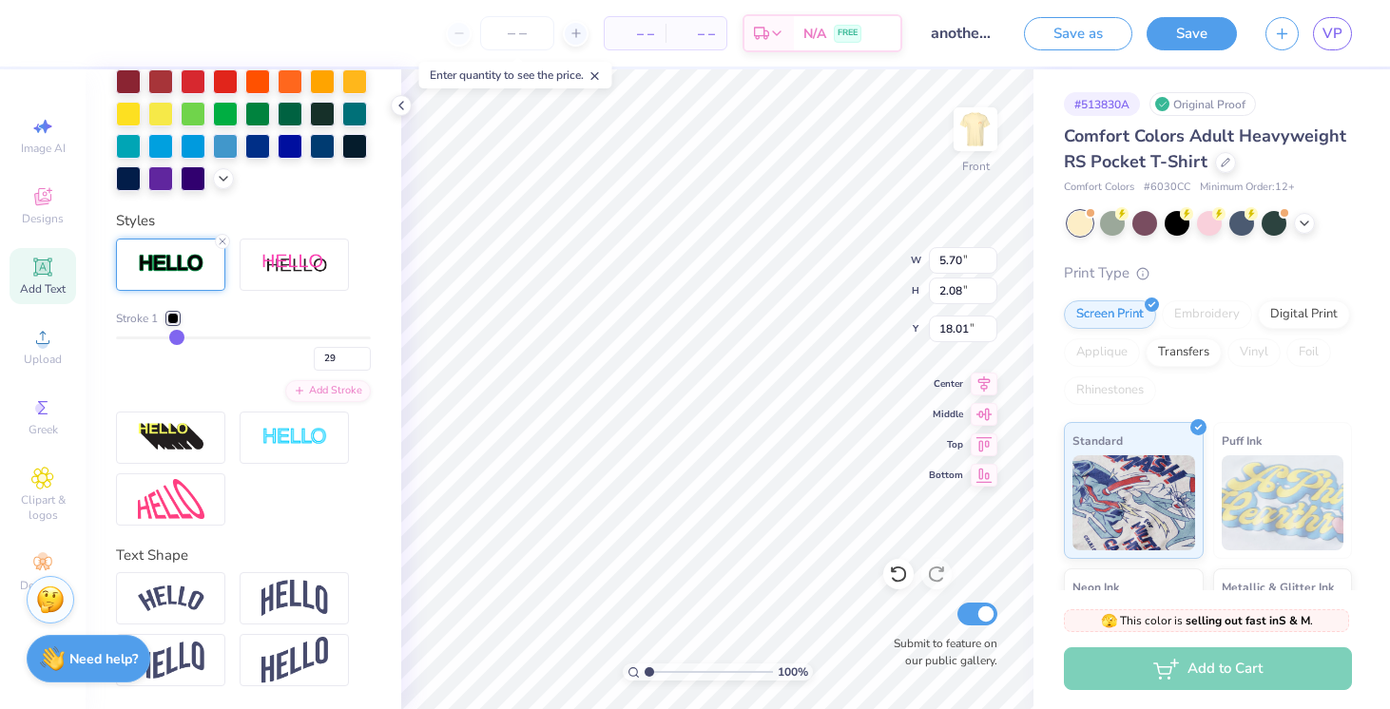
type input "23"
type input "18"
type input "14"
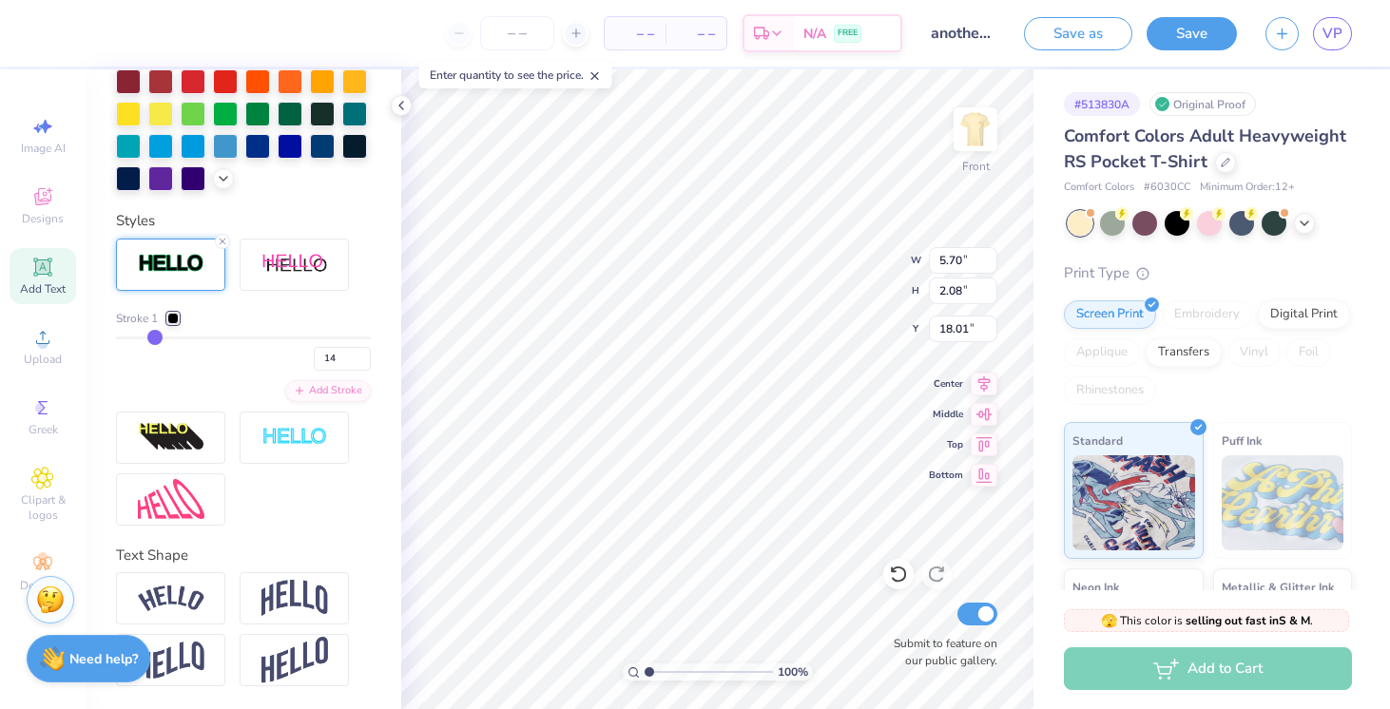
type input "10"
type input "7"
type input "4"
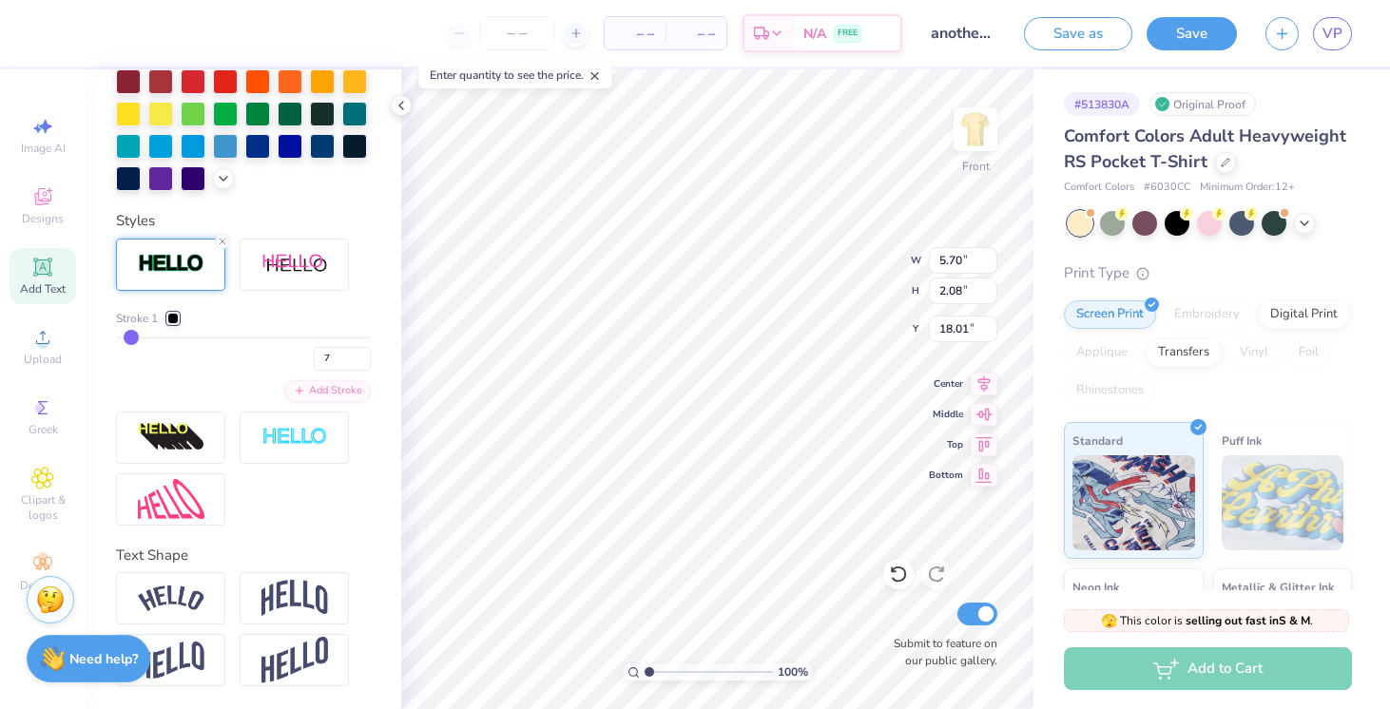
type input "4"
type input "2"
type input "1"
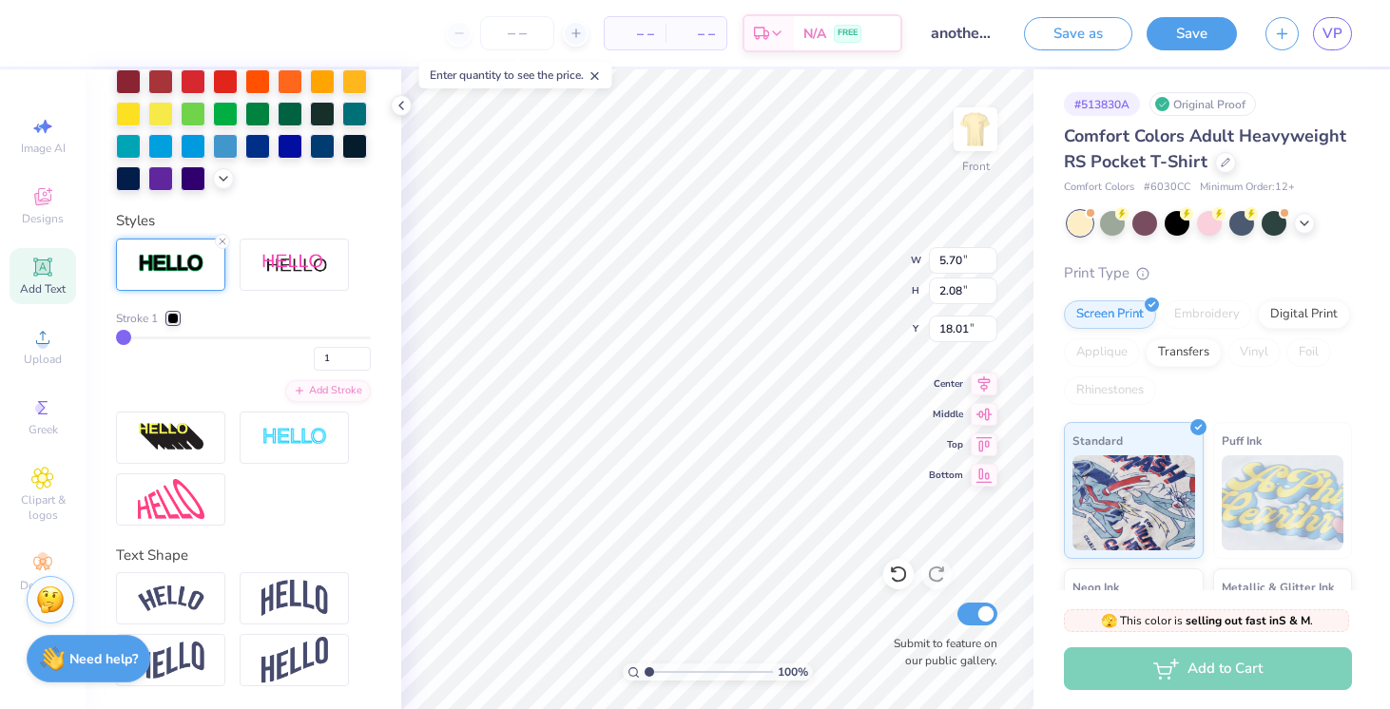
drag, startPoint x: 362, startPoint y: 339, endPoint x: 95, endPoint y: 343, distance: 267.2
click at [91, 343] on div "Personalized Names Personalized Numbers Text Tool Add Font Font Averia Serif Li…" at bounding box center [244, 389] width 316 height 640
type input "4.38"
type input "0.76"
type input "18.67"
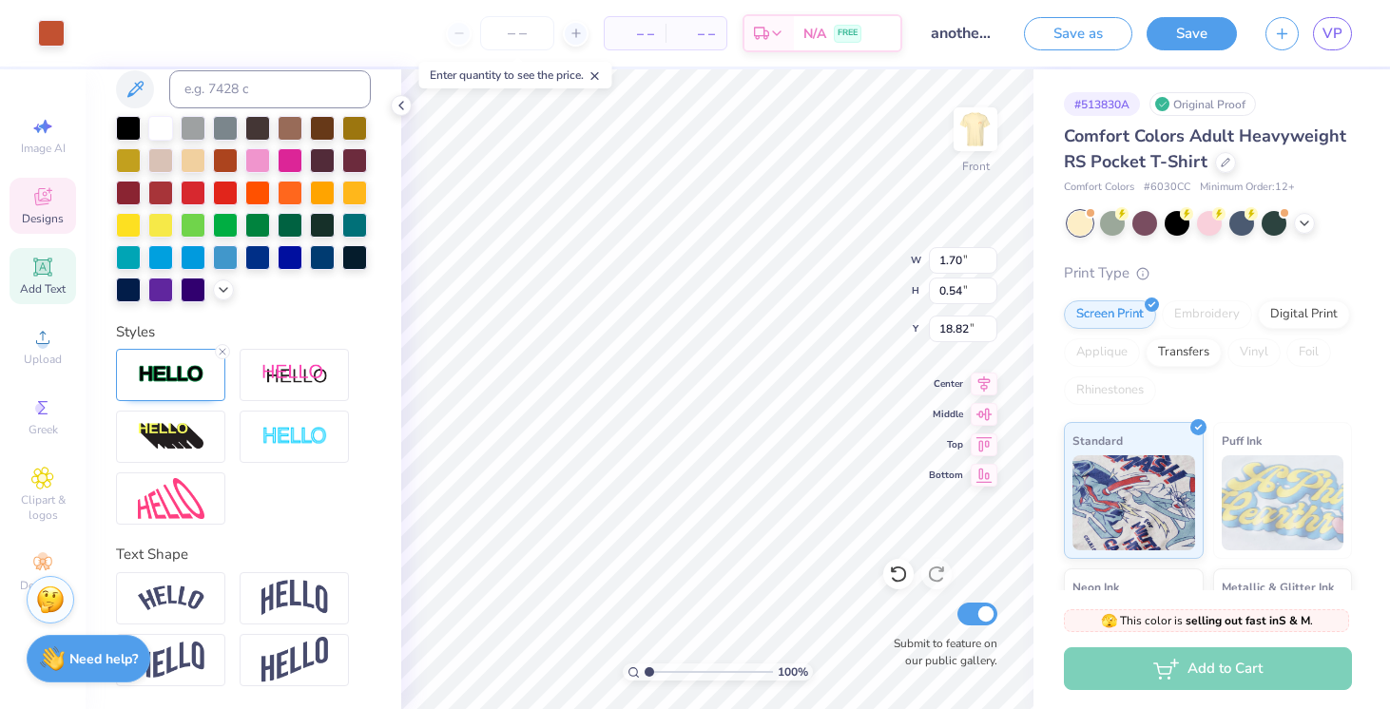
scroll to position [396, 0]
click at [194, 376] on img at bounding box center [171, 376] width 67 height 22
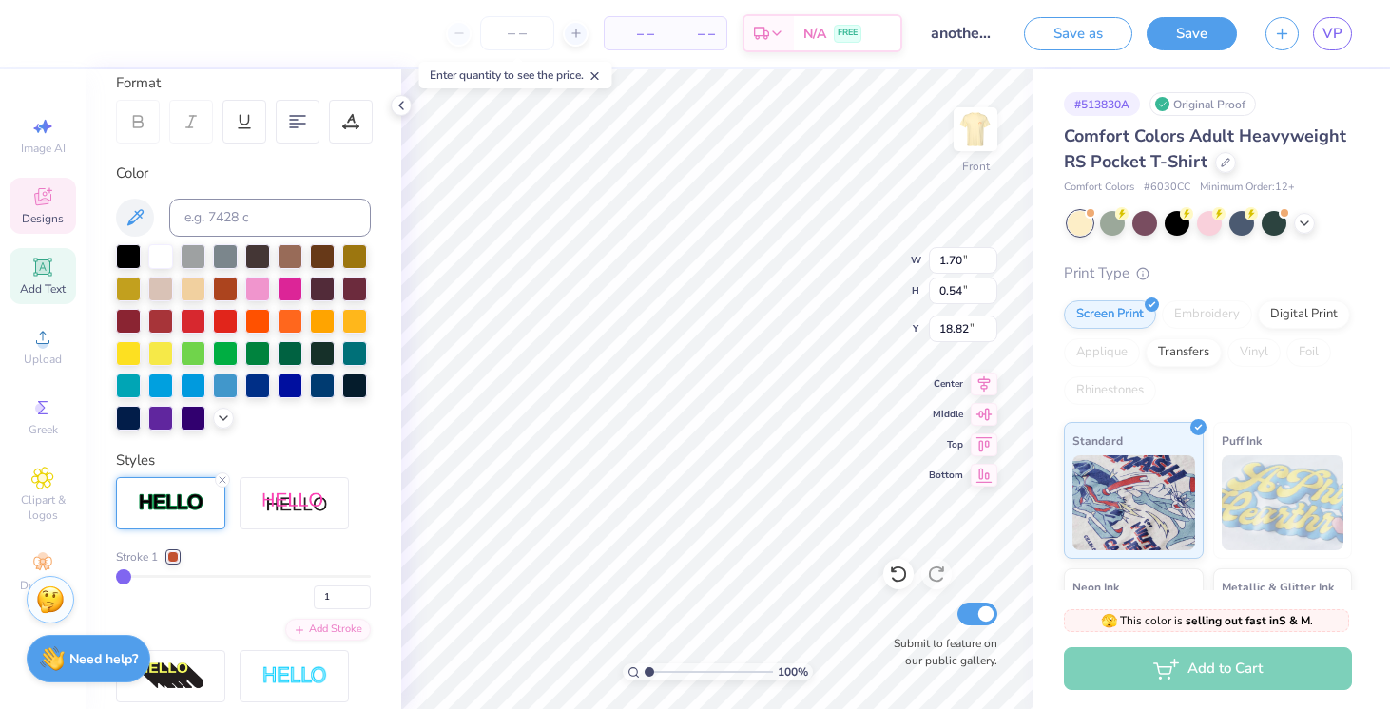
scroll to position [255, 0]
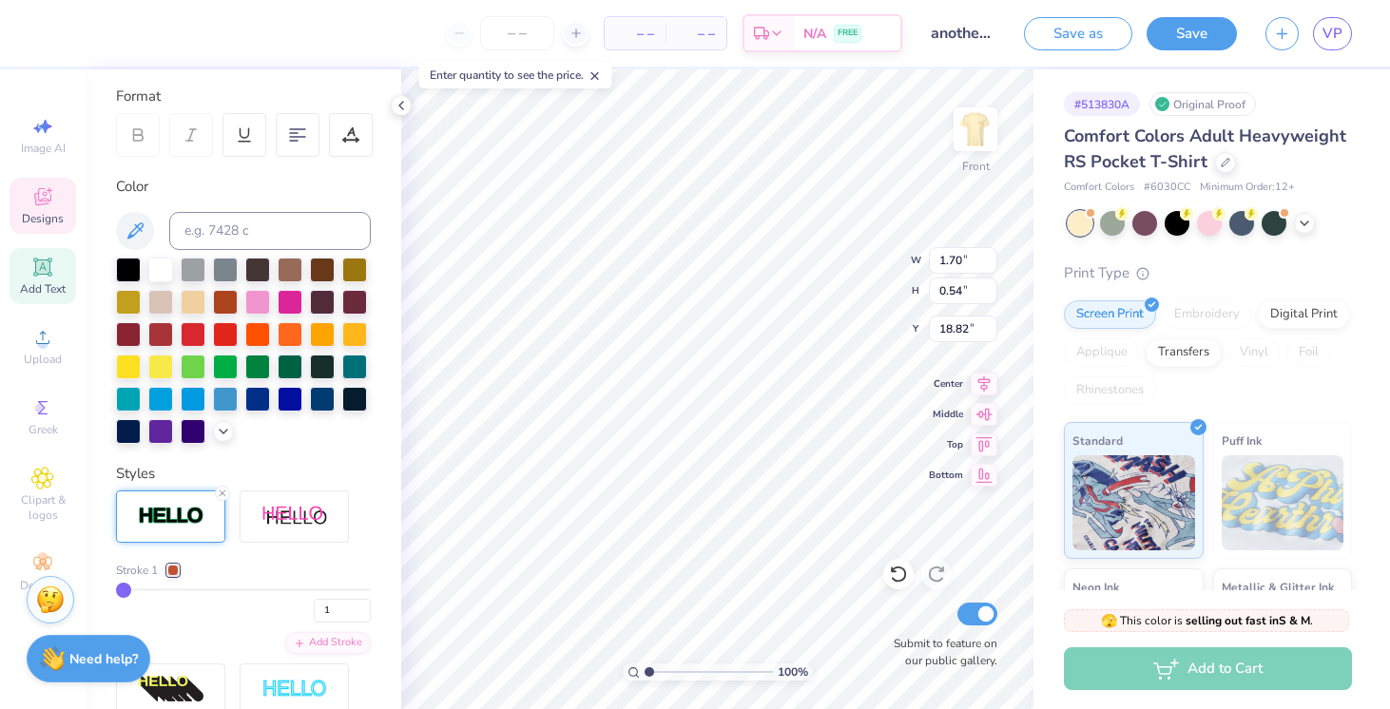
type input "4.38"
type input "0.76"
type input "18.67"
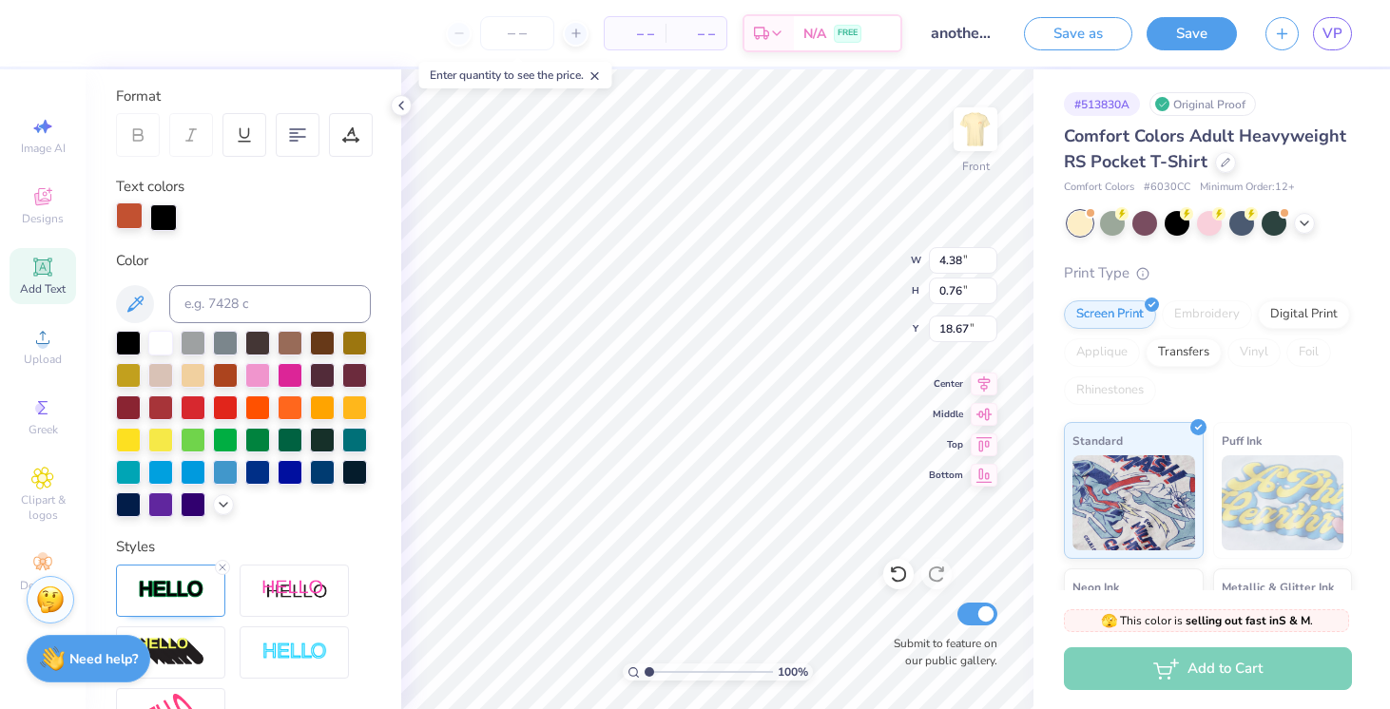
click at [130, 217] on div at bounding box center [129, 216] width 27 height 27
drag, startPoint x: 648, startPoint y: 668, endPoint x: 668, endPoint y: 668, distance: 20.0
type input "2.46"
click at [668, 668] on input "range" at bounding box center [709, 672] width 128 height 17
type input "3.56"
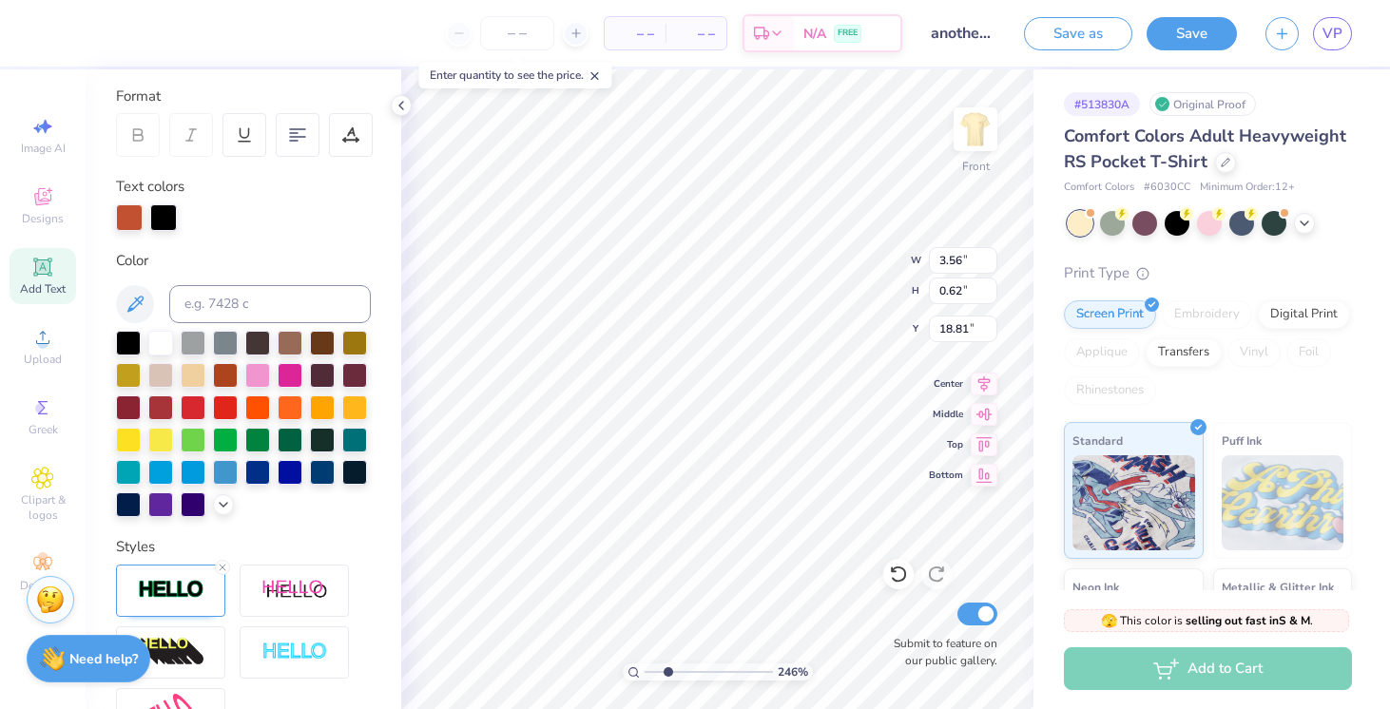
type input "0.62"
type input "18.76"
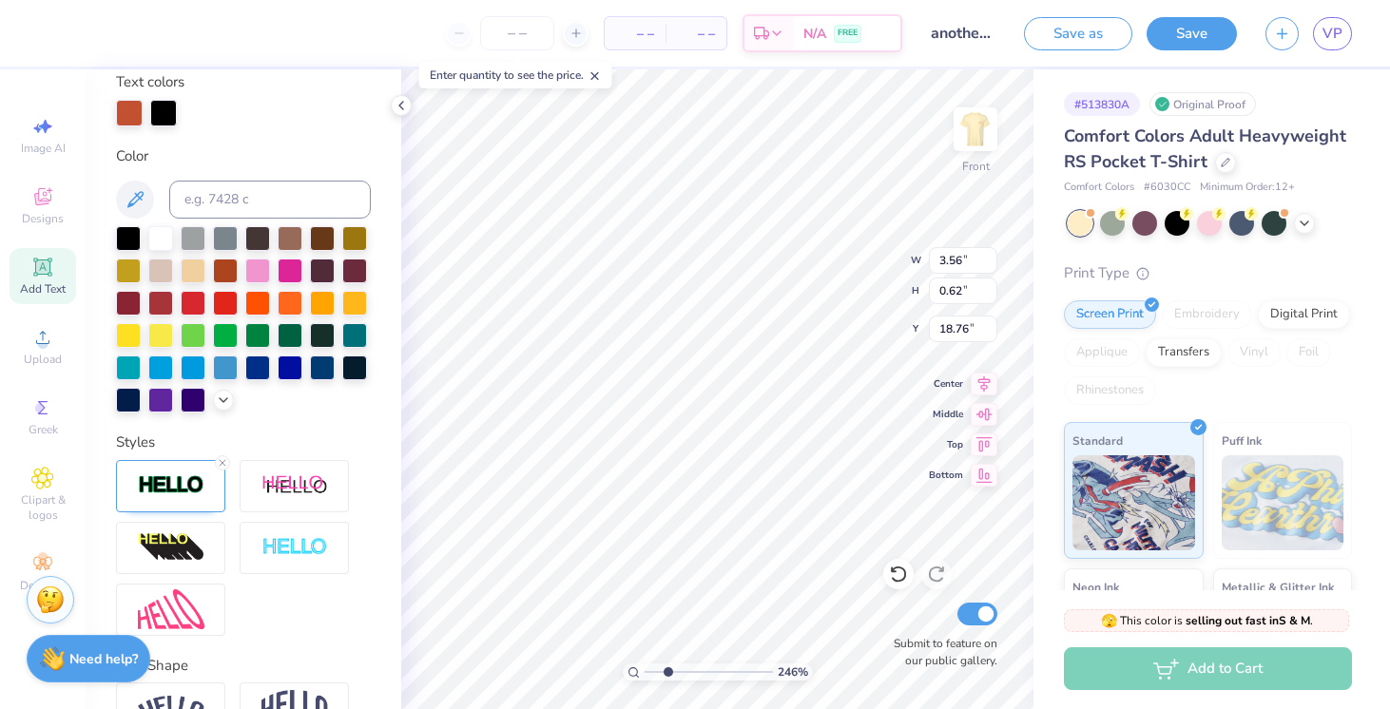
scroll to position [393, 0]
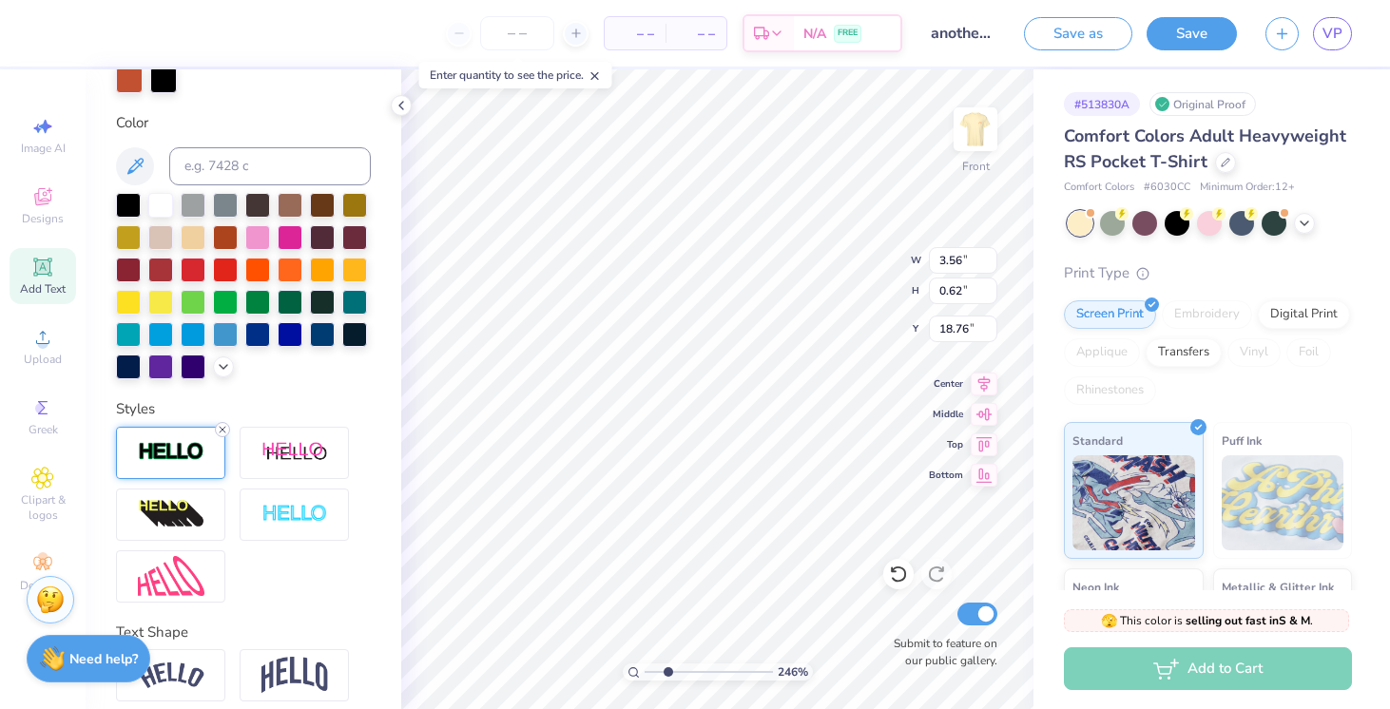
click at [223, 431] on icon at bounding box center [222, 429] width 11 height 11
type input "3.55"
type input "0.61"
drag, startPoint x: 671, startPoint y: 669, endPoint x: 605, endPoint y: 678, distance: 67.1
type input "1"
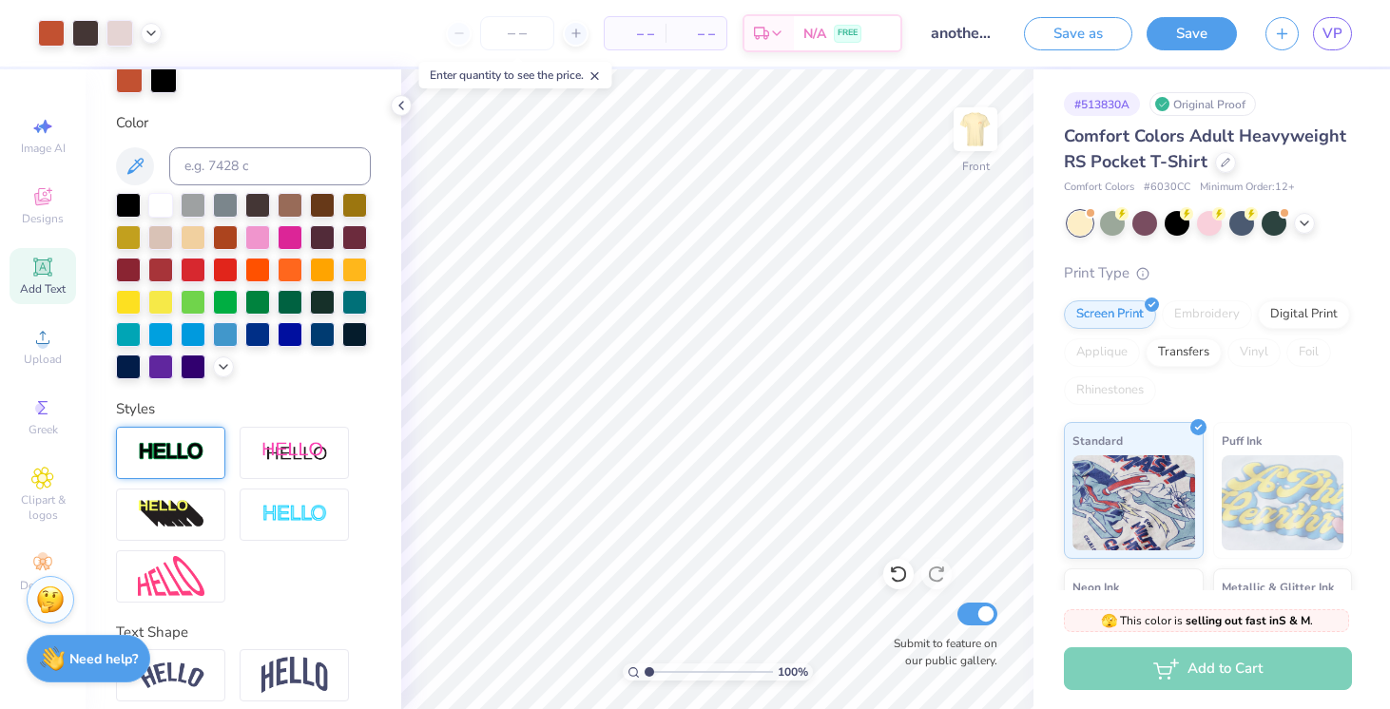
click at [645, 678] on input "range" at bounding box center [709, 672] width 128 height 17
type input "18.56"
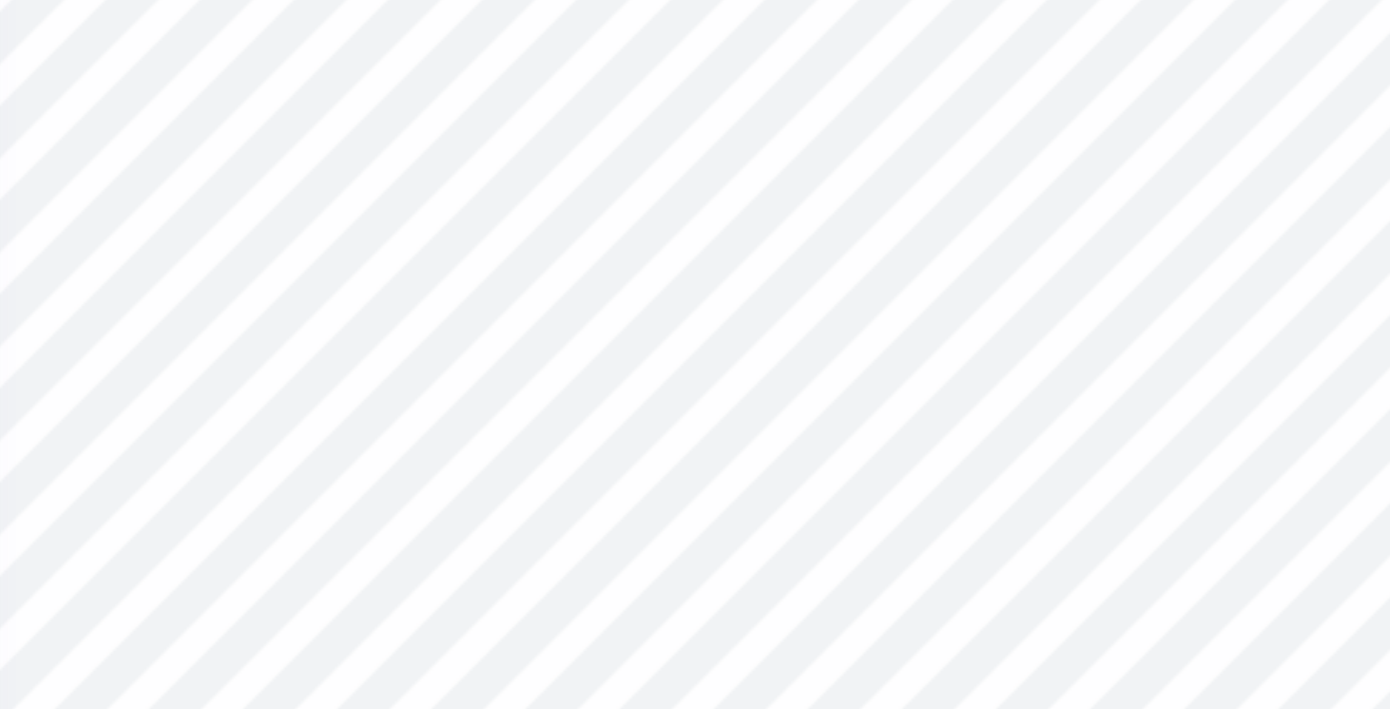
scroll to position [319, 0]
type input "3.55"
type input "0.61"
type input "18.76"
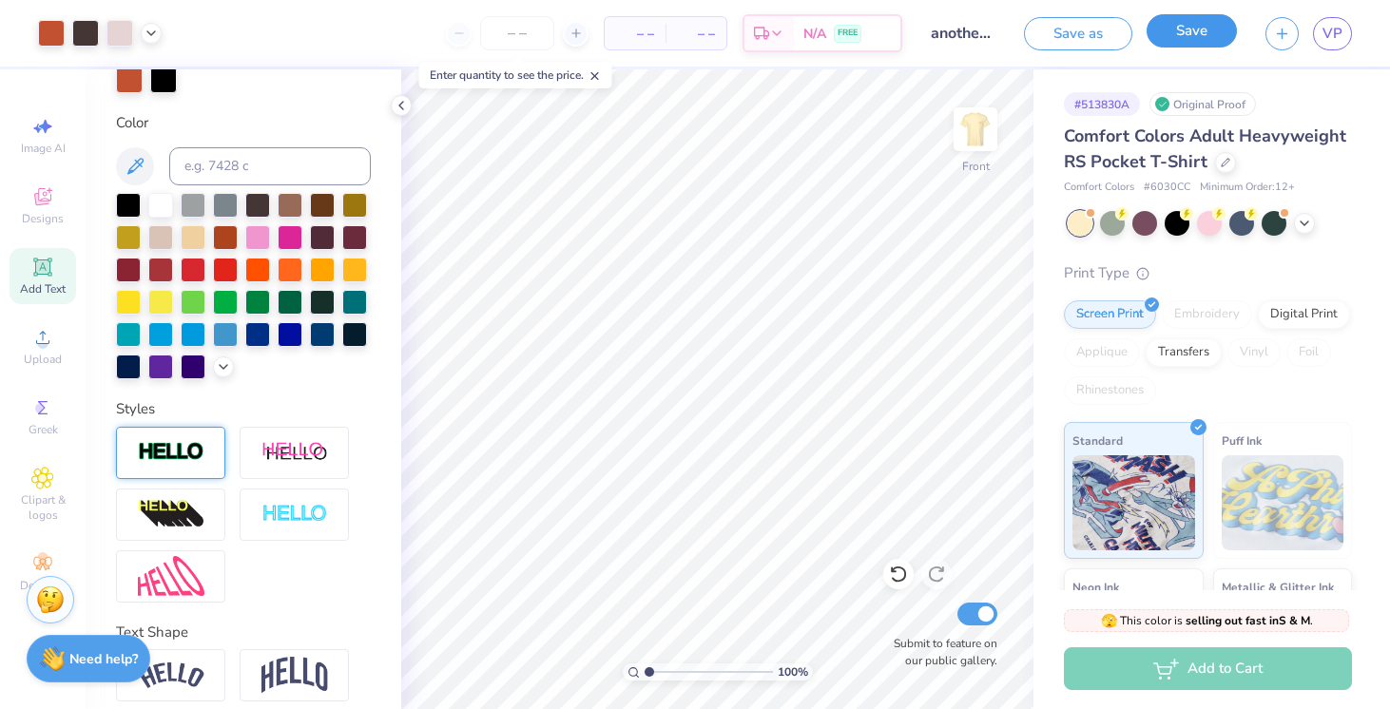
click at [1207, 26] on button "Save" at bounding box center [1192, 30] width 90 height 33
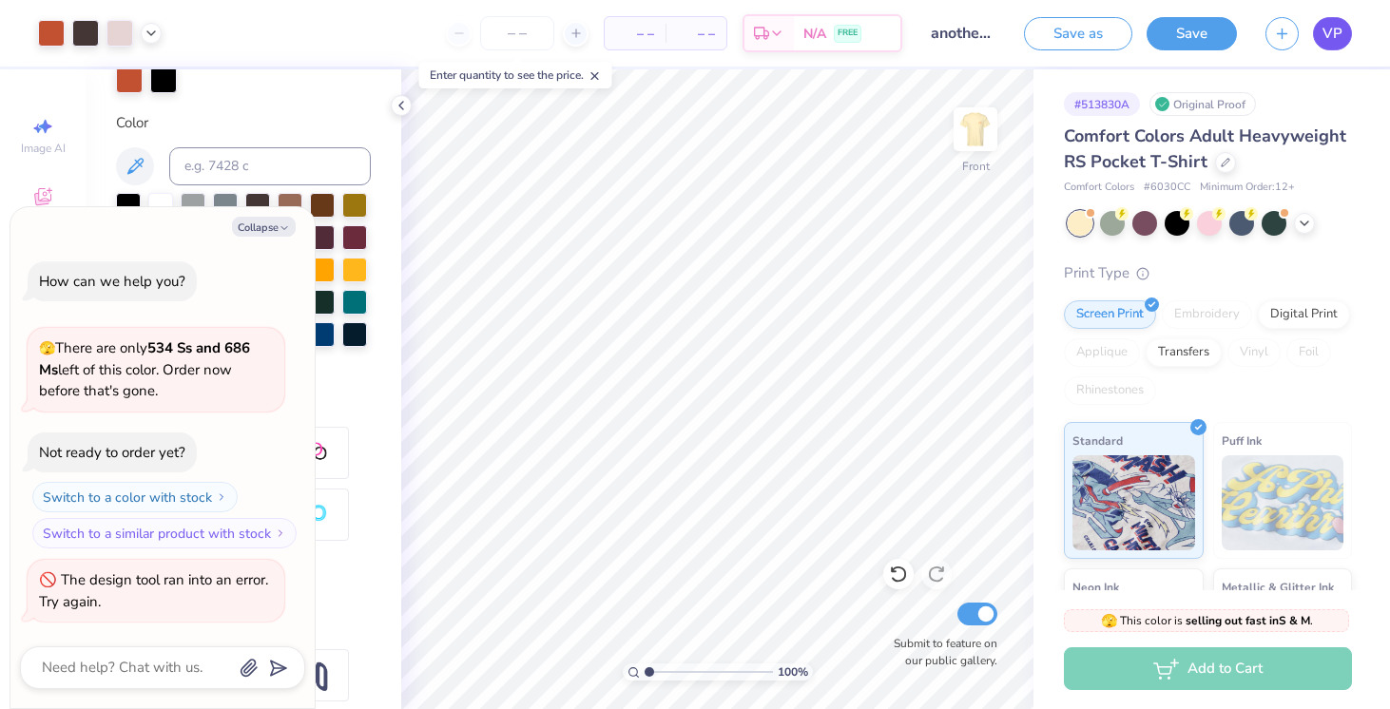
click at [1329, 25] on span "VP" at bounding box center [1333, 34] width 20 height 22
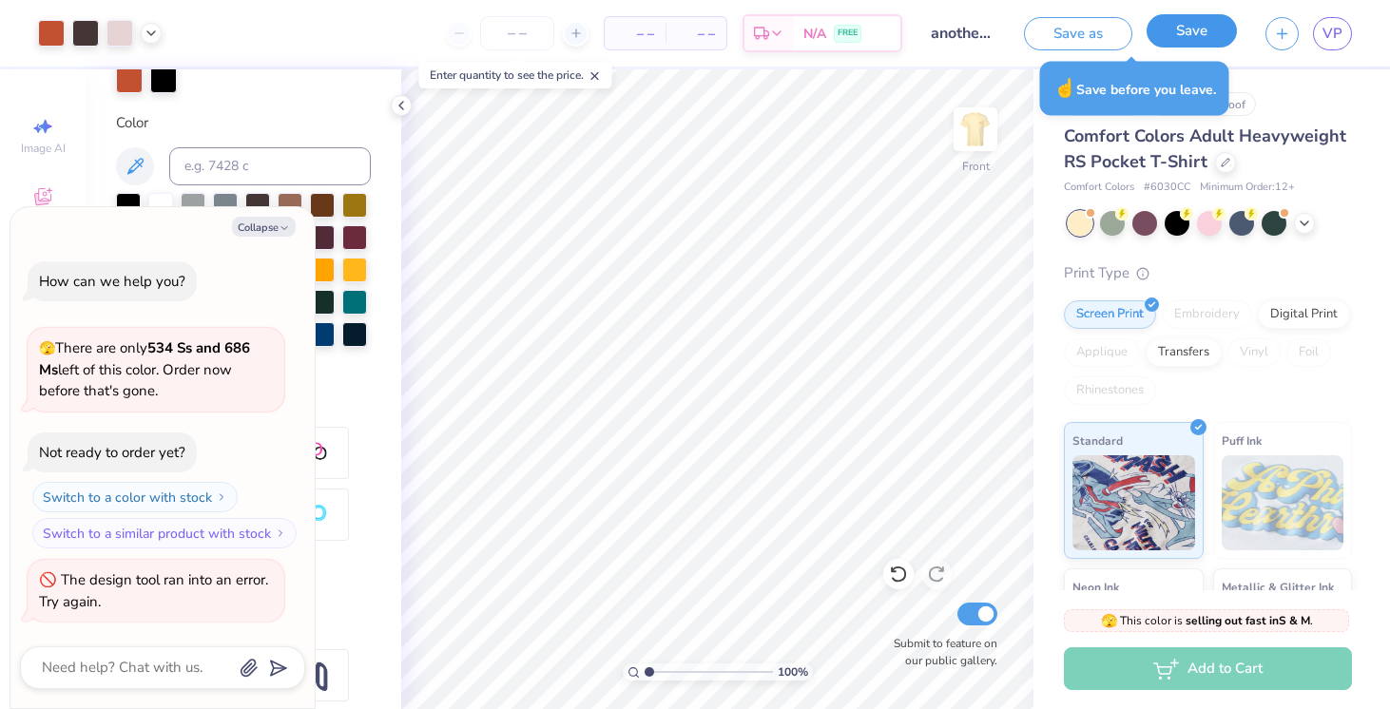
click at [1178, 32] on button "Save" at bounding box center [1192, 30] width 90 height 33
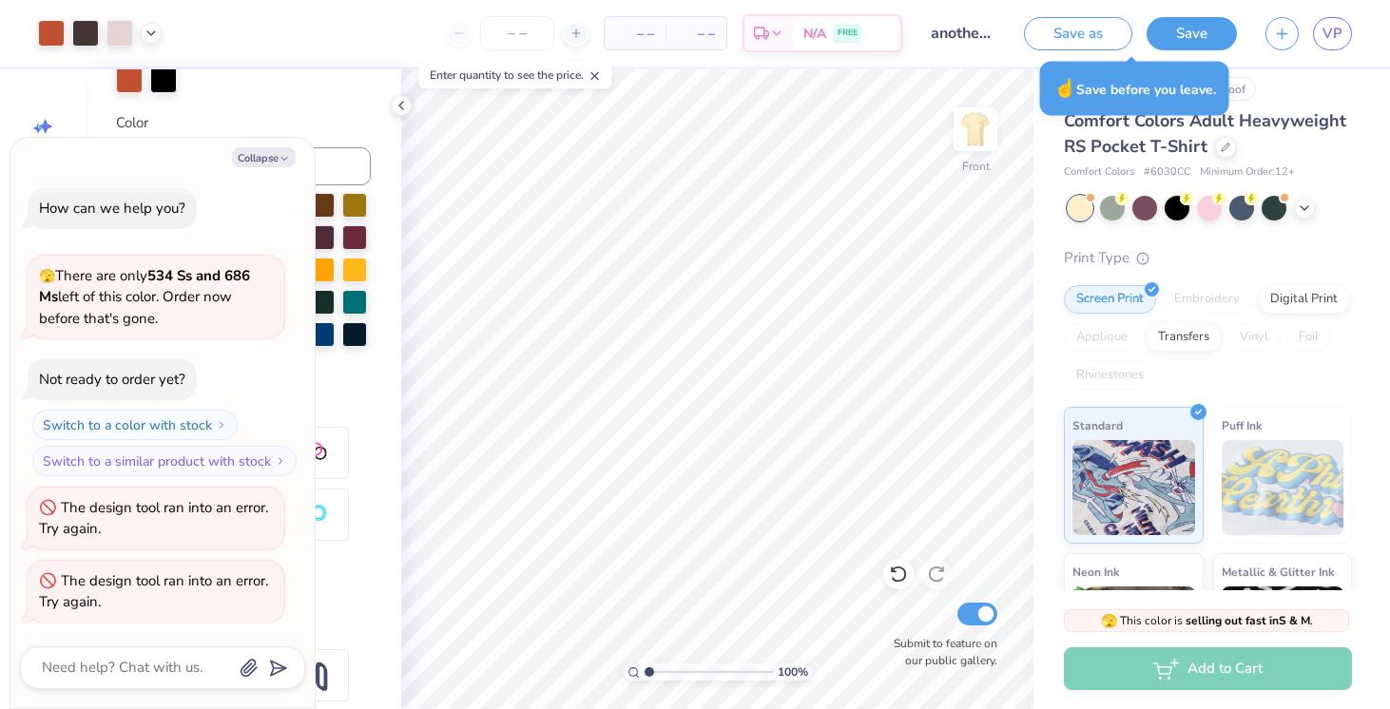
scroll to position [0, 0]
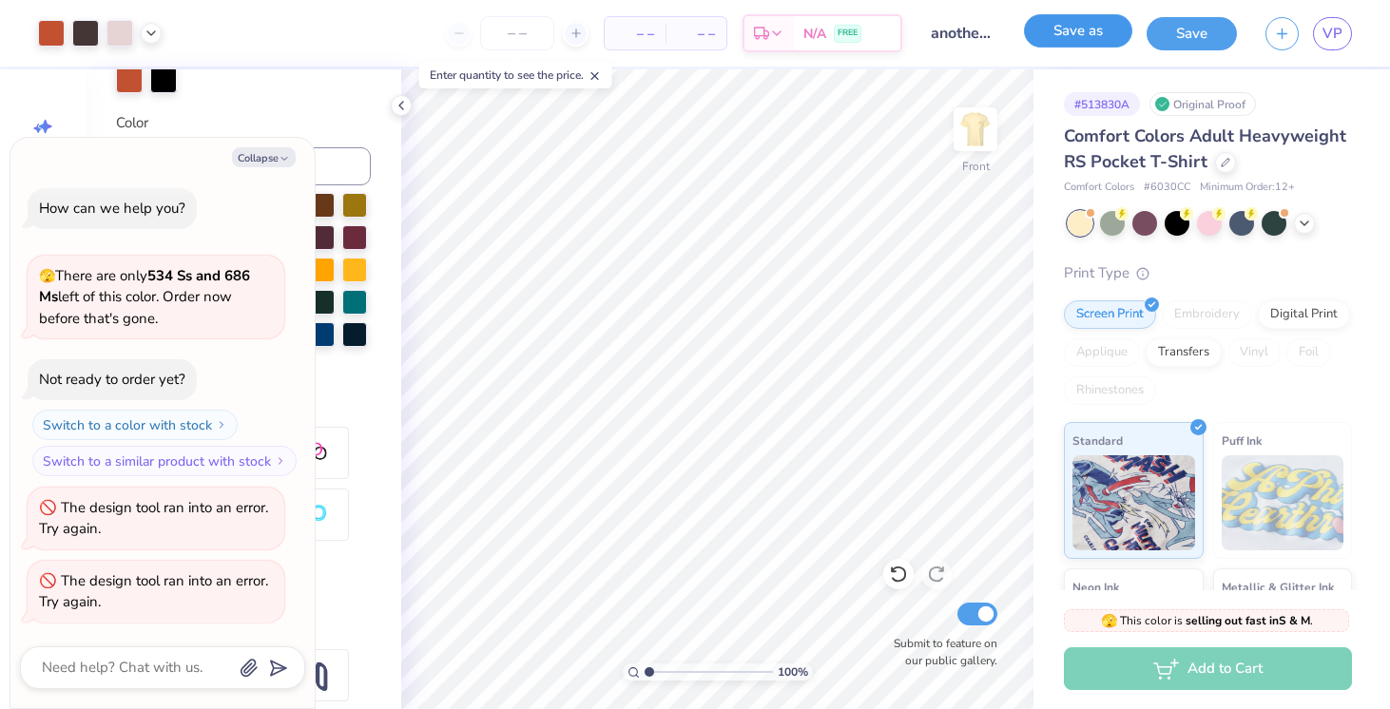
click at [1101, 41] on button "Save as" at bounding box center [1078, 30] width 108 height 33
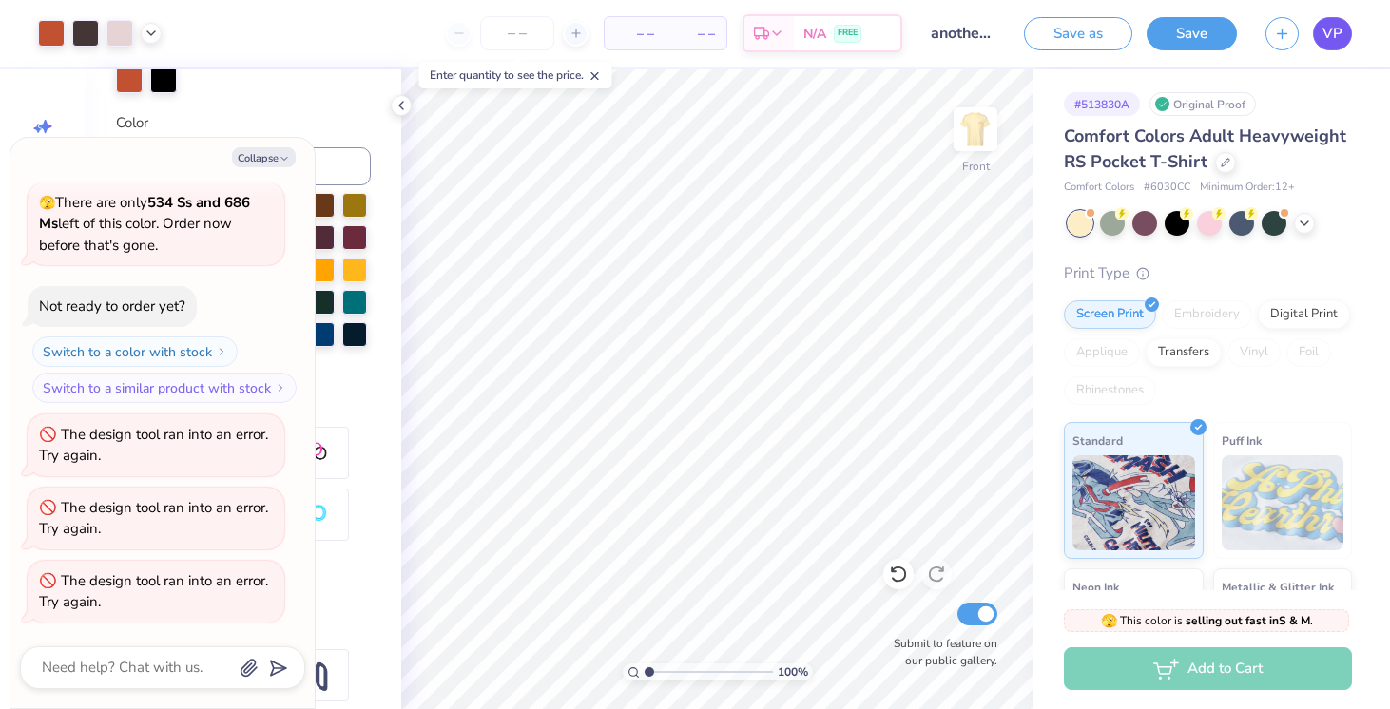
click at [1330, 33] on span "VP" at bounding box center [1333, 34] width 20 height 22
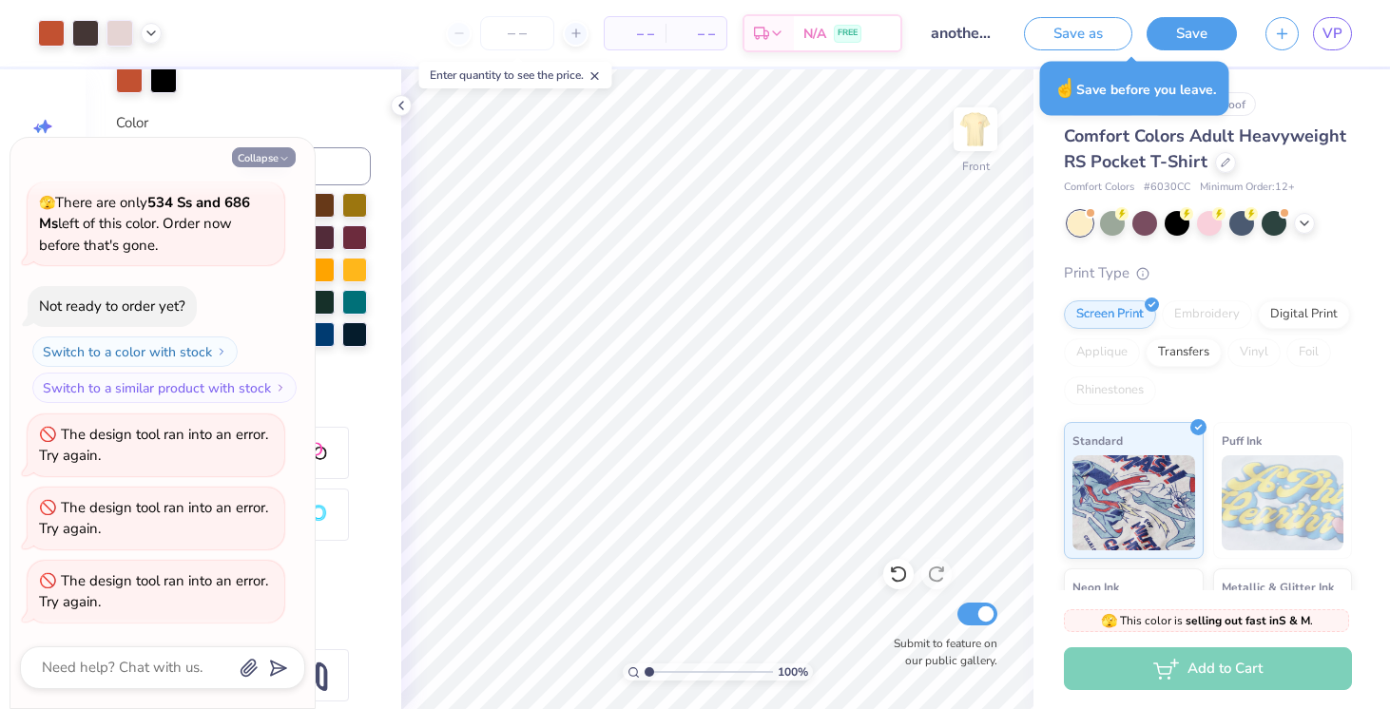
click at [286, 156] on icon "button" at bounding box center [284, 158] width 11 height 11
type textarea "x"
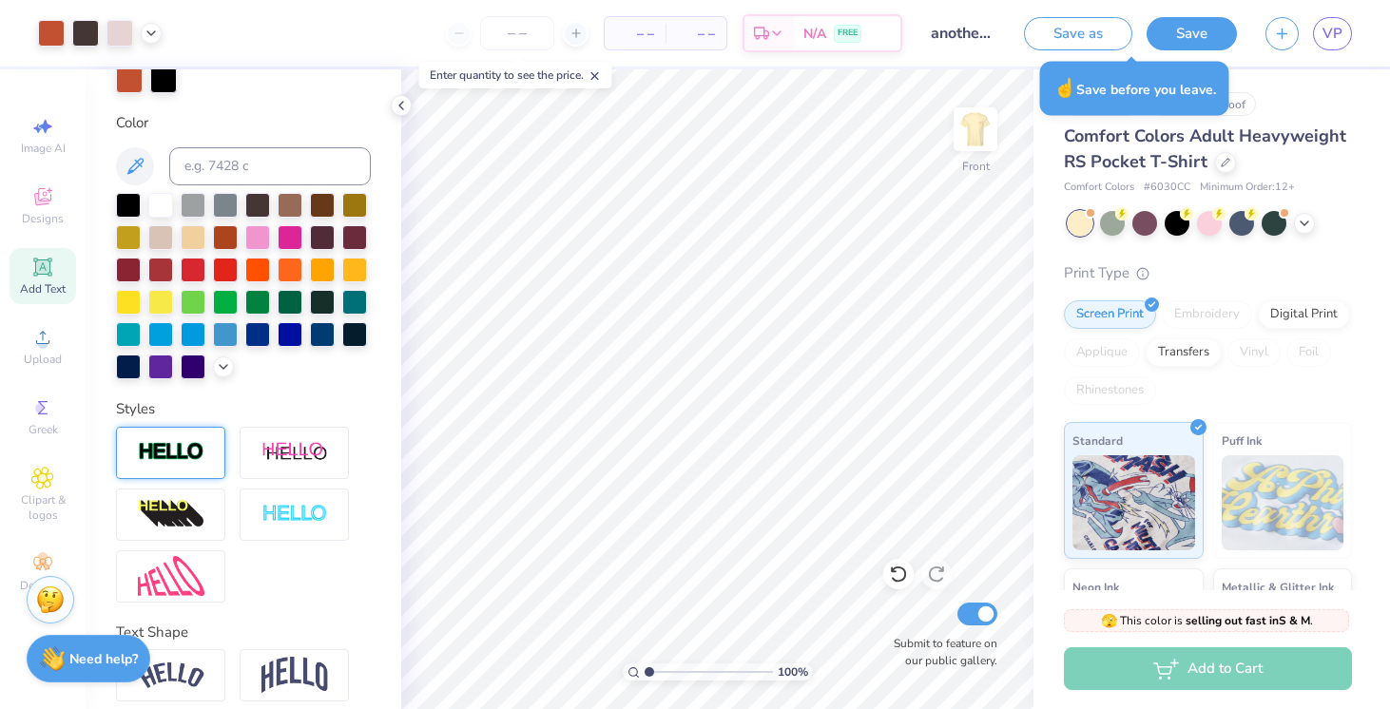
click at [497, 12] on div "– – Per Item – – Total Est. Delivery N/A FREE" at bounding box center [539, 33] width 726 height 67
click at [530, 36] on input "number" at bounding box center [517, 33] width 74 height 34
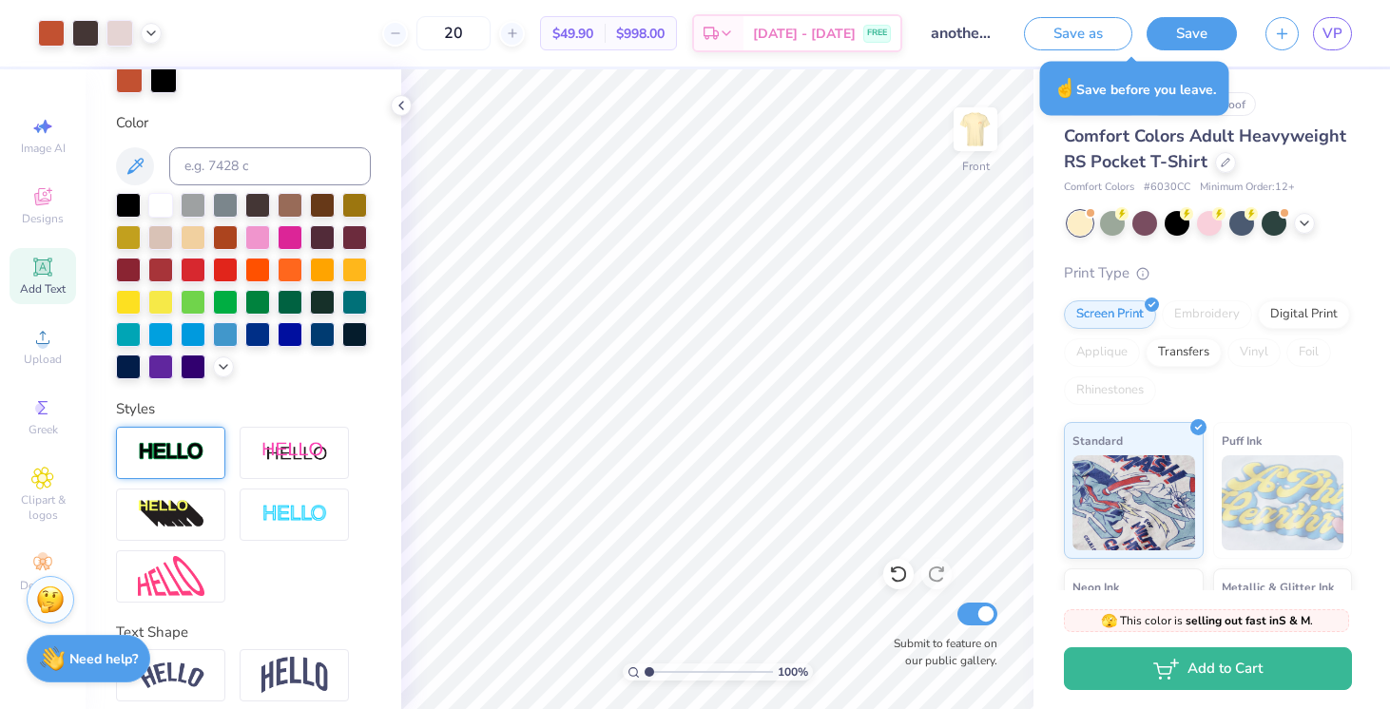
click at [572, 57] on div "20 $49.90 Per Item $998.00 Total Est. Delivery [DATE] - [DATE] FREE" at bounding box center [539, 33] width 726 height 67
click at [484, 29] on input "20" at bounding box center [453, 33] width 74 height 34
drag, startPoint x: 494, startPoint y: 33, endPoint x: 445, endPoint y: 33, distance: 49.4
click at [445, 33] on input "20" at bounding box center [453, 33] width 74 height 34
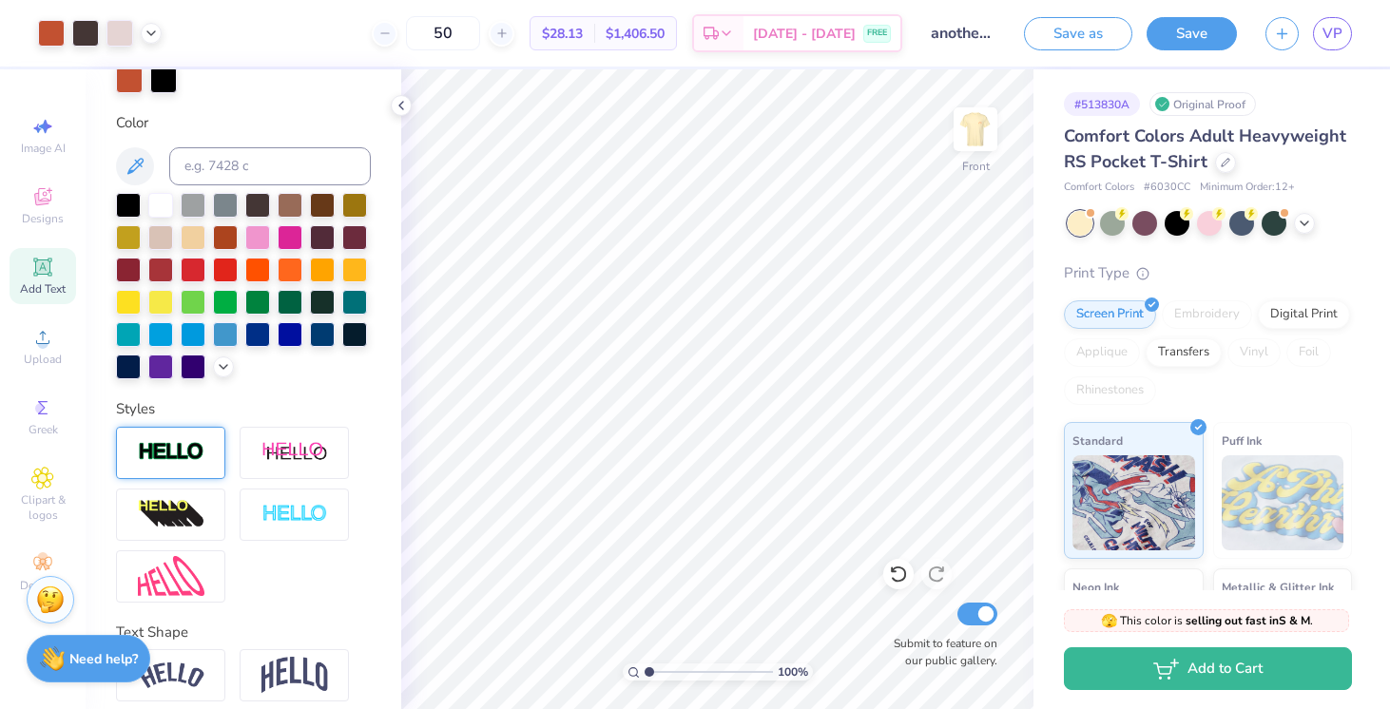
type input "50"
click at [529, 57] on div "50 $28.13 Per Item $1,406.50 Total Est. Delivery [DATE] - [DATE] FREE" at bounding box center [539, 33] width 726 height 67
click at [399, 106] on polyline at bounding box center [401, 106] width 4 height 8
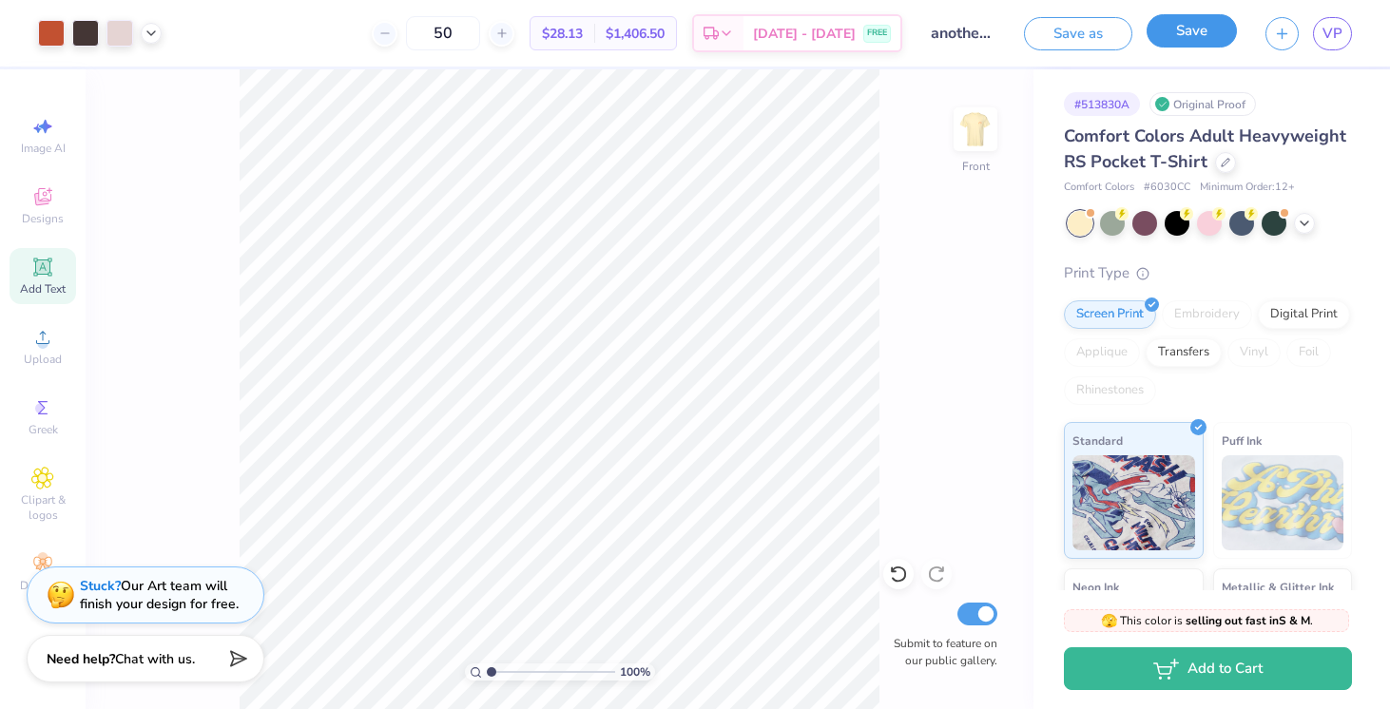
click at [1165, 39] on button "Save" at bounding box center [1192, 30] width 90 height 33
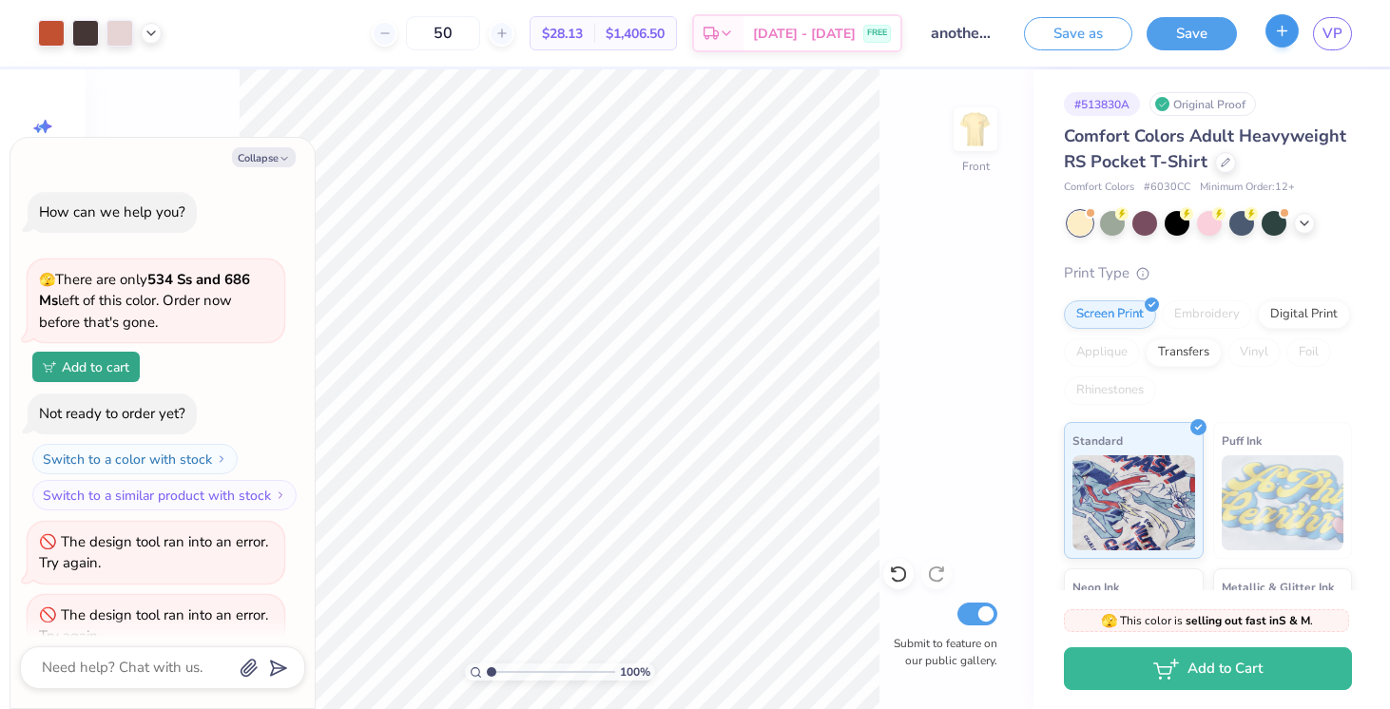
scroll to position [181, 0]
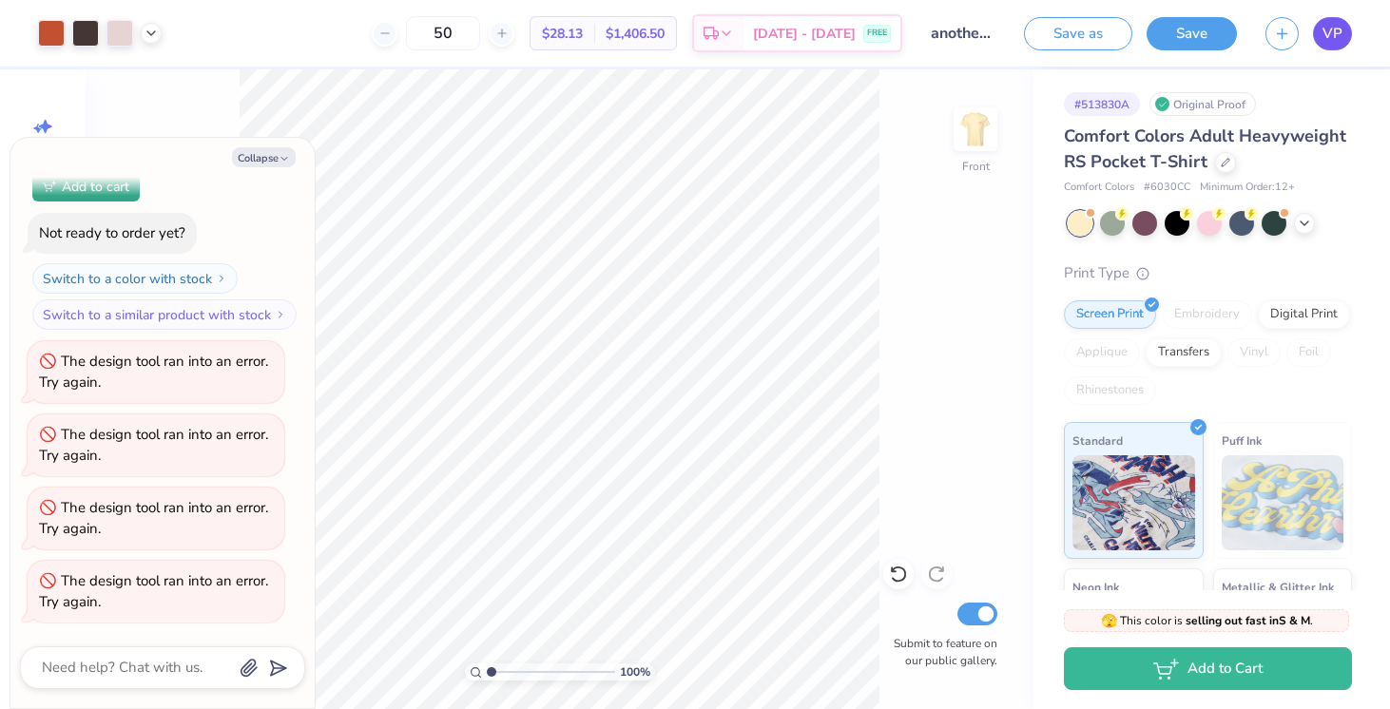
click at [1334, 40] on span "VP" at bounding box center [1333, 34] width 20 height 22
